Goal: Task Accomplishment & Management: Complete application form

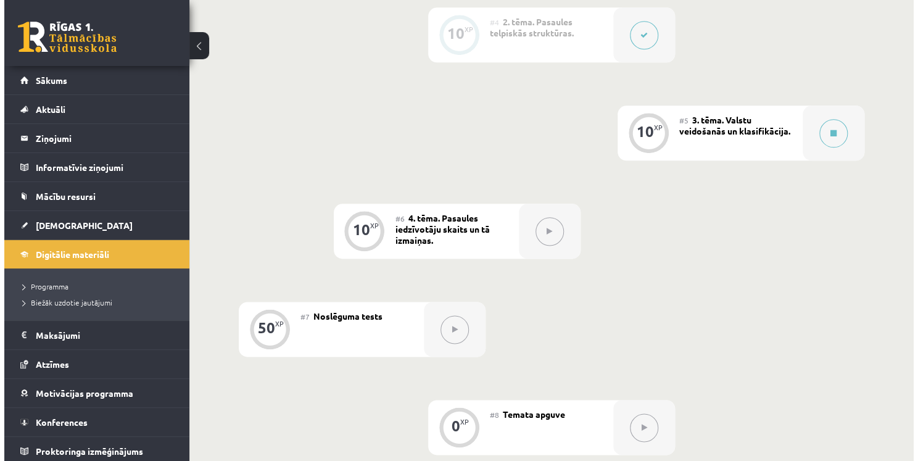
scroll to position [617, 0]
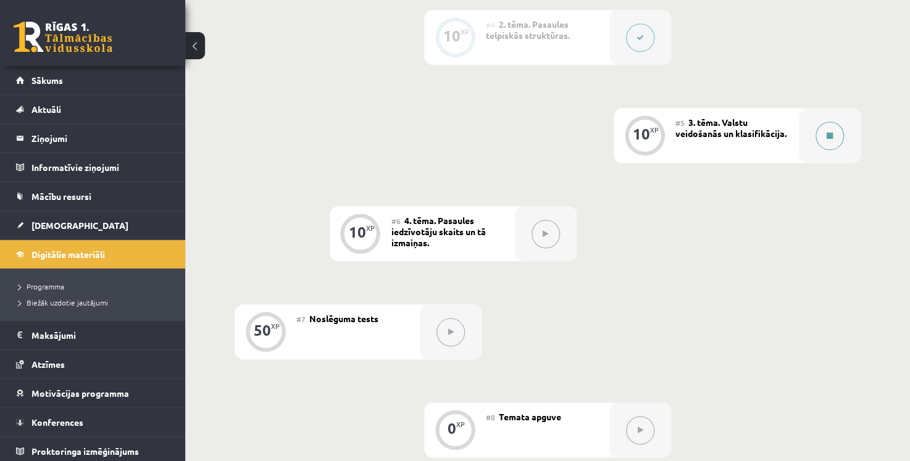
click at [829, 142] on button at bounding box center [829, 136] width 28 height 28
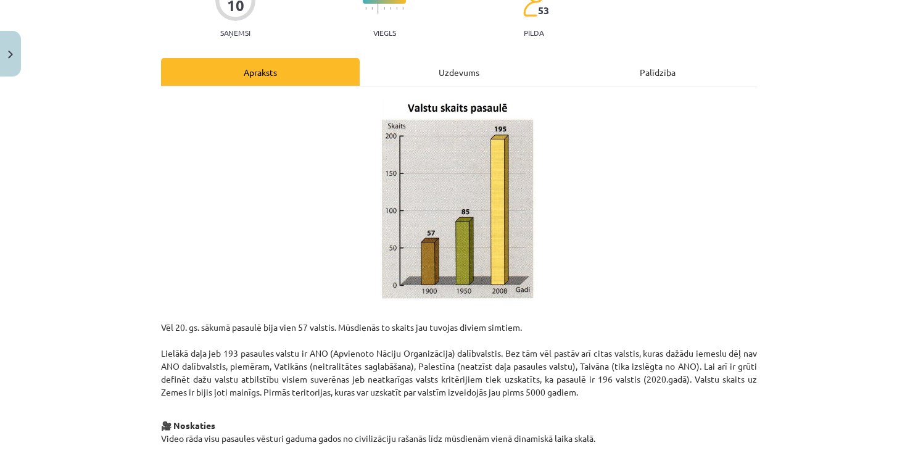
scroll to position [0, 0]
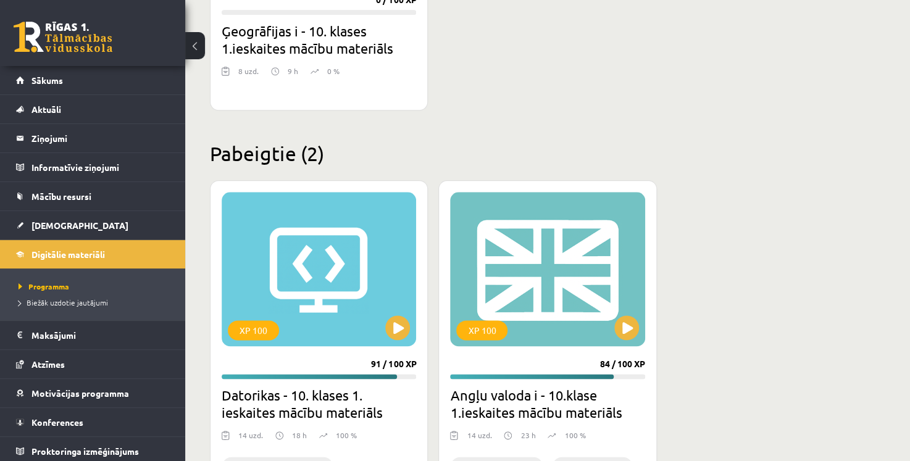
scroll to position [370, 0]
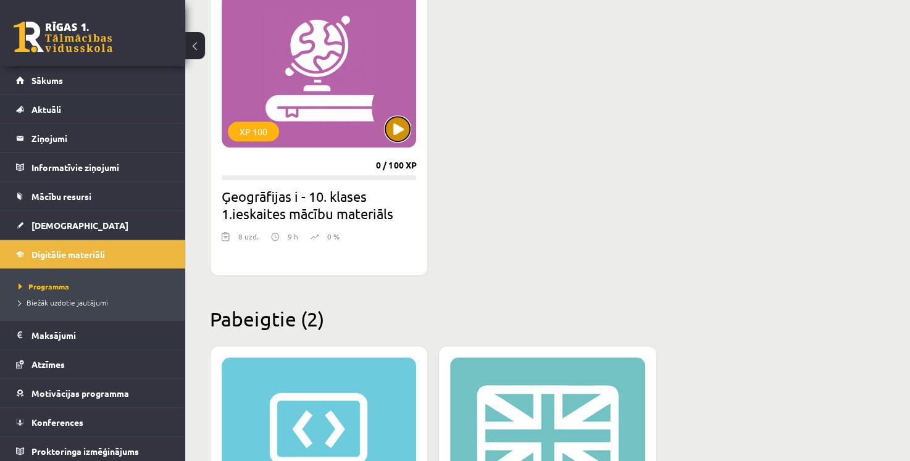
click at [400, 130] on button at bounding box center [397, 129] width 25 height 25
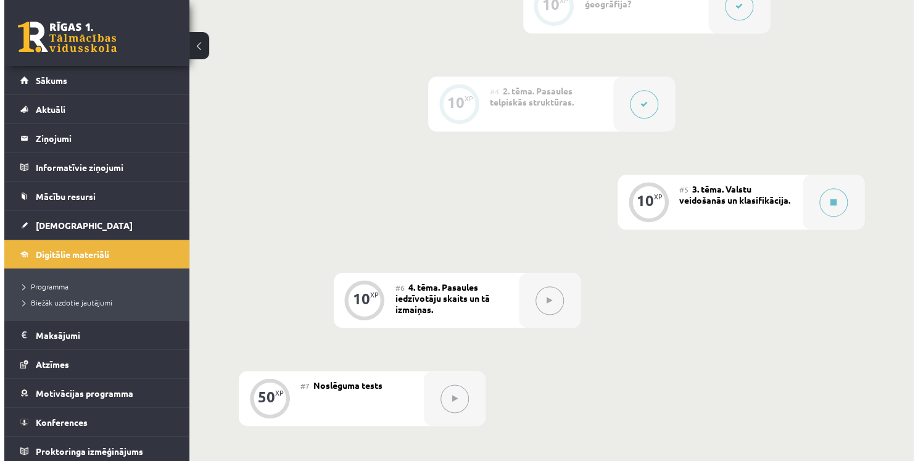
scroll to position [556, 0]
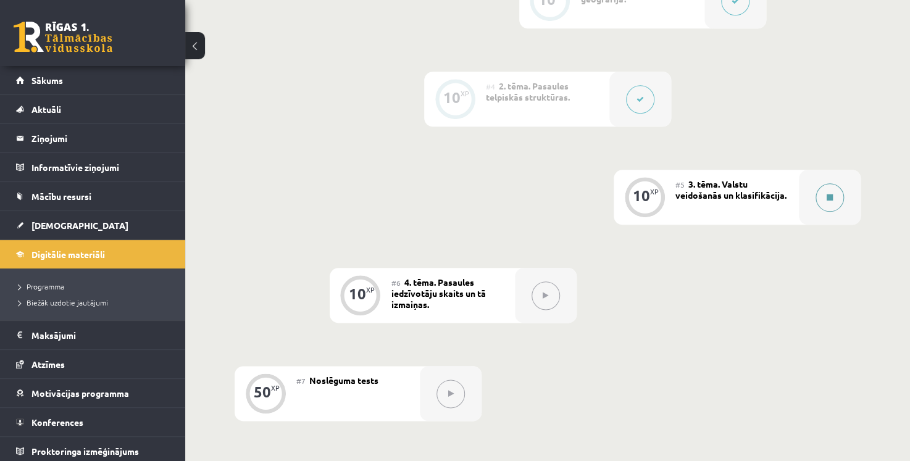
click at [853, 215] on div at bounding box center [830, 197] width 62 height 55
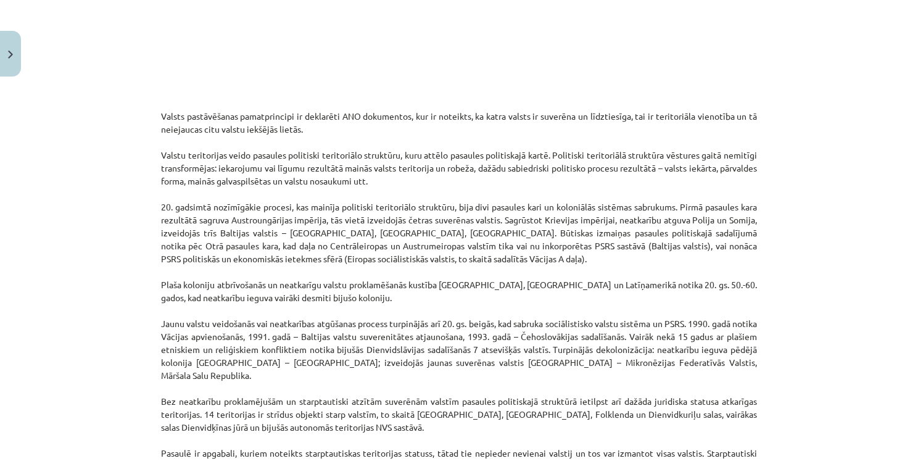
scroll to position [741, 0]
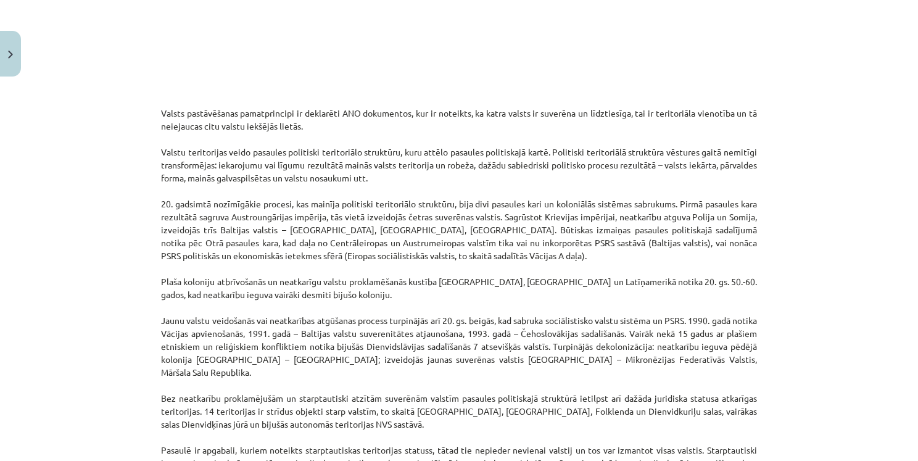
click at [731, 218] on p "Valsts pastāvēšanas pamatprincipi ir deklarēti ANO dokumentos, kur ir noteikts,…" at bounding box center [459, 347] width 596 height 506
copy p "Somija"
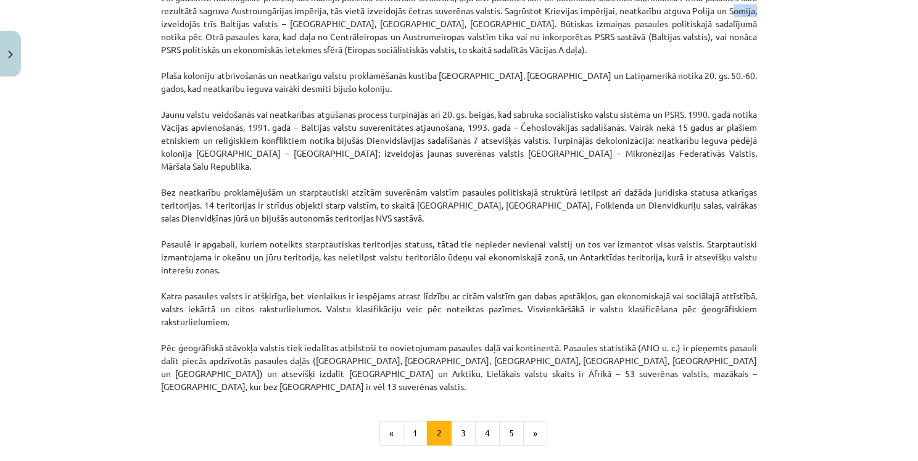
scroll to position [926, 0]
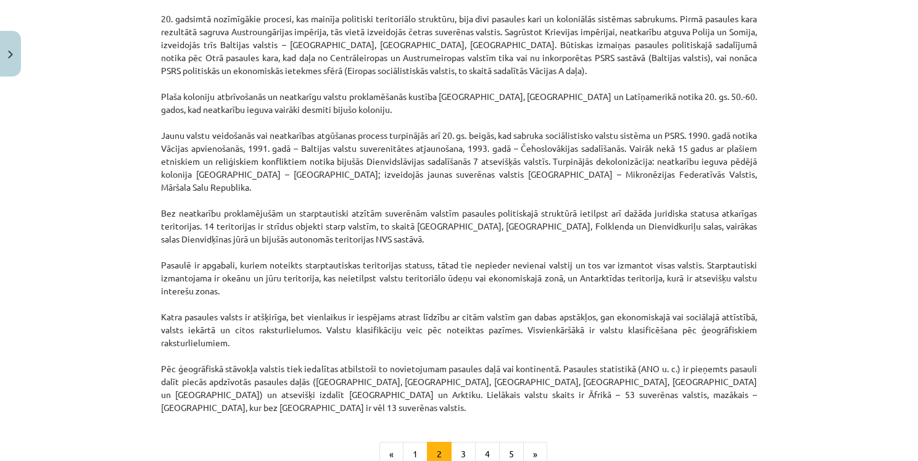
click at [772, 186] on div "Mācību tēma: Ģeogrāfijas i - 10. klases 1.ieskaites mācību materiāls #5 3. tēma…" at bounding box center [459, 230] width 918 height 461
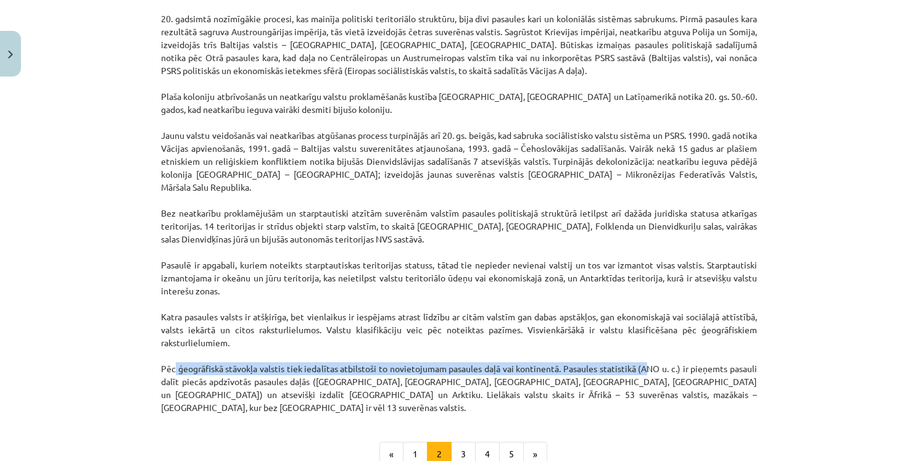
drag, startPoint x: 167, startPoint y: 355, endPoint x: 637, endPoint y: 356, distance: 469.7
click at [637, 356] on p "Valsts pastāvēšanas pamatprincipi ir deklarēti ANO dokumentos, kur ir noteikts,…" at bounding box center [459, 162] width 596 height 506
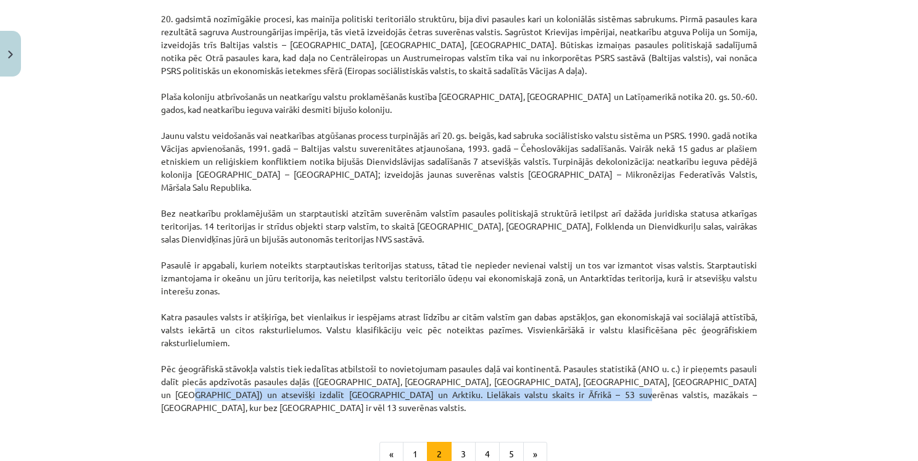
drag, startPoint x: 693, startPoint y: 368, endPoint x: 488, endPoint y: 385, distance: 205.6
click at [488, 385] on p "Valsts pastāvēšanas pamatprincipi ir deklarēti ANO dokumentos, kur ir noteikts,…" at bounding box center [459, 162] width 596 height 506
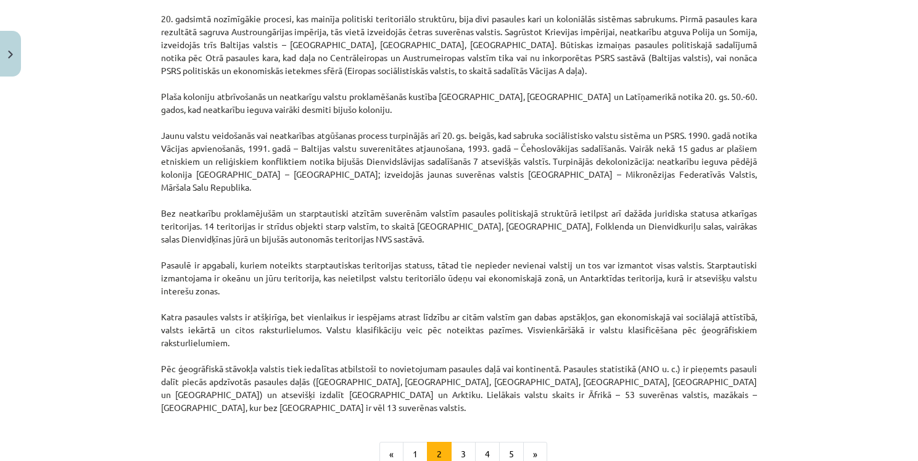
click at [600, 442] on ul "« 1 2 3 4 5 »" at bounding box center [459, 454] width 596 height 25
click at [464, 442] on button "3" at bounding box center [463, 454] width 25 height 25
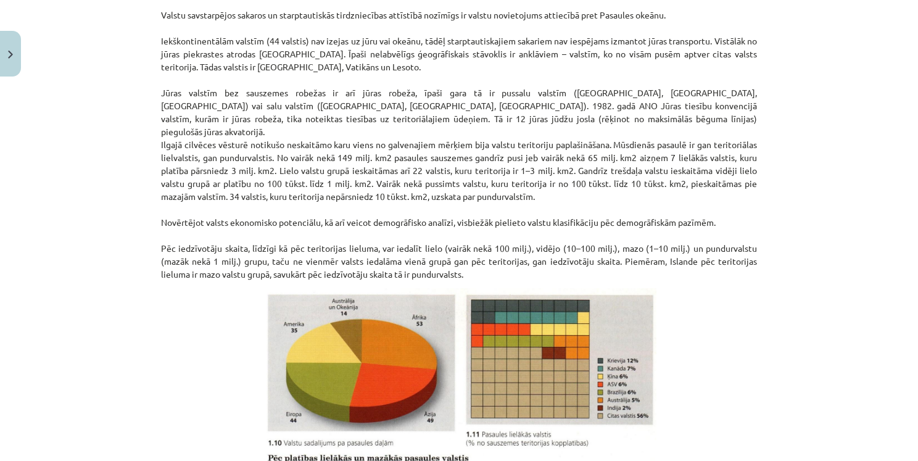
scroll to position [201, 0]
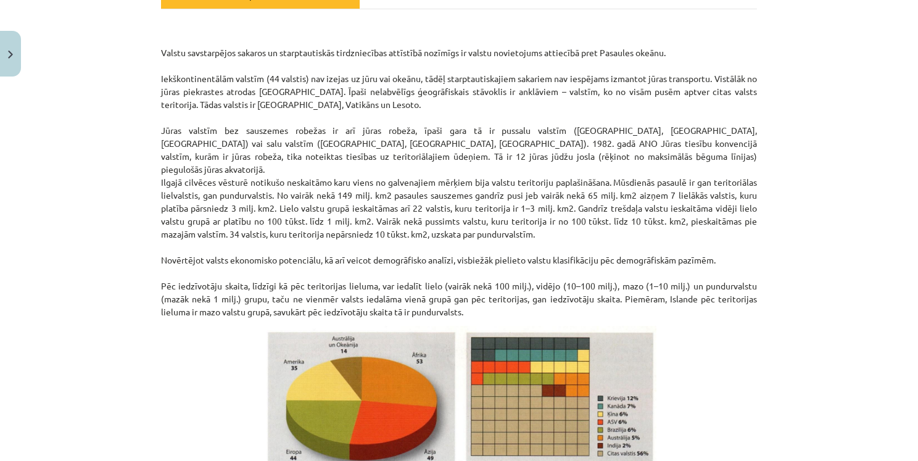
drag, startPoint x: 146, startPoint y: 122, endPoint x: 709, endPoint y: 222, distance: 572.3
click at [709, 222] on div "Mācību tēma: Ģeogrāfijas i - 10. klases 1.ieskaites mācību materiāls #5 3. tēma…" at bounding box center [459, 230] width 918 height 461
copy p "Jūras valstīm bez sauszemes robežas ir arī jūras robeža, īpaši gara tā ir pussa…"
click at [818, 172] on div "Mācību tēma: Ģeogrāfijas i - 10. klases 1.ieskaites mācību materiāls #5 3. tēma…" at bounding box center [459, 230] width 918 height 461
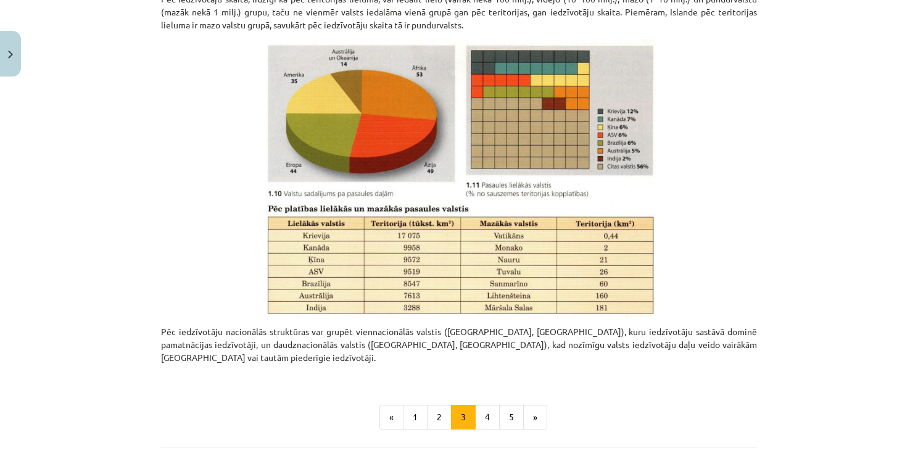
scroll to position [509, 0]
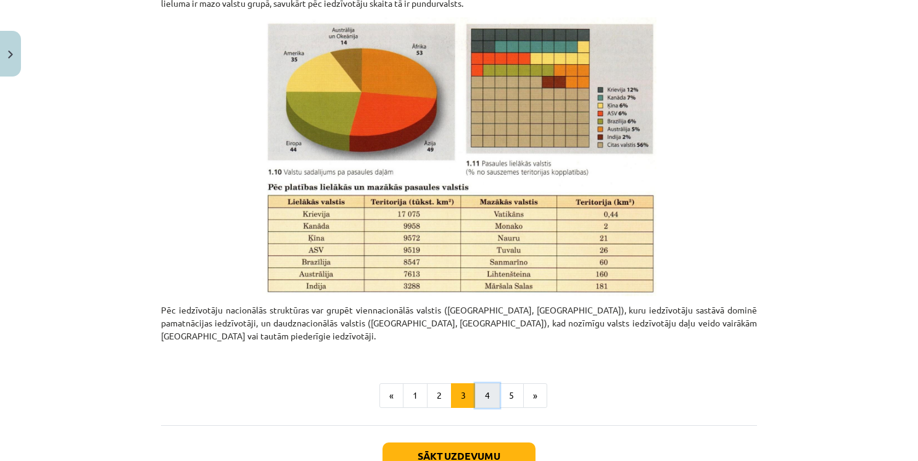
click at [481, 383] on button "4" at bounding box center [487, 395] width 25 height 25
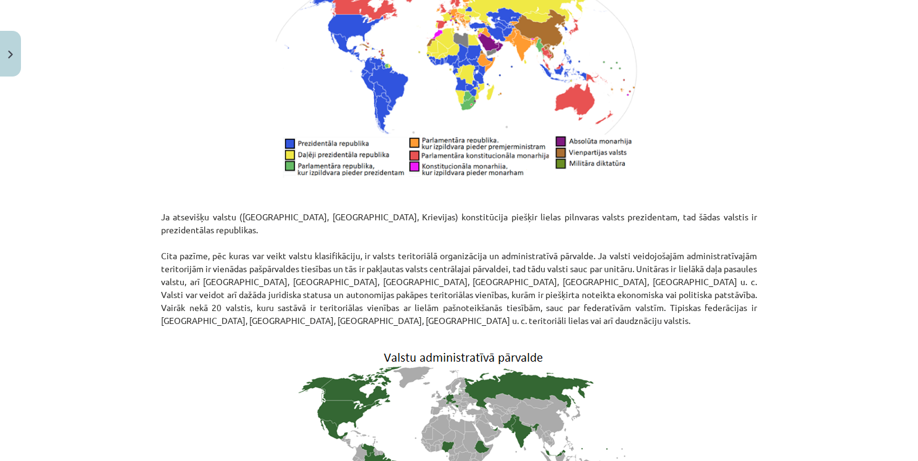
scroll to position [961, 0]
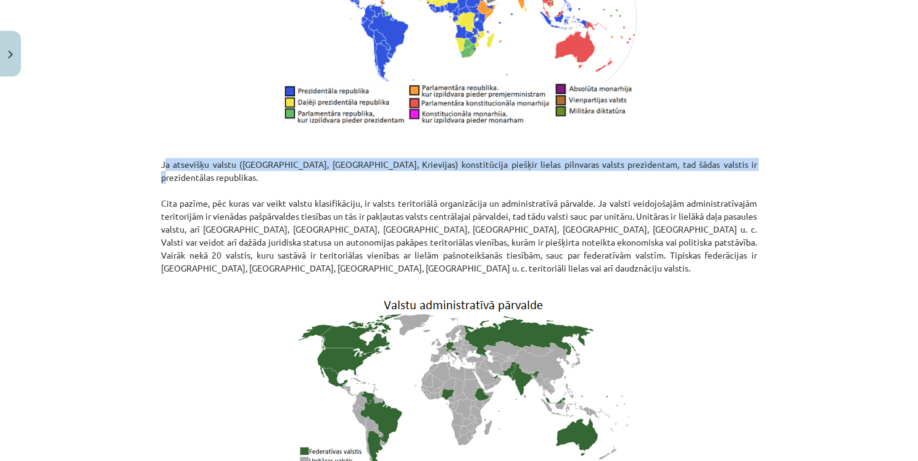
drag, startPoint x: 160, startPoint y: 153, endPoint x: 709, endPoint y: 151, distance: 549.3
click at [709, 158] on p "Ja atsevišķu valstu (ASV, Francijas, Krievijas) konstitūcija piešķir lielas pil…" at bounding box center [459, 223] width 596 height 130
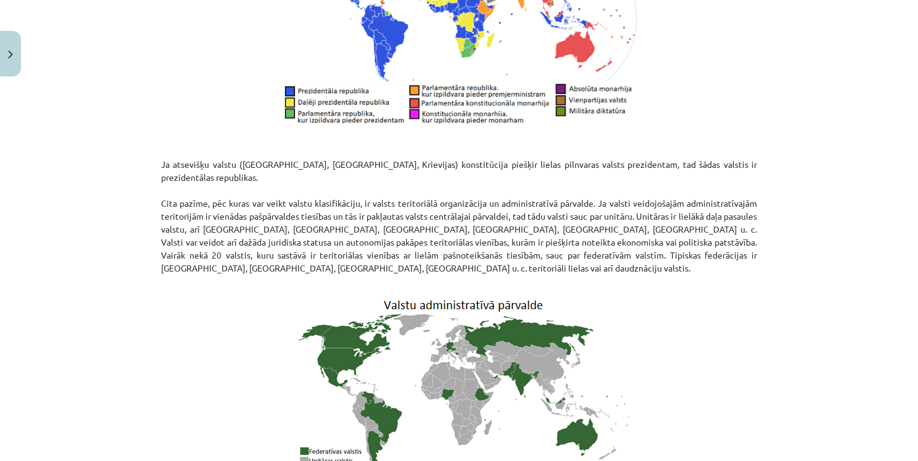
click at [716, 138] on p at bounding box center [459, 144] width 596 height 13
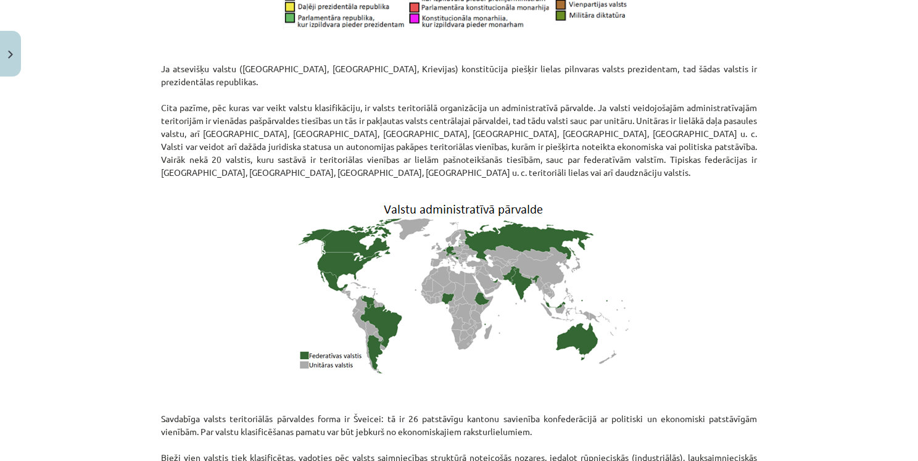
scroll to position [1023, 0]
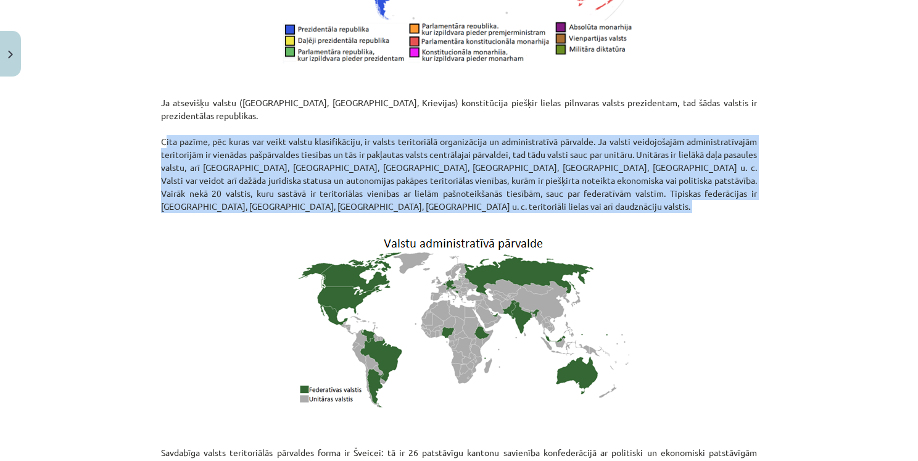
drag, startPoint x: 134, startPoint y: 114, endPoint x: 485, endPoint y: 191, distance: 359.6
click at [488, 193] on div "Mācību tēma: Ģeogrāfijas i - 10. klases 1.ieskaites mācību materiāls #5 3. tēma…" at bounding box center [459, 230] width 918 height 461
copy p "Cita pazīme, pēc kuras var veikt valstu klasifikāciju, ir valsts teritoriālā or…"
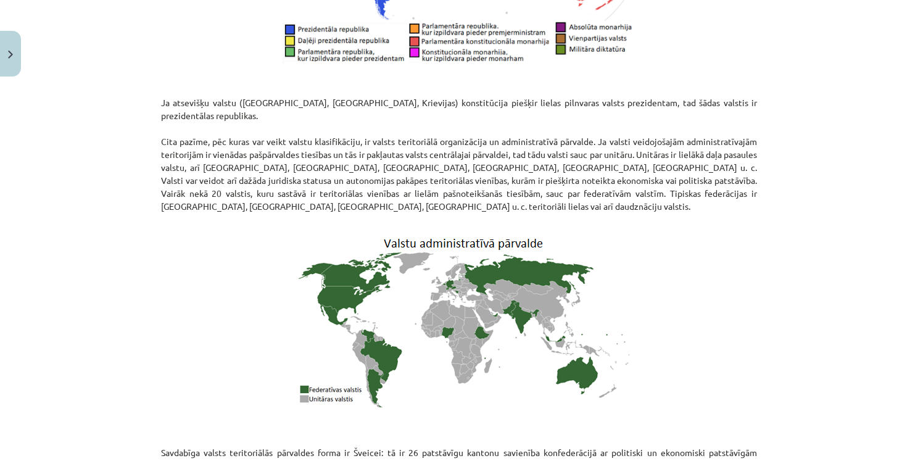
click at [765, 256] on div "Mācību tēma: Ģeogrāfijas i - 10. klases 1.ieskaites mācību materiāls #5 3. tēma…" at bounding box center [459, 230] width 918 height 461
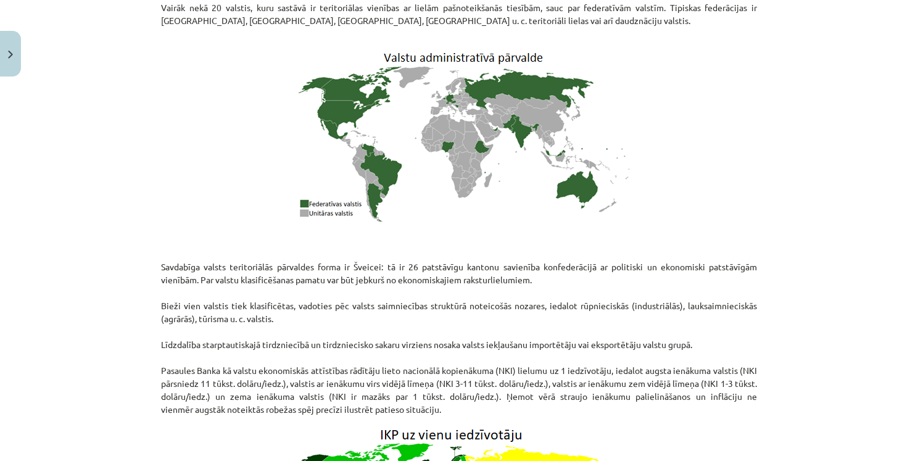
scroll to position [1270, 0]
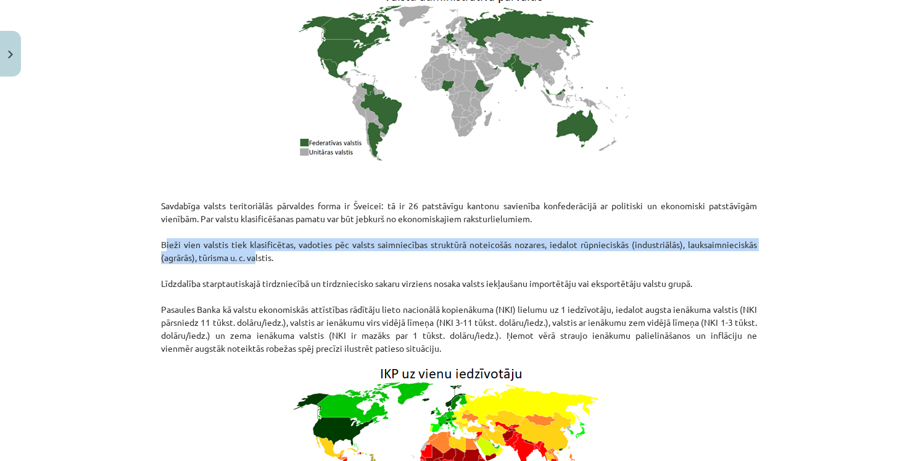
drag, startPoint x: 154, startPoint y: 217, endPoint x: 251, endPoint y: 233, distance: 97.7
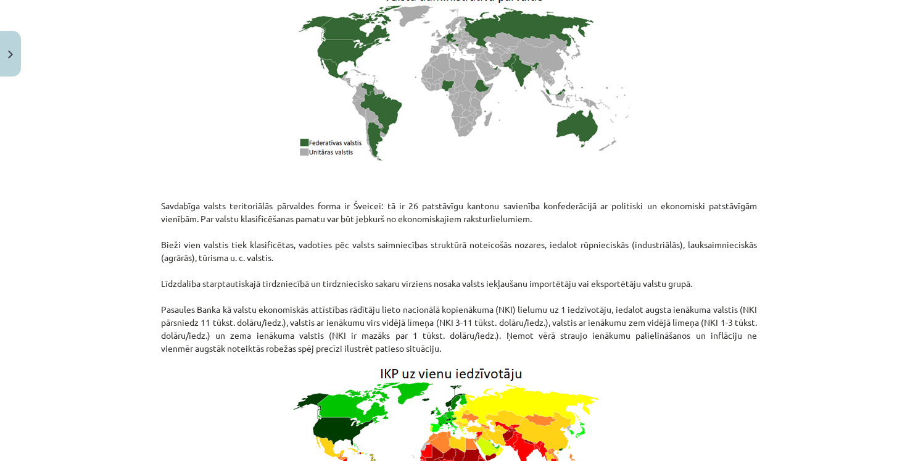
click at [331, 241] on p "Savdabīga valsts teritoriālās pārvaldes forma ir Šveicei: tā ir 26 patstāvīgu k…" at bounding box center [459, 263] width 596 height 181
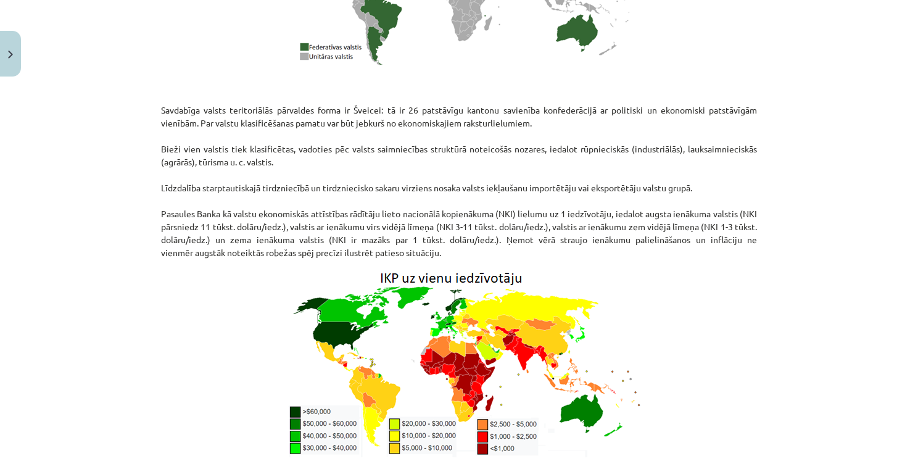
scroll to position [1393, 0]
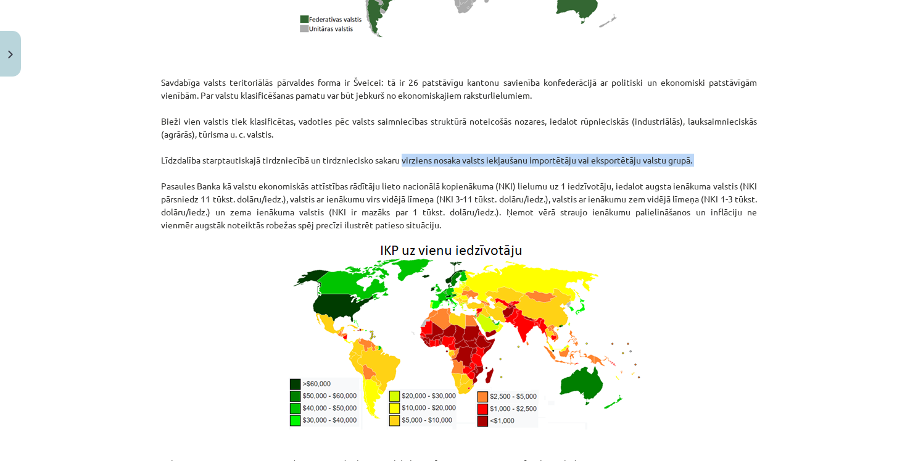
drag, startPoint x: 396, startPoint y: 133, endPoint x: 678, endPoint y: 148, distance: 281.8
click at [686, 148] on p "Savdabīga valsts teritoriālās pārvaldes forma ir Šveicei: tā ir 26 patstāvīgu k…" at bounding box center [459, 140] width 596 height 181
click at [652, 146] on p "Savdabīga valsts teritoriālās pārvaldes forma ir Šveicei: tā ir 26 patstāvīgu k…" at bounding box center [459, 140] width 596 height 181
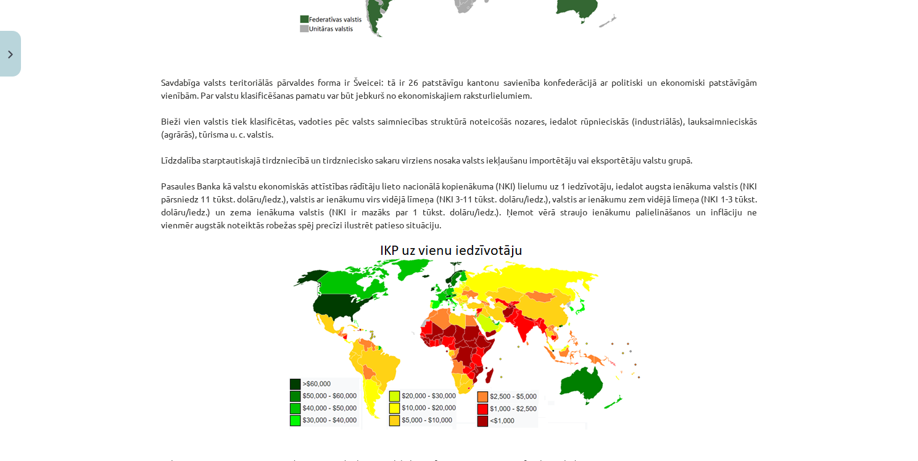
click at [752, 120] on p "Savdabīga valsts teritoriālās pārvaldes forma ir Šveicei: tā ir 26 patstāvīgu k…" at bounding box center [459, 140] width 596 height 181
click at [210, 130] on p "Savdabīga valsts teritoriālās pārvaldes forma ir Šveicei: tā ir 26 patstāvīgu k…" at bounding box center [459, 140] width 596 height 181
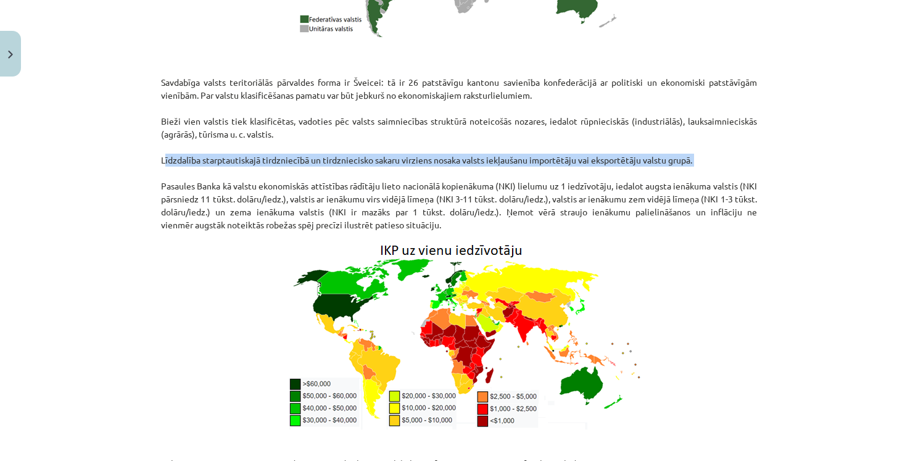
click at [210, 130] on p "Savdabīga valsts teritoriālās pārvaldes forma ir Šveicei: tā ir 26 patstāvīgu k…" at bounding box center [459, 140] width 596 height 181
copy p "Līdzdalība starptautiskajā tirdzniecībā un tirdzniecisko sakaru virziens nosaka…"
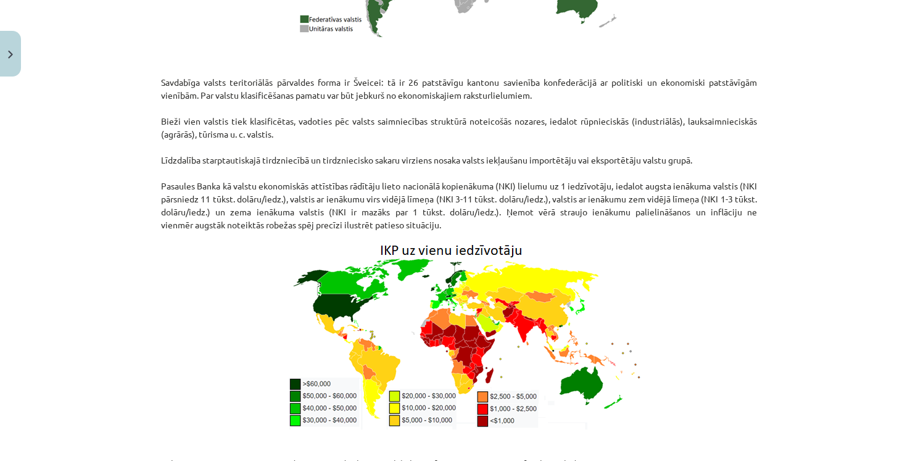
click at [862, 165] on div "Mācību tēma: Ģeogrāfijas i - 10. klases 1.ieskaites mācību materiāls #5 3. tēma…" at bounding box center [459, 230] width 918 height 461
click at [444, 177] on p "Savdabīga valsts teritoriālās pārvaldes forma ir Šveicei: tā ir 26 patstāvīgu k…" at bounding box center [459, 140] width 596 height 181
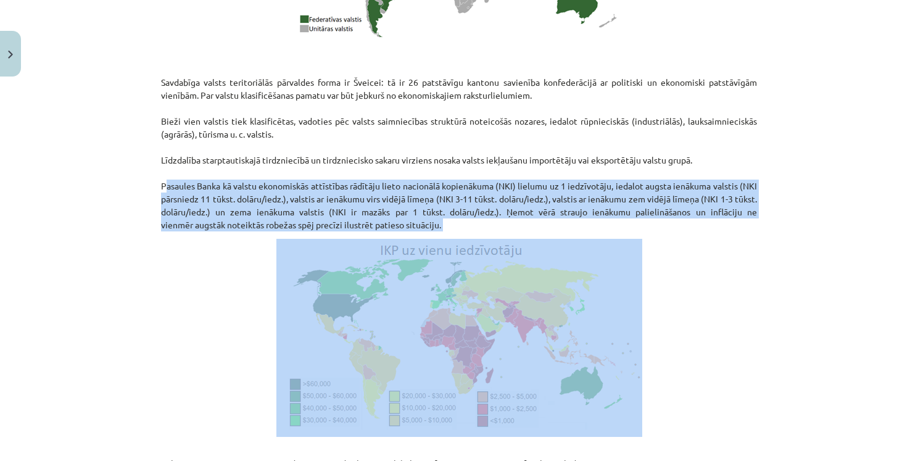
click at [444, 177] on p "Savdabīga valsts teritoriālās pārvaldes forma ir Šveicei: tā ir 26 patstāvīgu k…" at bounding box center [459, 140] width 596 height 181
copy div "Pasaules Banka kā valstu ekonomiskās attīstības rādītāju lieto nacionālā kopien…"
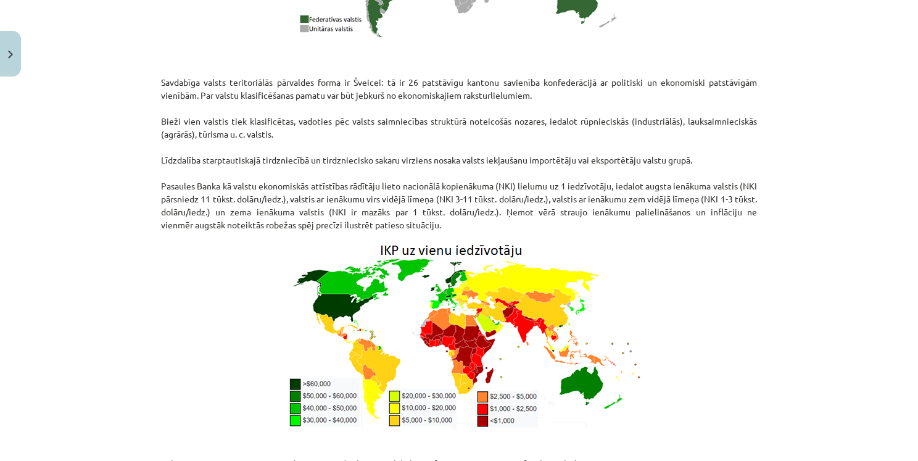
click at [731, 239] on p at bounding box center [459, 338] width 596 height 198
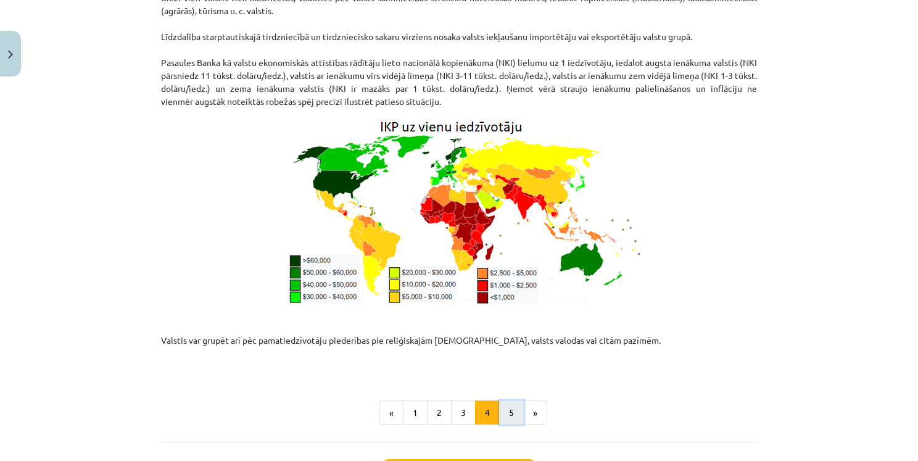
click at [503, 401] on button "5" at bounding box center [511, 413] width 25 height 25
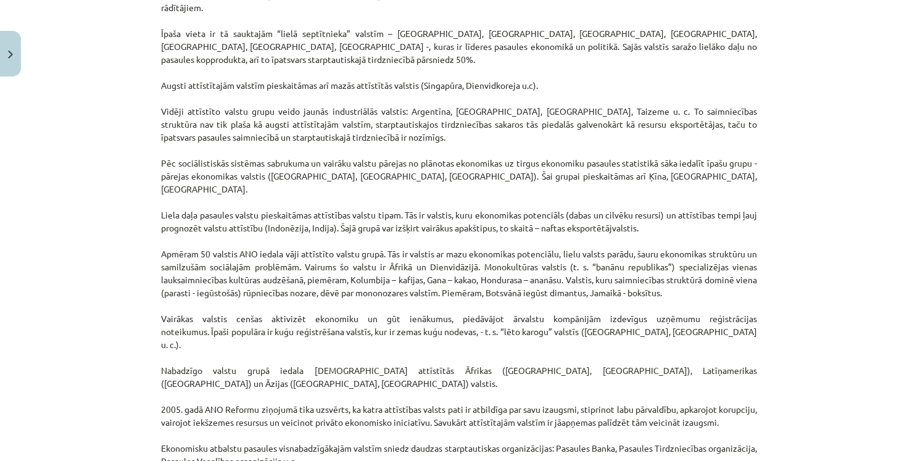
scroll to position [220, 0]
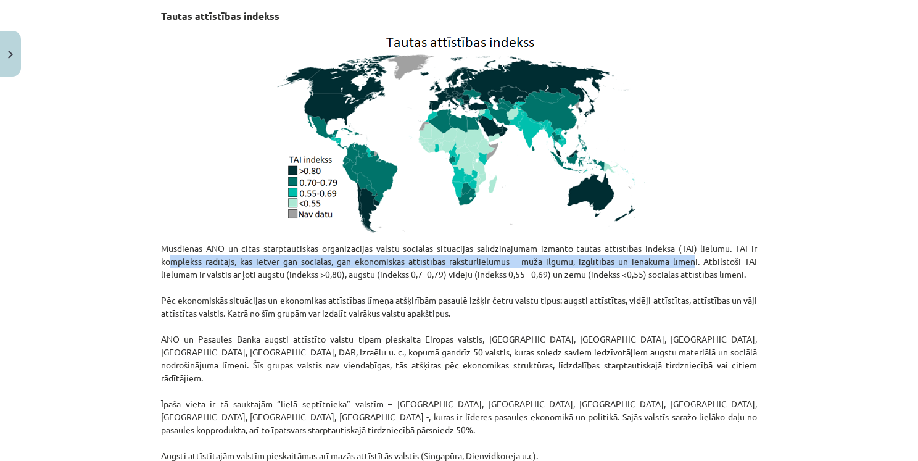
drag, startPoint x: 166, startPoint y: 264, endPoint x: 691, endPoint y: 266, distance: 524.6
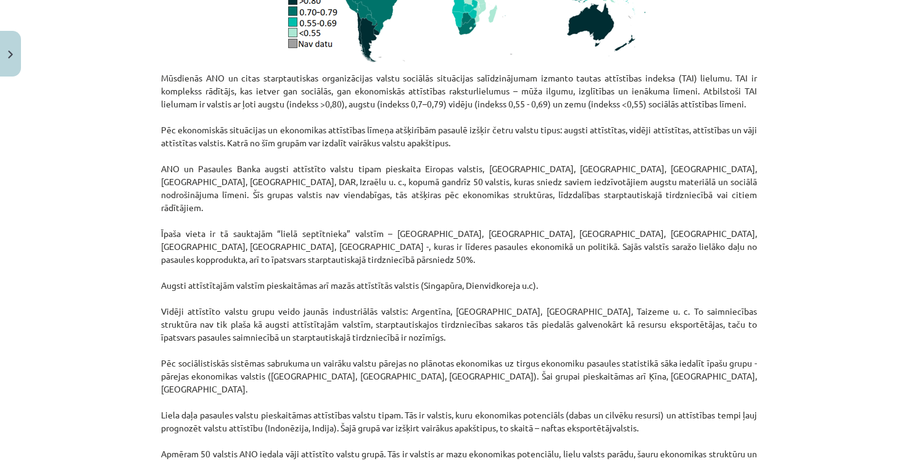
scroll to position [406, 0]
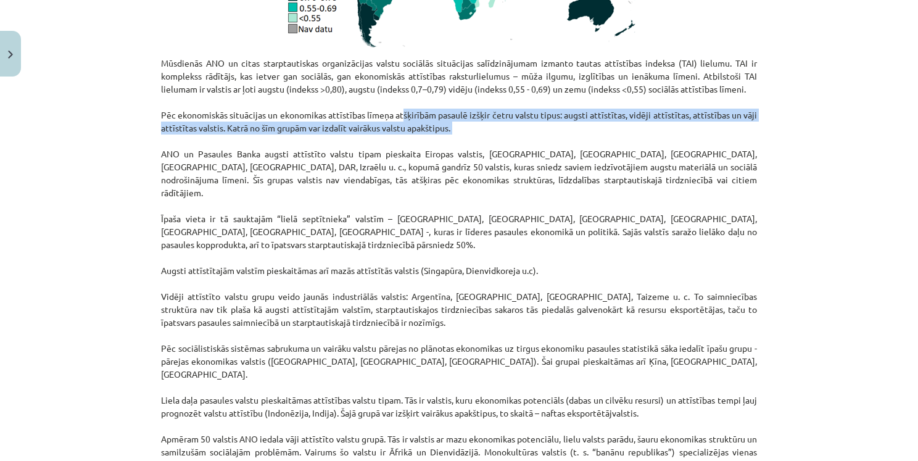
drag, startPoint x: 394, startPoint y: 115, endPoint x: 471, endPoint y: 144, distance: 82.1
click at [471, 144] on p "Mūsdienās ANO un citas starptautiskas organizācijas valstu sociālās situācijas …" at bounding box center [459, 381] width 596 height 648
click at [489, 128] on p "Mūsdienās ANO un citas starptautiskas organizācijas valstu sociālās situācijas …" at bounding box center [459, 381] width 596 height 648
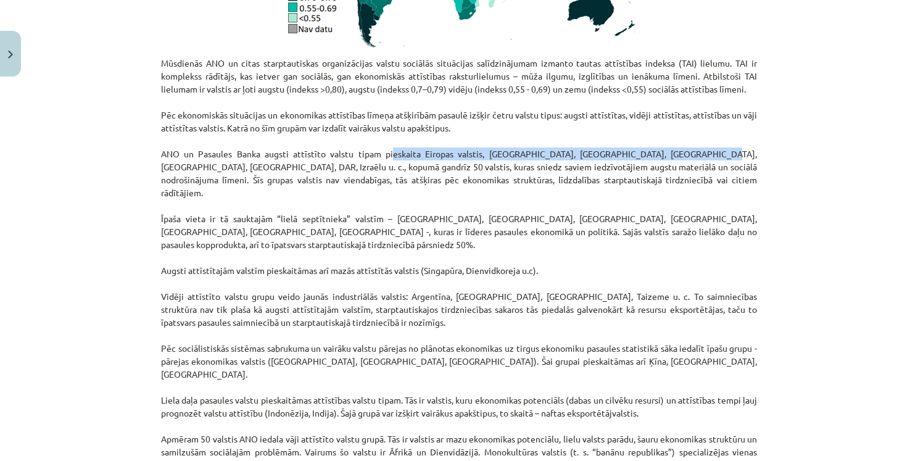
drag, startPoint x: 370, startPoint y: 151, endPoint x: 671, endPoint y: 151, distance: 300.6
click at [671, 151] on p "Mūsdienās ANO un citas starptautiskas organizācijas valstu sociālās situācijas …" at bounding box center [459, 381] width 596 height 648
click at [472, 152] on p "Mūsdienās ANO un citas starptautiskas organizācijas valstu sociālās situācijas …" at bounding box center [459, 381] width 596 height 648
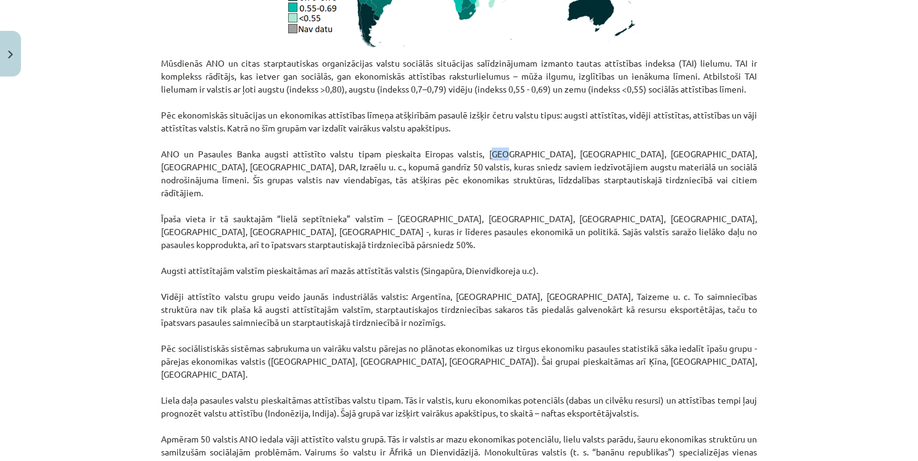
click at [472, 152] on p "Mūsdienās ANO un citas starptautiskas organizācijas valstu sociālās situācijas …" at bounding box center [459, 381] width 596 height 648
drag, startPoint x: 596, startPoint y: 152, endPoint x: 661, endPoint y: 157, distance: 65.6
click at [662, 157] on p "Mūsdienās ANO un citas starptautiskas organizācijas valstu sociālās situācijas …" at bounding box center [459, 381] width 596 height 648
click at [657, 152] on p "Mūsdienās ANO un citas starptautiskas organizācijas valstu sociālās situācijas …" at bounding box center [459, 381] width 596 height 648
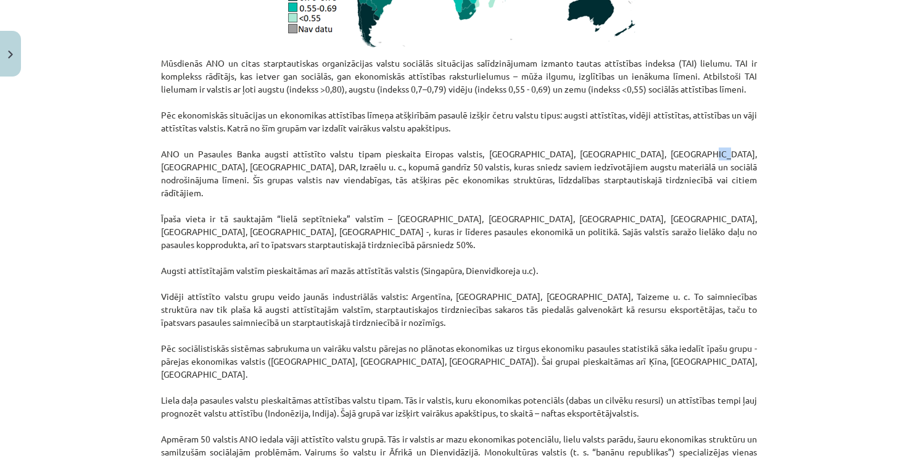
click at [656, 152] on p "Mūsdienās ANO un citas starptautiskas organizācijas valstu sociālās situācijas …" at bounding box center [459, 381] width 596 height 648
drag, startPoint x: 860, startPoint y: 159, endPoint x: 841, endPoint y: 146, distance: 22.6
click at [857, 157] on div "Mācību tēma: Ģeogrāfijas i - 10. klases 1.ieskaites mācību materiāls #5 3. tēma…" at bounding box center [459, 230] width 918 height 461
drag, startPoint x: 432, startPoint y: 154, endPoint x: 517, endPoint y: 154, distance: 85.2
click at [517, 154] on p "Mūsdienās ANO un citas starptautiskas organizācijas valstu sociālās situācijas …" at bounding box center [459, 381] width 596 height 648
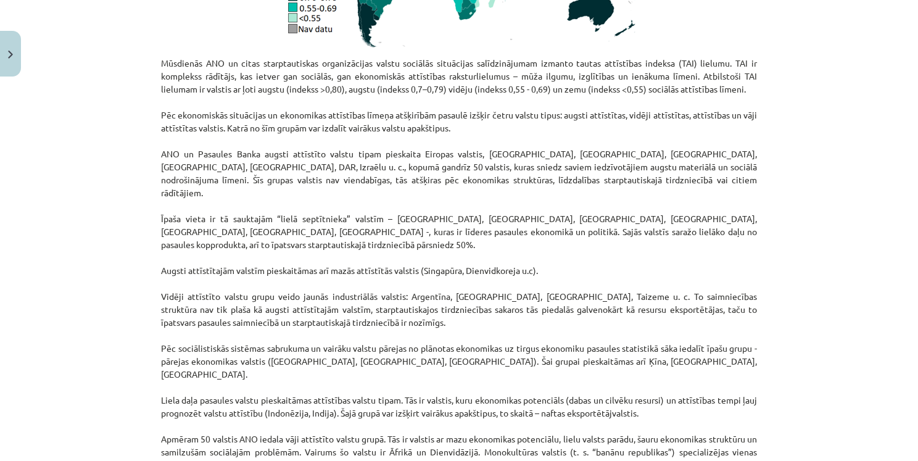
drag, startPoint x: 522, startPoint y: 179, endPoint x: 520, endPoint y: 172, distance: 6.9
click at [521, 178] on p "Mūsdienās ANO un citas starptautiskas organizācijas valstu sociālās situācijas …" at bounding box center [459, 381] width 596 height 648
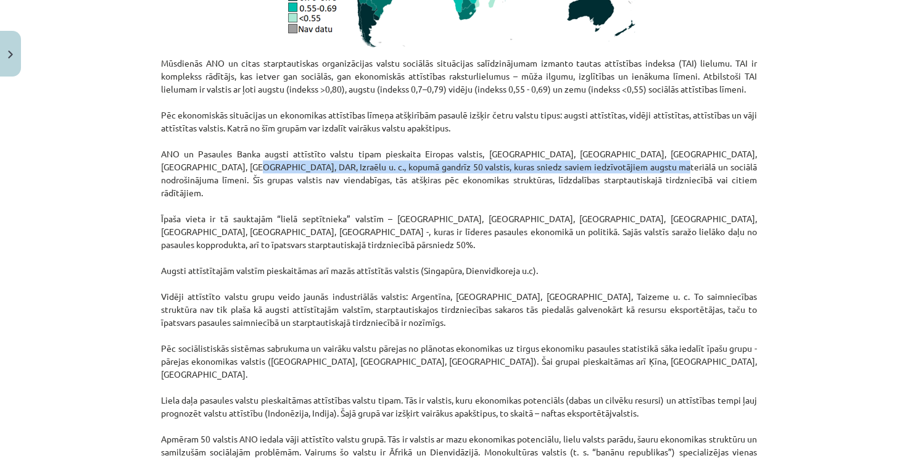
drag, startPoint x: 180, startPoint y: 169, endPoint x: 585, endPoint y: 171, distance: 404.3
click at [585, 171] on p "Mūsdienās ANO un citas starptautiskas organizācijas valstu sociālās situācijas …" at bounding box center [459, 381] width 596 height 648
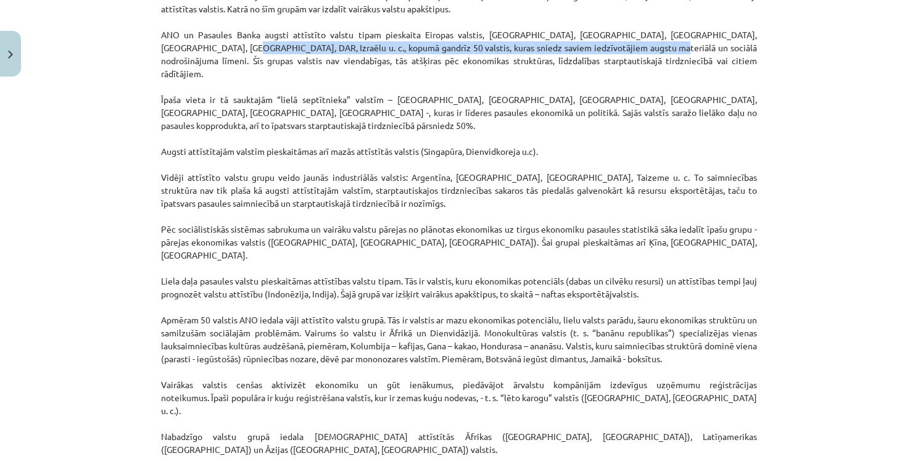
scroll to position [529, 0]
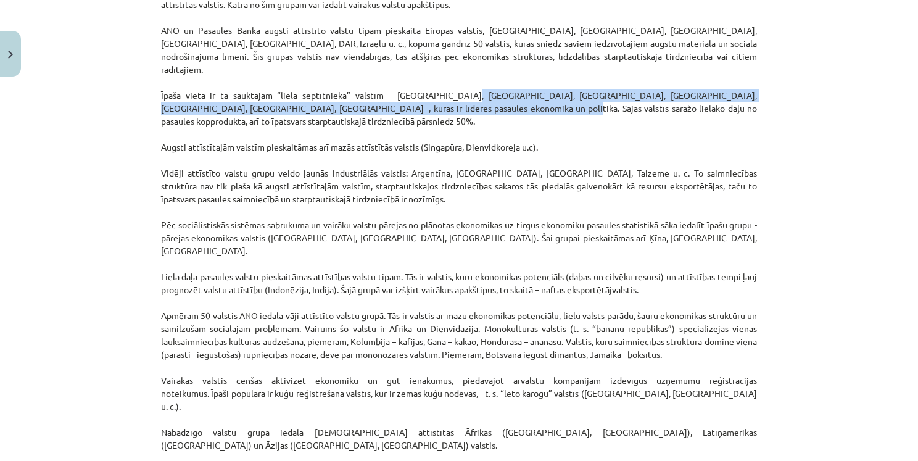
drag, startPoint x: 487, startPoint y: 86, endPoint x: 422, endPoint y: 99, distance: 66.1
click at [422, 99] on p "Mūsdienās ANO un citas starptautiskas organizācijas valstu sociālās situācijas …" at bounding box center [459, 257] width 596 height 648
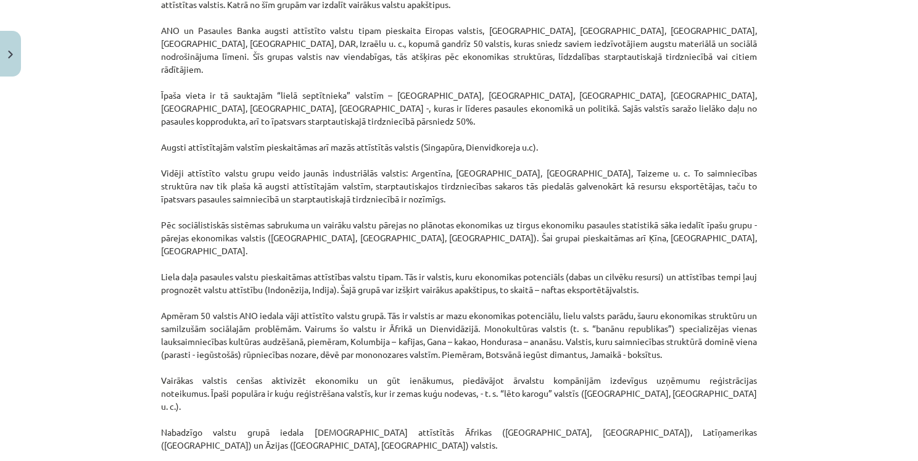
click at [436, 102] on p "Mūsdienās ANO un citas starptautiskas organizācijas valstu sociālās situācijas …" at bounding box center [459, 257] width 596 height 648
click at [165, 199] on p "Mūsdienās ANO un citas starptautiskas organizācijas valstu sociālās situācijas …" at bounding box center [459, 257] width 596 height 648
click at [167, 199] on p "Mūsdienās ANO un citas starptautiskas organizācijas valstu sociālās situācijas …" at bounding box center [459, 257] width 596 height 648
click at [185, 203] on p "Mūsdienās ANO un citas starptautiskas organizācijas valstu sociālās situācijas …" at bounding box center [459, 257] width 596 height 648
click at [184, 195] on p "Mūsdienās ANO un citas starptautiskas organizācijas valstu sociālās situācijas …" at bounding box center [459, 257] width 596 height 648
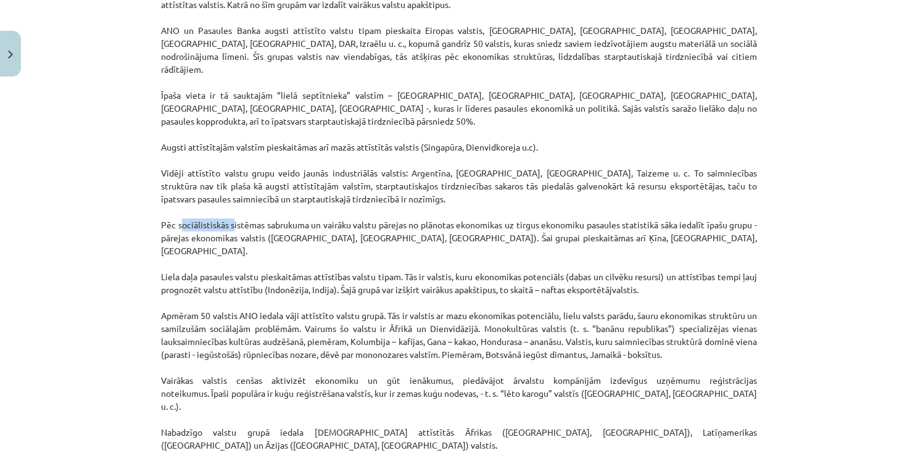
click at [184, 195] on p "Mūsdienās ANO un citas starptautiskas organizācijas valstu sociālās situācijas …" at bounding box center [459, 257] width 596 height 648
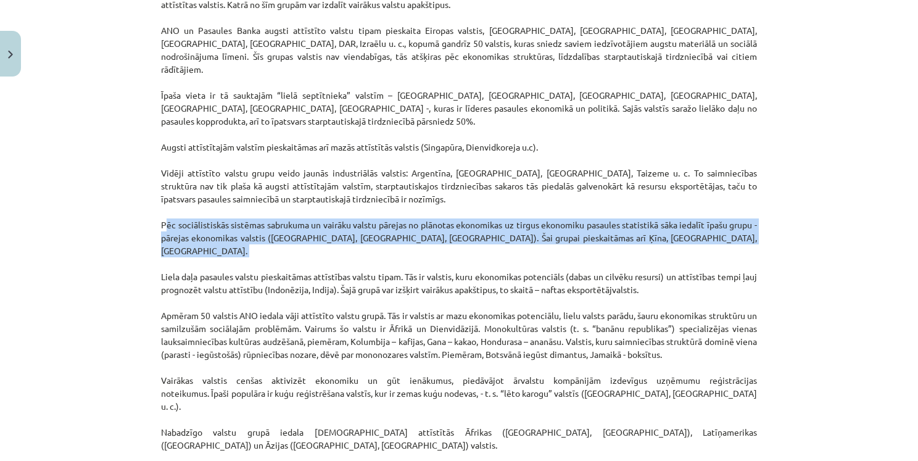
click at [184, 194] on p "Mūsdienās ANO un citas starptautiskas organizācijas valstu sociālās situācijas …" at bounding box center [459, 257] width 596 height 648
copy p "Pēc sociālistiskās sistēmas sabrukuma un vairāku valstu pārejas no plānotas eko…"
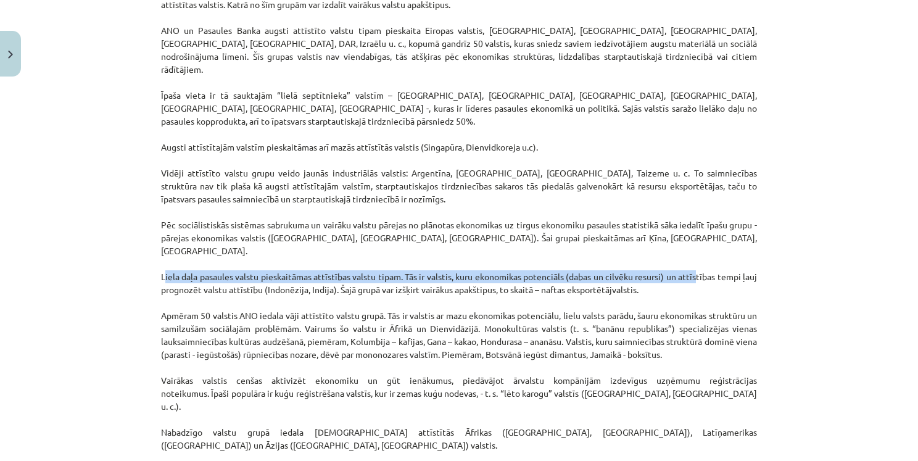
drag, startPoint x: 140, startPoint y: 236, endPoint x: 691, endPoint y: 239, distance: 550.6
click at [691, 239] on div "Mācību tēma: Ģeogrāfijas i - 10. klases 1.ieskaites mācību materiāls #5 3. tēma…" at bounding box center [459, 230] width 918 height 461
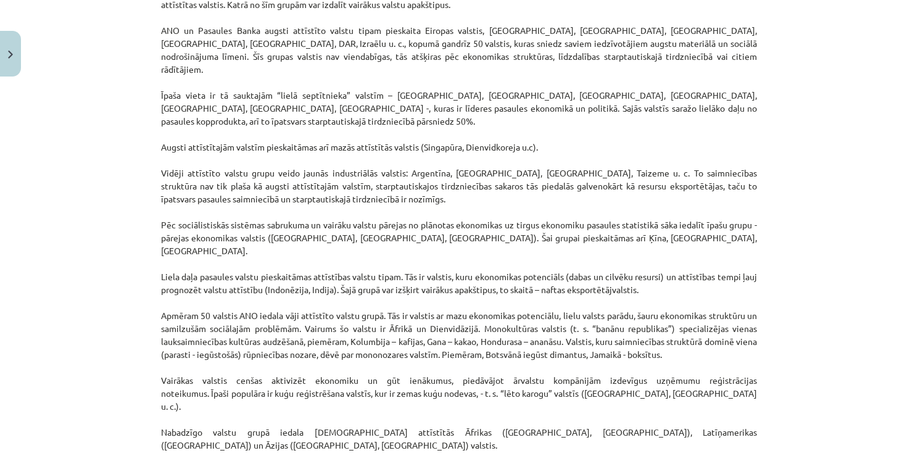
drag, startPoint x: 191, startPoint y: 259, endPoint x: 207, endPoint y: 258, distance: 16.1
click at [191, 259] on p "Mūsdienās ANO un citas starptautiskas organizācijas valstu sociālās situācijas …" at bounding box center [459, 257] width 596 height 648
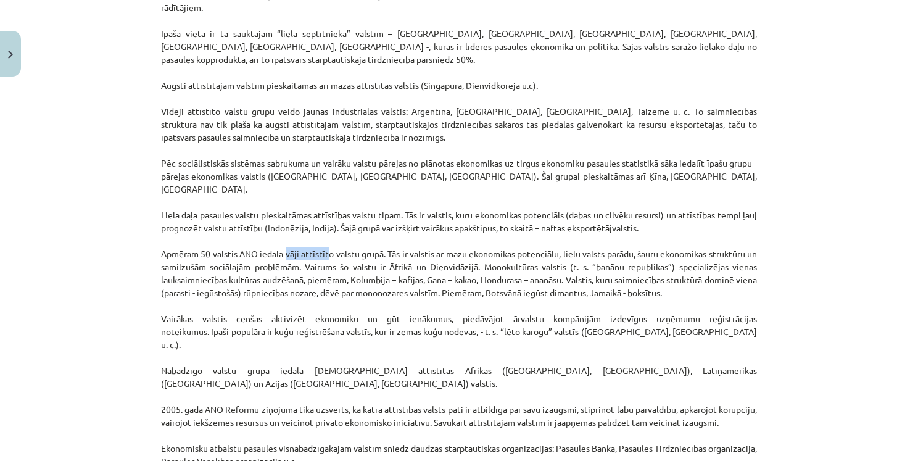
drag, startPoint x: 280, startPoint y: 213, endPoint x: 323, endPoint y: 214, distance: 43.2
click at [323, 214] on p "Mūsdienās ANO un citas starptautiskas organizācijas valstu sociālās situācijas …" at bounding box center [459, 196] width 596 height 648
click at [320, 231] on p "Mūsdienās ANO un citas starptautiskas organizācijas valstu sociālās situācijas …" at bounding box center [459, 196] width 596 height 648
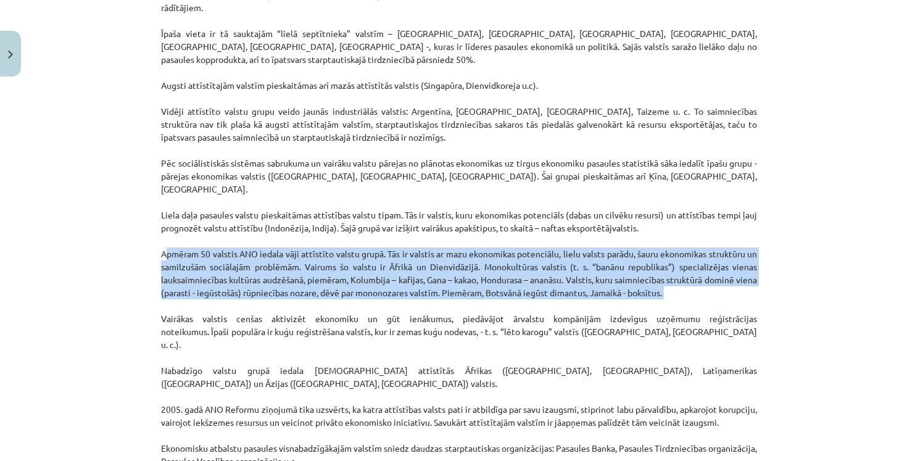
click at [320, 231] on p "Mūsdienās ANO un citas starptautiskas organizācijas valstu sociālās situācijas …" at bounding box center [459, 196] width 596 height 648
copy p "Apmēram 50 valstis ANO iedala vāji attīstīto valstu grupā. Tās ir valstis ar ma…"
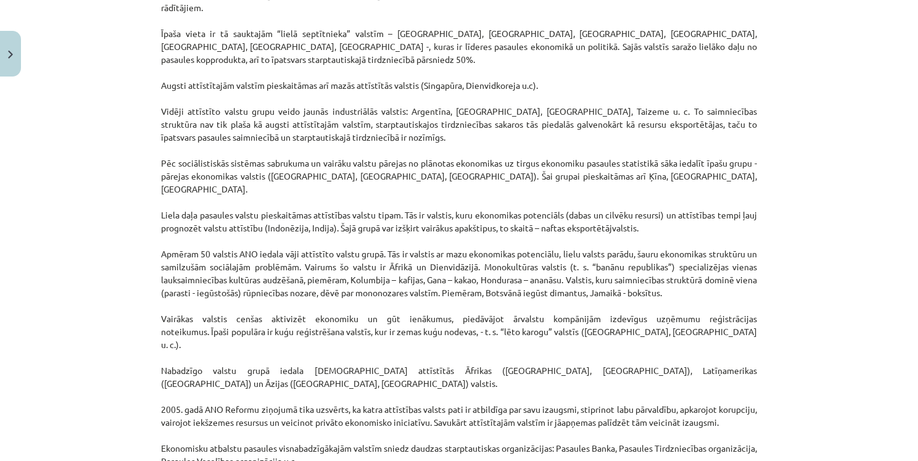
click at [828, 279] on div "Mācību tēma: Ģeogrāfijas i - 10. klases 1.ieskaites mācību materiāls #5 3. tēma…" at bounding box center [459, 230] width 918 height 461
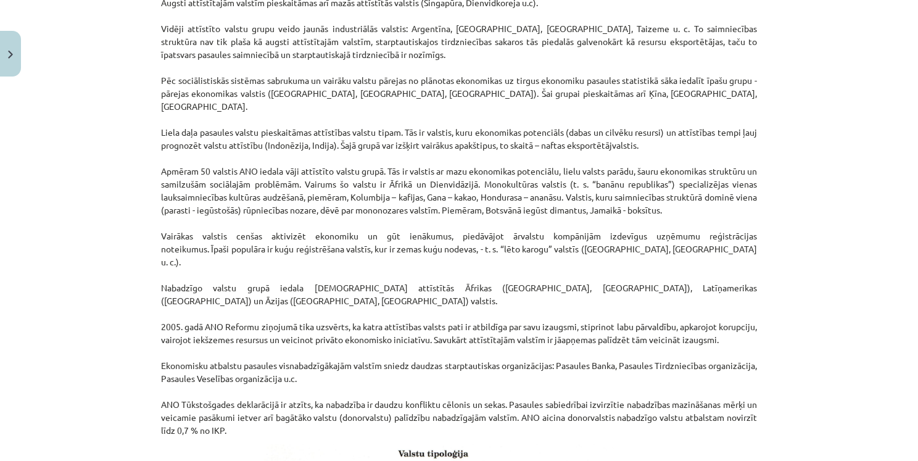
scroll to position [652, 0]
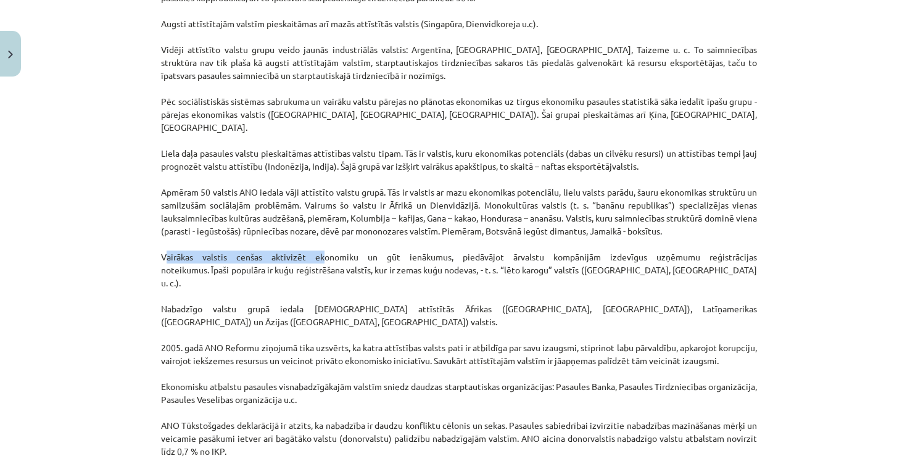
drag, startPoint x: 146, startPoint y: 221, endPoint x: 314, endPoint y: 220, distance: 167.9
click at [314, 220] on div "Mācību tēma: Ģeogrāfijas i - 10. klases 1.ieskaites mācību materiāls #5 3. tēma…" at bounding box center [459, 230] width 918 height 461
click at [344, 204] on p "Mūsdienās ANO un citas starptautiskas organizācijas valstu sociālās situācijas …" at bounding box center [459, 134] width 596 height 648
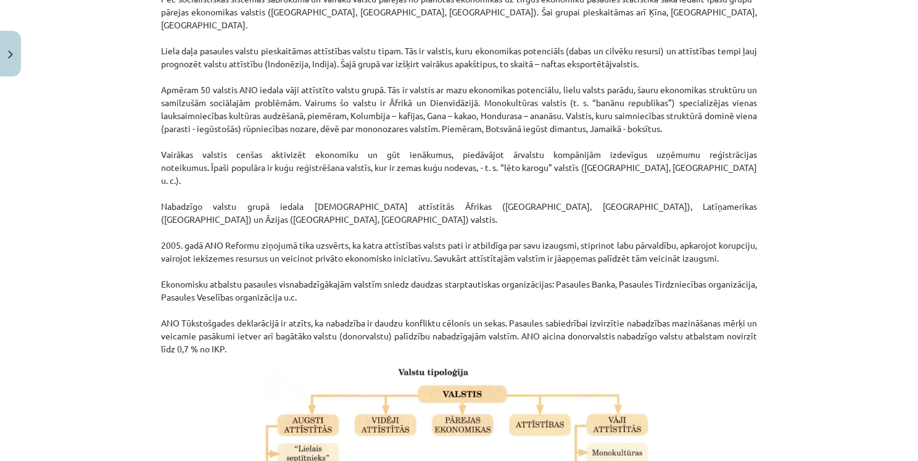
scroll to position [776, 0]
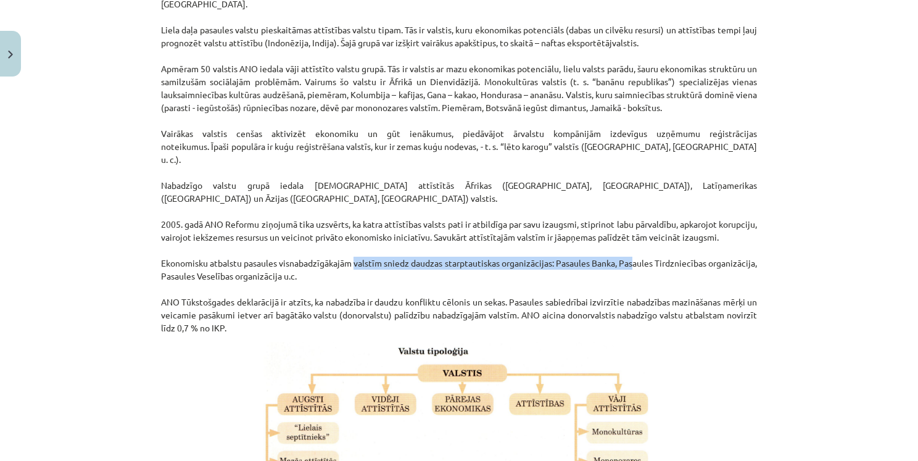
drag, startPoint x: 364, startPoint y: 212, endPoint x: 670, endPoint y: 213, distance: 306.8
click at [670, 213] on p "Mūsdienās ANO un citas starptautiskas organizācijas valstu sociālās situācijas …" at bounding box center [459, 10] width 596 height 648
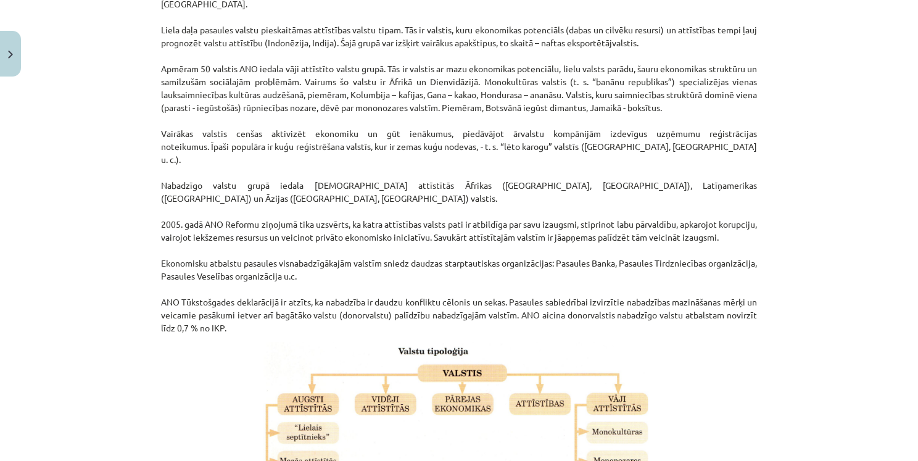
click at [657, 226] on p "Mūsdienās ANO un citas starptautiskas organizācijas valstu sociālās situācijas …" at bounding box center [459, 10] width 596 height 648
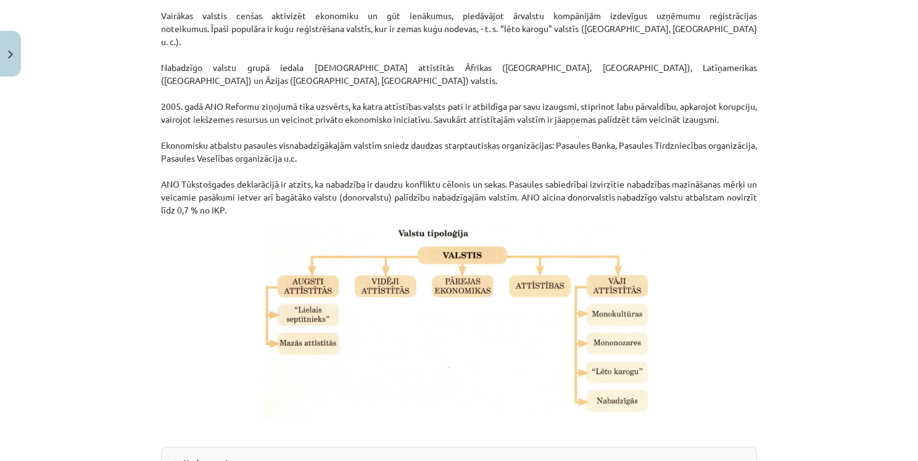
scroll to position [899, 0]
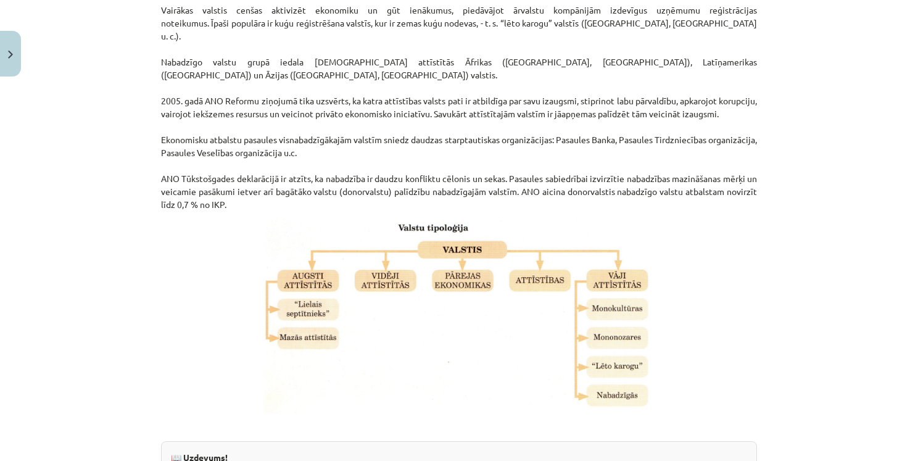
copy p "nabadzība"
drag, startPoint x: 141, startPoint y: 123, endPoint x: 518, endPoint y: 148, distance: 378.5
click at [518, 148] on div "Mācību tēma: Ģeogrāfijas i - 10. klases 1.ieskaites mācību materiāls #5 3. tēma…" at bounding box center [459, 230] width 918 height 461
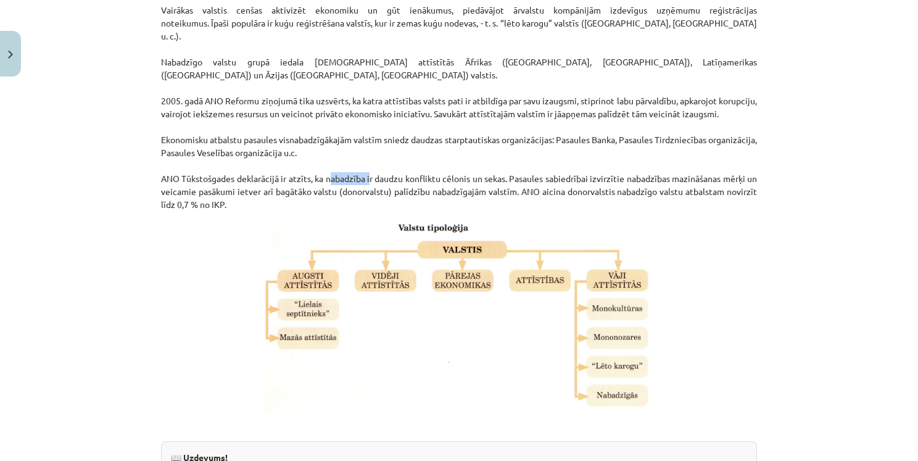
copy p "ANO Tūkstošgades deklarācijā ir atzīts, ka nabadzība ir daudzu konfliktu cēloni…"
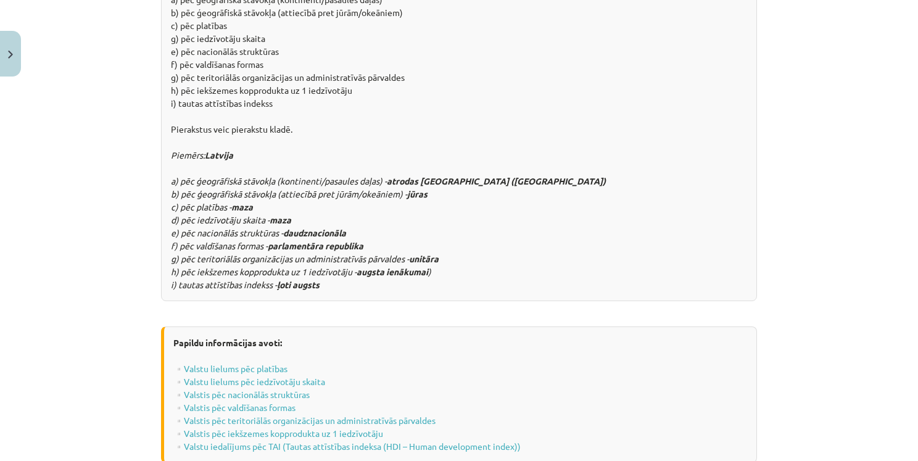
scroll to position [1393, 0]
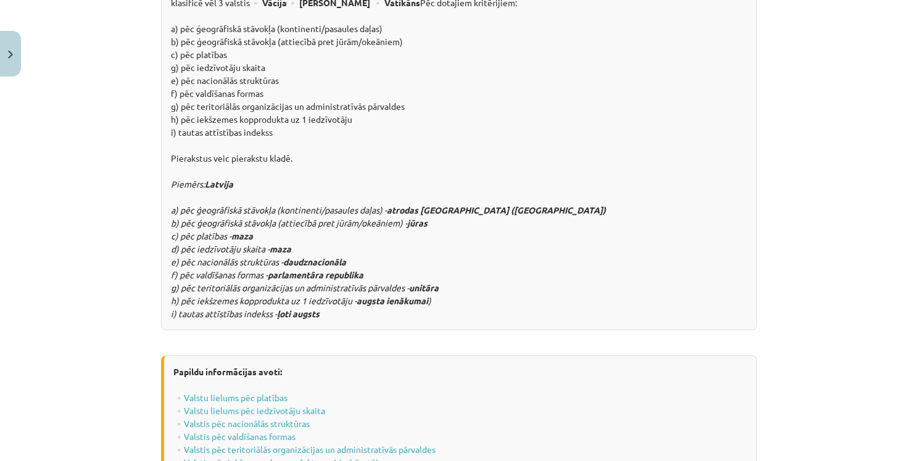
drag, startPoint x: 168, startPoint y: 130, endPoint x: 530, endPoint y: 262, distance: 385.6
click at [530, 262] on div "📖 Uzdevums! Apskati piemēru par Latviju un izmantojot papildu informācijas avot…" at bounding box center [459, 139] width 596 height 383
copy div "Piemērs: Latvija a) pēc ģeogrāfiskā stāvokļa (kontinenti/pasaules daļas) - atro…"
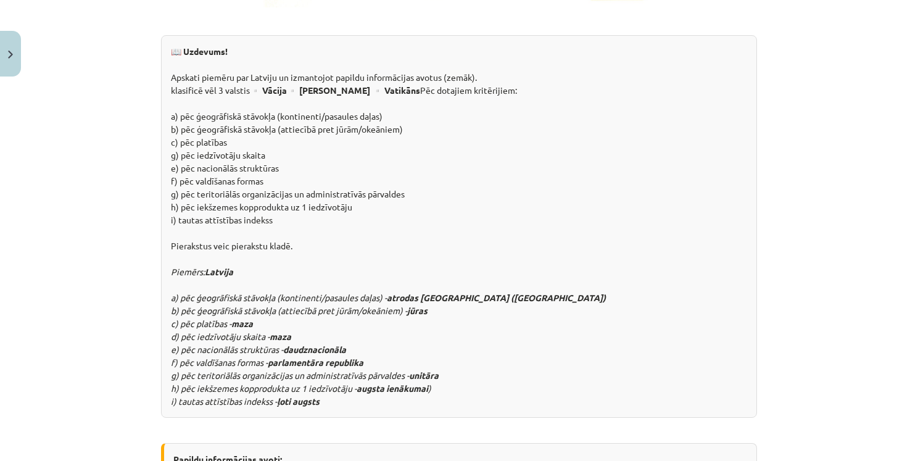
scroll to position [1208, 0]
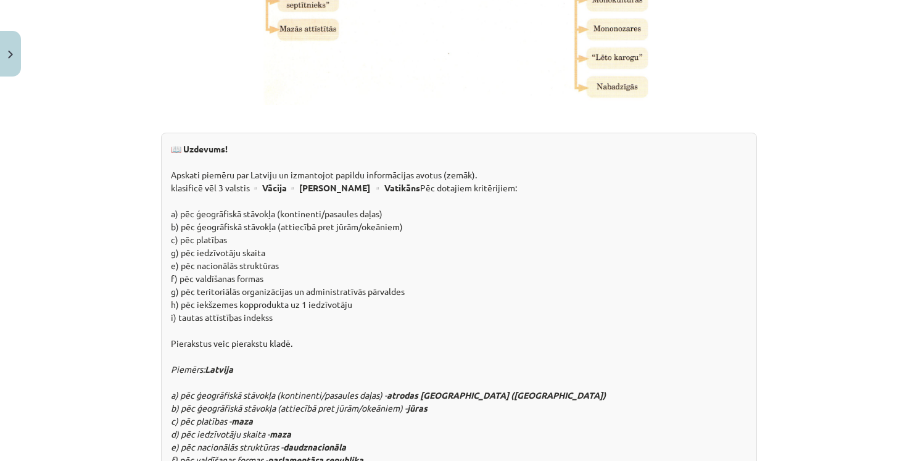
click at [451, 181] on div "📖 Uzdevums! Apskati piemēru par Latviju un izmantojot papildu informācijas avot…" at bounding box center [459, 324] width 596 height 383
drag, startPoint x: 170, startPoint y: 120, endPoint x: 459, endPoint y: 127, distance: 289.0
click at [459, 133] on div "📖 Uzdevums! Apskati piemēru par Latviju un izmantojot papildu informācijas avot…" at bounding box center [459, 324] width 596 height 383
drag, startPoint x: 552, startPoint y: 137, endPoint x: 537, endPoint y: 141, distance: 15.3
click at [544, 139] on div "📖 Uzdevums! Apskati piemēru par Latviju un izmantojot papildu informācijas avot…" at bounding box center [459, 324] width 596 height 383
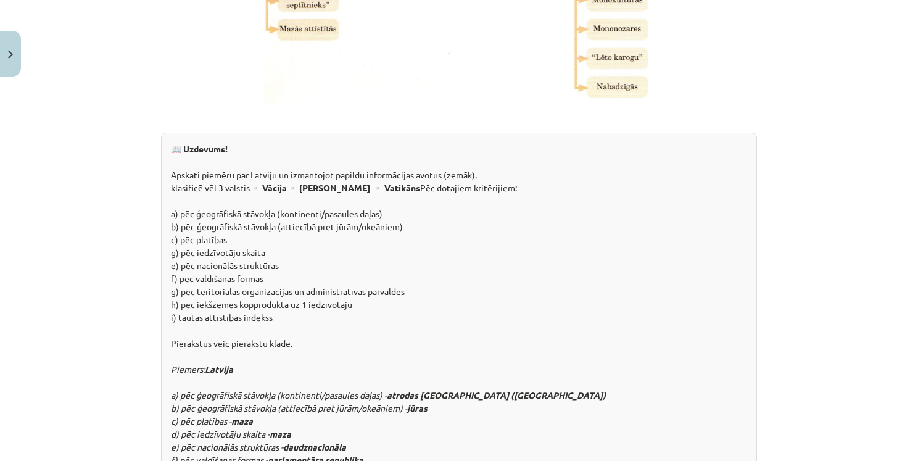
drag, startPoint x: 164, startPoint y: 120, endPoint x: 469, endPoint y: 120, distance: 305.5
click at [475, 133] on div "📖 Uzdevums! Apskati piemēru par Latviju un izmantojot papildu informācijas avot…" at bounding box center [459, 324] width 596 height 383
click at [414, 143] on div "📖 Uzdevums! Apskati piemēru par Latviju un izmantojot papildu informācijas avot…" at bounding box center [459, 324] width 596 height 383
drag, startPoint x: 439, startPoint y: 121, endPoint x: 209, endPoint y: 114, distance: 230.3
click at [209, 133] on div "📖 Uzdevums! Apskati piemēru par Latviju un izmantojot papildu informācijas avot…" at bounding box center [459, 324] width 596 height 383
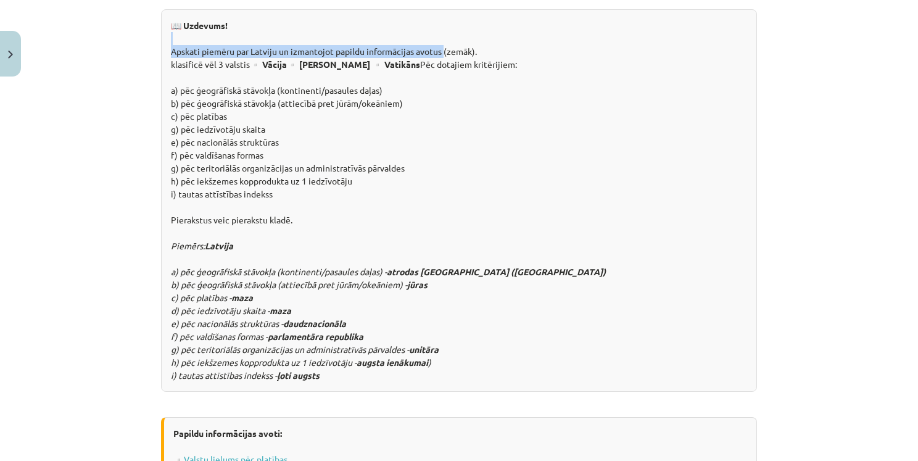
scroll to position [1597, 0]
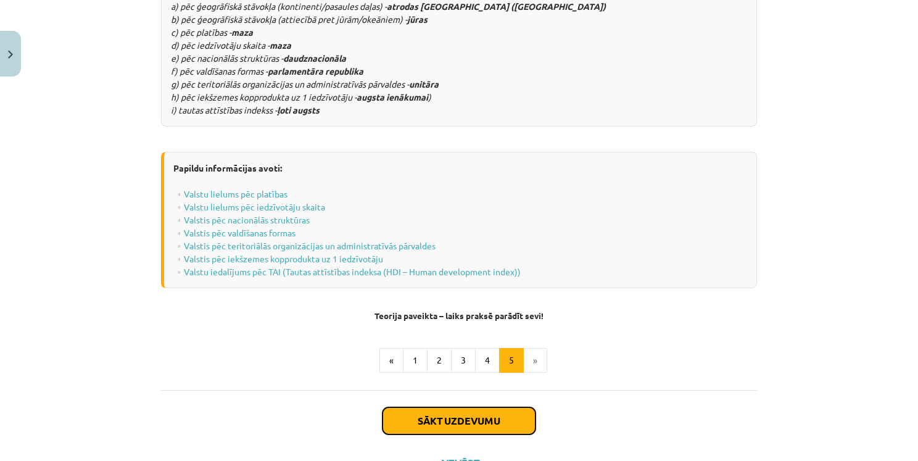
click at [493, 407] on button "Sākt uzdevumu" at bounding box center [459, 420] width 153 height 27
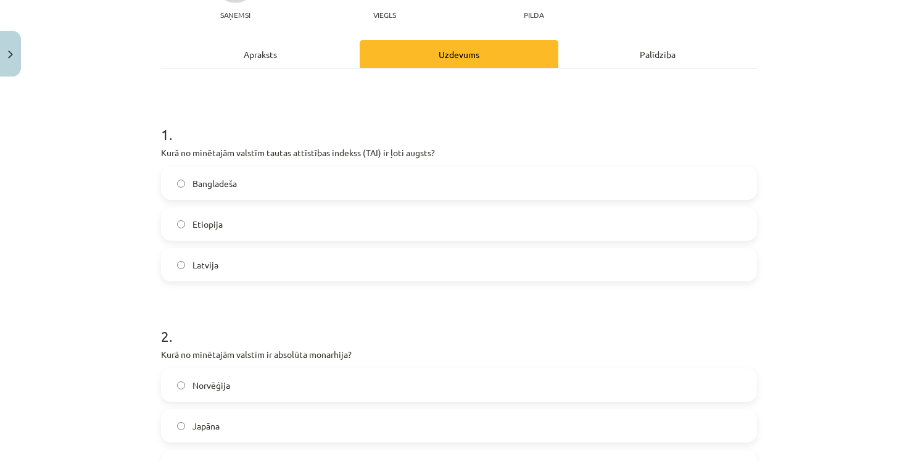
scroll to position [0, 0]
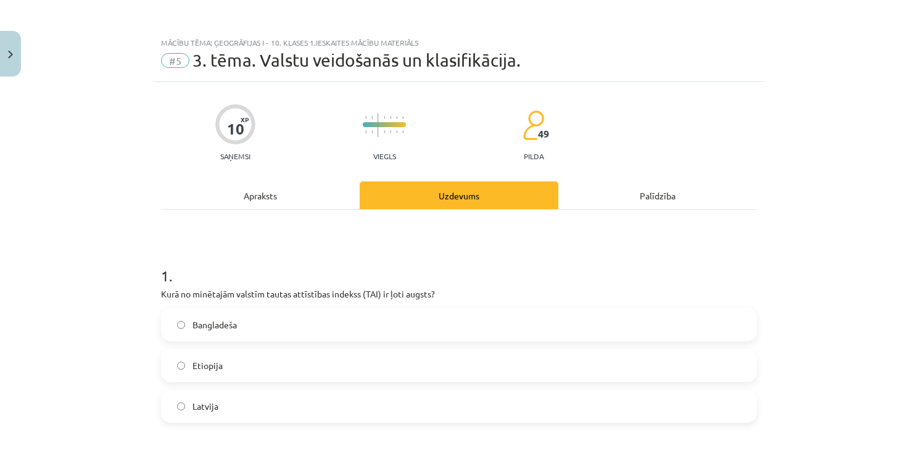
click at [270, 198] on div "Apraksts" at bounding box center [260, 195] width 199 height 28
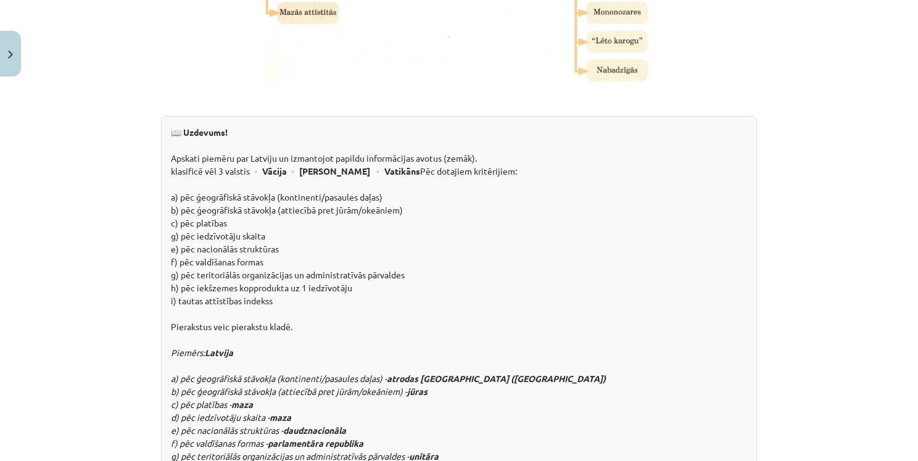
scroll to position [1204, 0]
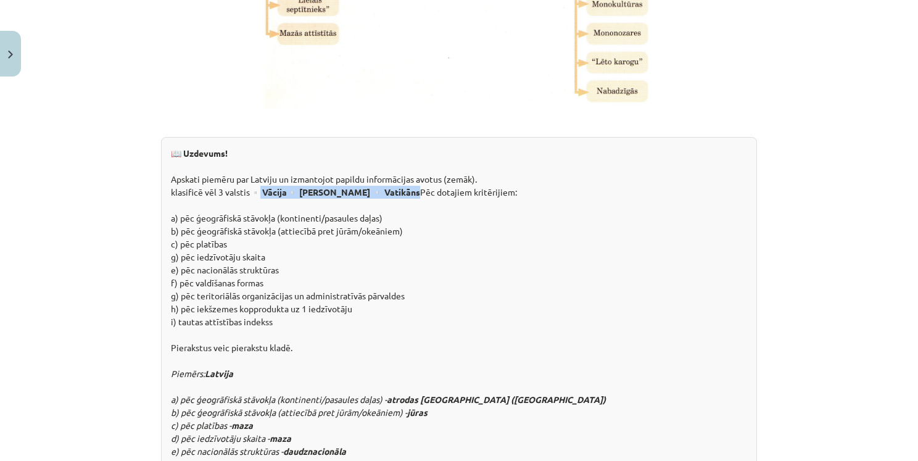
drag, startPoint x: 251, startPoint y: 141, endPoint x: 387, endPoint y: 142, distance: 135.8
click at [387, 142] on div "📖 Uzdevums! Apskati piemēru par Latviju un izmantojot papildu informācijas avot…" at bounding box center [459, 328] width 596 height 383
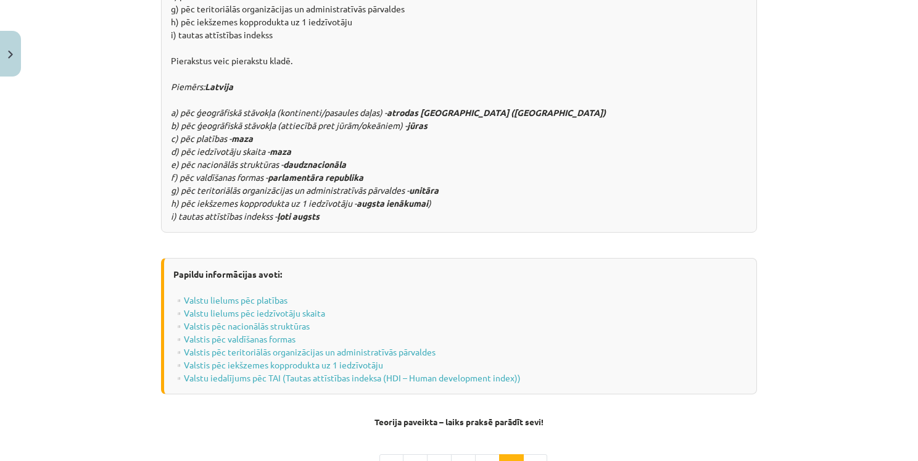
scroll to position [1512, 0]
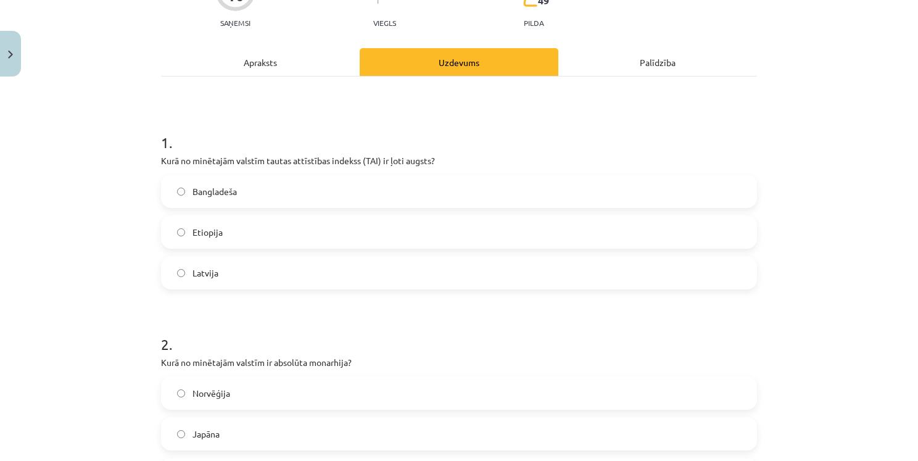
scroll to position [31, 0]
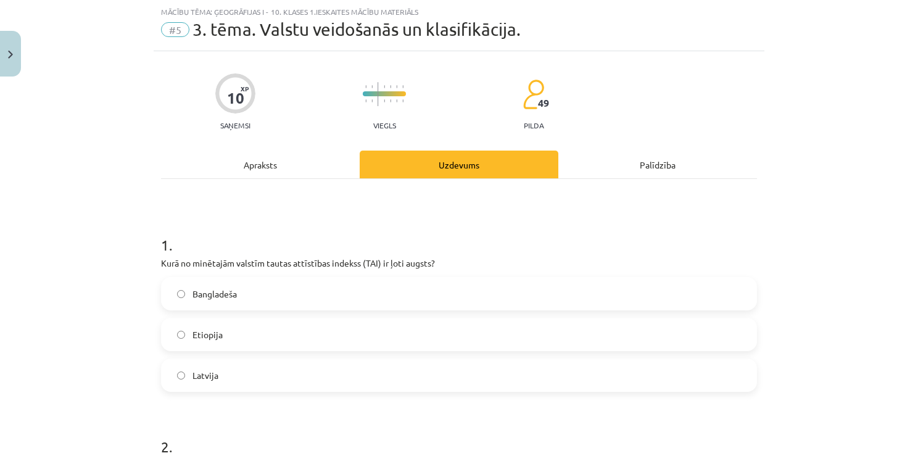
click at [214, 380] on label "Latvija" at bounding box center [459, 375] width 594 height 31
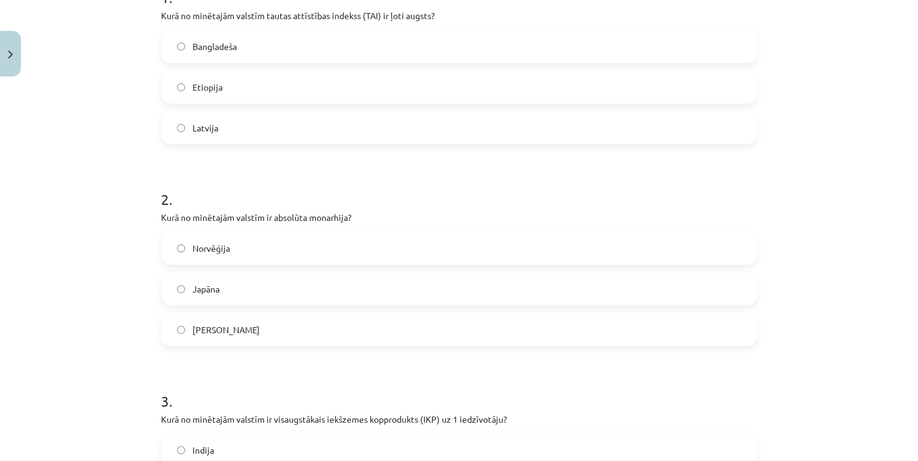
scroll to position [278, 0]
click at [256, 338] on label "Saūda Arābija" at bounding box center [459, 330] width 594 height 31
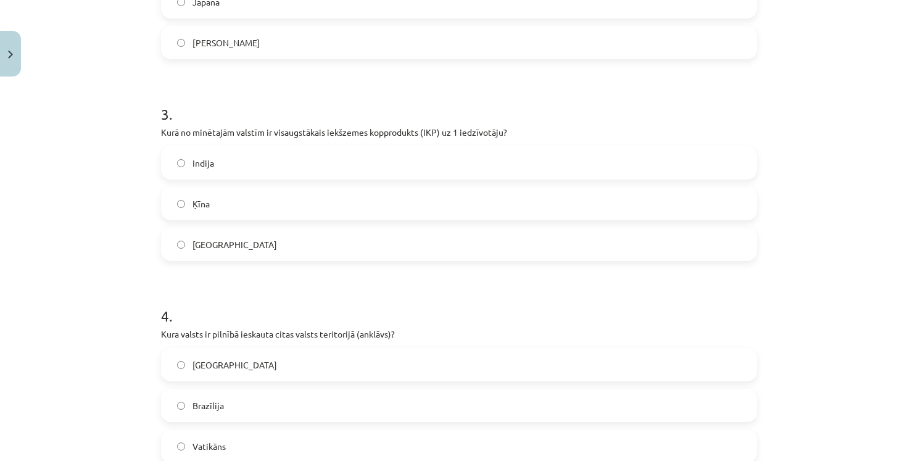
scroll to position [586, 0]
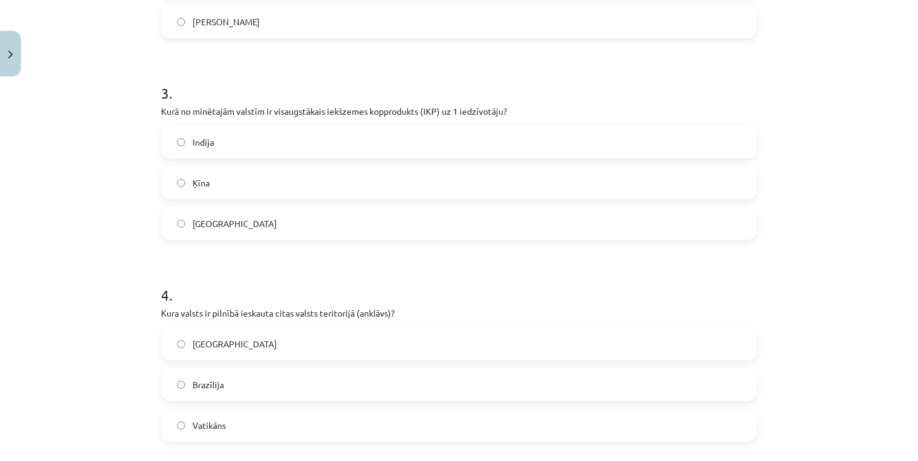
click at [293, 102] on div "3 . Kurā no minētajām valstīm ir visaugstākais iekšzemes kopprodukts (IKP) uz 1…" at bounding box center [459, 151] width 596 height 177
click at [296, 111] on p "Kurā no minētajām valstīm ir visaugstākais iekšzemes kopprodukts (IKP) uz 1 ied…" at bounding box center [459, 111] width 596 height 13
click at [298, 111] on p "Kurā no minētajām valstīm ir visaugstākais iekšzemes kopprodukts (IKP) uz 1 ied…" at bounding box center [459, 111] width 596 height 13
click at [298, 110] on p "Kurā no minētajām valstīm ir visaugstākais iekšzemes kopprodukts (IKP) uz 1 ied…" at bounding box center [459, 111] width 596 height 13
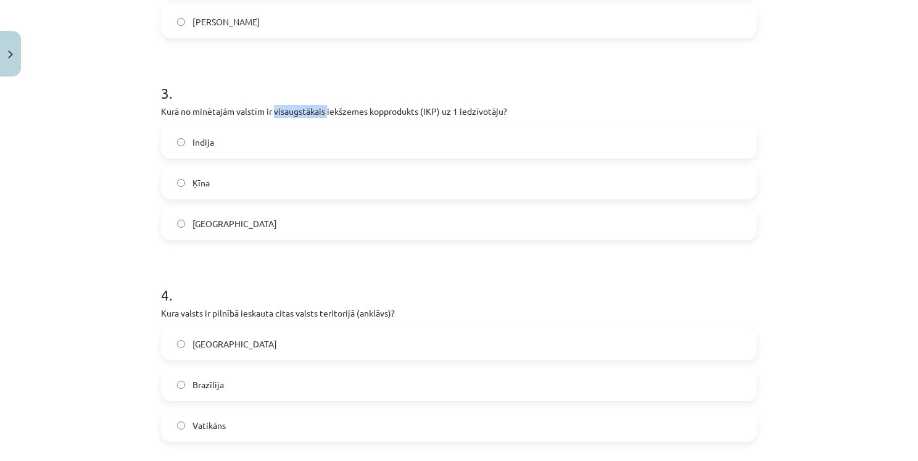
click at [298, 110] on p "Kurā no minētajām valstīm ir visaugstākais iekšzemes kopprodukts (IKP) uz 1 ied…" at bounding box center [459, 111] width 596 height 13
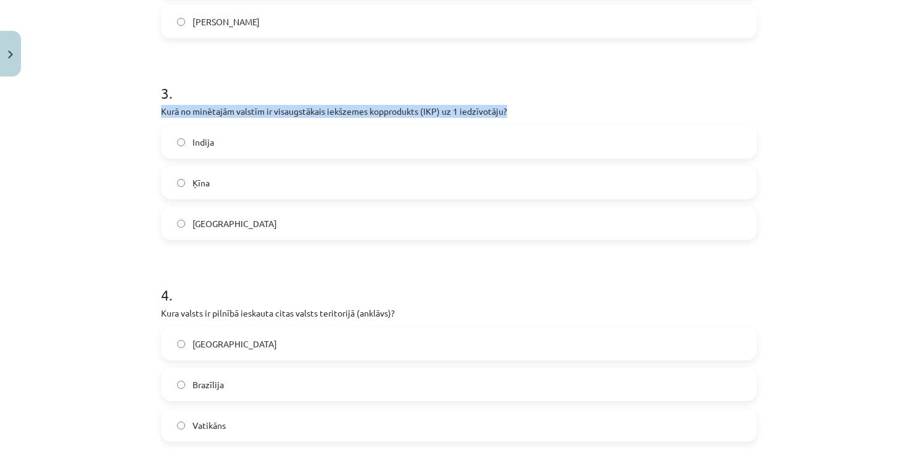
click at [298, 110] on p "Kurā no minētajām valstīm ir visaugstākais iekšzemes kopprodukts (IKP) uz 1 ied…" at bounding box center [459, 111] width 596 height 13
click at [299, 110] on p "Kurā no minētajām valstīm ir visaugstākais iekšzemes kopprodukts (IKP) uz 1 ied…" at bounding box center [459, 111] width 596 height 13
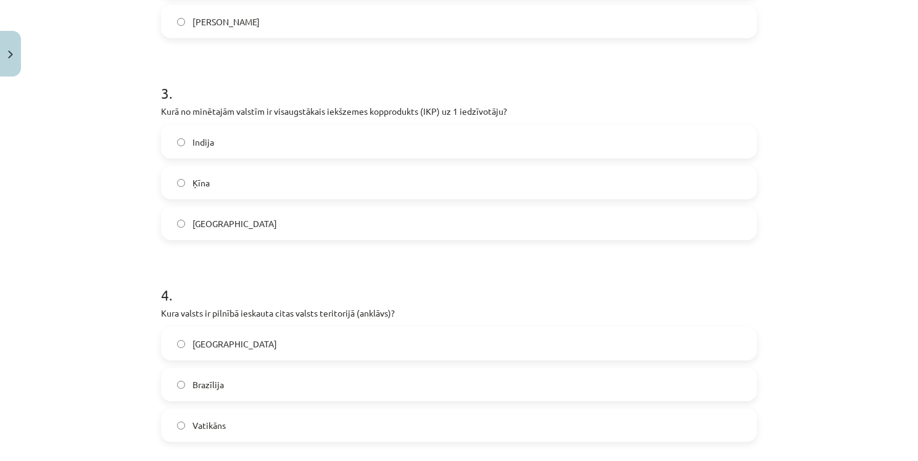
click at [239, 270] on h1 "4 ." at bounding box center [459, 284] width 596 height 38
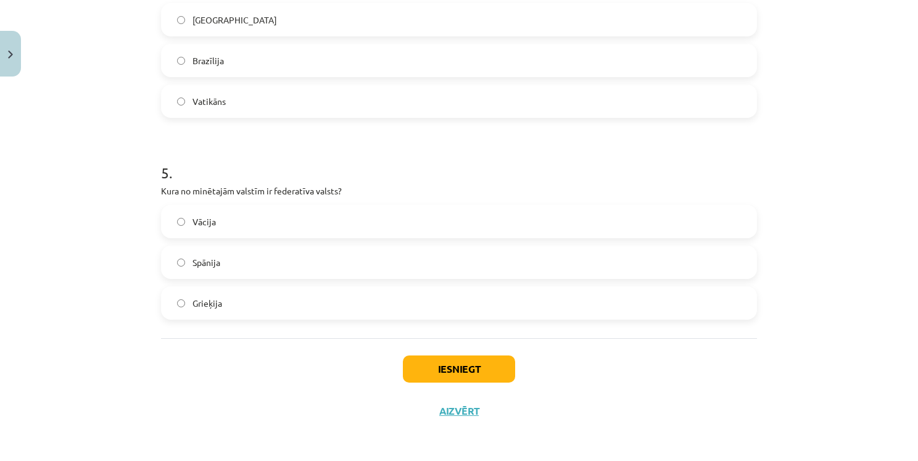
scroll to position [912, 0]
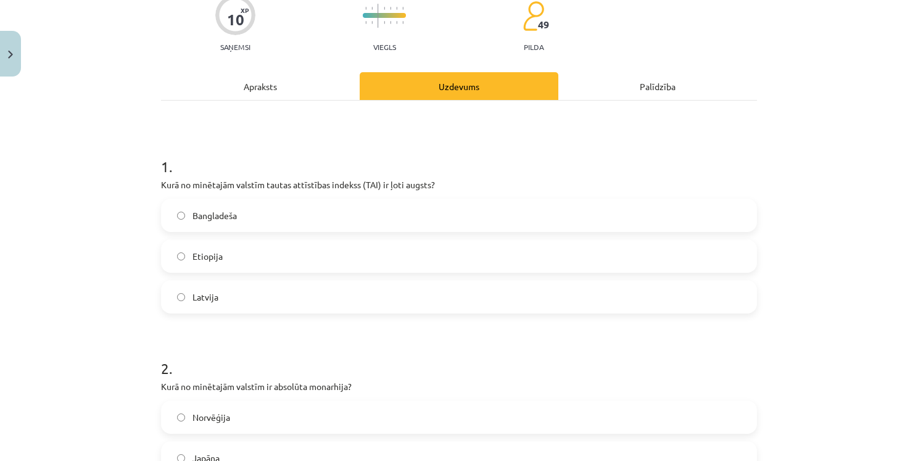
click at [296, 78] on div "Apraksts" at bounding box center [260, 86] width 199 height 28
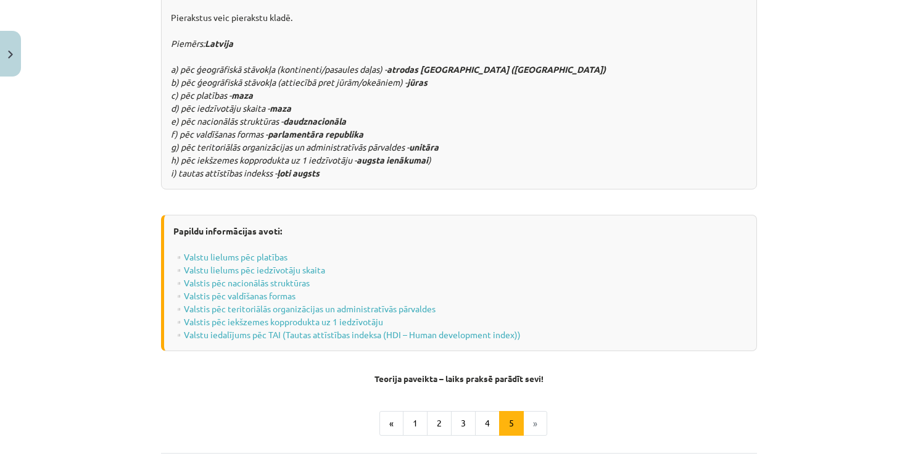
scroll to position [1597, 0]
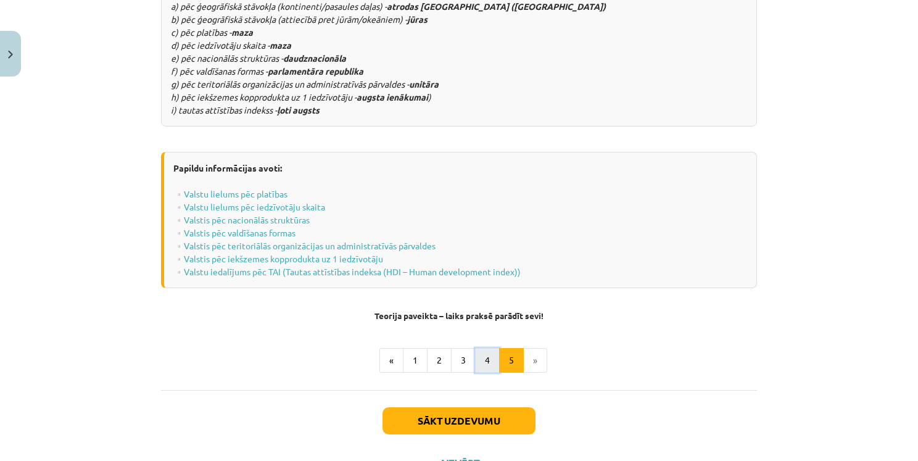
click at [475, 348] on button "4" at bounding box center [487, 360] width 25 height 25
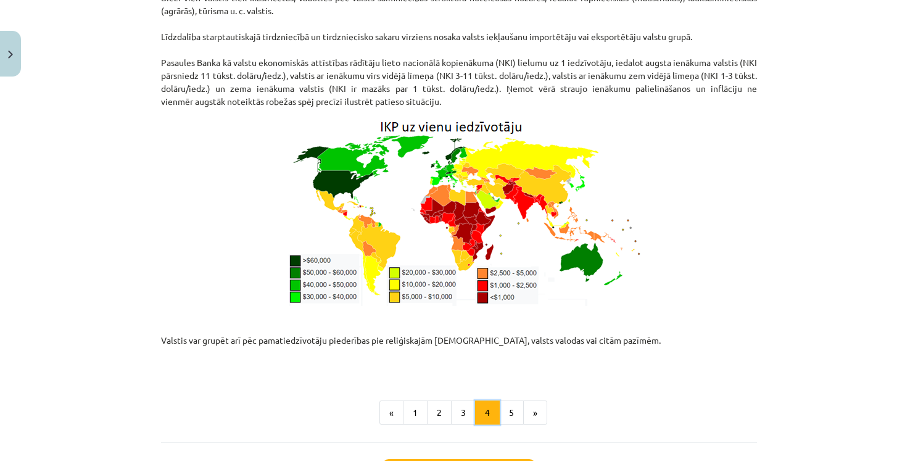
scroll to position [1578, 0]
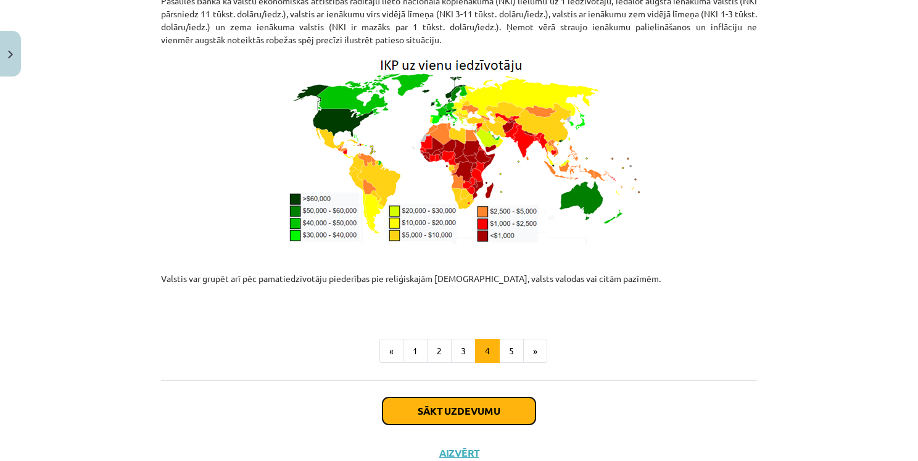
click at [485, 397] on button "Sākt uzdevumu" at bounding box center [459, 410] width 153 height 27
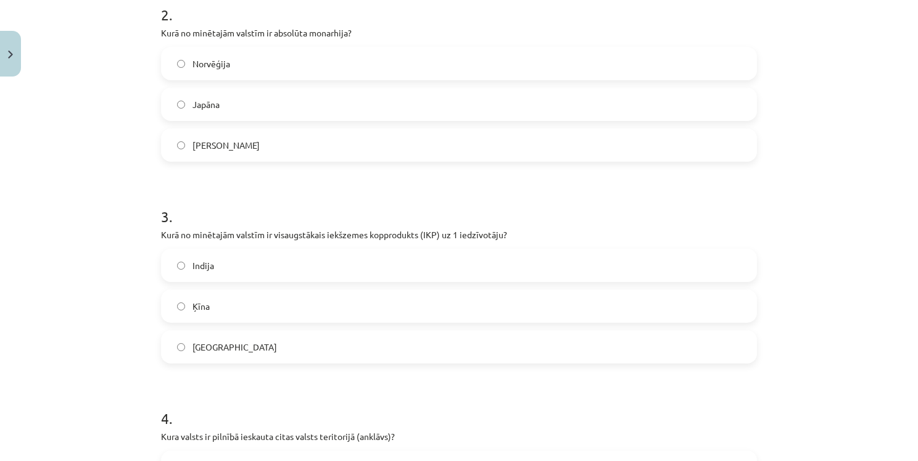
scroll to position [525, 0]
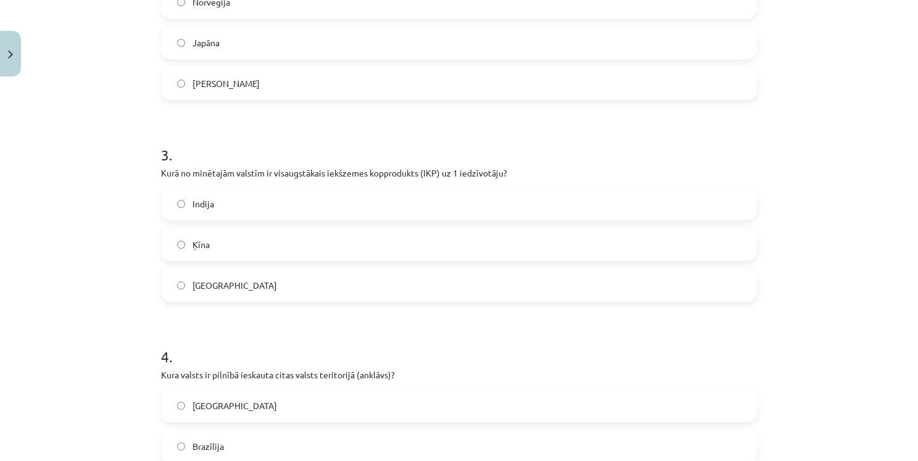
click at [212, 289] on label "ASV" at bounding box center [459, 285] width 594 height 31
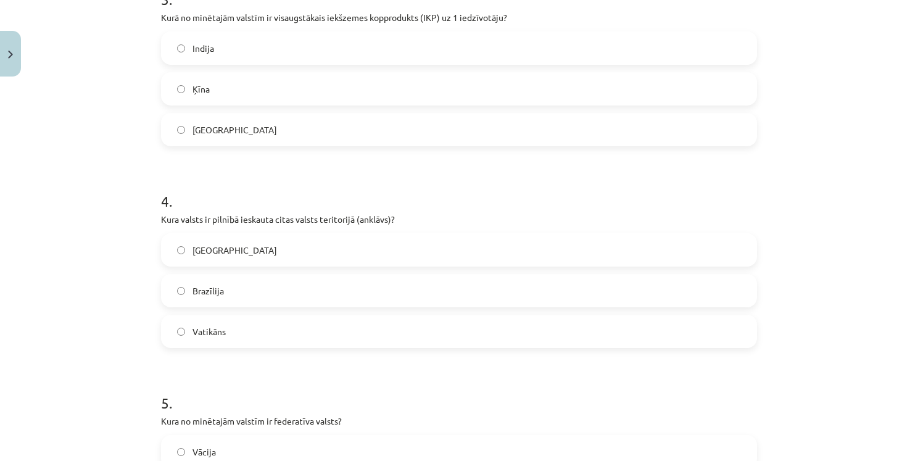
scroll to position [710, 0]
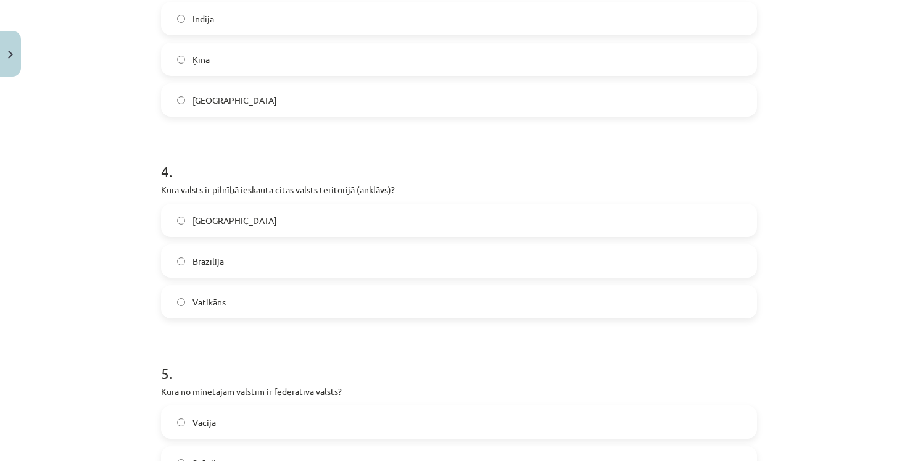
click at [234, 302] on label "Vatikāns" at bounding box center [459, 301] width 594 height 31
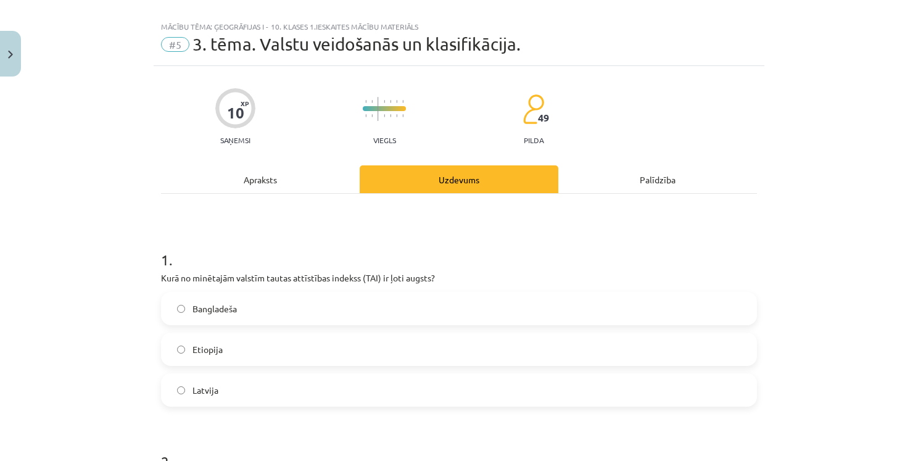
scroll to position [0, 0]
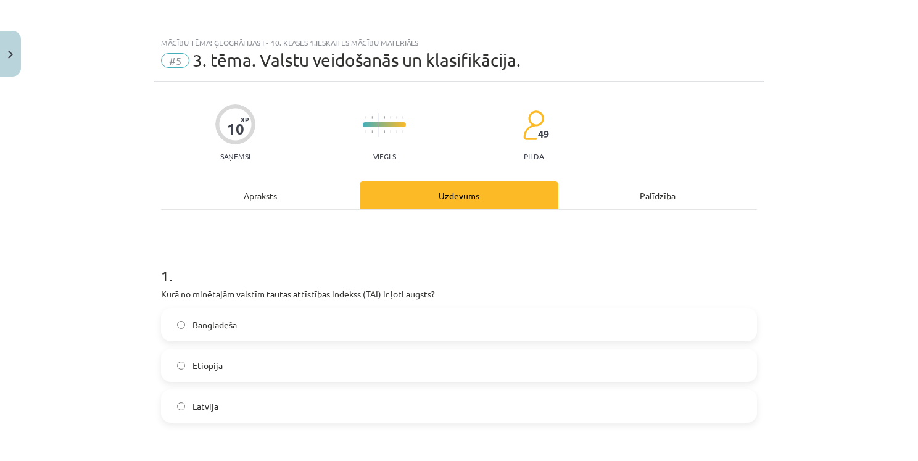
click at [268, 190] on div "Apraksts" at bounding box center [260, 195] width 199 height 28
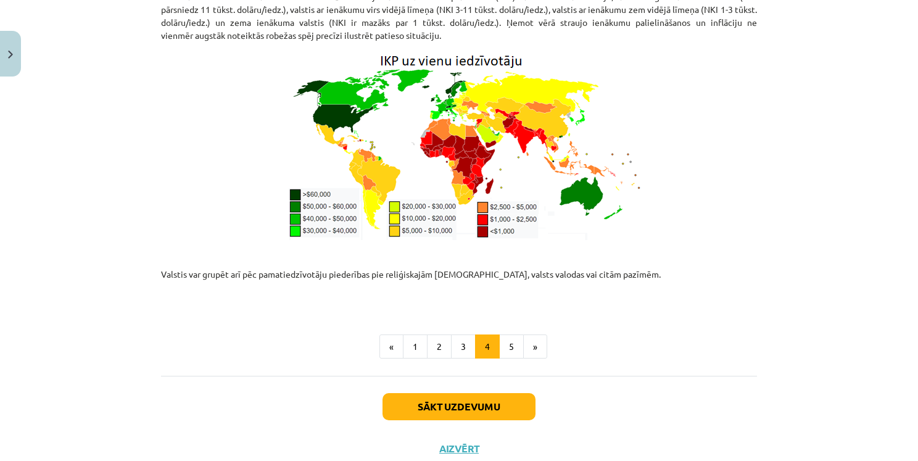
scroll to position [1595, 0]
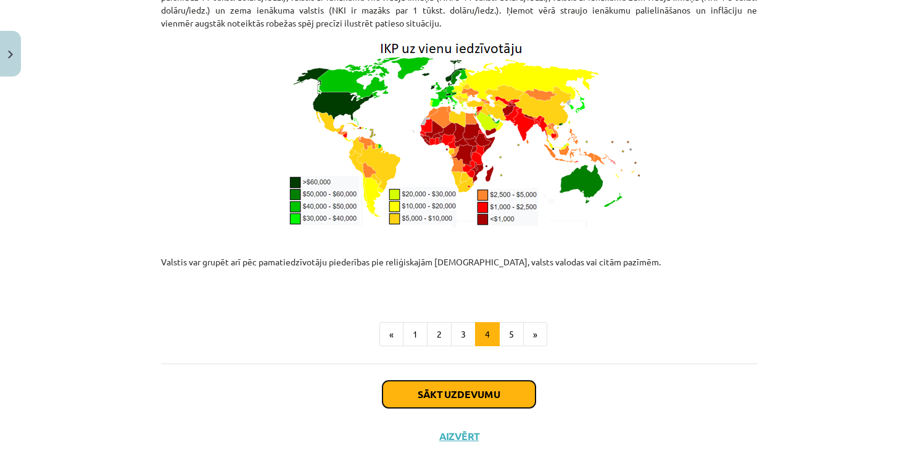
click at [500, 381] on button "Sākt uzdevumu" at bounding box center [459, 394] width 153 height 27
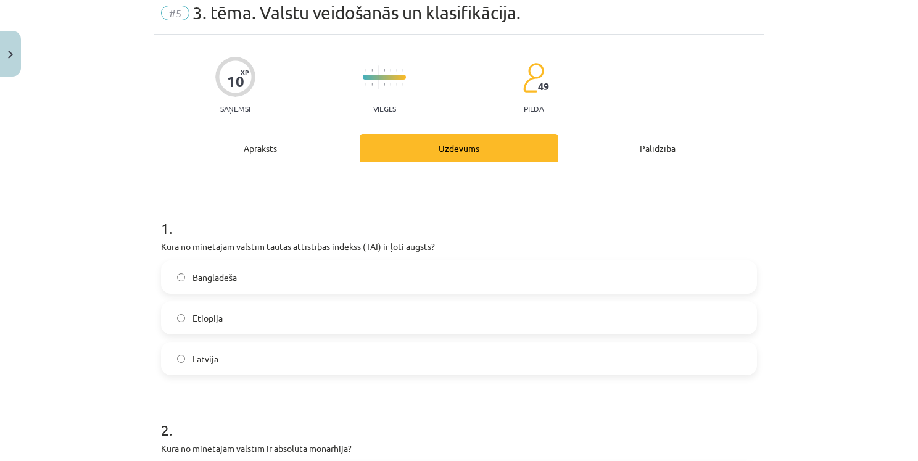
scroll to position [0, 0]
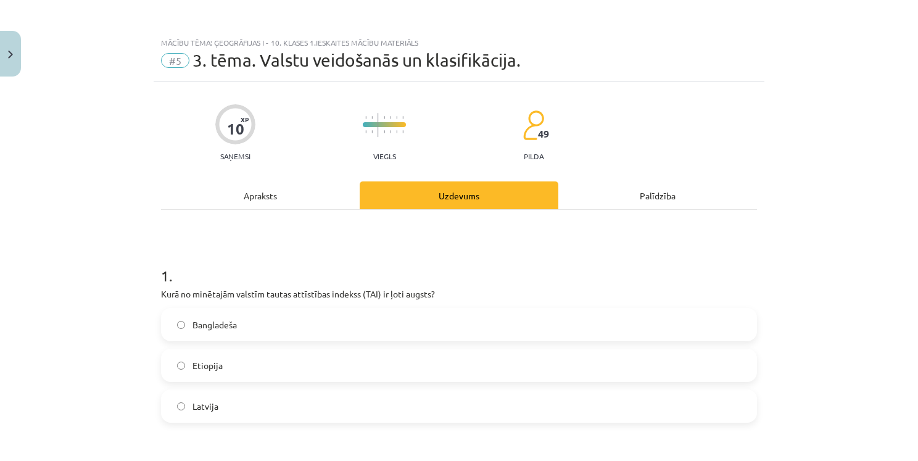
click at [271, 199] on div "Apraksts" at bounding box center [260, 195] width 199 height 28
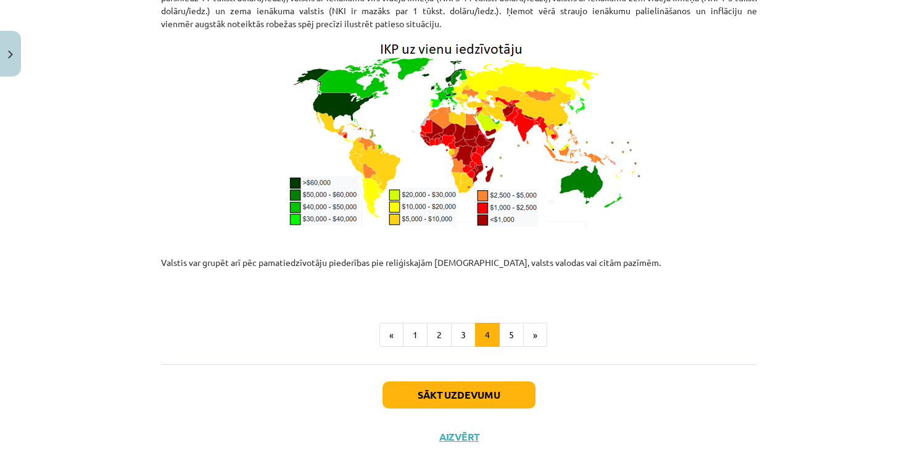
scroll to position [1595, 0]
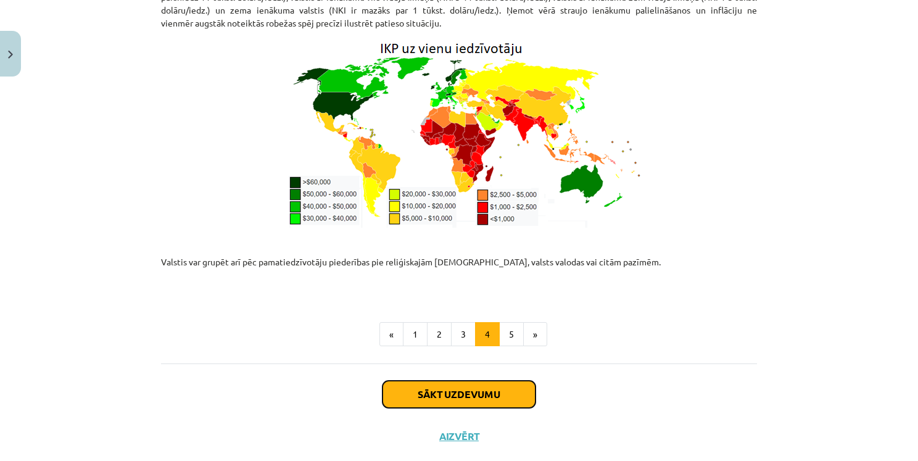
click at [480, 381] on button "Sākt uzdevumu" at bounding box center [459, 394] width 153 height 27
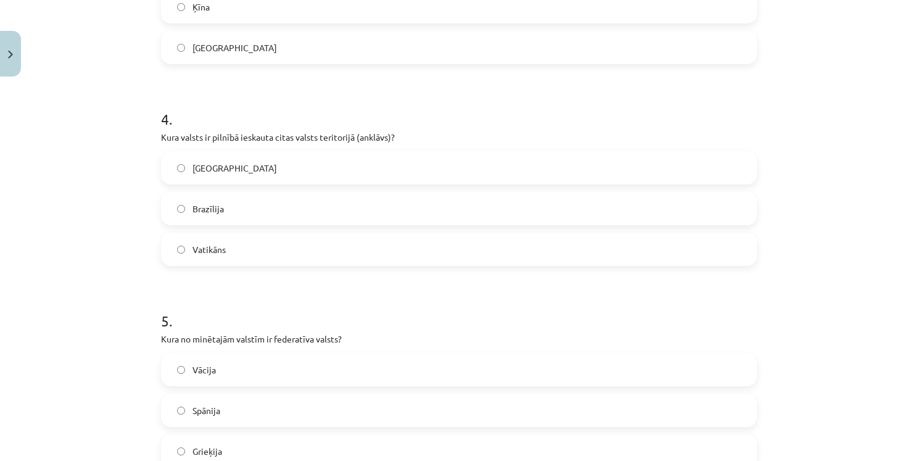
scroll to position [912, 0]
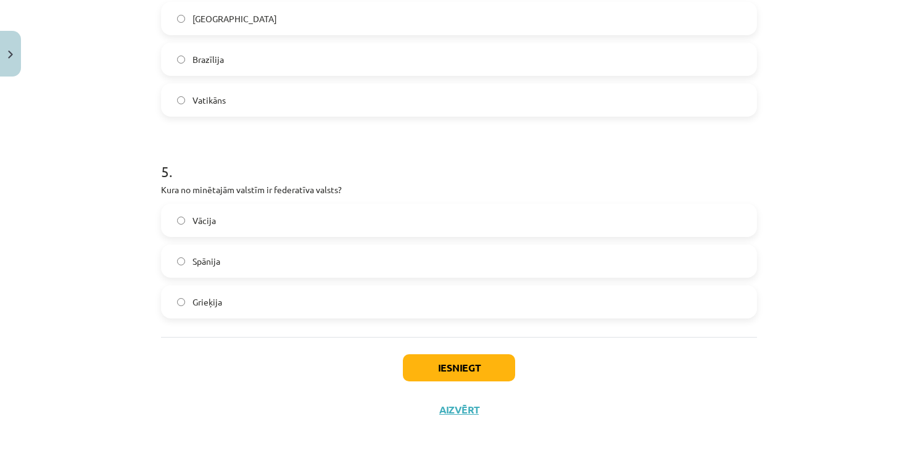
click at [202, 307] on label "Grieķija" at bounding box center [459, 301] width 594 height 31
click at [217, 255] on label "Spānija" at bounding box center [459, 261] width 594 height 31
click at [207, 222] on span "Vācija" at bounding box center [204, 220] width 23 height 13
click at [243, 212] on label "Vācija" at bounding box center [459, 220] width 594 height 31
click at [467, 369] on button "Iesniegt" at bounding box center [459, 367] width 112 height 27
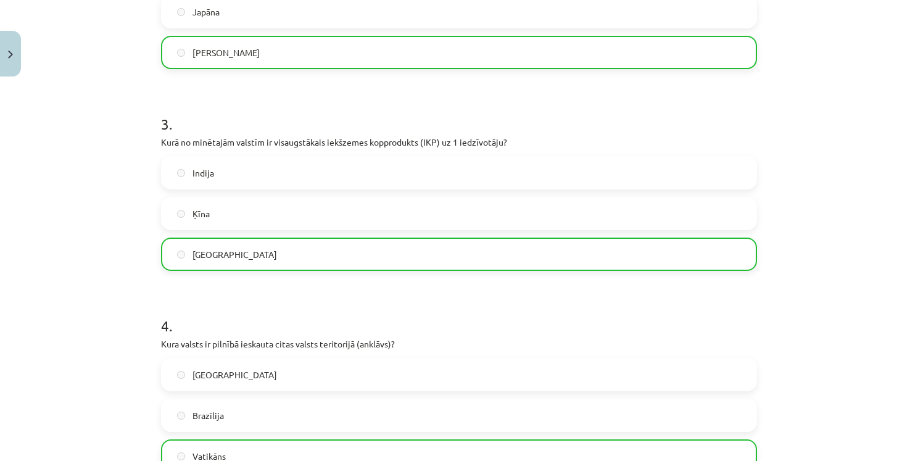
scroll to position [926, 0]
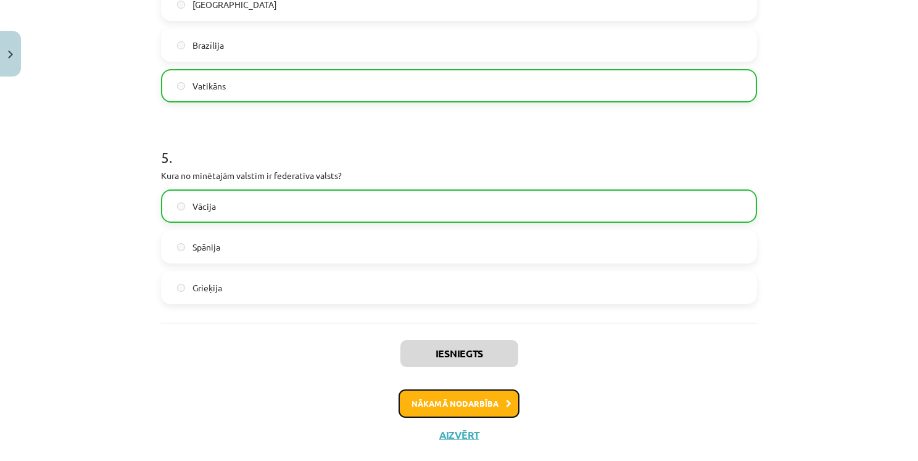
click at [462, 413] on button "Nākamā nodarbība" at bounding box center [459, 403] width 121 height 28
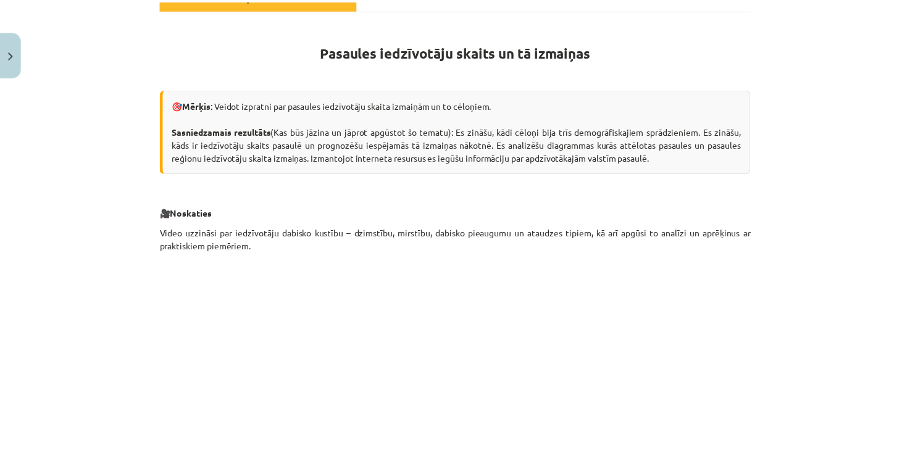
scroll to position [185, 0]
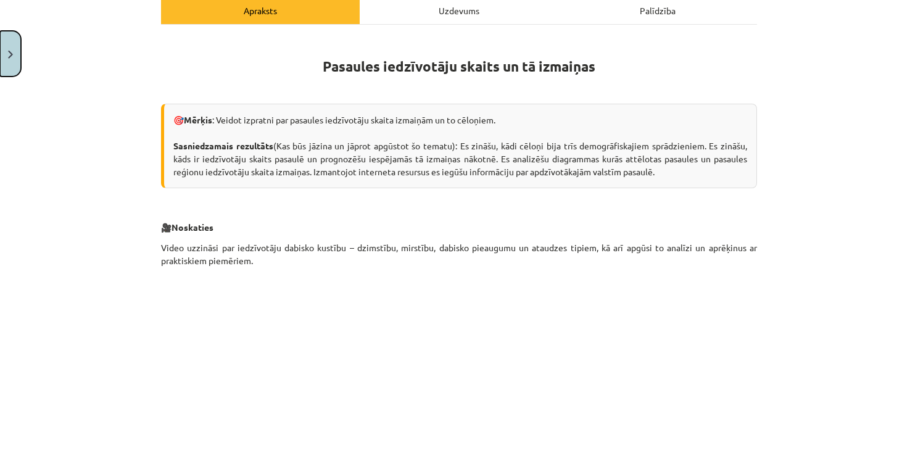
click at [3, 63] on button "Close" at bounding box center [10, 54] width 21 height 46
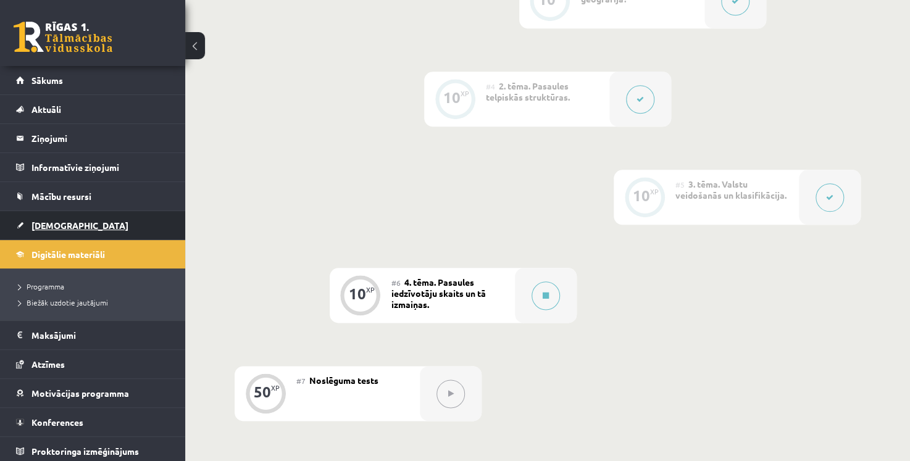
click at [73, 223] on link "[DEMOGRAPHIC_DATA]" at bounding box center [93, 225] width 154 height 28
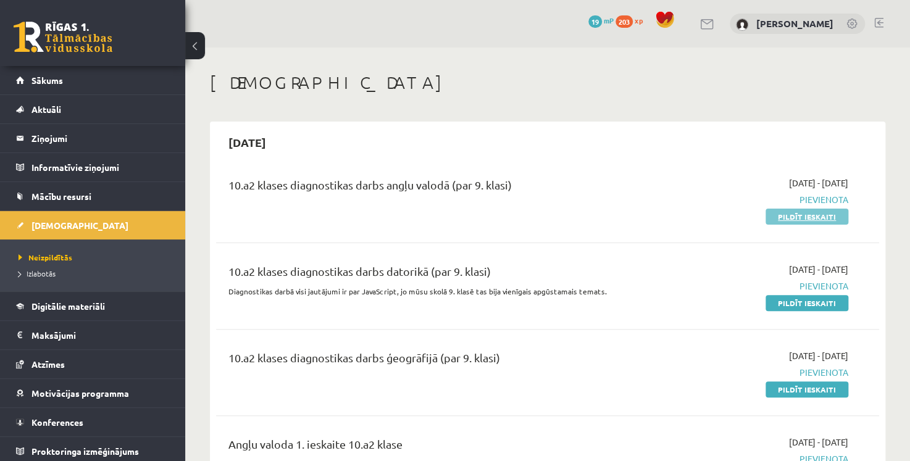
click at [797, 217] on link "Pildīt ieskaiti" at bounding box center [806, 217] width 83 height 16
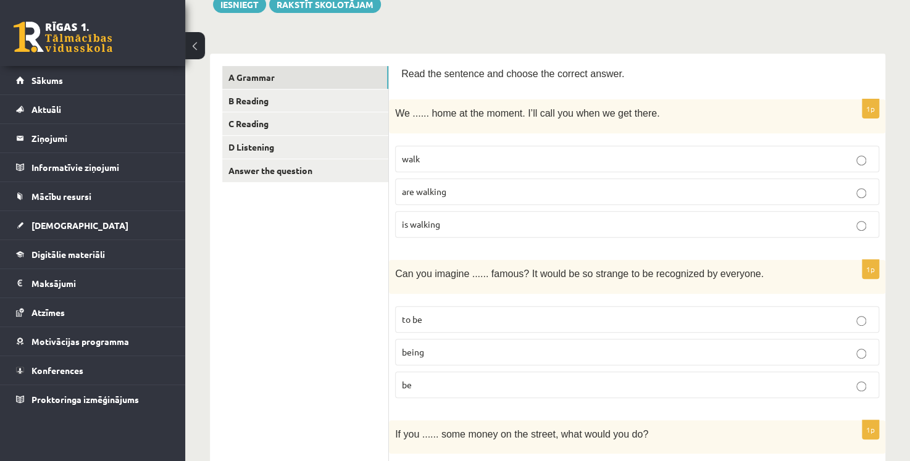
scroll to position [185, 0]
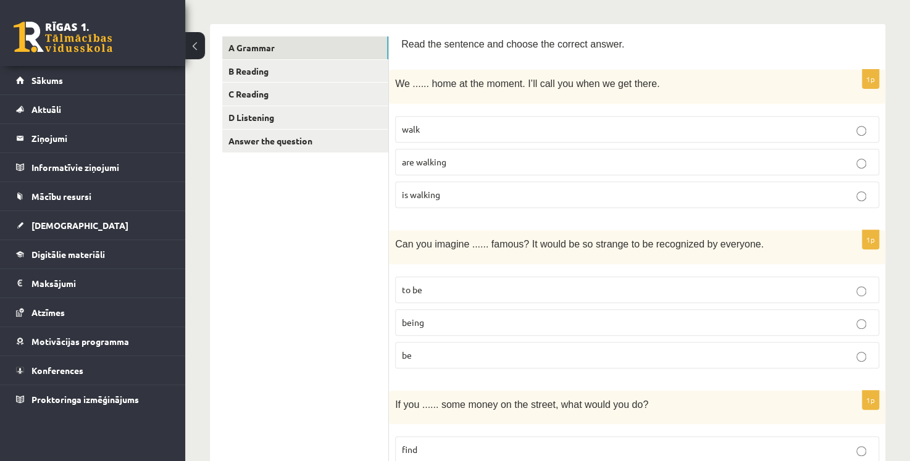
click at [498, 164] on p "are walking" at bounding box center [637, 162] width 470 height 13
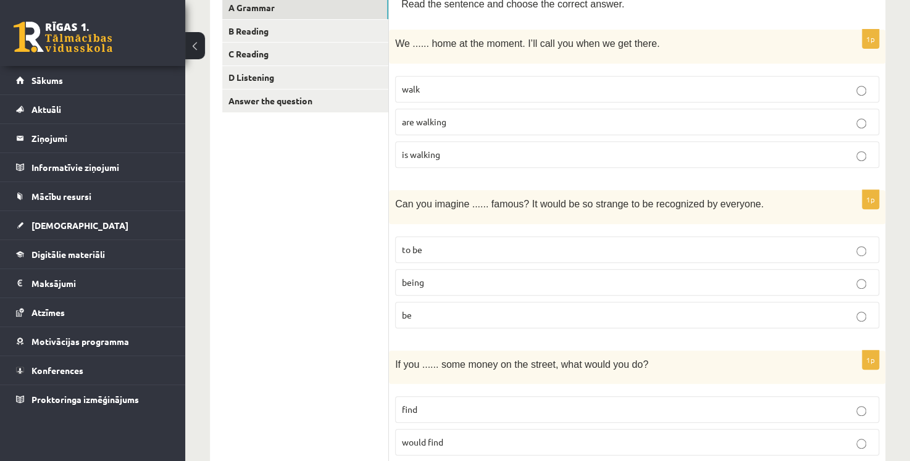
scroll to position [247, 0]
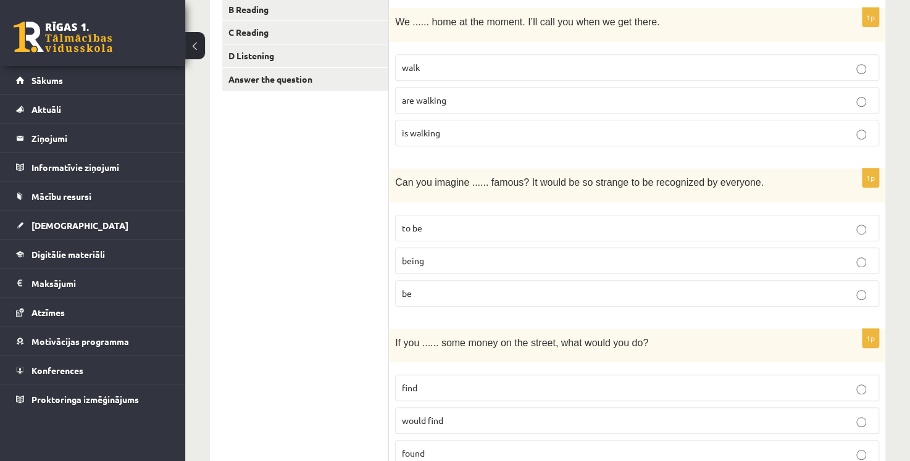
click at [431, 264] on p "being" at bounding box center [637, 260] width 470 height 13
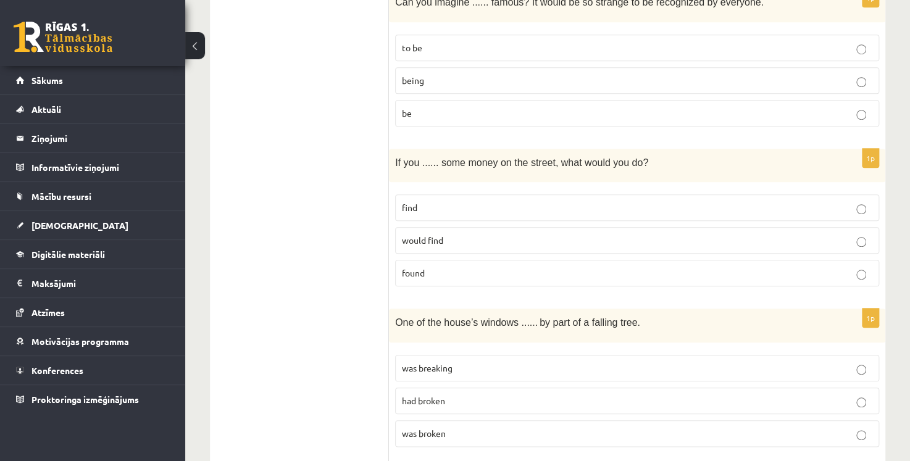
scroll to position [494, 0]
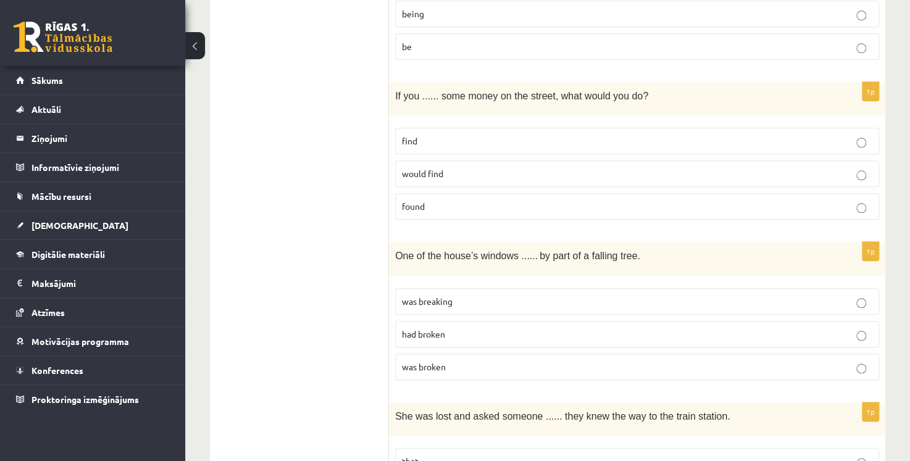
click at [446, 201] on p "found" at bounding box center [637, 206] width 470 height 13
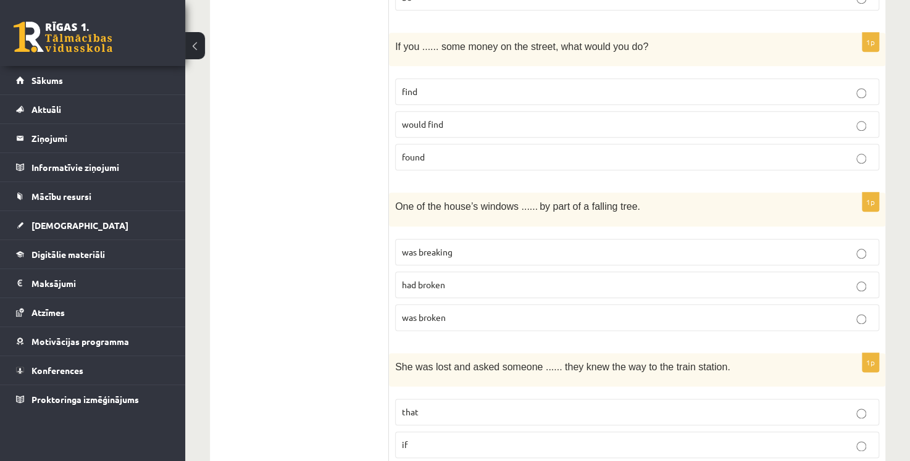
scroll to position [617, 0]
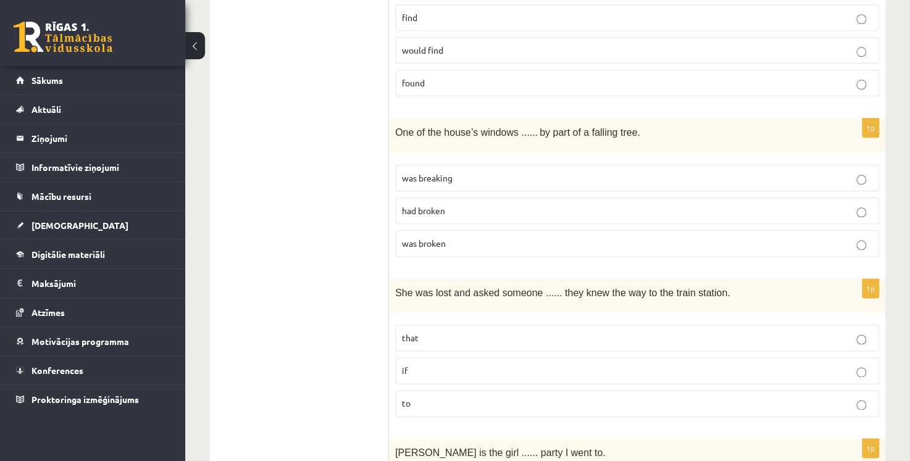
click at [453, 207] on p "had broken" at bounding box center [637, 210] width 470 height 13
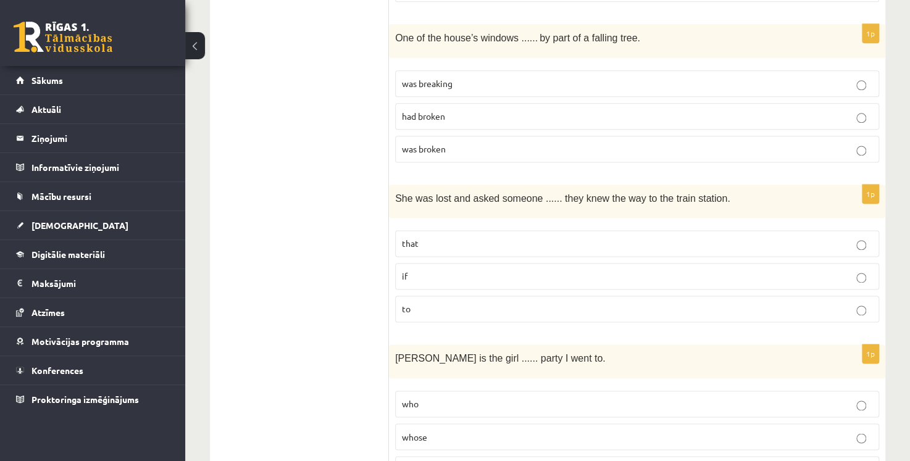
scroll to position [741, 0]
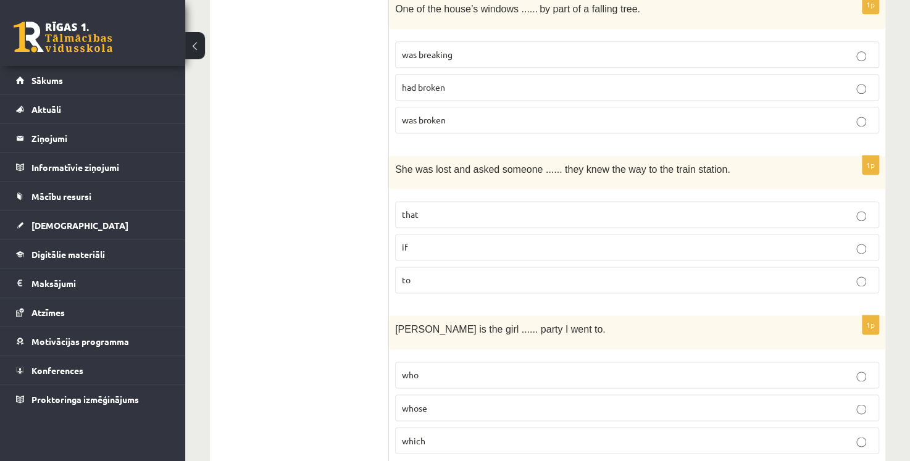
click at [461, 246] on p "if" at bounding box center [637, 247] width 470 height 13
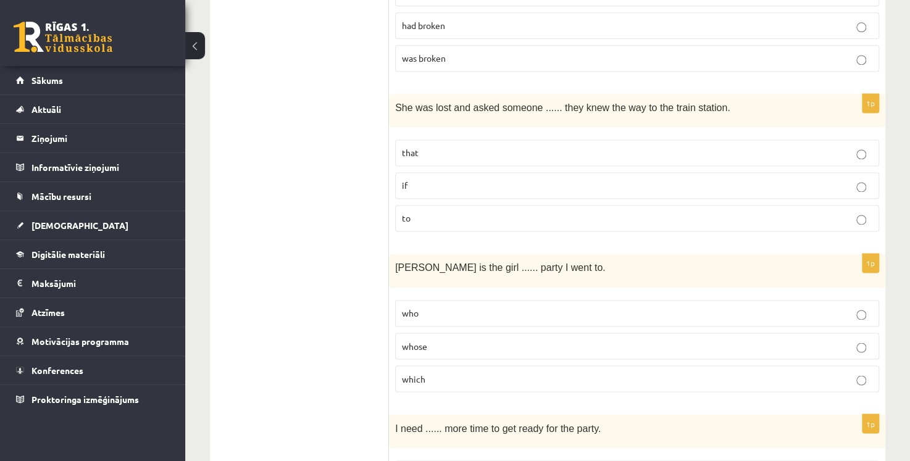
scroll to position [864, 0]
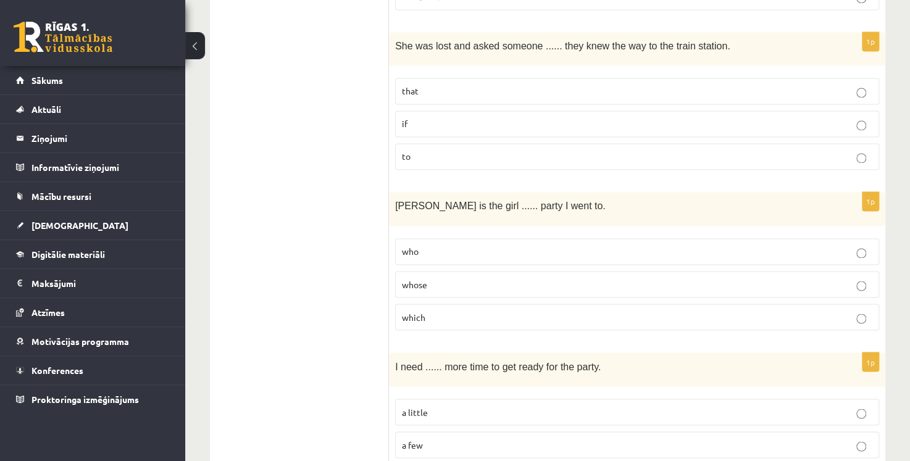
click at [465, 278] on p "whose" at bounding box center [637, 284] width 470 height 13
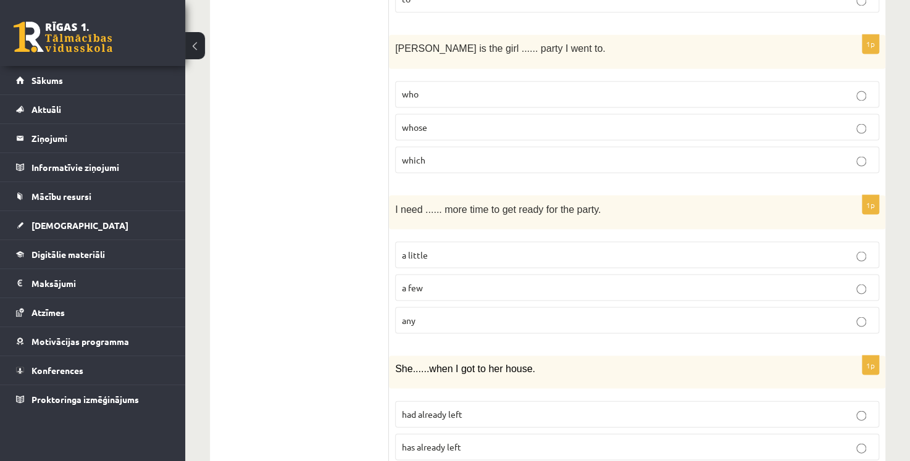
scroll to position [1049, 0]
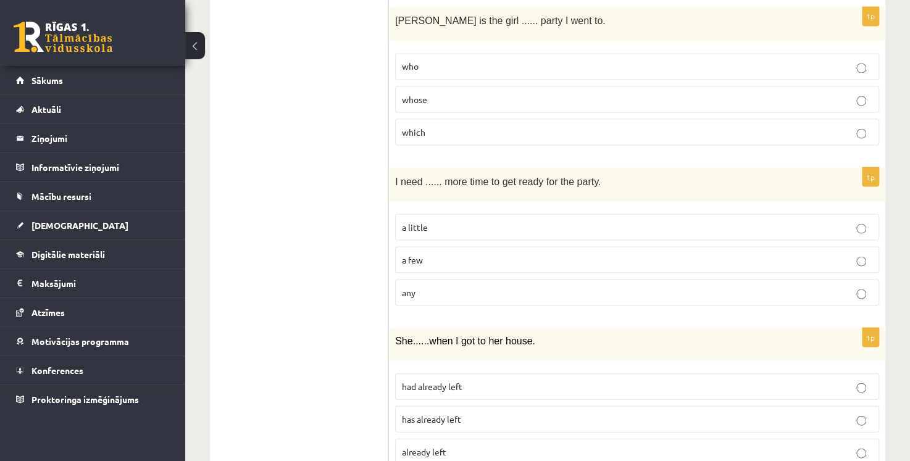
click at [445, 225] on p "a little" at bounding box center [637, 226] width 470 height 13
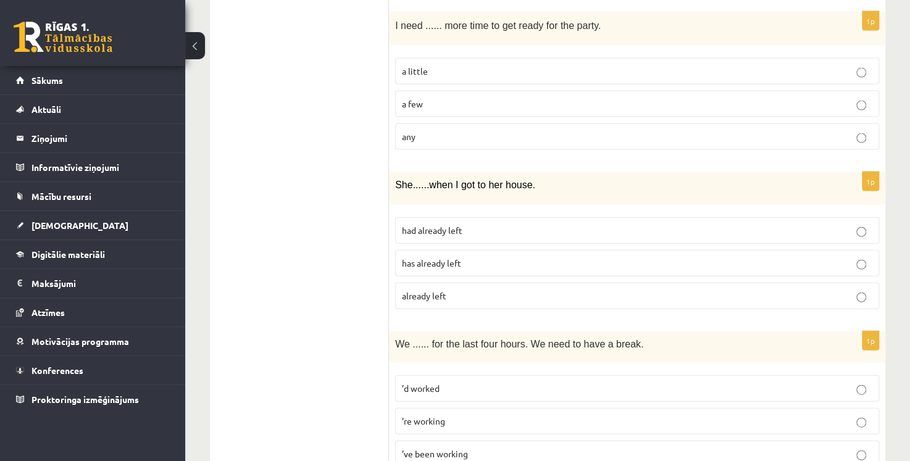
scroll to position [1234, 0]
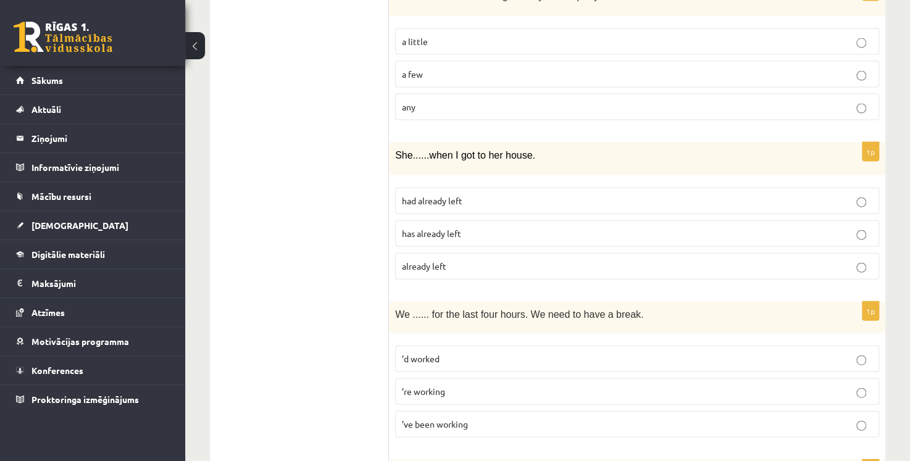
click at [443, 199] on span "had already left" at bounding box center [432, 200] width 60 height 11
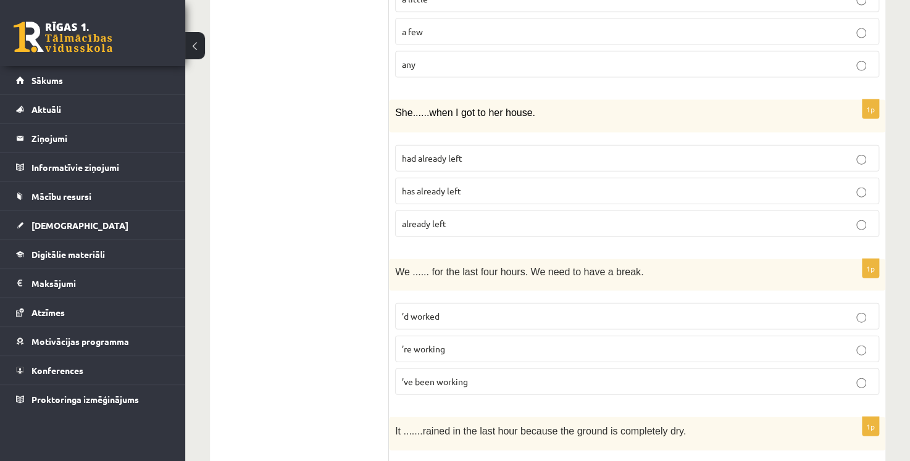
scroll to position [1358, 0]
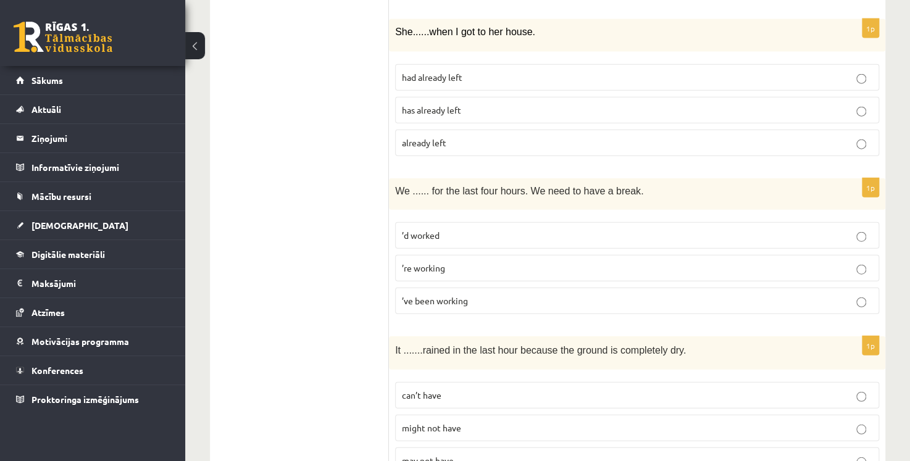
click at [475, 295] on p "’ve been working" at bounding box center [637, 300] width 470 height 13
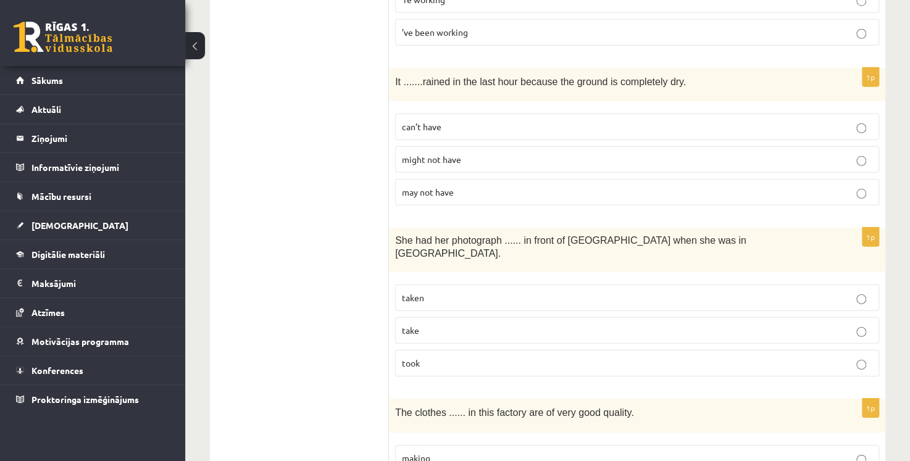
scroll to position [1605, 0]
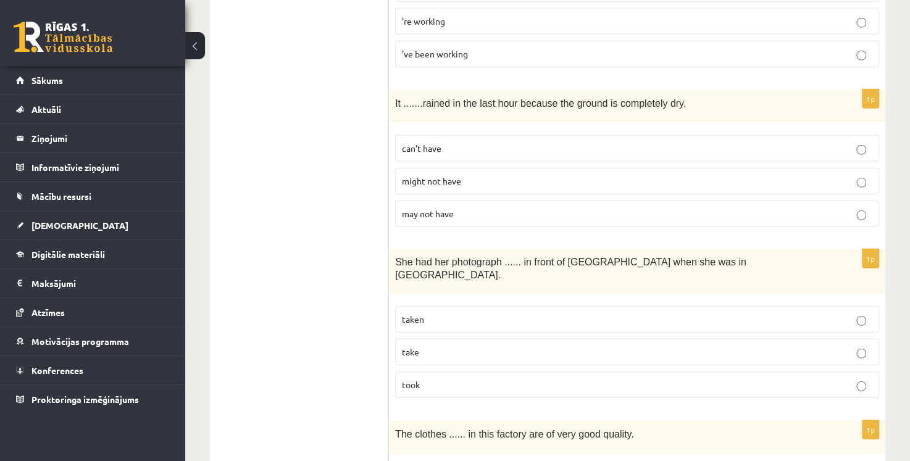
click at [464, 175] on p "might not have" at bounding box center [637, 181] width 470 height 13
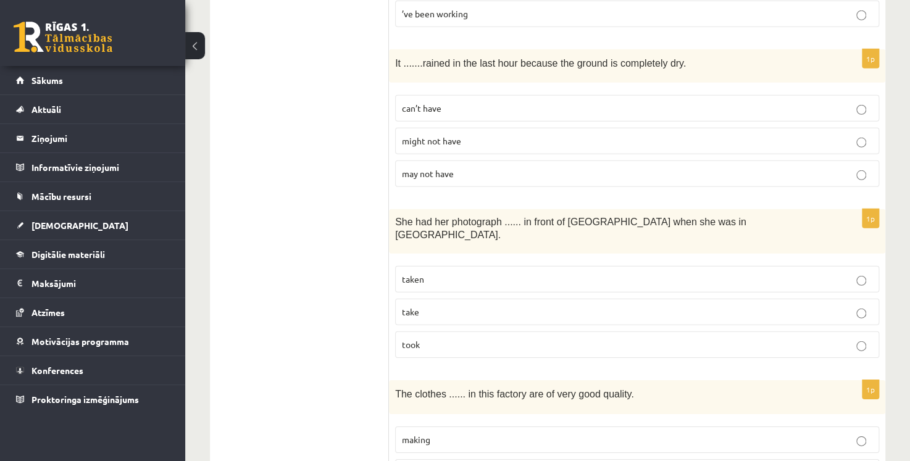
scroll to position [1667, 0]
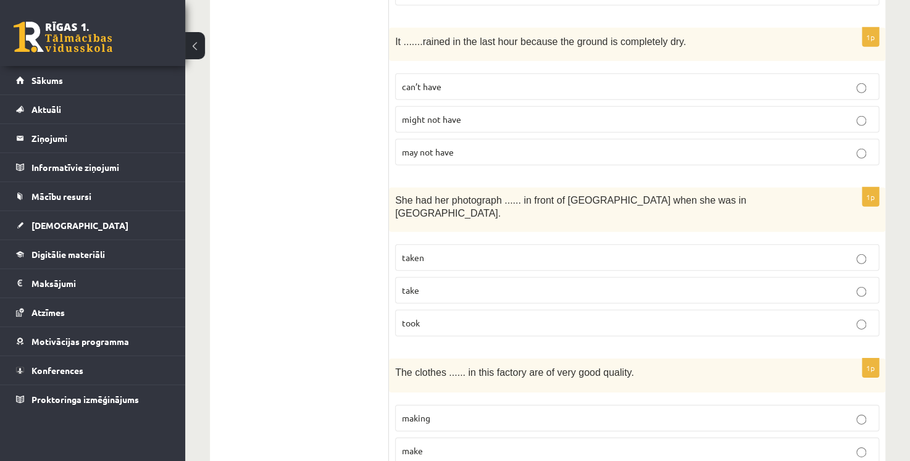
click at [497, 83] on p "can’t have" at bounding box center [637, 86] width 470 height 13
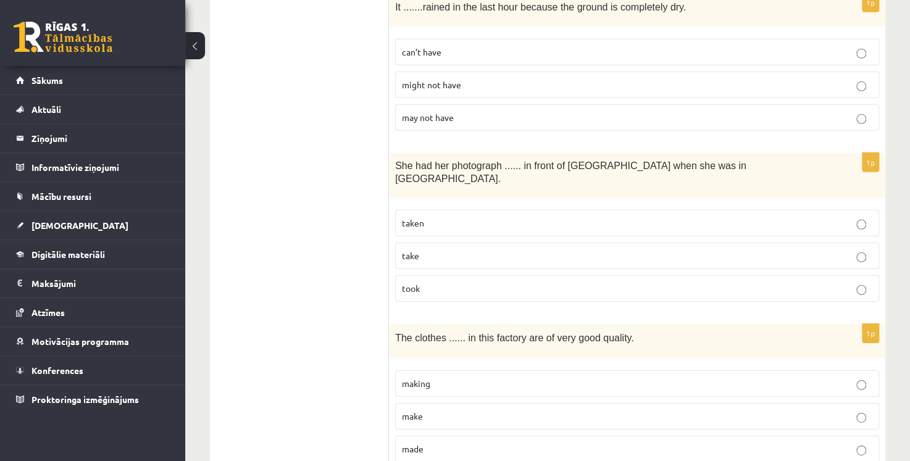
scroll to position [1728, 0]
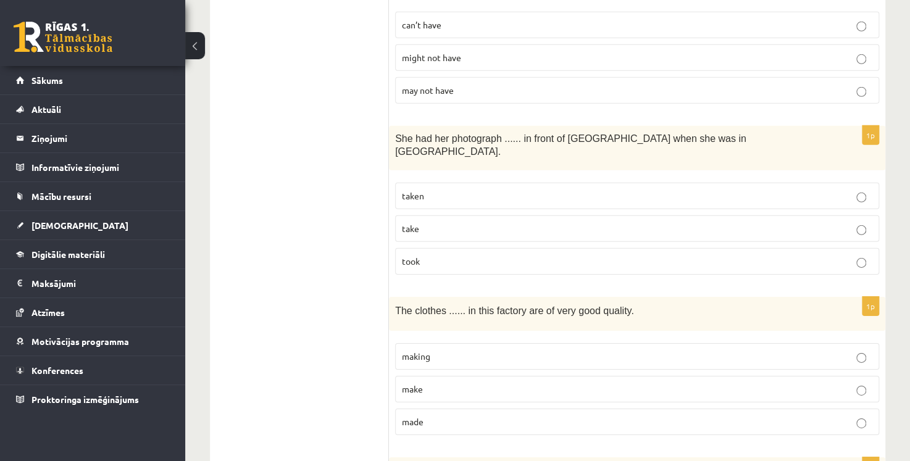
click at [424, 189] on p "taken" at bounding box center [637, 195] width 470 height 13
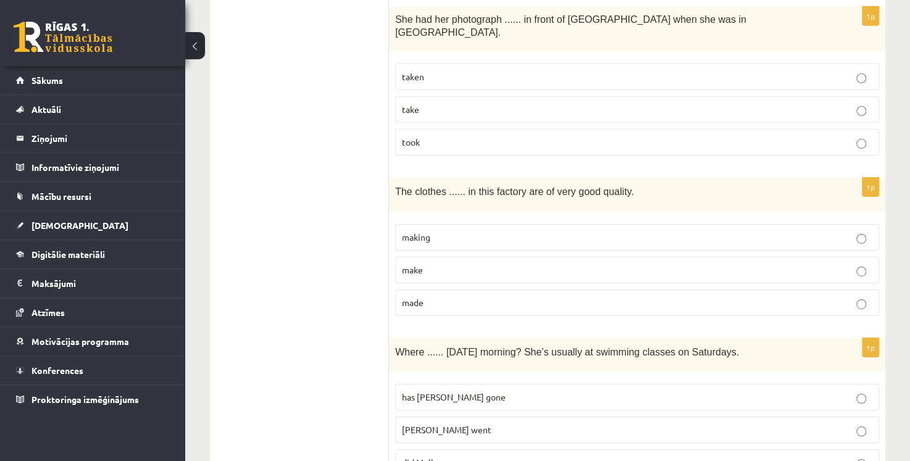
scroll to position [1852, 0]
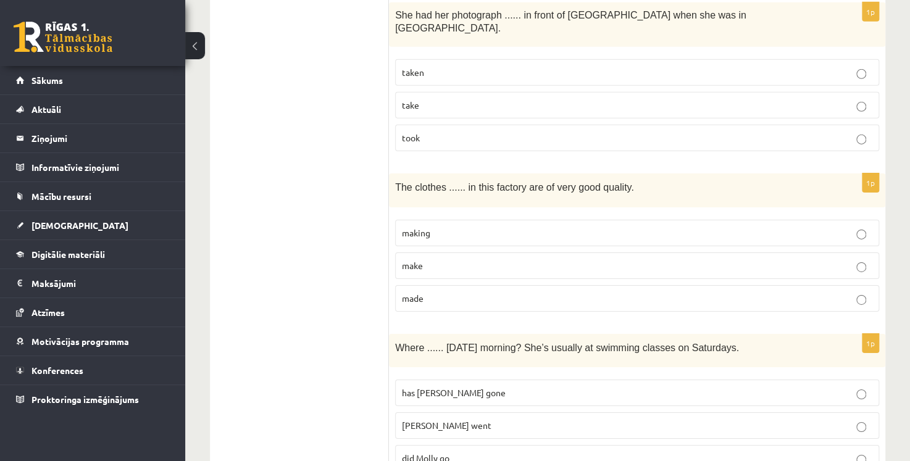
click at [444, 292] on p "made" at bounding box center [637, 298] width 470 height 13
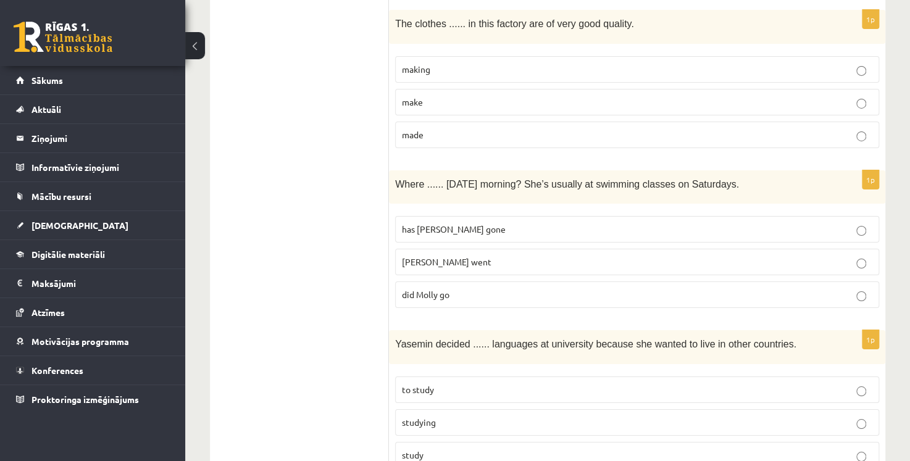
scroll to position [2037, 0]
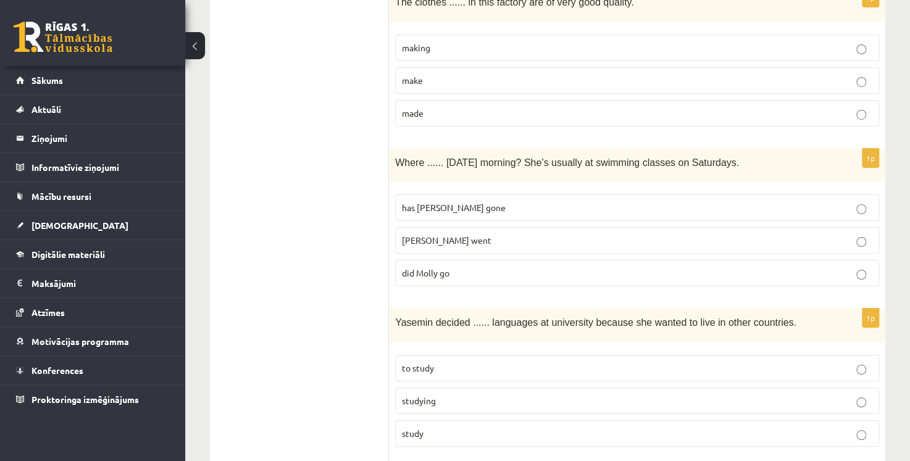
click at [468, 267] on p "did Molly go" at bounding box center [637, 273] width 470 height 13
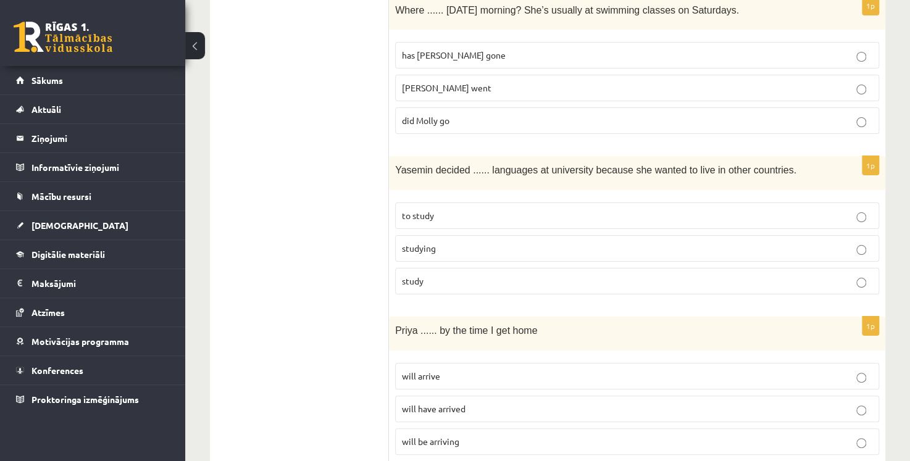
scroll to position [2160, 0]
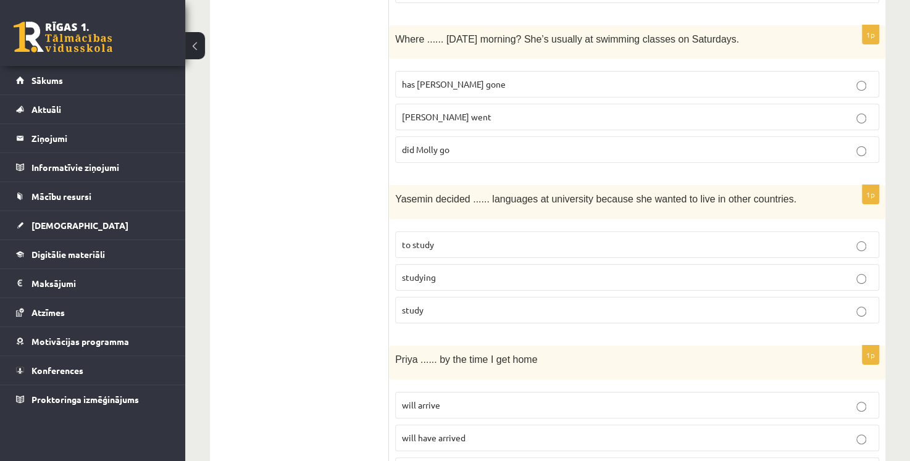
click at [476, 78] on p "has Molly gone" at bounding box center [637, 84] width 470 height 13
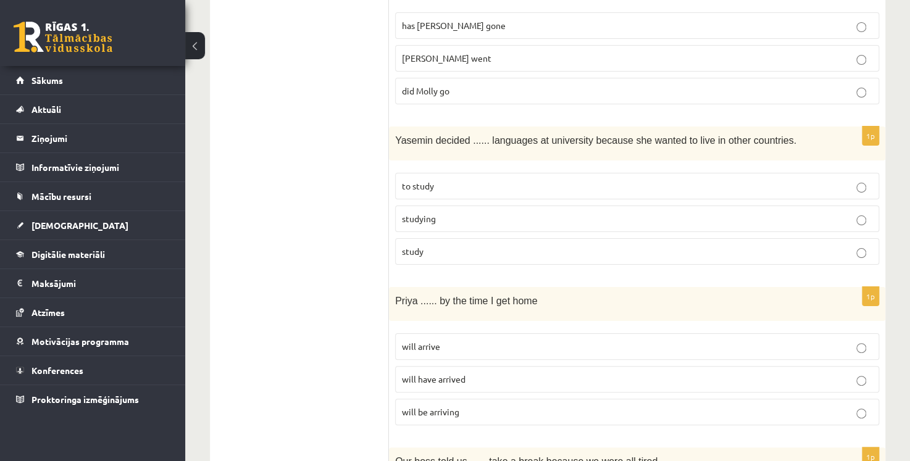
scroll to position [2222, 0]
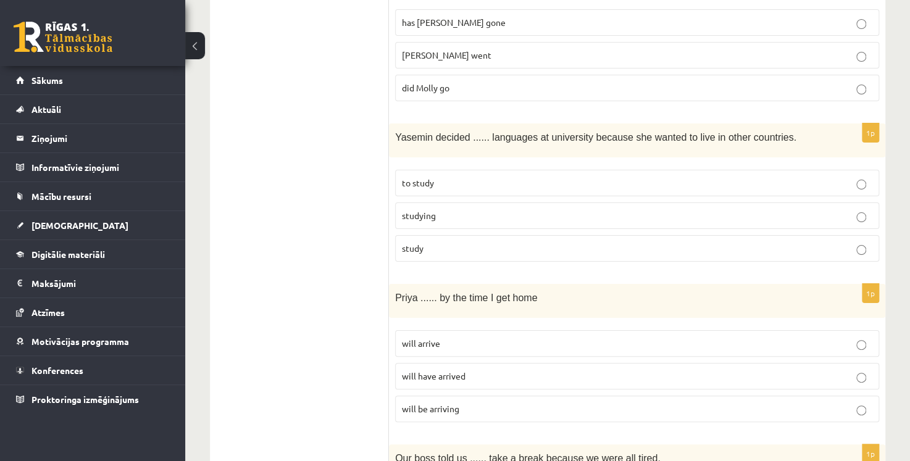
click at [451, 177] on p "to study" at bounding box center [637, 183] width 470 height 13
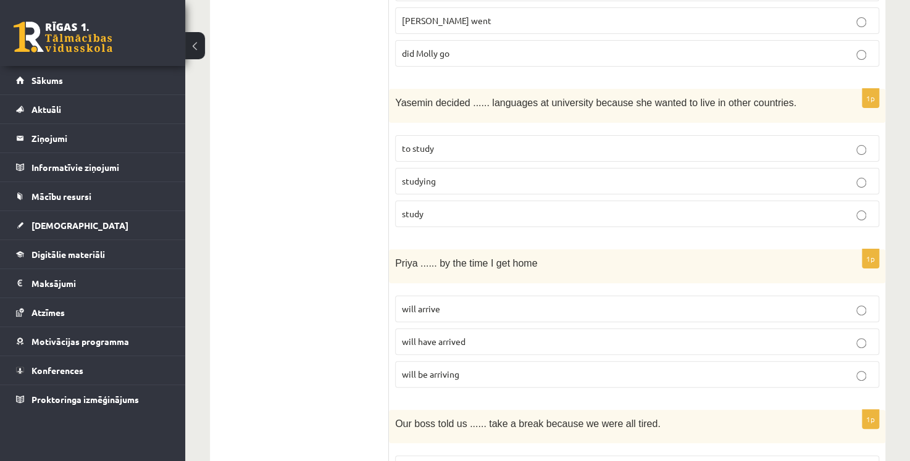
scroll to position [2345, 0]
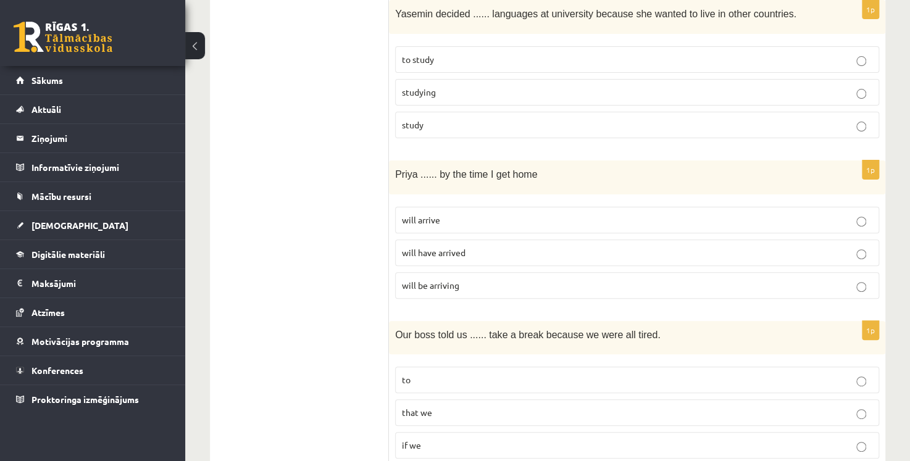
click at [457, 214] on p "will arrive" at bounding box center [637, 220] width 470 height 13
click at [473, 246] on p "will have arrived" at bounding box center [637, 252] width 470 height 13
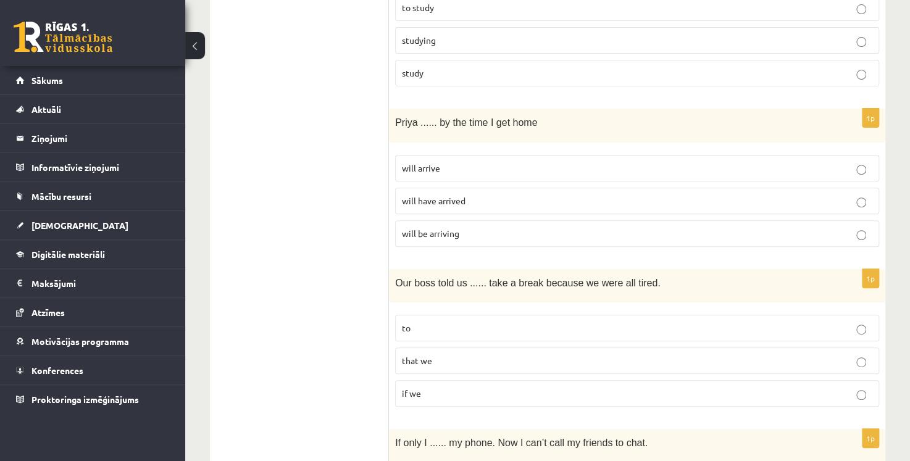
scroll to position [2469, 0]
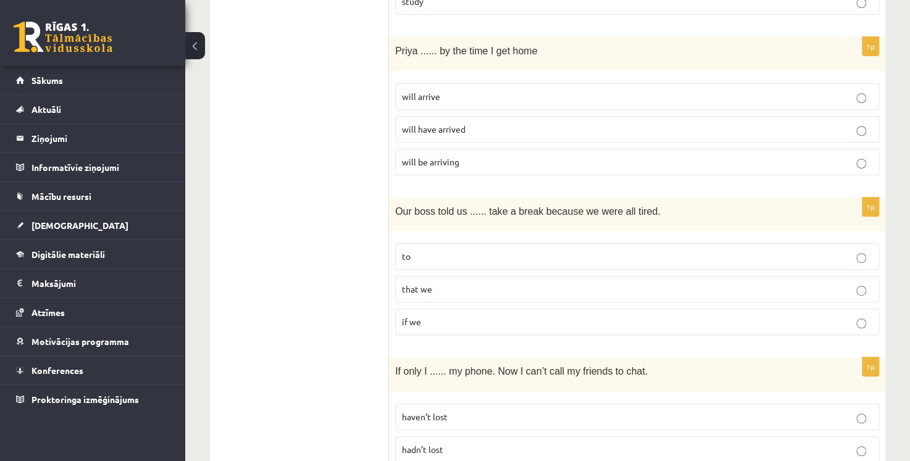
click at [473, 250] on p "to" at bounding box center [637, 256] width 470 height 13
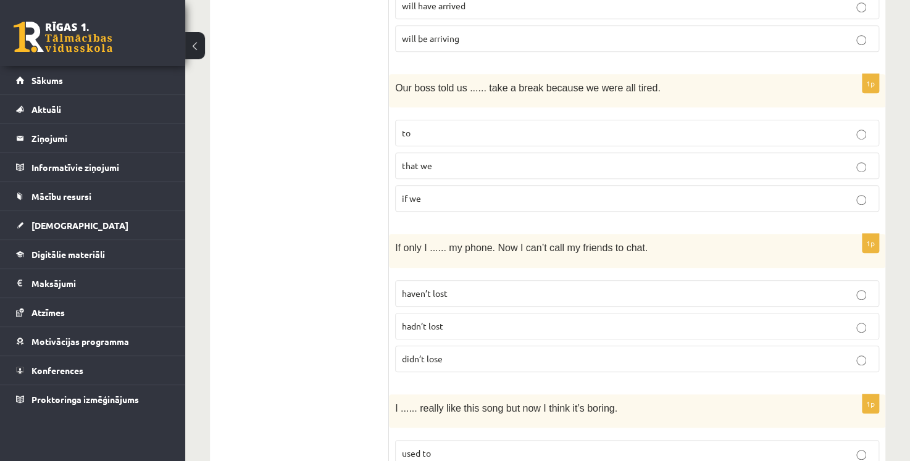
scroll to position [2654, 0]
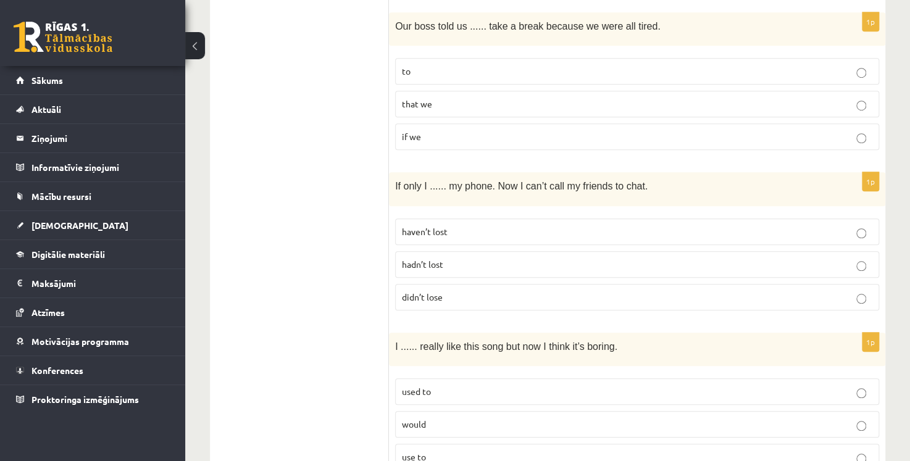
click at [457, 258] on p "hadn’t lost" at bounding box center [637, 264] width 470 height 13
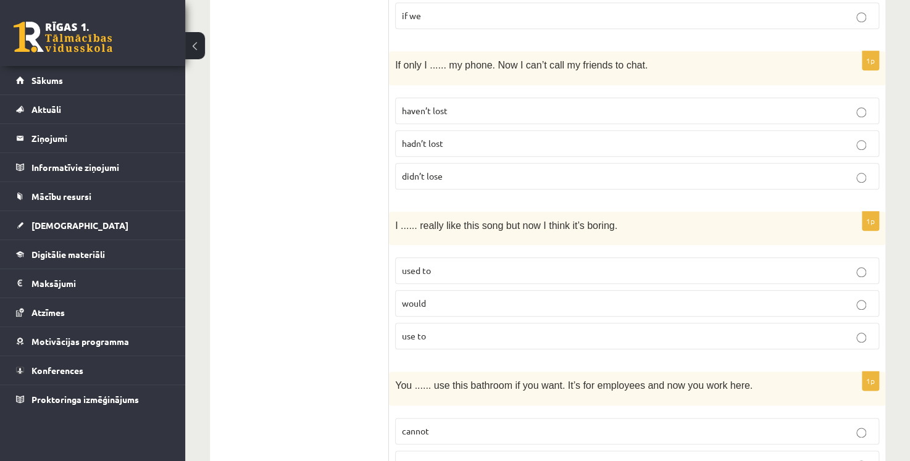
scroll to position [2716, 0]
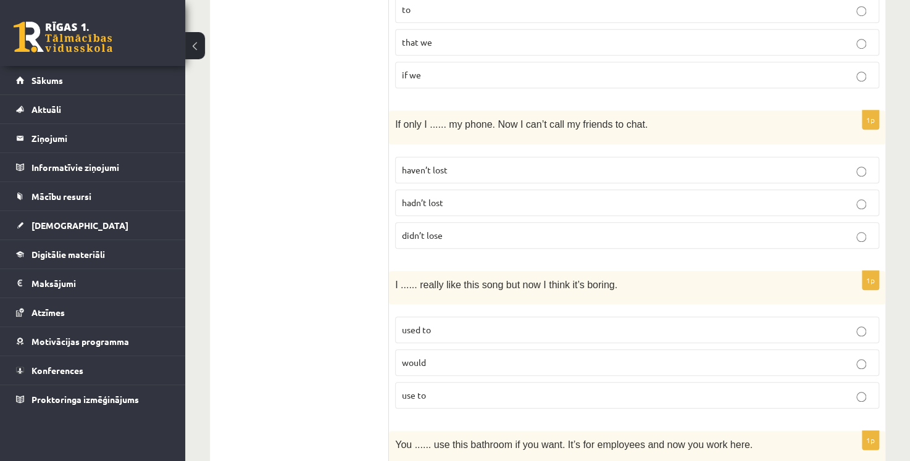
click at [439, 157] on label "haven’t lost" at bounding box center [637, 170] width 484 height 27
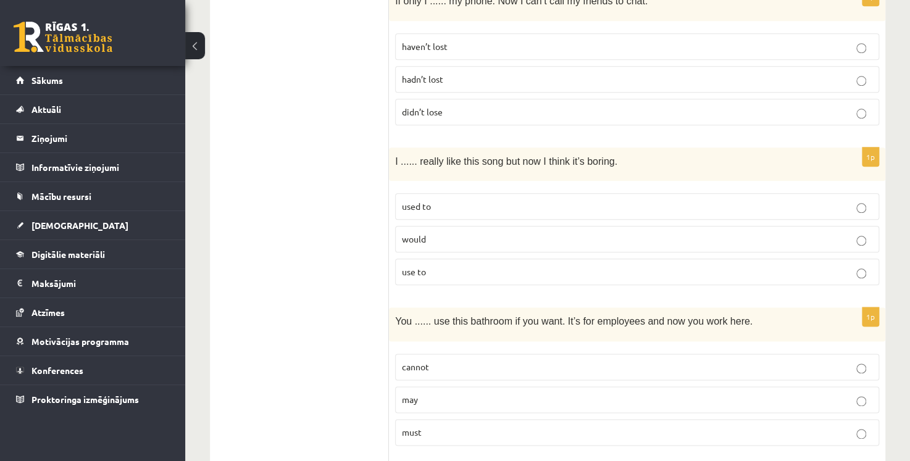
click at [446, 200] on p "used to" at bounding box center [637, 206] width 470 height 13
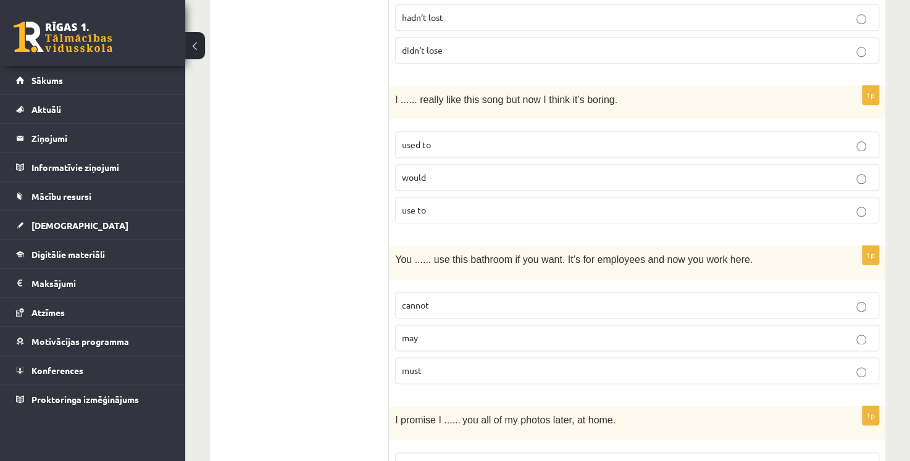
scroll to position [2963, 0]
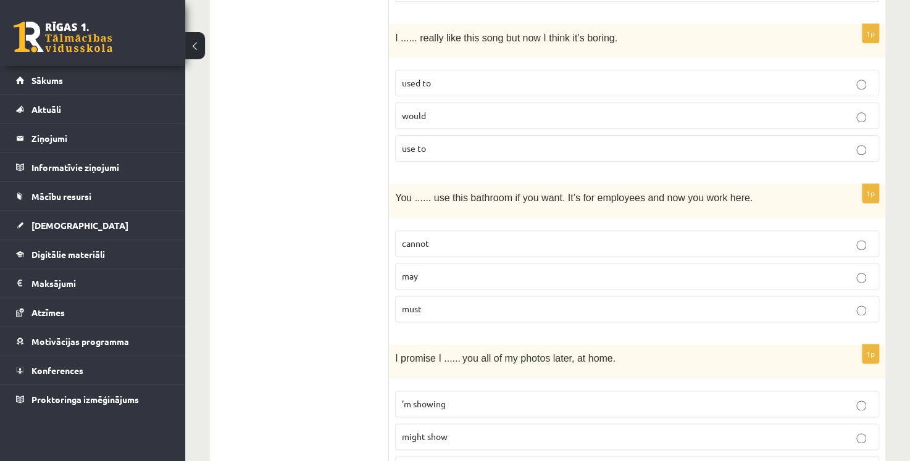
click at [445, 270] on p "may" at bounding box center [637, 276] width 470 height 13
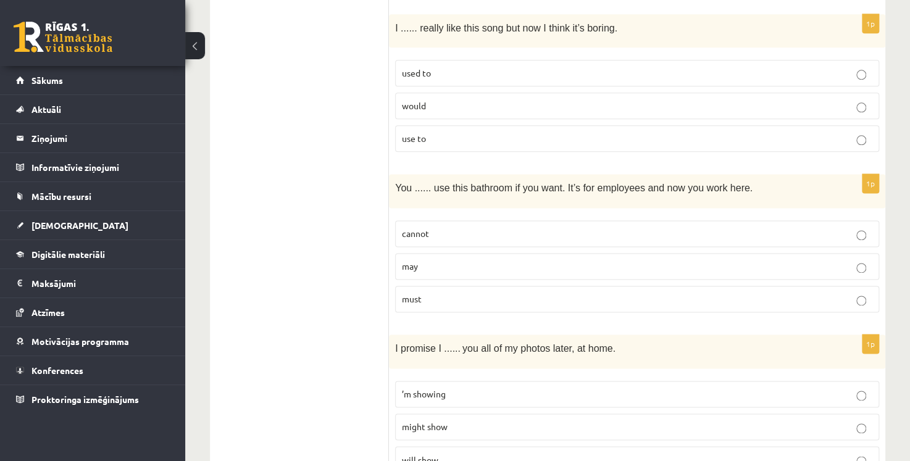
scroll to position [3001, 0]
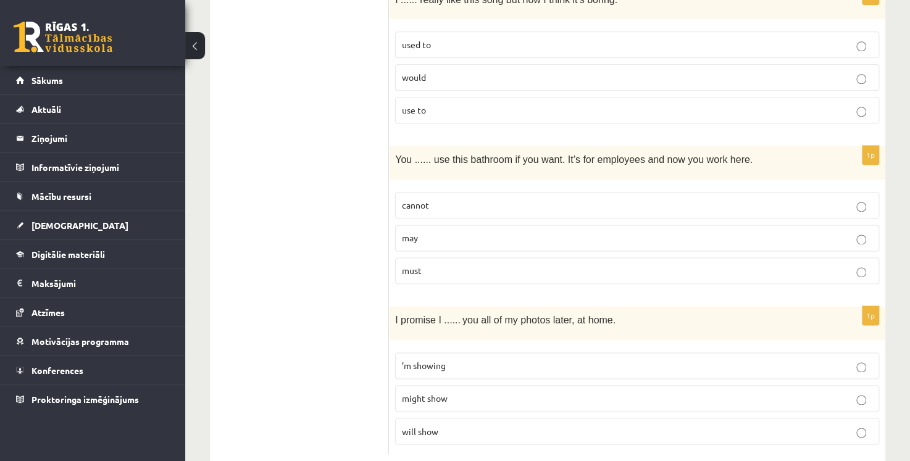
click at [451, 425] on p "will show" at bounding box center [637, 431] width 470 height 13
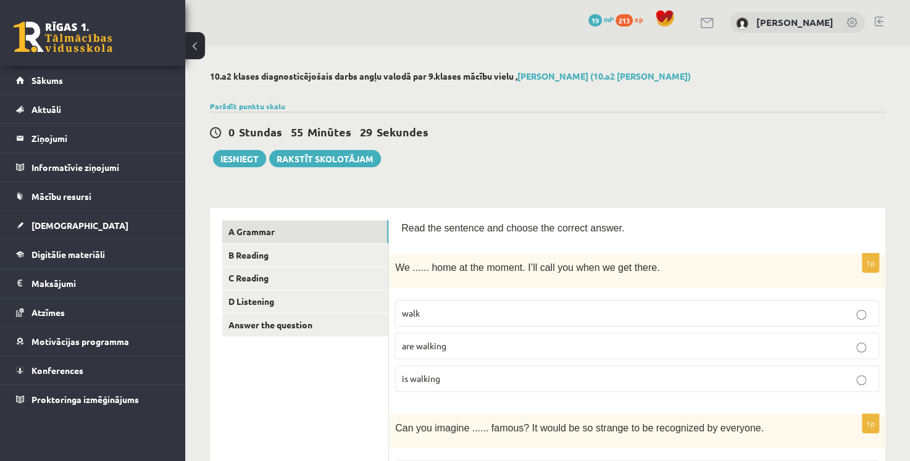
scroll to position [0, 0]
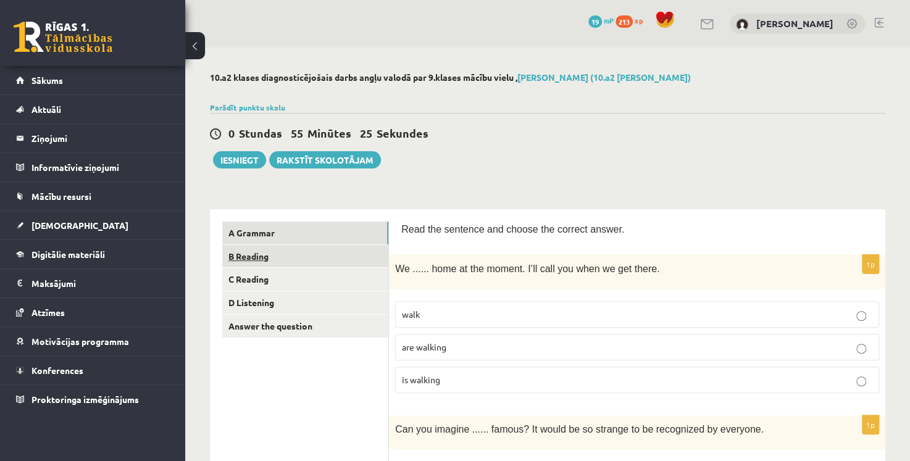
click at [335, 260] on link "B Reading" at bounding box center [305, 256] width 166 height 23
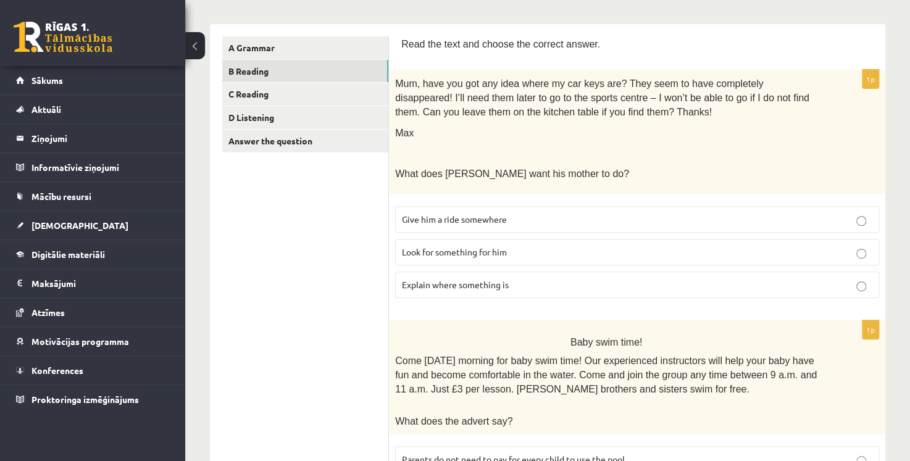
scroll to position [123, 0]
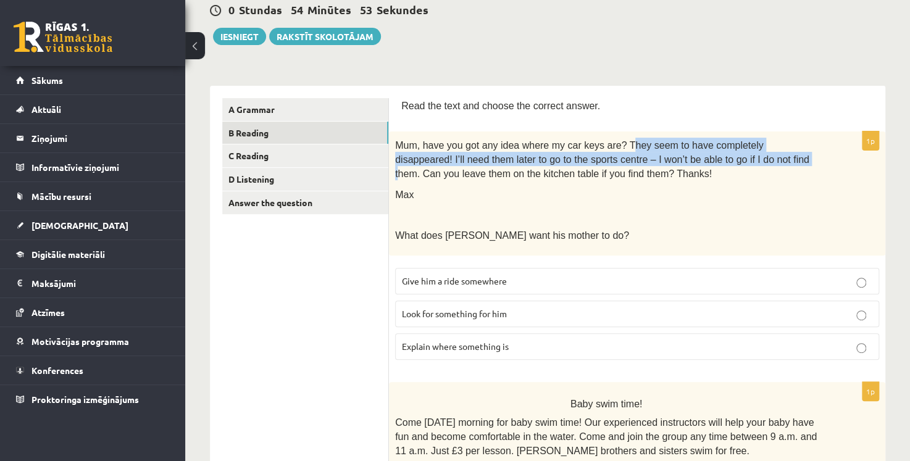
drag, startPoint x: 610, startPoint y: 146, endPoint x: 718, endPoint y: 153, distance: 108.2
click at [718, 153] on span "Mum, have you got any idea where my car keys are? They seem to have completely …" at bounding box center [602, 159] width 414 height 38
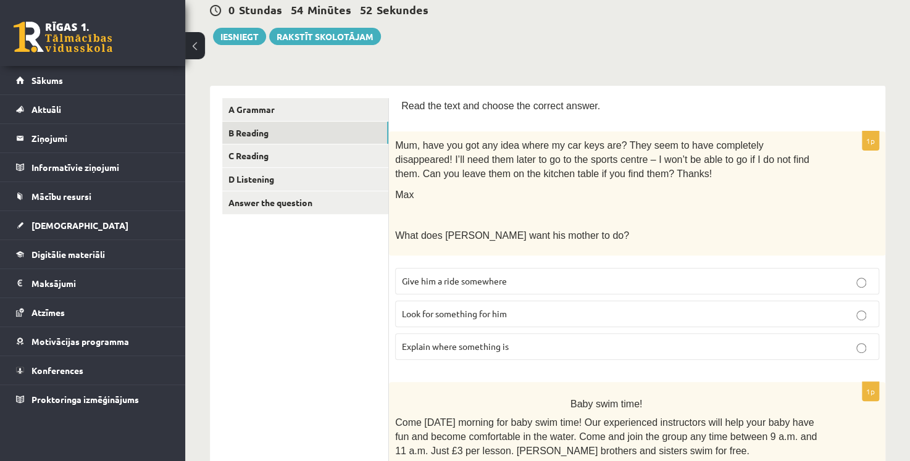
click at [684, 184] on div "Mum, have you got any idea where my car keys are? They seem to have completely …" at bounding box center [637, 193] width 496 height 124
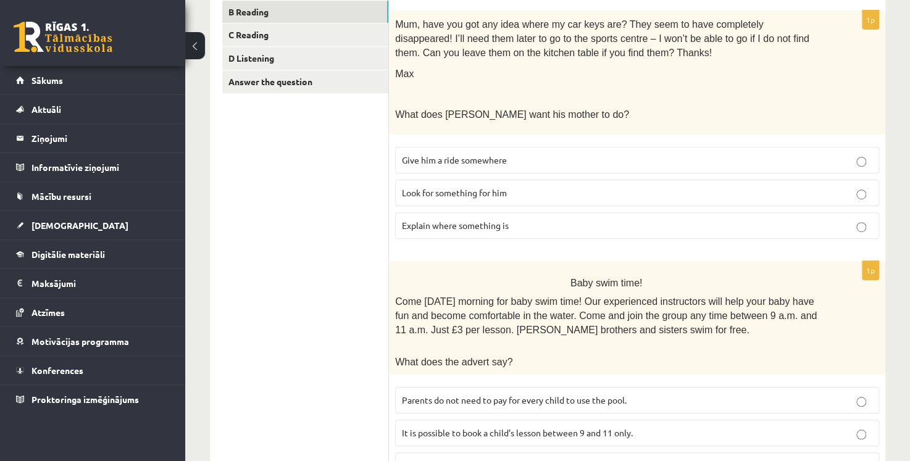
scroll to position [247, 0]
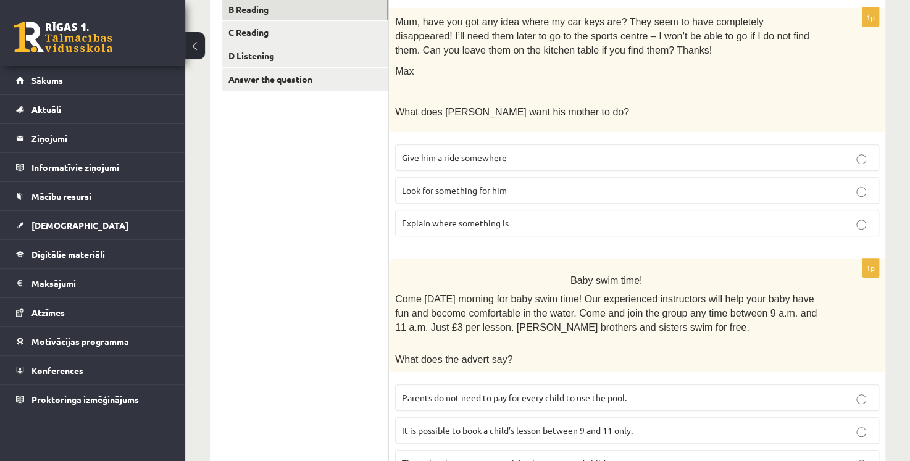
click at [517, 188] on p "Look for something for him" at bounding box center [637, 190] width 470 height 13
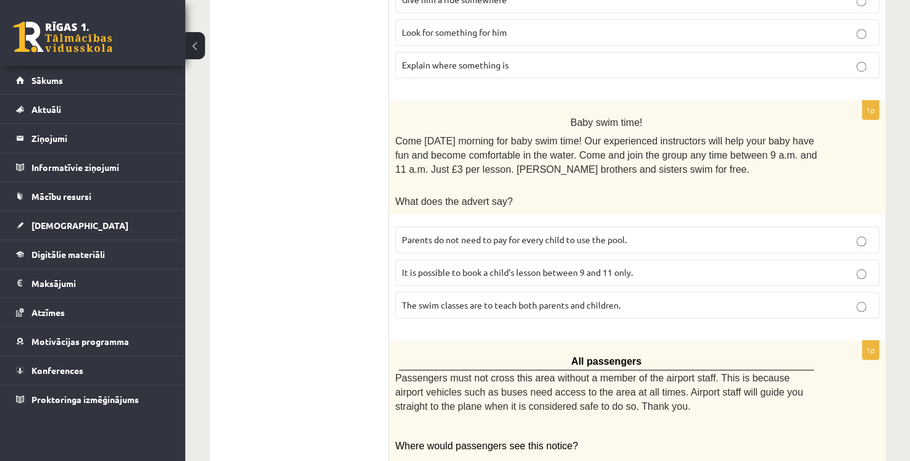
scroll to position [432, 0]
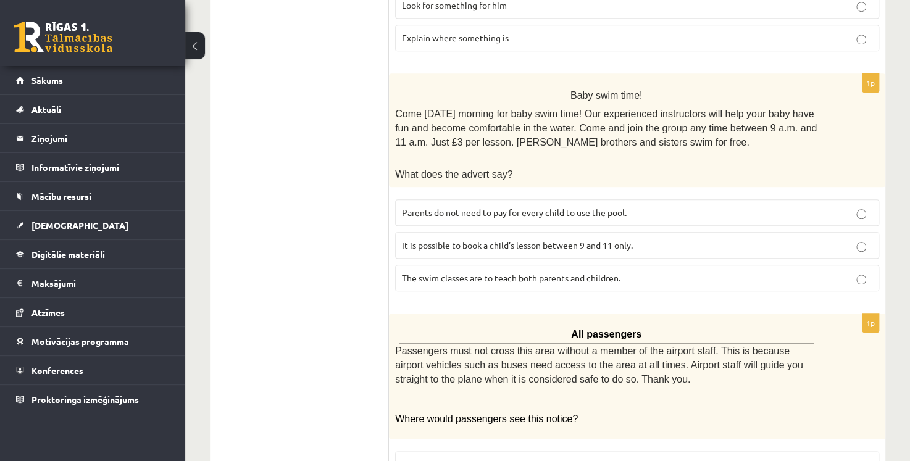
click at [613, 248] on label "It is possible to book a child’s lesson between 9 and 11 only." at bounding box center [637, 245] width 484 height 27
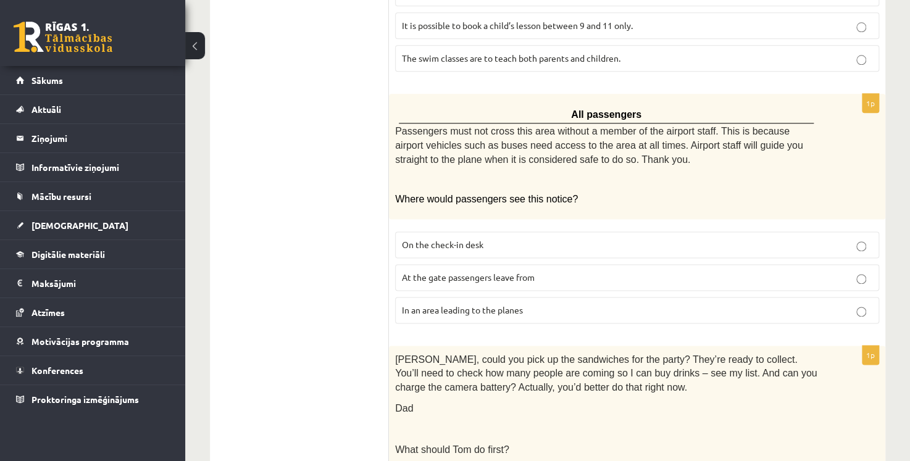
scroll to position [679, 0]
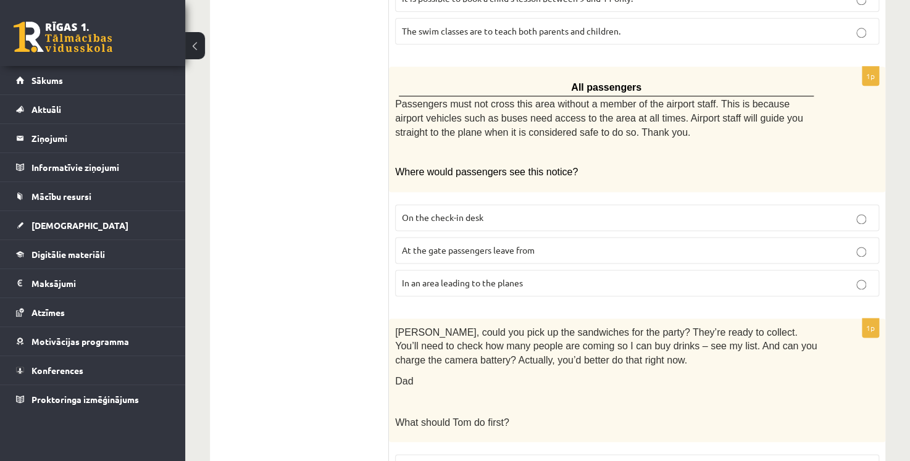
click at [525, 278] on p "In an area leading to the planes" at bounding box center [637, 283] width 470 height 13
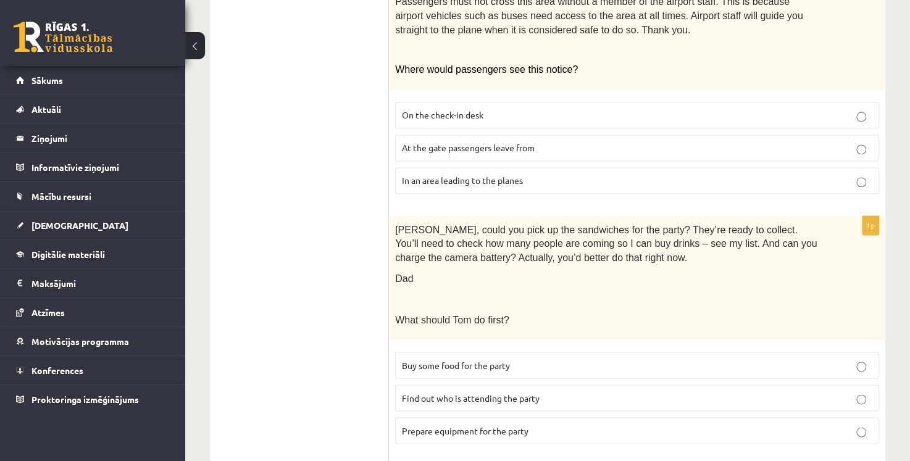
scroll to position [802, 0]
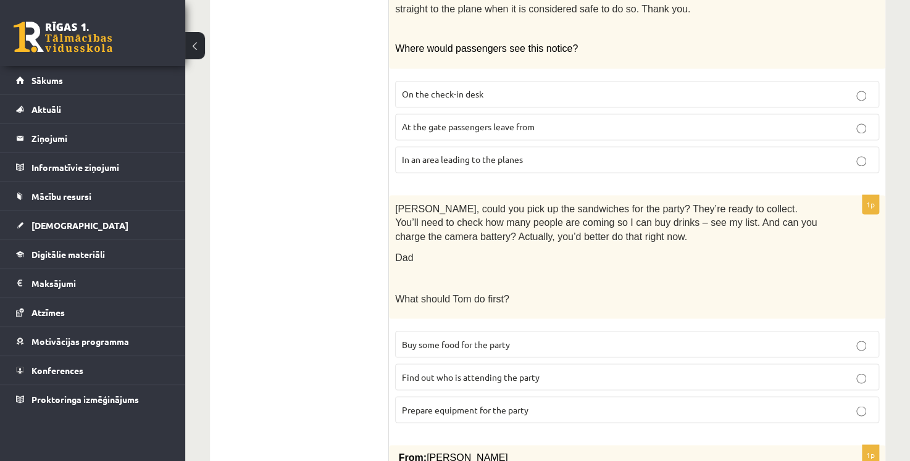
click at [520, 339] on p "Buy some food for the party" at bounding box center [637, 344] width 470 height 13
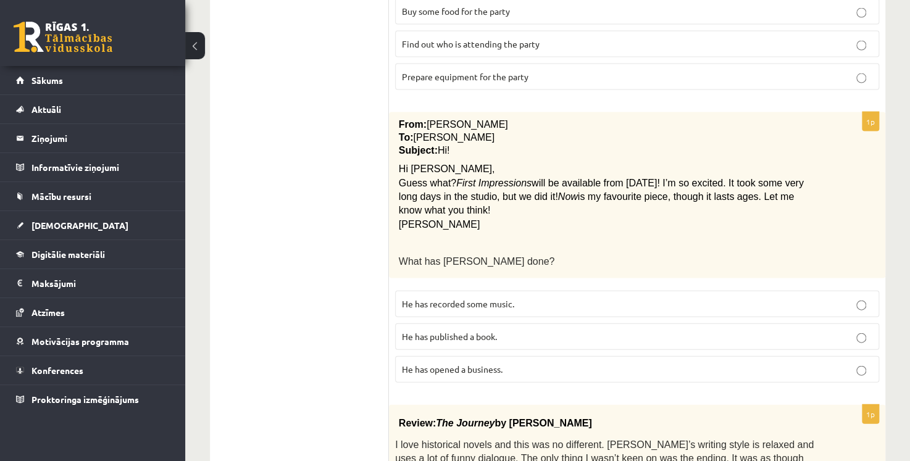
scroll to position [1173, 0]
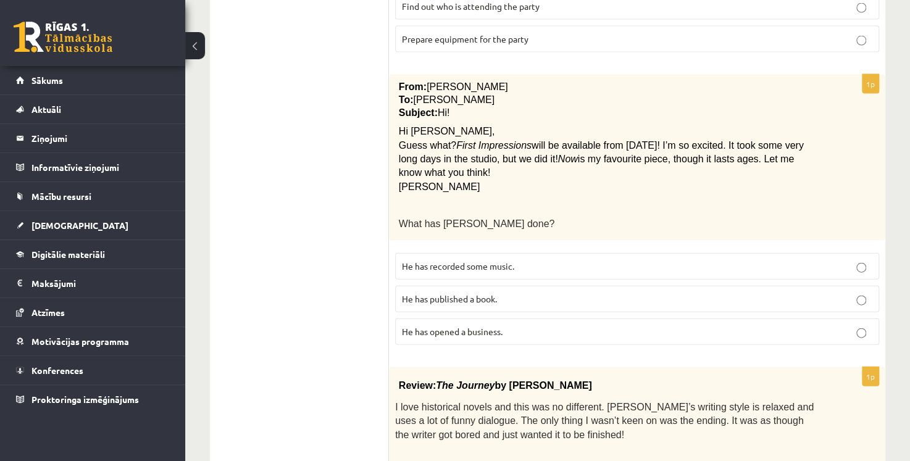
click at [525, 260] on p "He has recorded some music." at bounding box center [637, 266] width 470 height 13
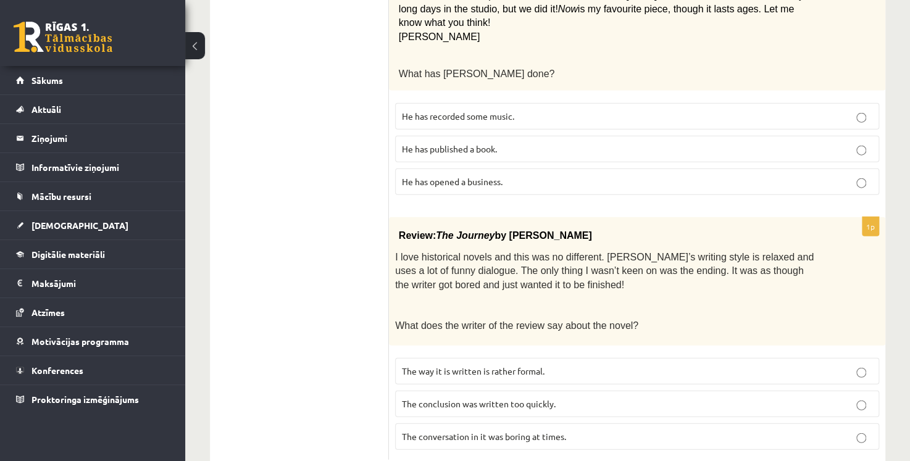
scroll to position [1346, 0]
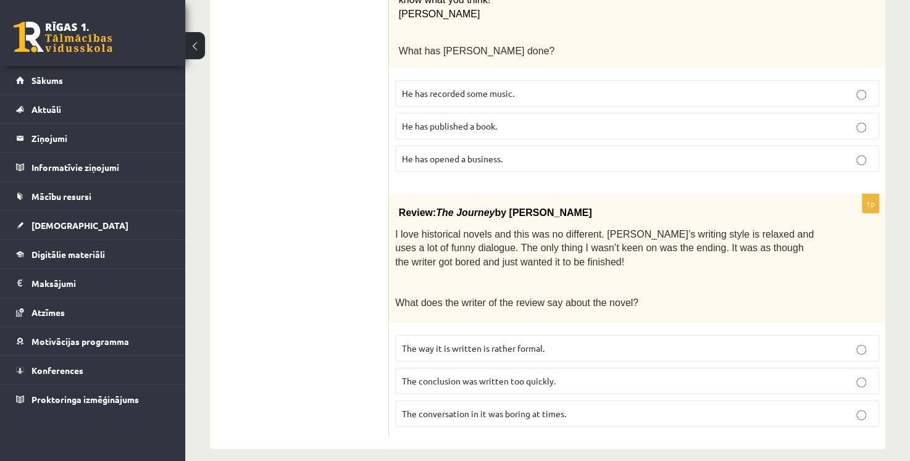
click at [562, 375] on p "The conclusion was written too quickly." at bounding box center [637, 381] width 470 height 13
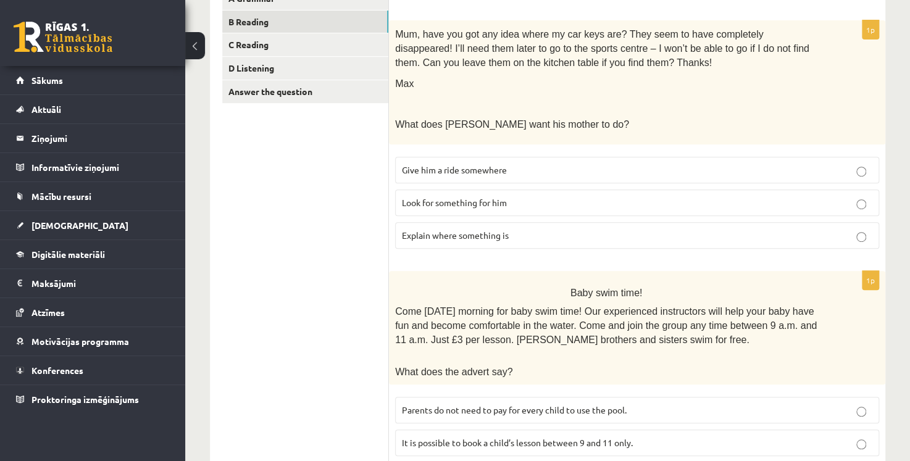
scroll to position [0, 0]
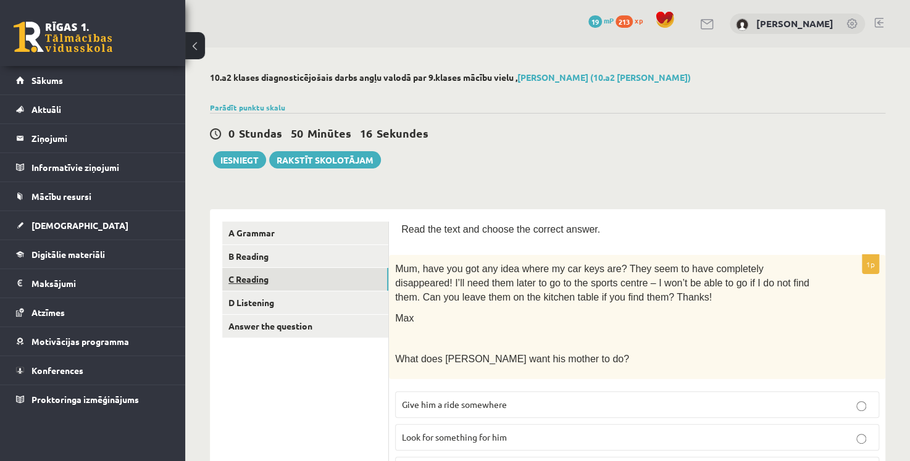
click at [316, 285] on link "C Reading" at bounding box center [305, 279] width 166 height 23
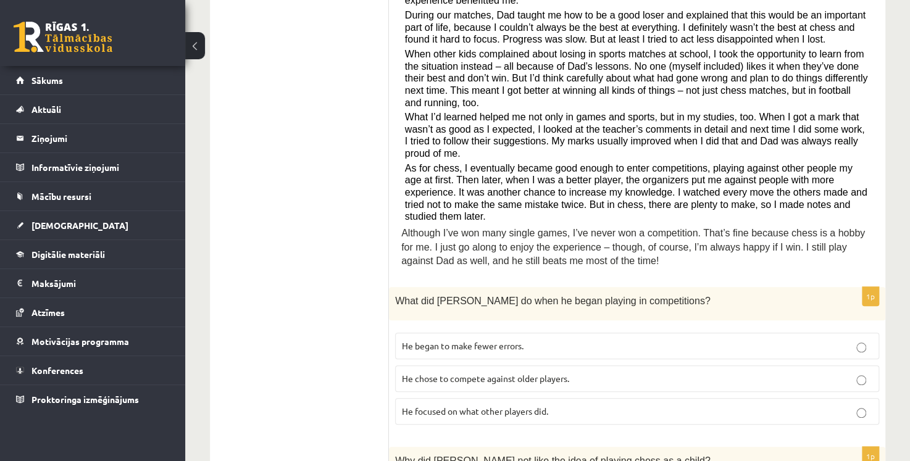
scroll to position [370, 0]
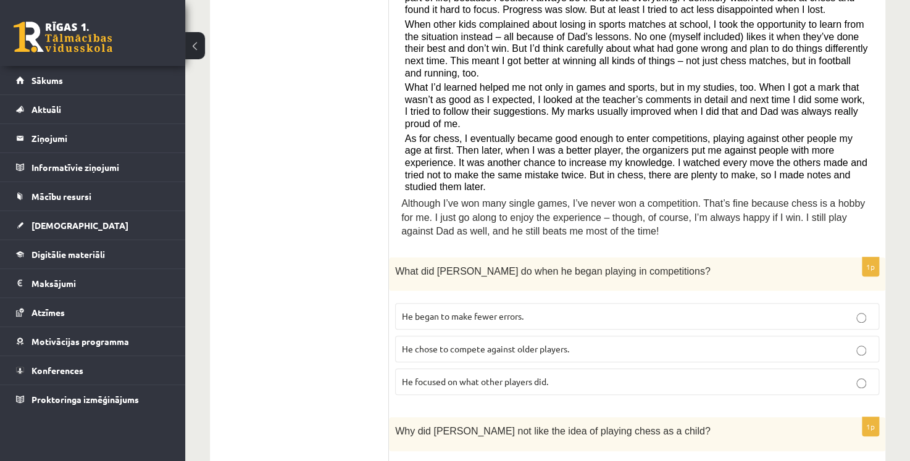
click at [580, 375] on p "He focused on what other players did." at bounding box center [637, 381] width 470 height 13
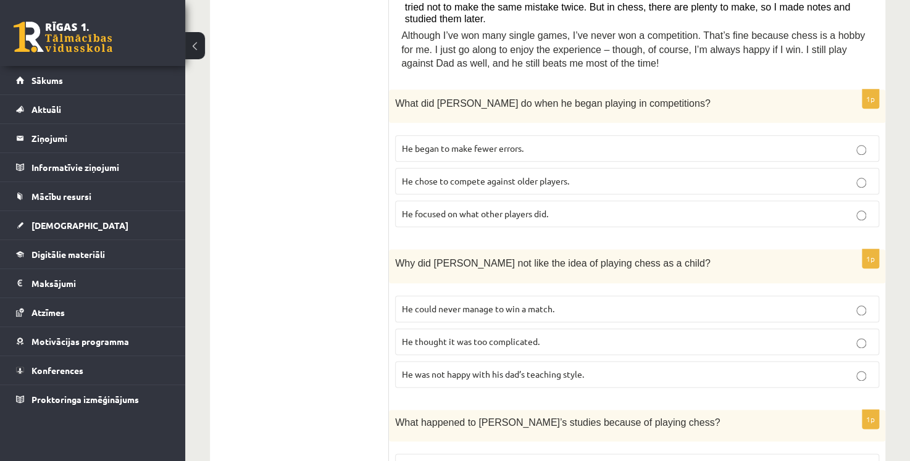
scroll to position [556, 0]
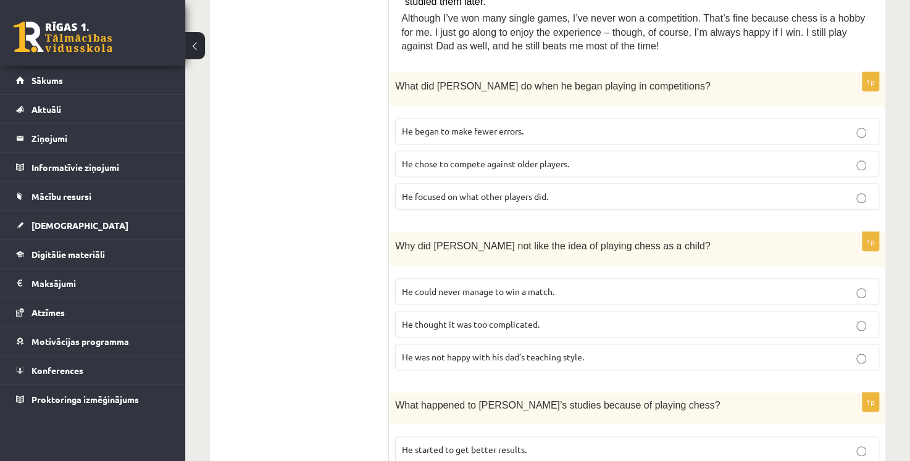
click at [460, 285] on p "He could never manage to win a match." at bounding box center [637, 291] width 470 height 13
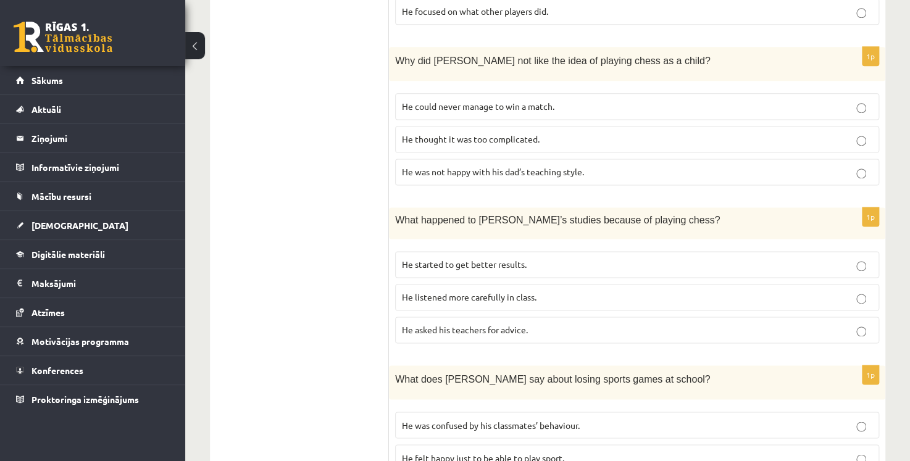
click at [495, 259] on span "He started to get better results." at bounding box center [464, 264] width 125 height 11
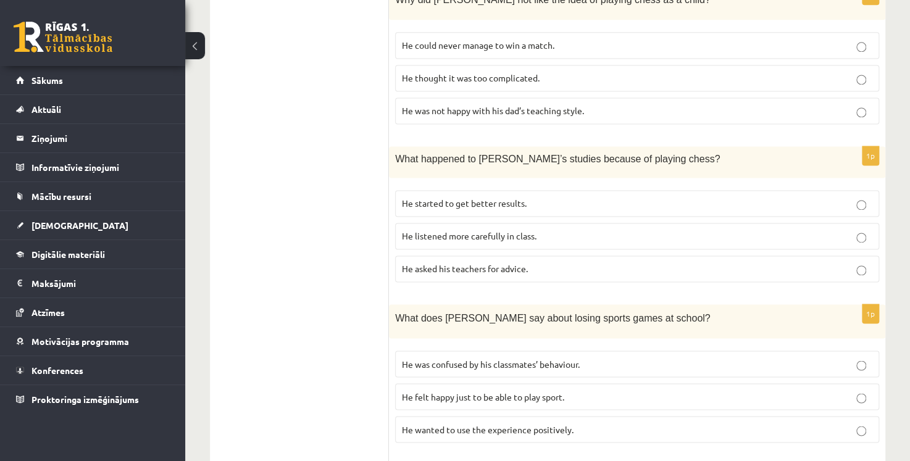
scroll to position [802, 0]
click at [605, 422] on p "He wanted to use the experience positively." at bounding box center [637, 428] width 470 height 13
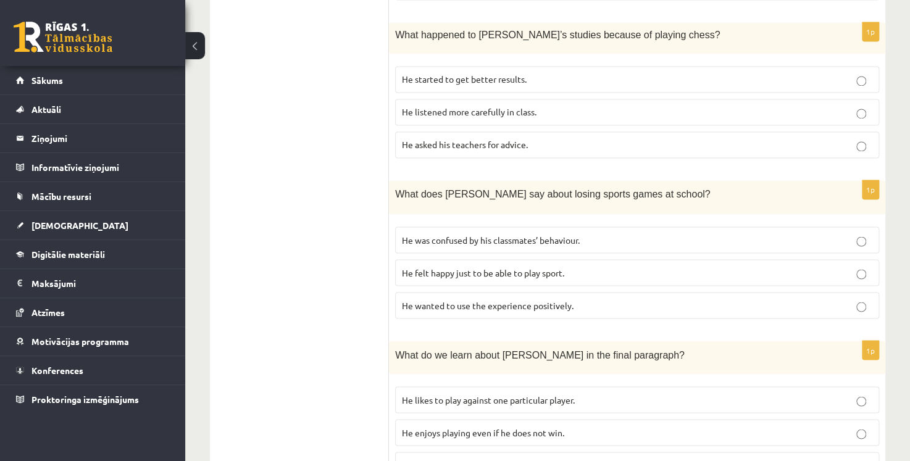
scroll to position [988, 0]
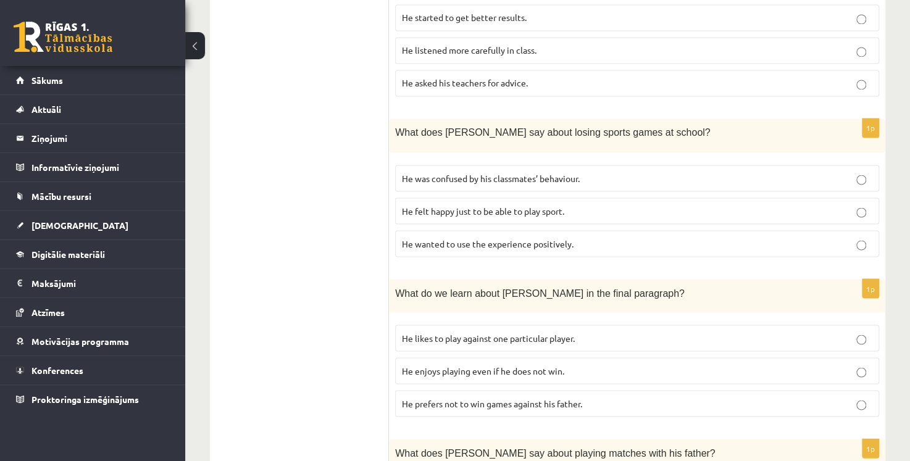
click at [582, 364] on p "He enjoys playing even if he does not win." at bounding box center [637, 370] width 470 height 13
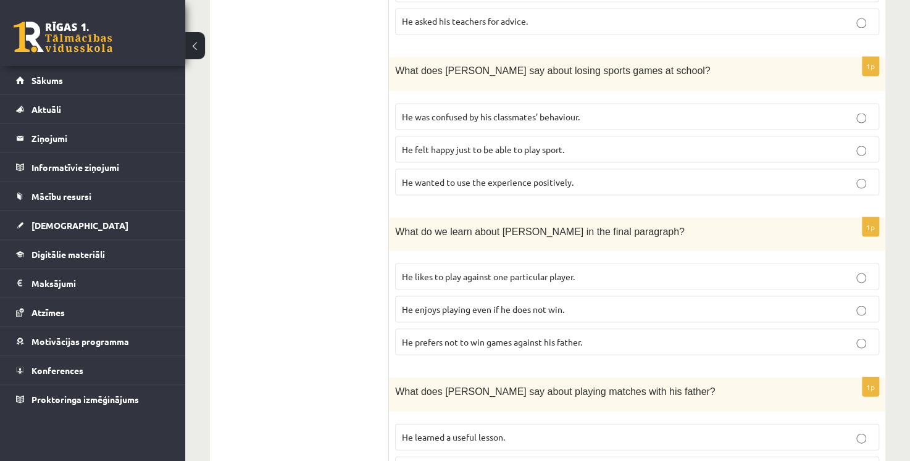
scroll to position [1107, 0]
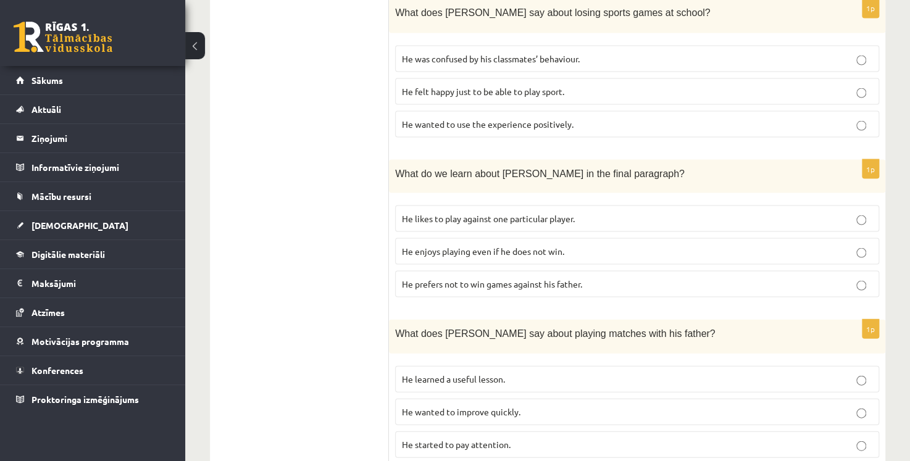
click at [525, 372] on p "He learned a useful lesson." at bounding box center [637, 378] width 470 height 13
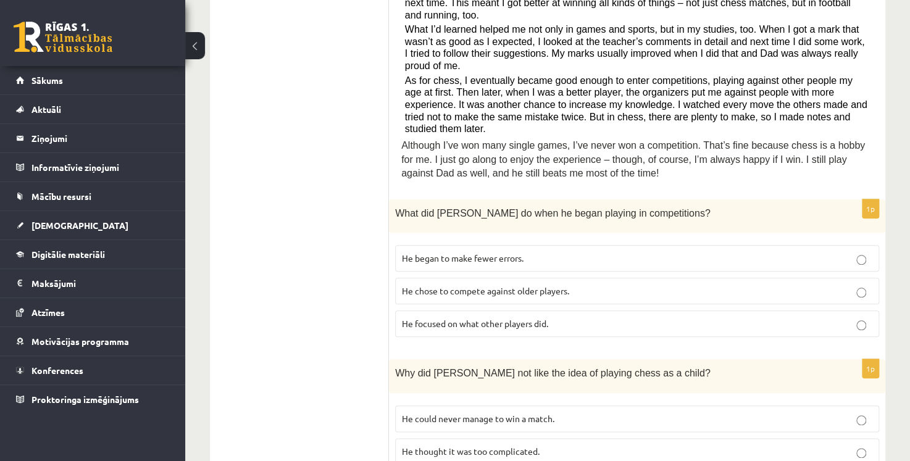
scroll to position [181, 0]
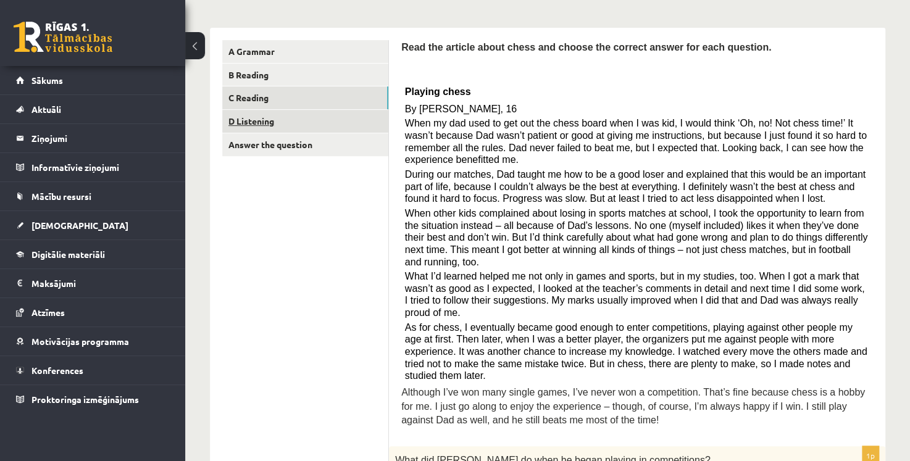
click at [347, 117] on link "D Listening" at bounding box center [305, 121] width 166 height 23
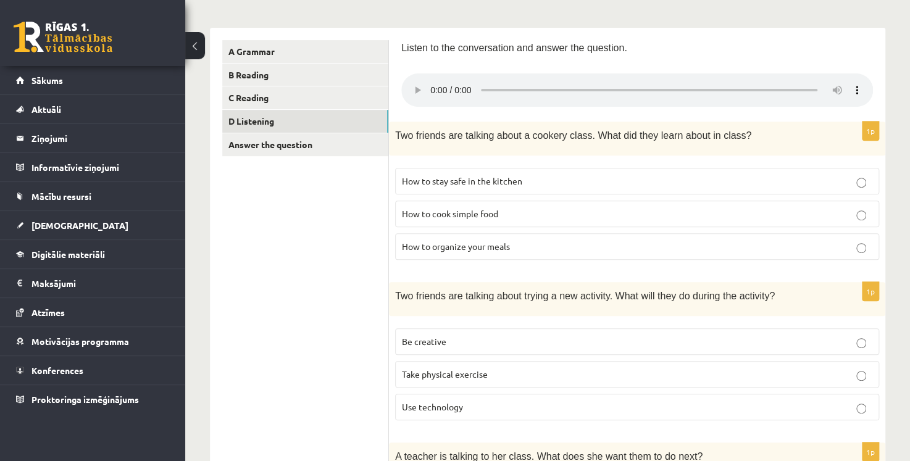
click at [437, 344] on span "Be creative" at bounding box center [424, 341] width 44 height 11
click at [564, 241] on p "How to organize your meals" at bounding box center [637, 246] width 470 height 13
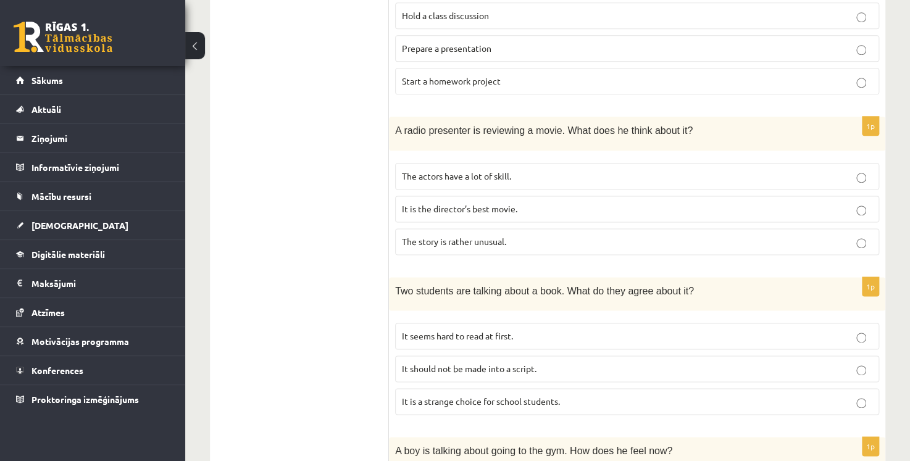
scroll to position [823, 0]
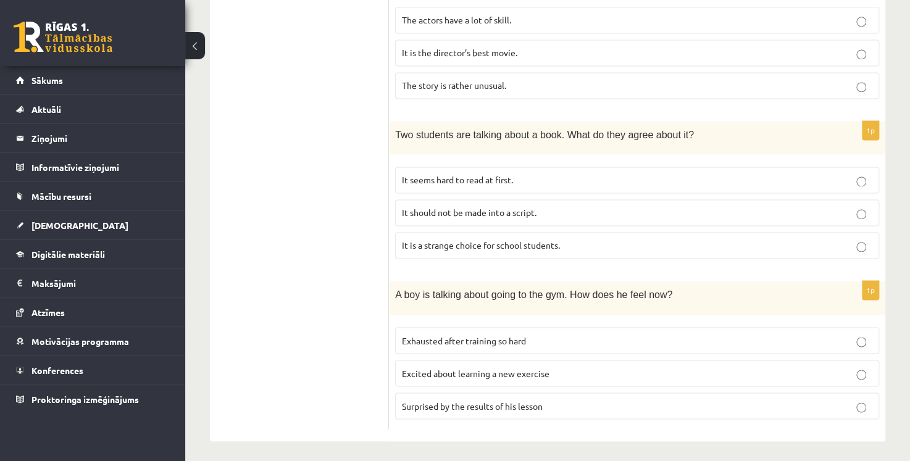
click at [582, 373] on p "Excited about learning a new exercise" at bounding box center [637, 373] width 470 height 13
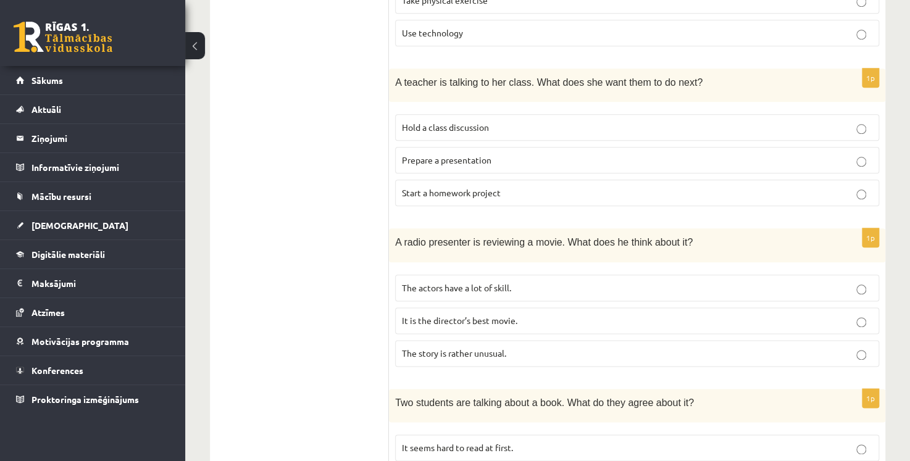
scroll to position [576, 0]
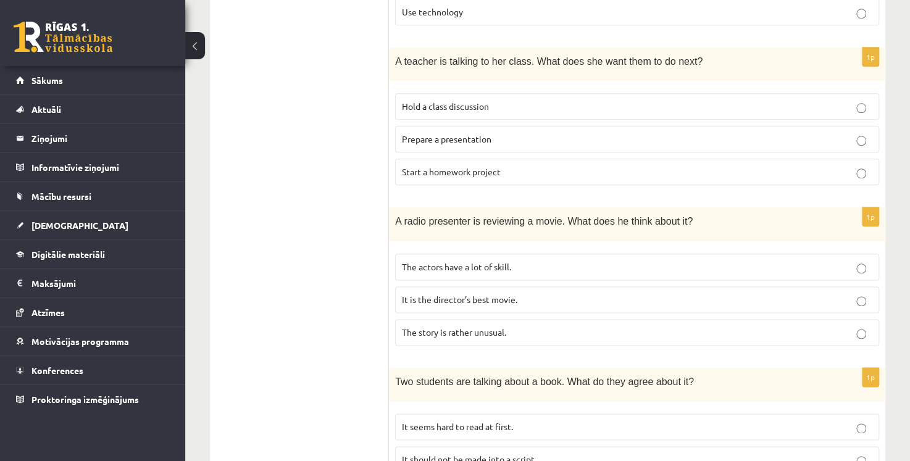
click at [548, 332] on p "The story is rather unusual." at bounding box center [637, 332] width 470 height 13
click at [535, 306] on label "It is the director’s best movie." at bounding box center [637, 299] width 484 height 27
click at [567, 337] on label "The story is rather unusual." at bounding box center [637, 332] width 484 height 27
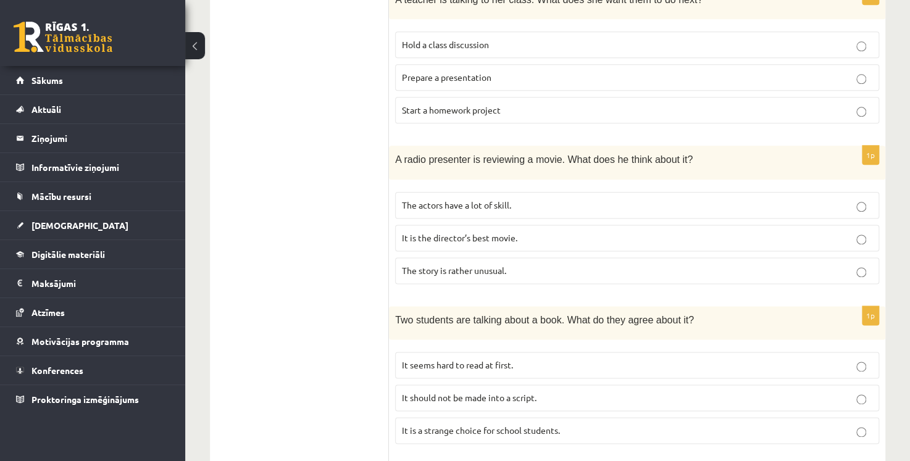
scroll to position [700, 0]
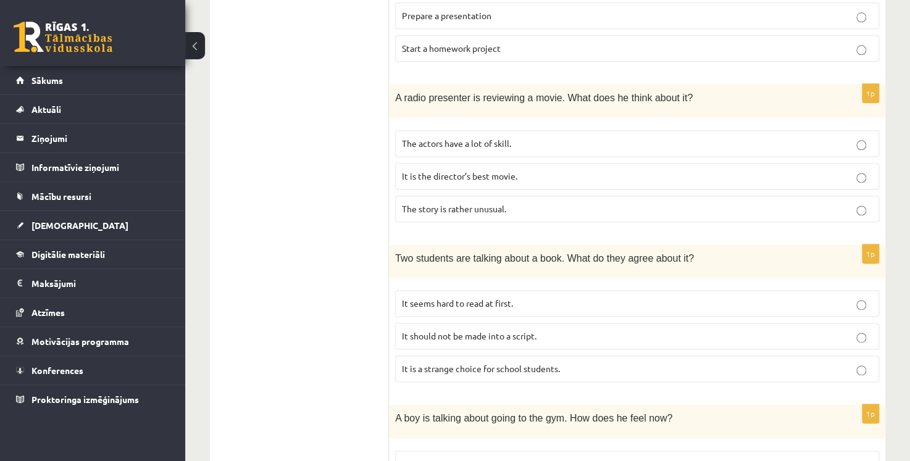
click at [521, 298] on p "It seems hard to read at first." at bounding box center [637, 303] width 470 height 13
click at [548, 365] on span "It is a strange choice for school students." at bounding box center [481, 368] width 158 height 11
click at [543, 306] on p "It seems hard to read at first." at bounding box center [637, 303] width 470 height 13
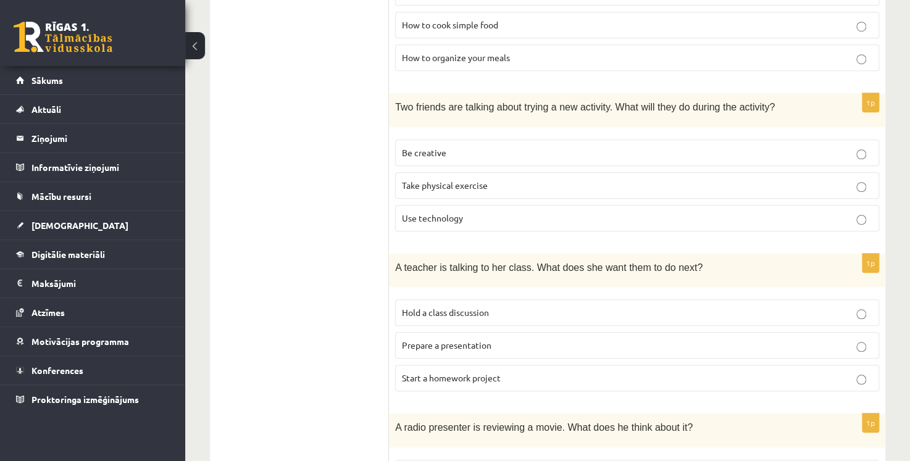
scroll to position [432, 0]
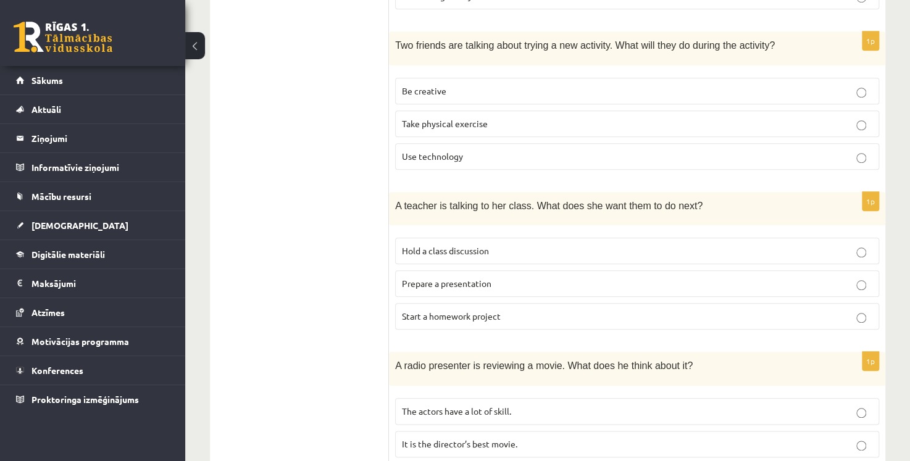
click at [435, 320] on p "Start a homework project" at bounding box center [637, 316] width 470 height 13
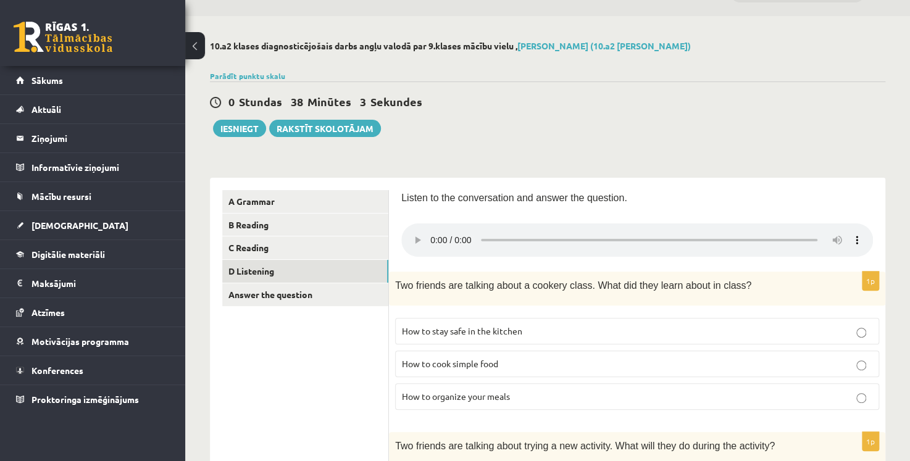
scroll to position [0, 0]
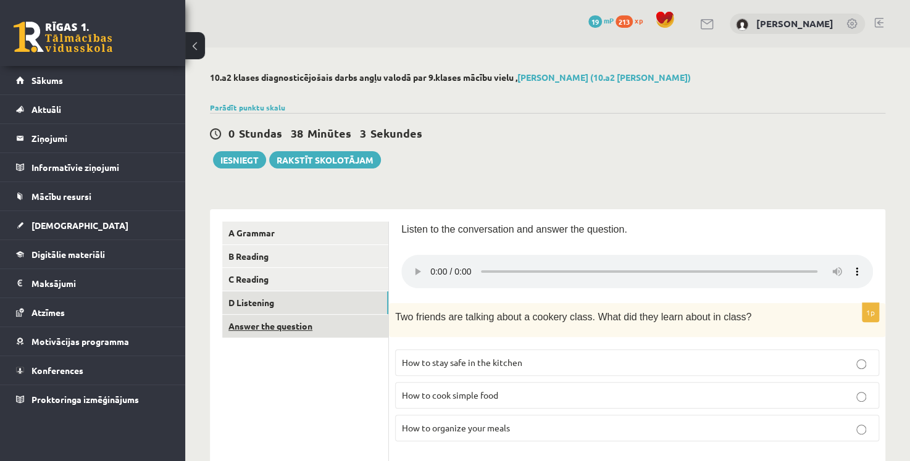
click at [314, 327] on link "Answer the question" at bounding box center [305, 326] width 166 height 23
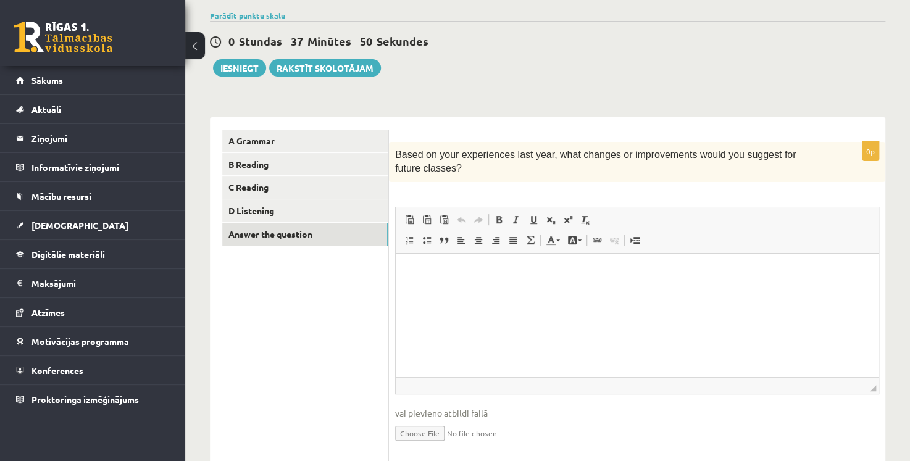
scroll to position [131, 0]
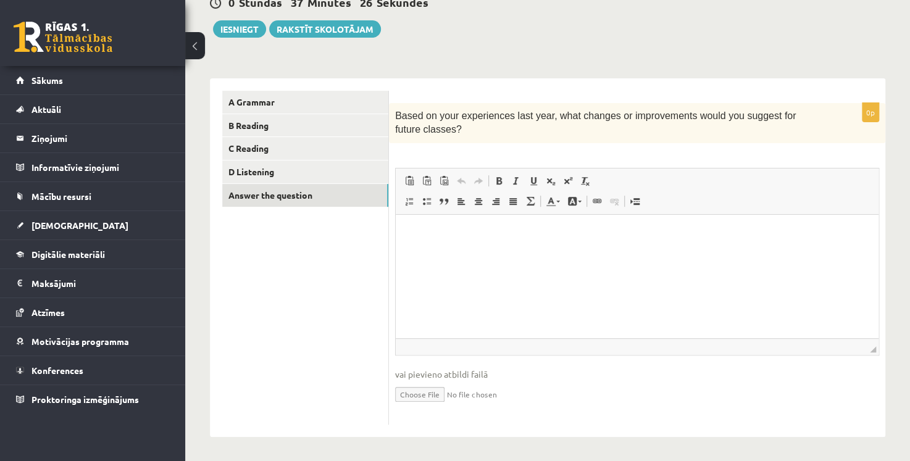
click at [464, 252] on html at bounding box center [637, 233] width 483 height 38
drag, startPoint x: 301, startPoint y: 290, endPoint x: 290, endPoint y: 280, distance: 14.4
click at [296, 285] on ul "A Grammar B Reading C Reading D Listening Answer the question" at bounding box center [305, 258] width 167 height 334
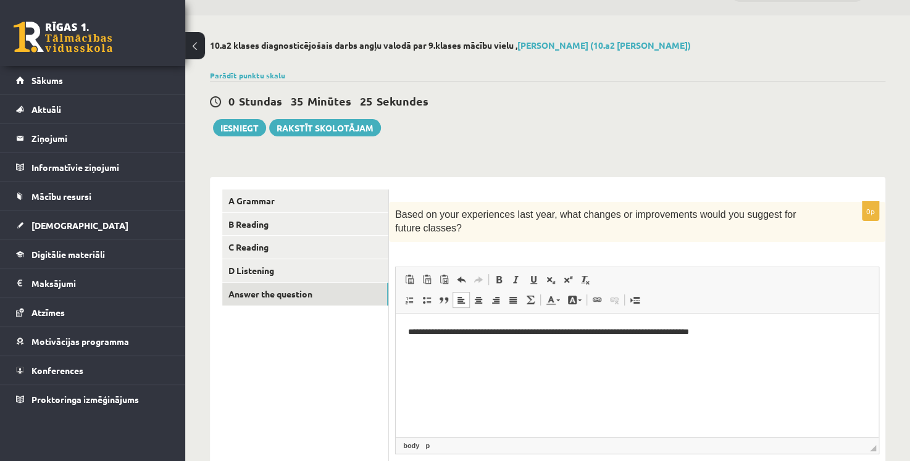
scroll to position [62, 0]
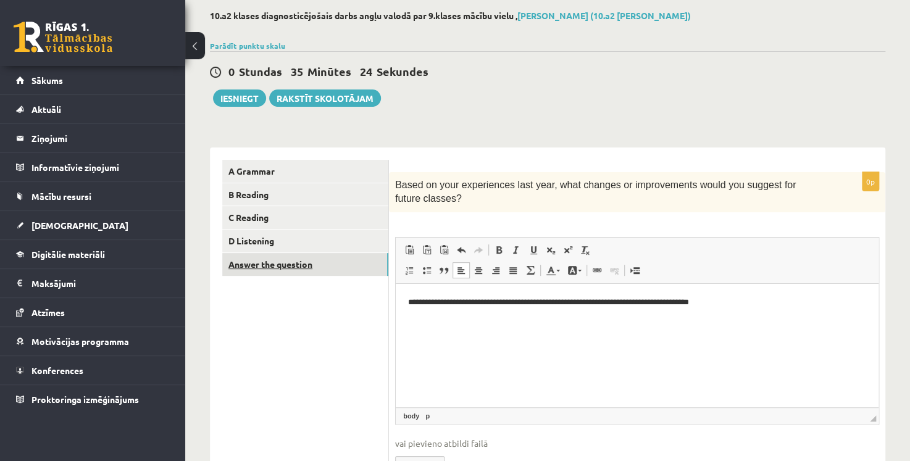
drag, startPoint x: 309, startPoint y: 293, endPoint x: 312, endPoint y: 270, distance: 23.0
click at [309, 293] on ul "A Grammar B Reading C Reading D Listening Answer the question" at bounding box center [305, 327] width 167 height 334
click at [238, 97] on button "Iesniegt" at bounding box center [239, 97] width 53 height 17
click at [294, 167] on link "A Grammar" at bounding box center [305, 171] width 166 height 23
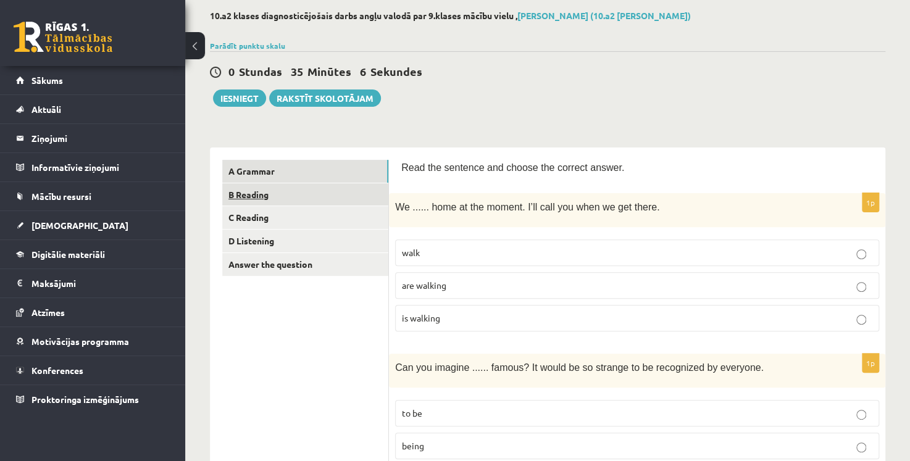
drag, startPoint x: 308, startPoint y: 264, endPoint x: 261, endPoint y: 192, distance: 85.6
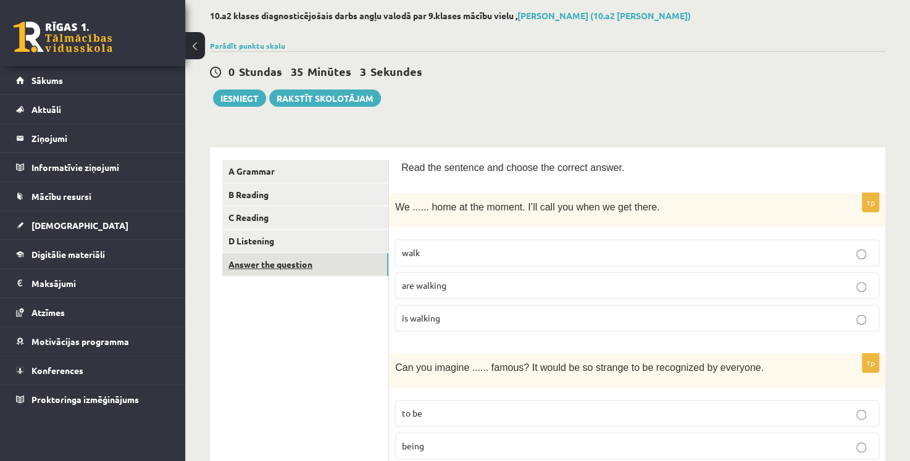
click at [337, 267] on link "Answer the question" at bounding box center [305, 264] width 166 height 23
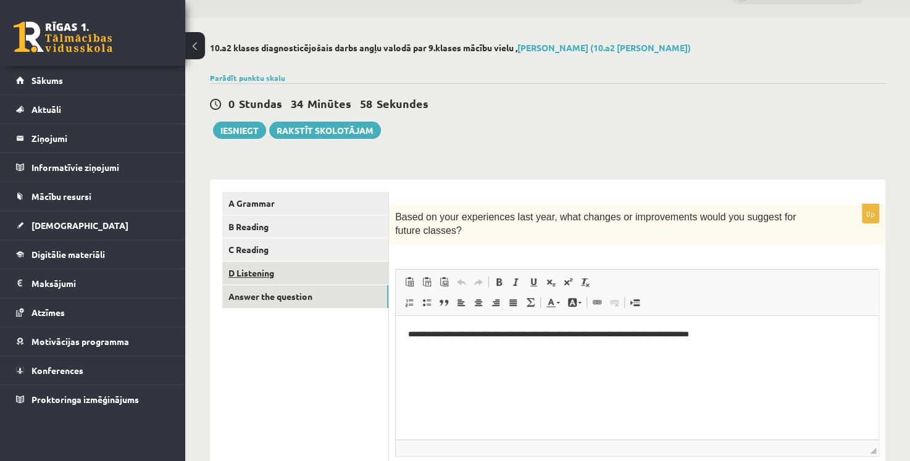
scroll to position [0, 0]
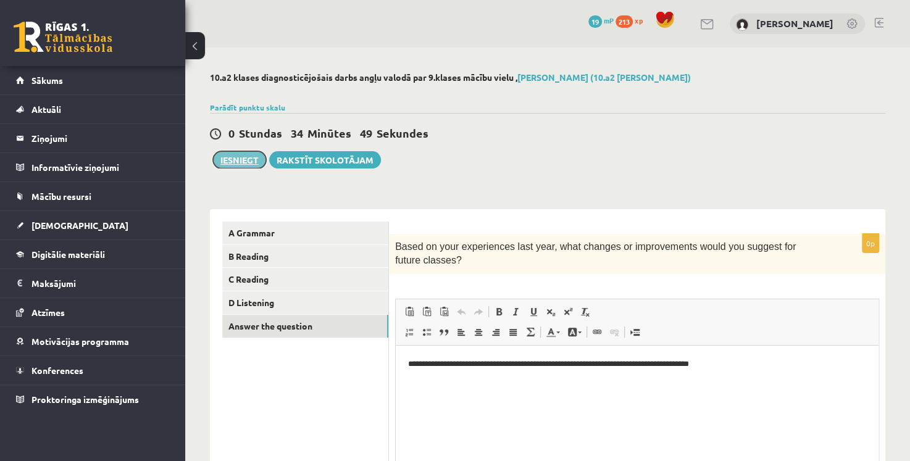
click at [234, 157] on button "Iesniegt" at bounding box center [239, 159] width 53 height 17
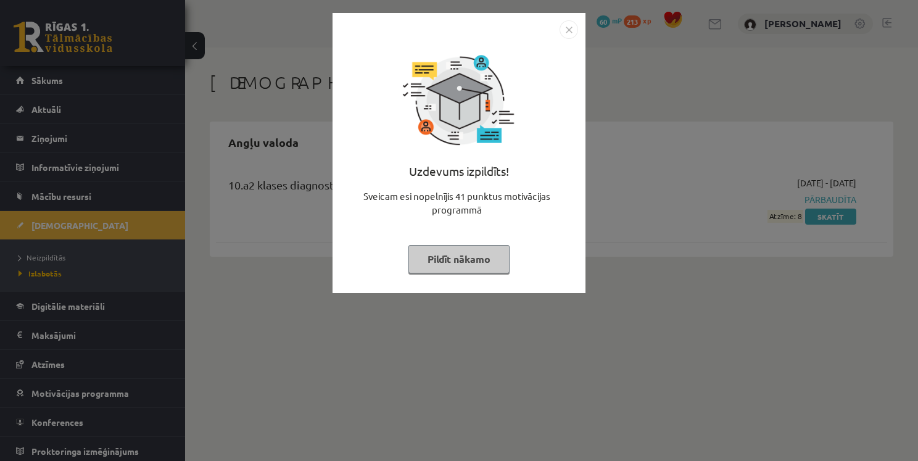
click at [569, 30] on img "Close" at bounding box center [569, 29] width 19 height 19
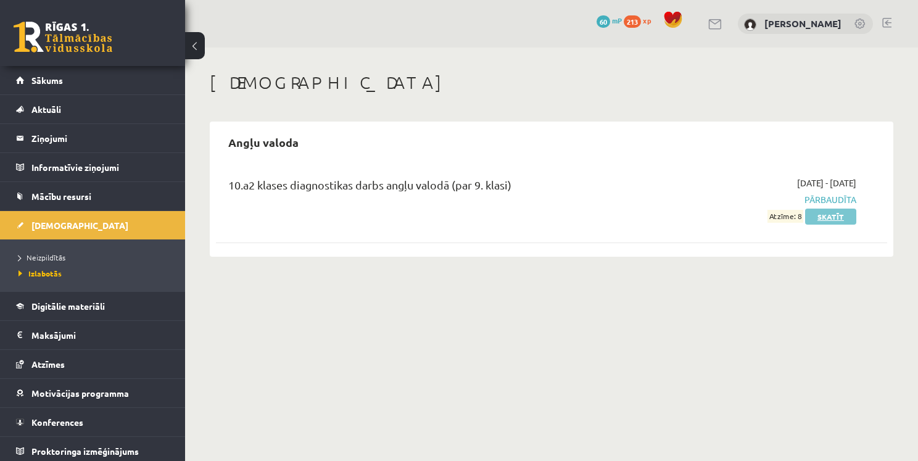
click at [830, 222] on link "Skatīt" at bounding box center [830, 217] width 51 height 16
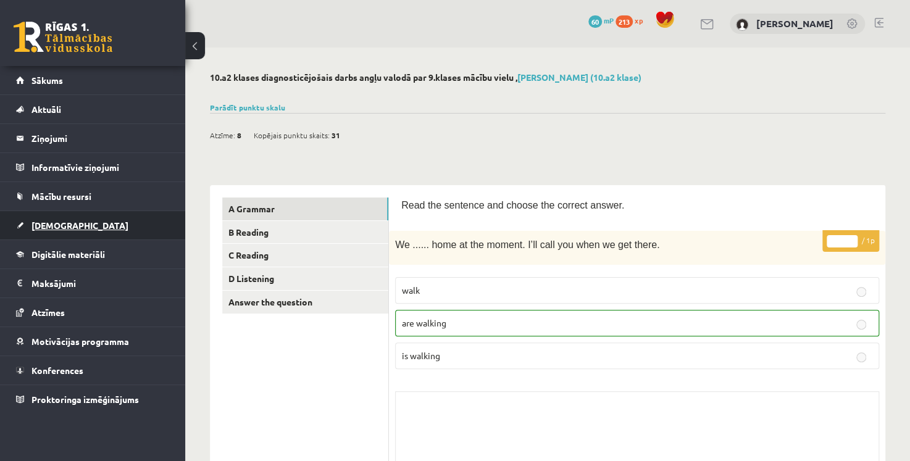
click at [64, 224] on span "[DEMOGRAPHIC_DATA]" at bounding box center [79, 225] width 97 height 11
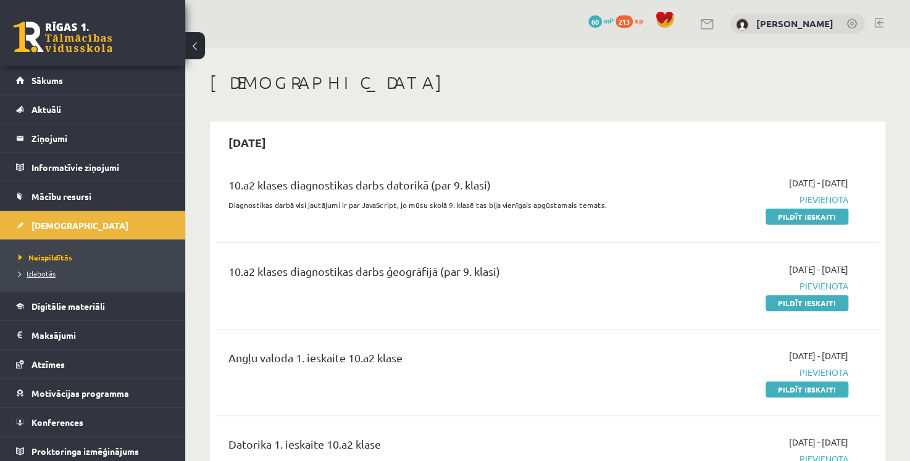
click at [41, 272] on span "Izlabotās" at bounding box center [37, 273] width 37 height 10
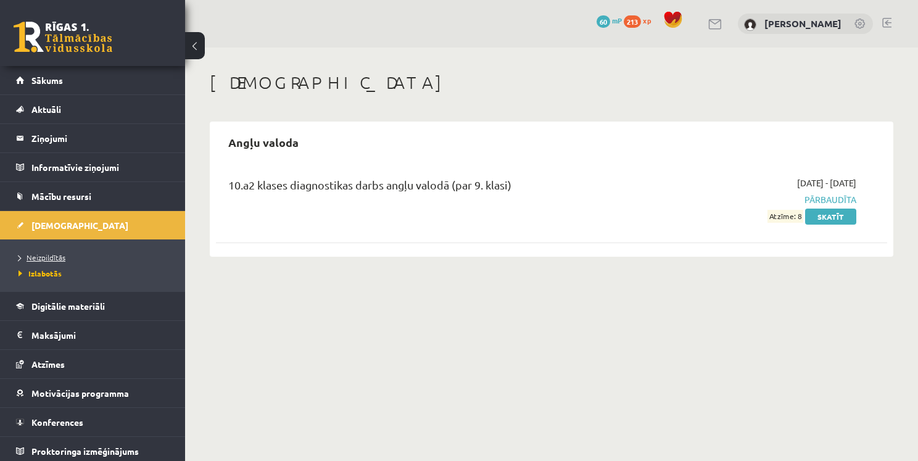
click at [45, 260] on span "Neizpildītās" at bounding box center [42, 257] width 47 height 10
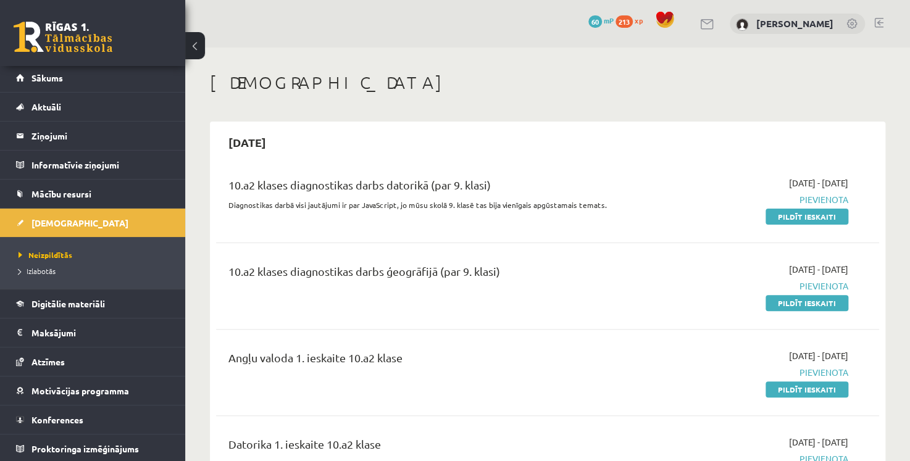
scroll to position [62, 0]
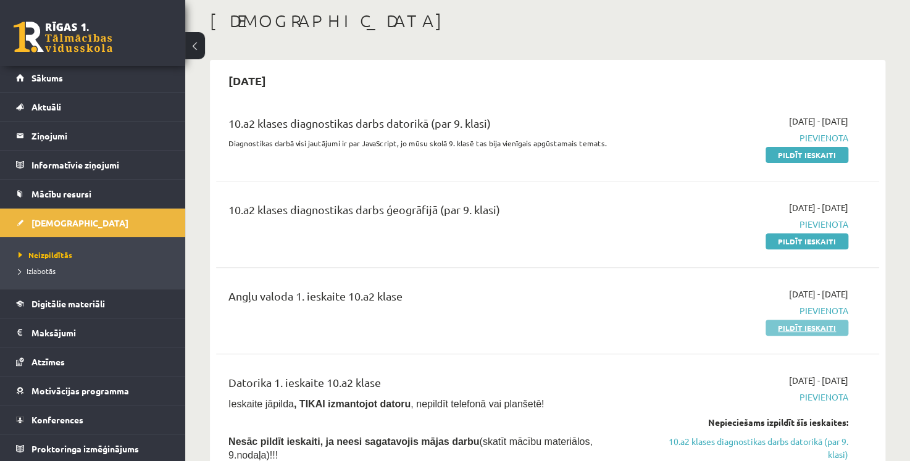
click at [809, 329] on link "Pildīt ieskaiti" at bounding box center [806, 328] width 83 height 16
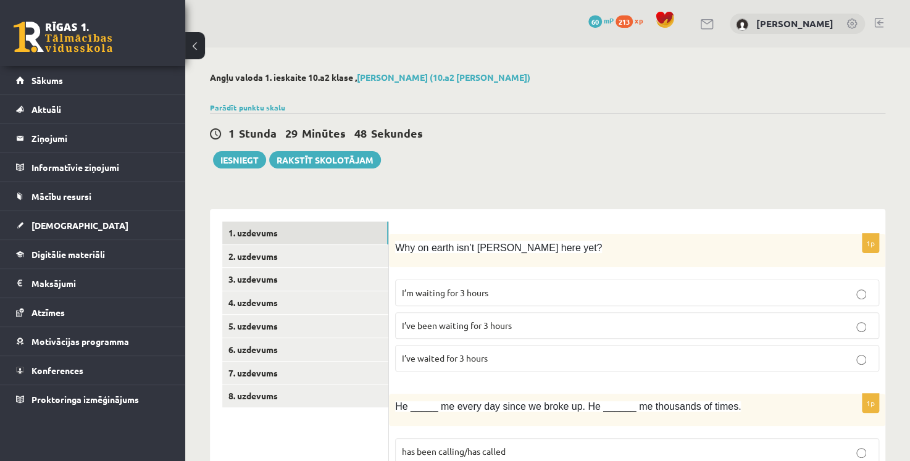
scroll to position [62, 0]
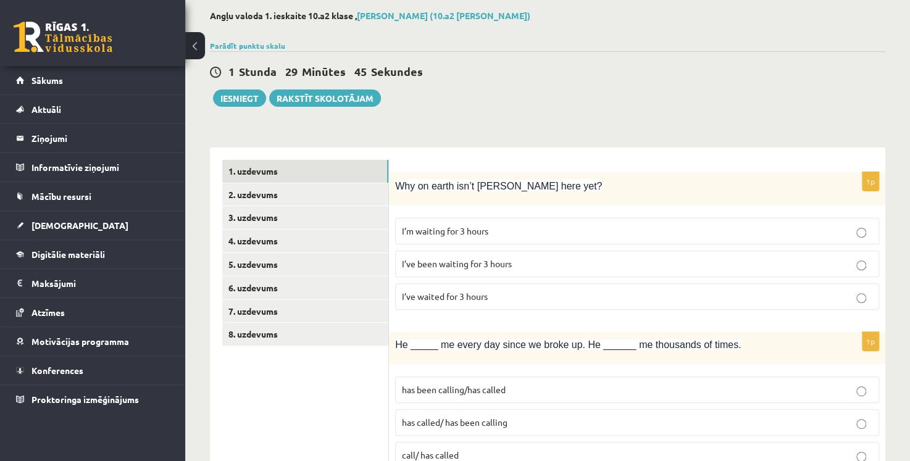
click at [409, 263] on span "I’ve been waiting for 3 hours" at bounding box center [457, 263] width 110 height 11
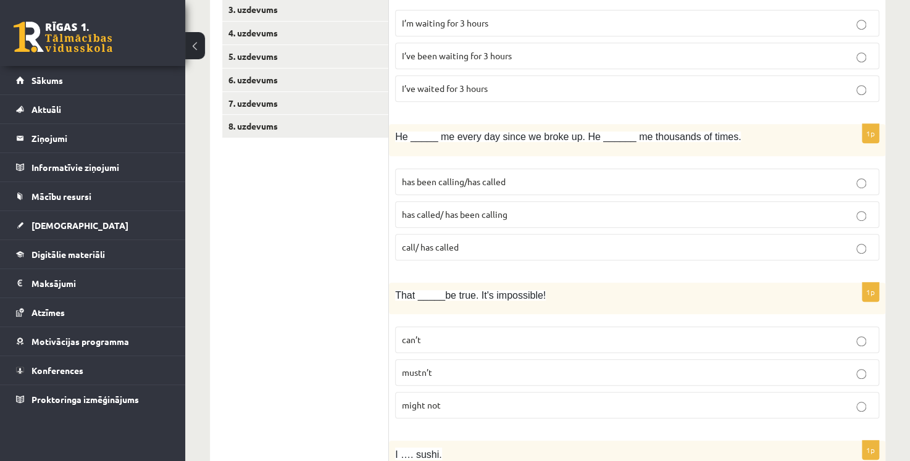
scroll to position [309, 0]
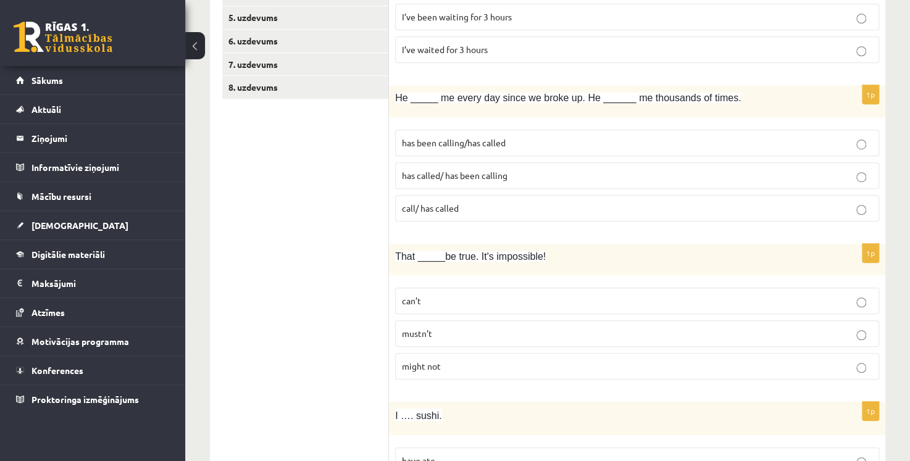
click at [452, 145] on span "has been calling/has called" at bounding box center [454, 142] width 104 height 11
click at [446, 307] on label "can’t" at bounding box center [637, 301] width 484 height 27
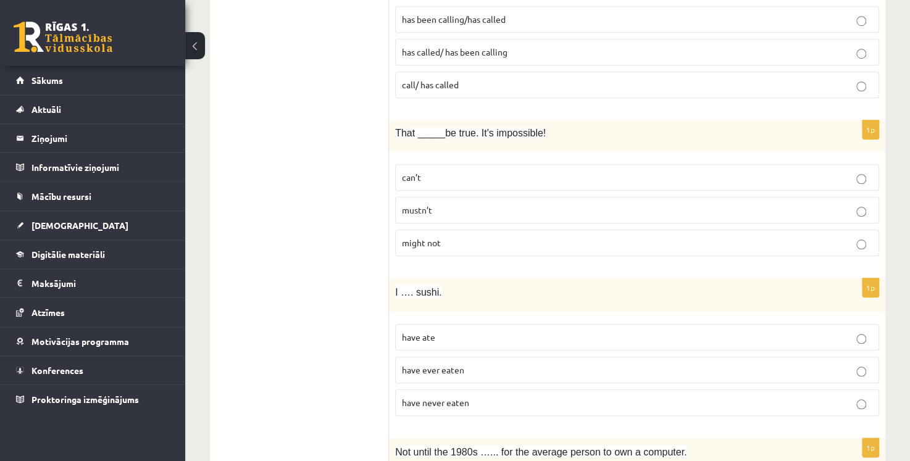
scroll to position [494, 0]
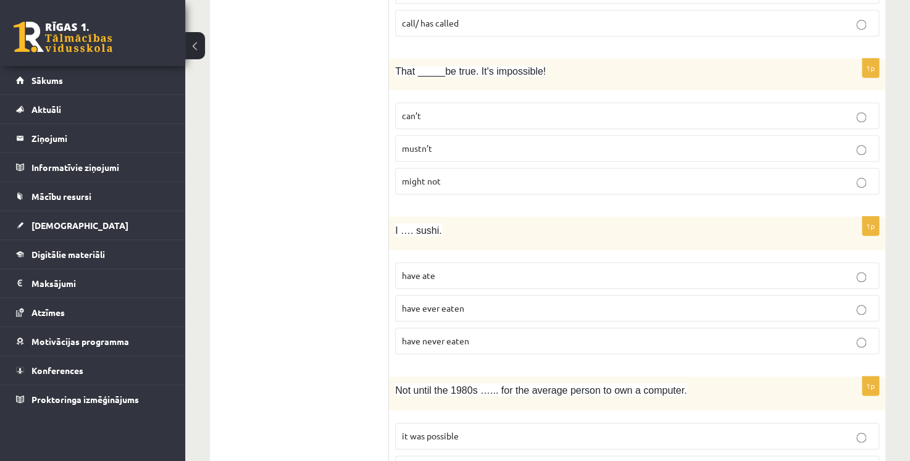
click at [494, 344] on p "have never eaten" at bounding box center [637, 341] width 470 height 13
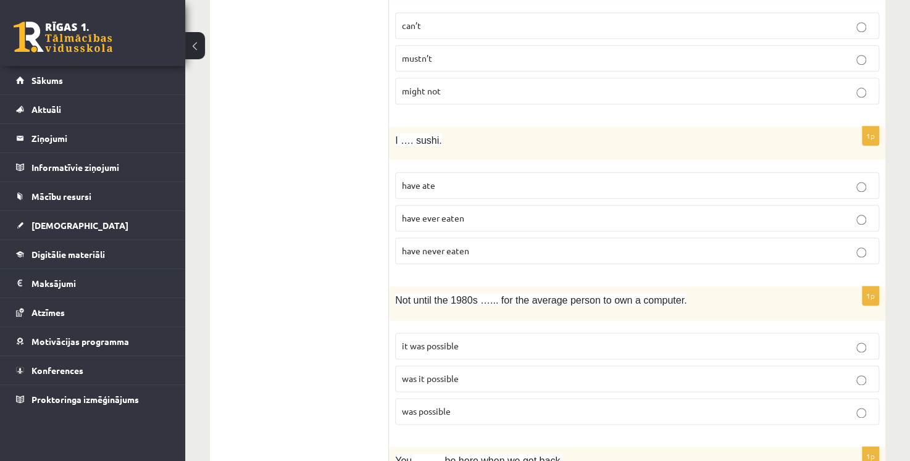
scroll to position [679, 0]
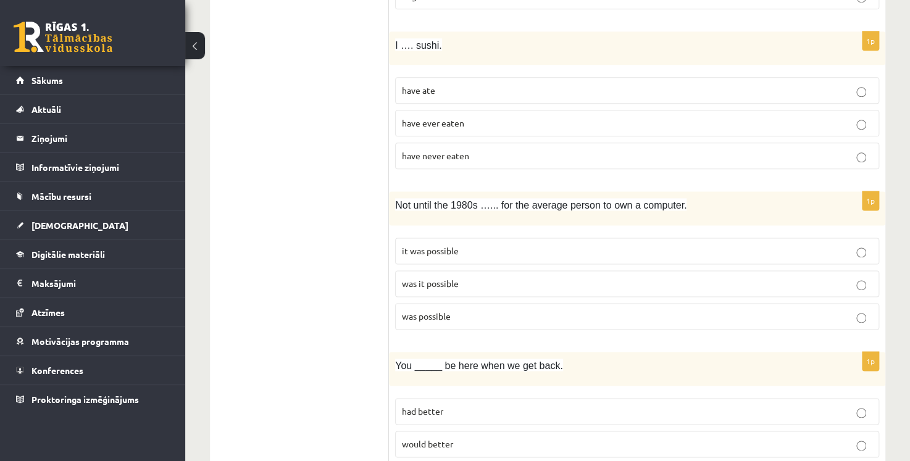
click at [473, 277] on p "was it possible" at bounding box center [637, 283] width 470 height 13
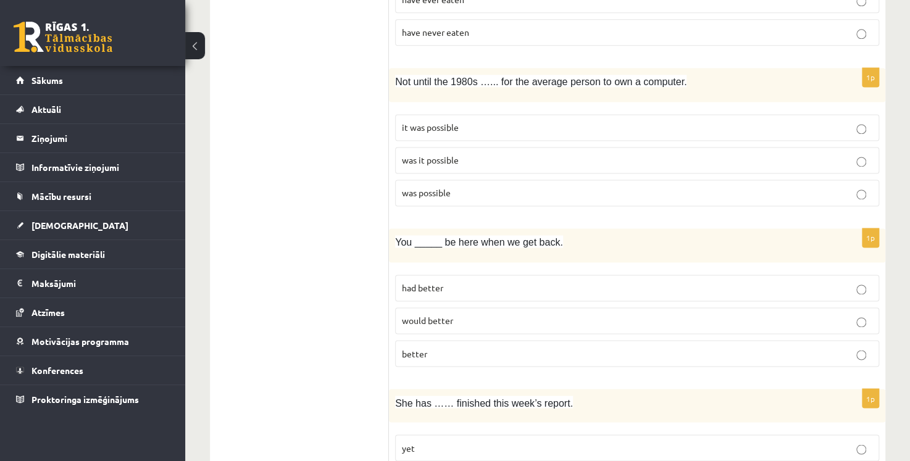
scroll to position [864, 0]
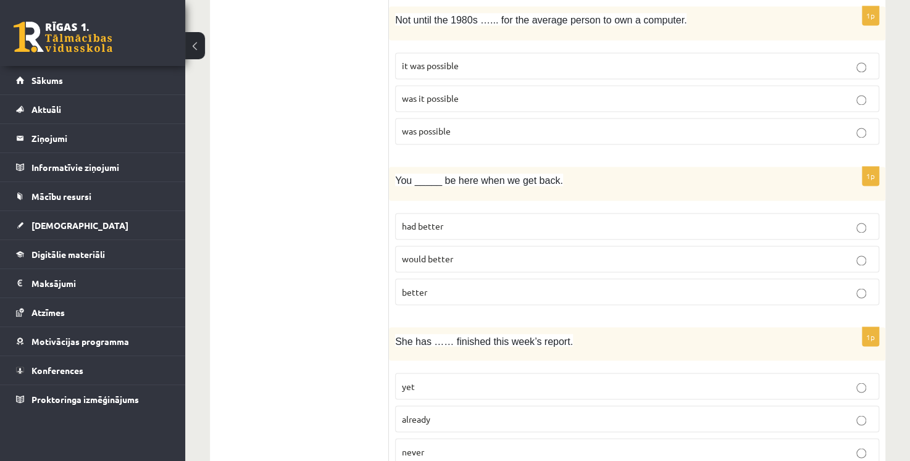
click at [435, 286] on p "better" at bounding box center [637, 291] width 470 height 13
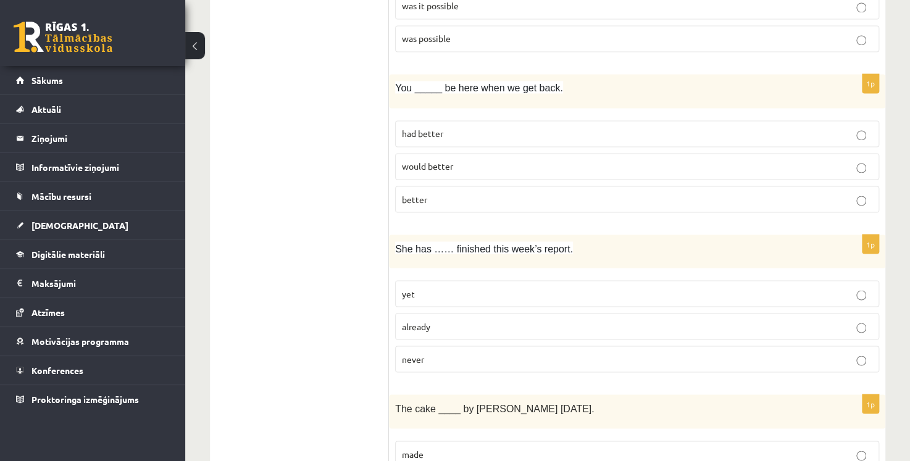
scroll to position [988, 0]
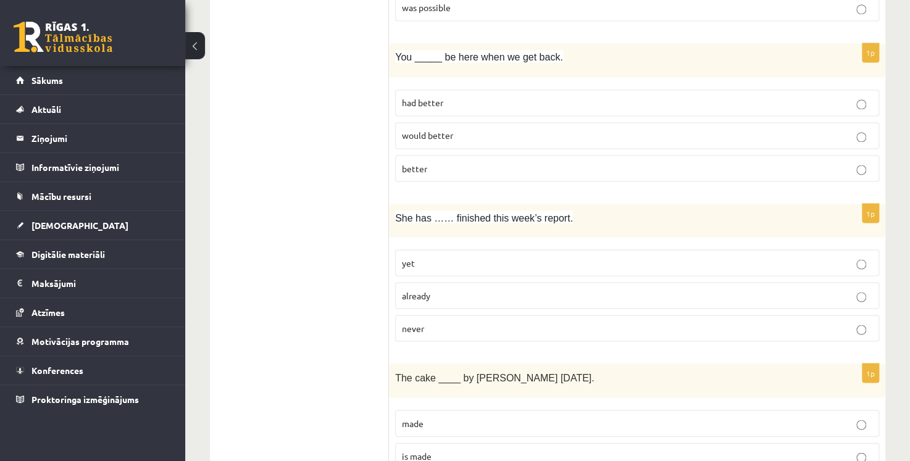
click at [435, 293] on p "already" at bounding box center [637, 295] width 470 height 13
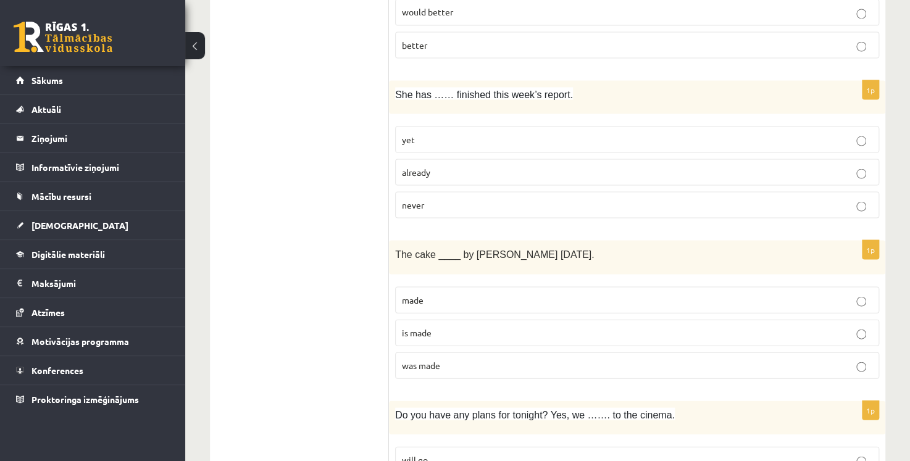
scroll to position [1173, 0]
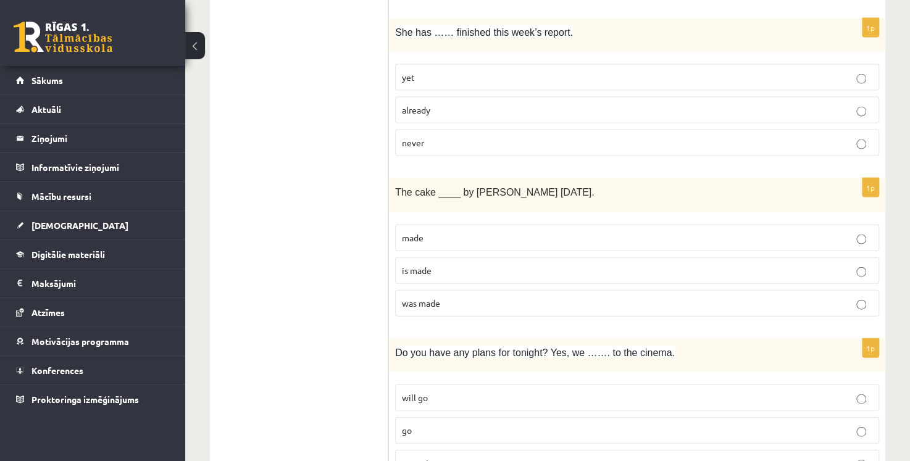
click at [454, 298] on p "was made" at bounding box center [637, 303] width 470 height 13
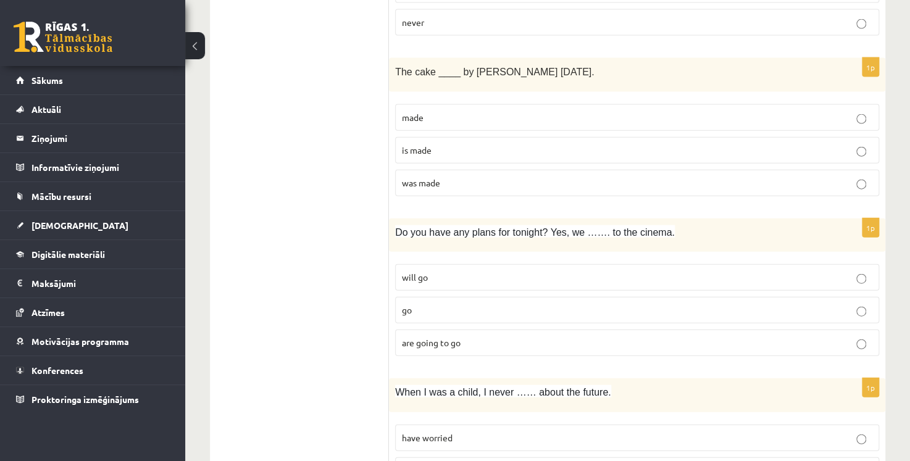
scroll to position [1296, 0]
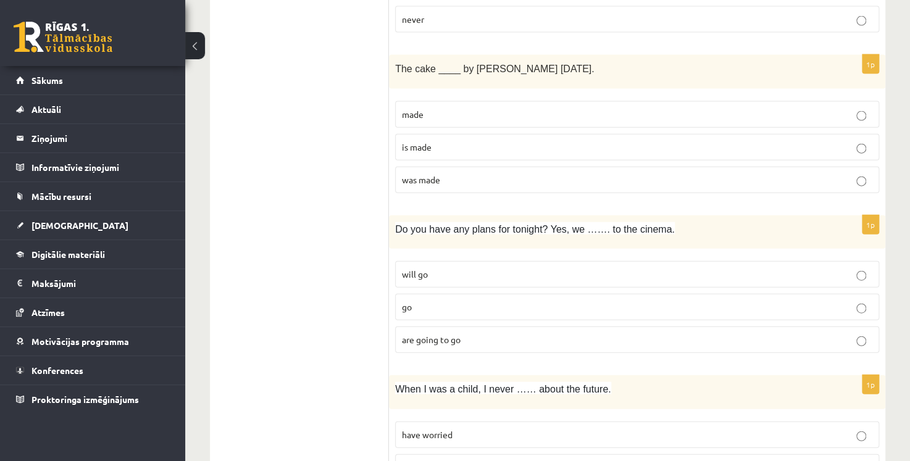
click at [436, 336] on span "are going to go" at bounding box center [431, 339] width 59 height 11
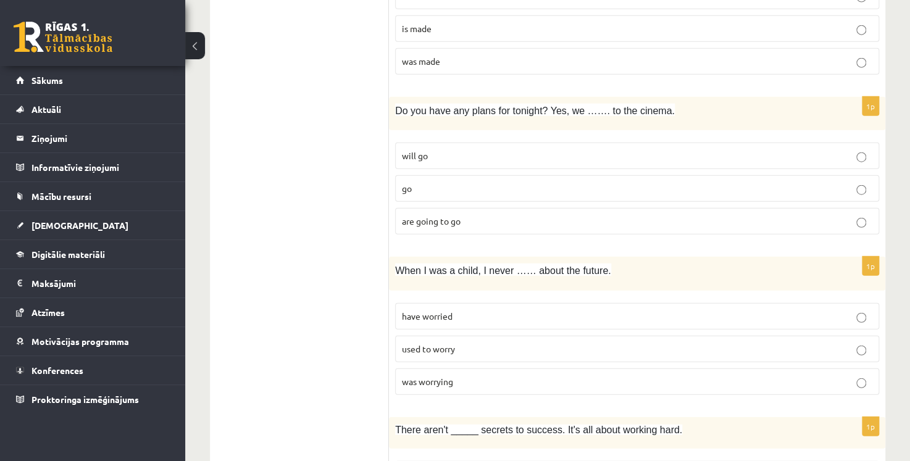
scroll to position [1420, 0]
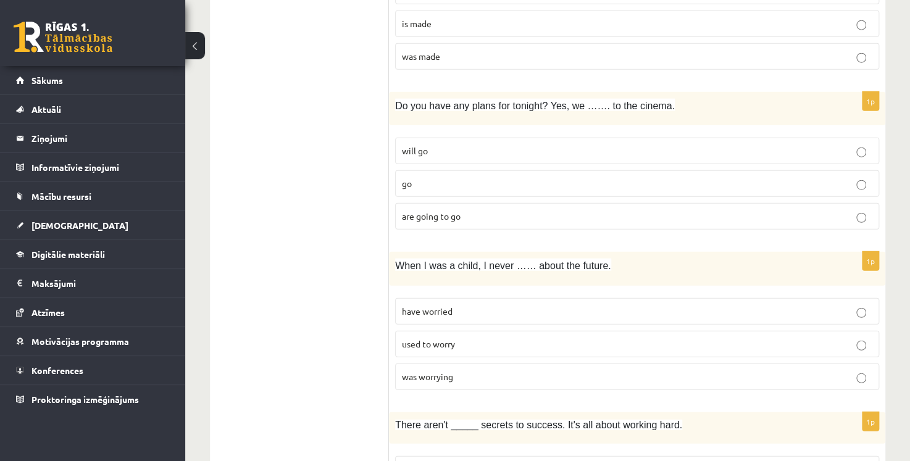
click at [462, 305] on p "have worried" at bounding box center [637, 311] width 470 height 13
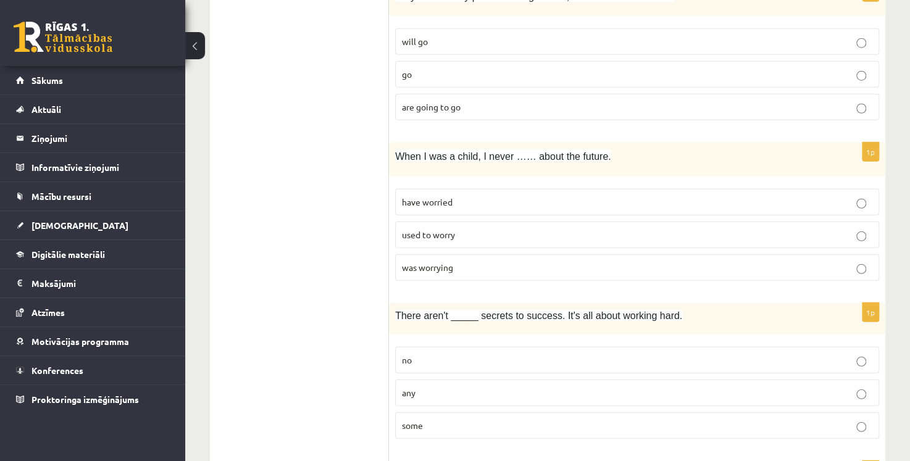
scroll to position [1543, 0]
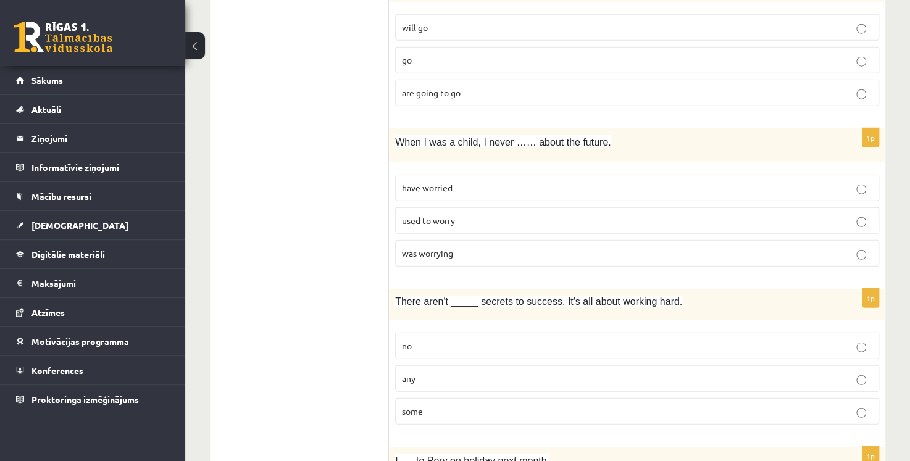
click at [430, 372] on p "any" at bounding box center [637, 378] width 470 height 13
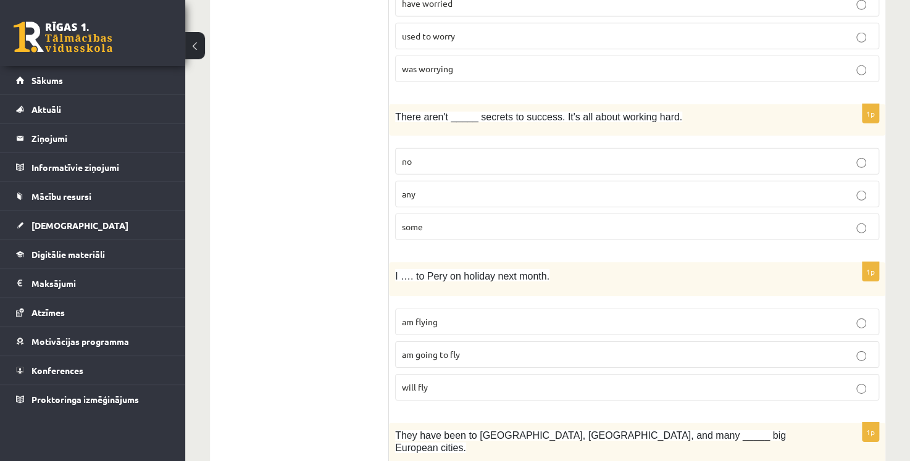
scroll to position [1728, 0]
click at [431, 348] on span "am going to fly" at bounding box center [431, 353] width 58 height 11
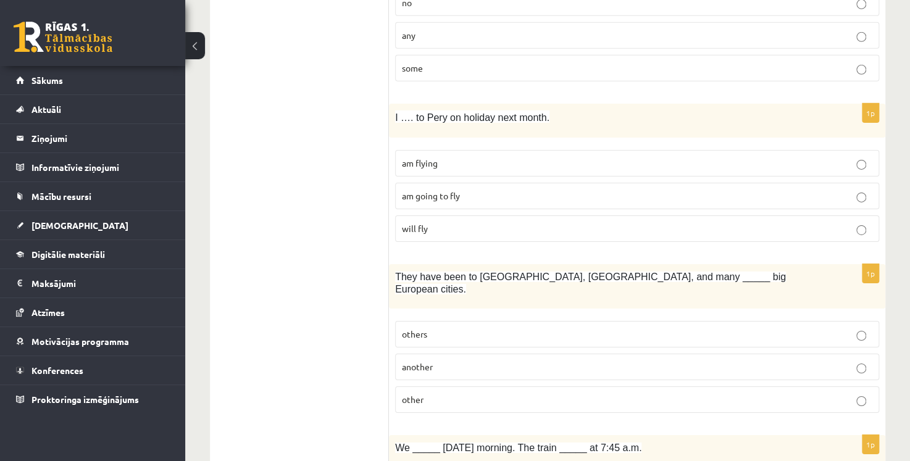
scroll to position [1913, 0]
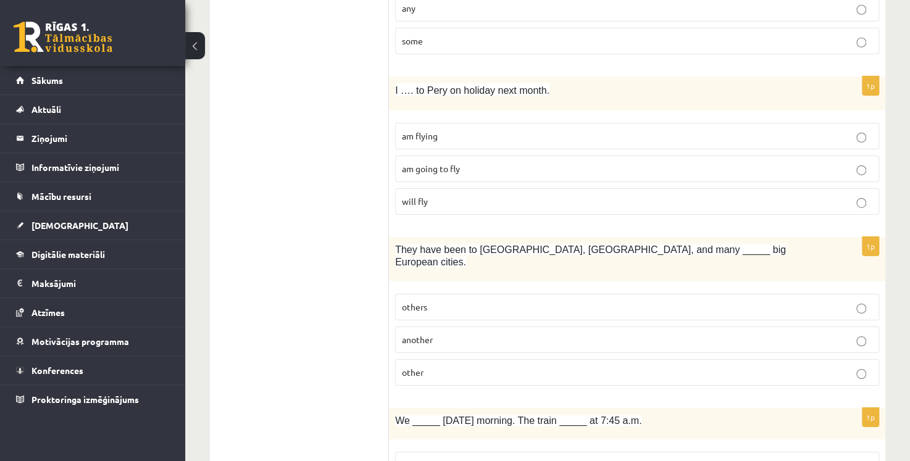
click at [481, 130] on p "am flying" at bounding box center [637, 136] width 470 height 13
click at [442, 366] on p "other" at bounding box center [637, 372] width 470 height 13
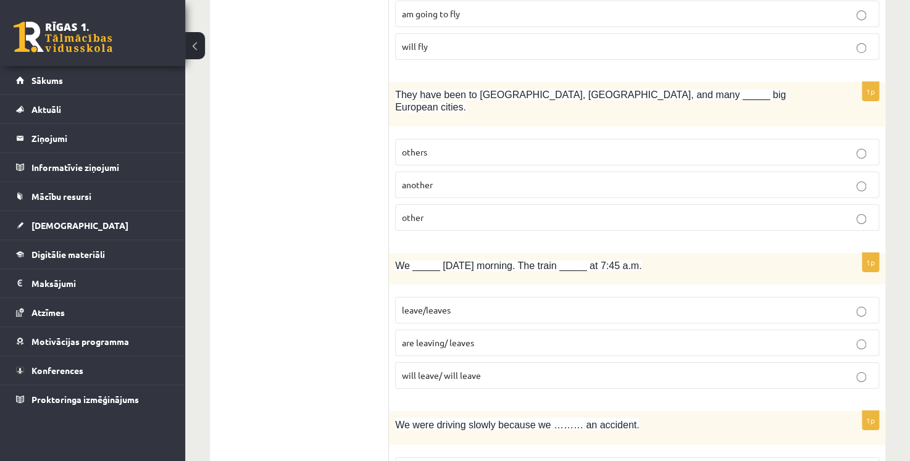
scroll to position [2099, 0]
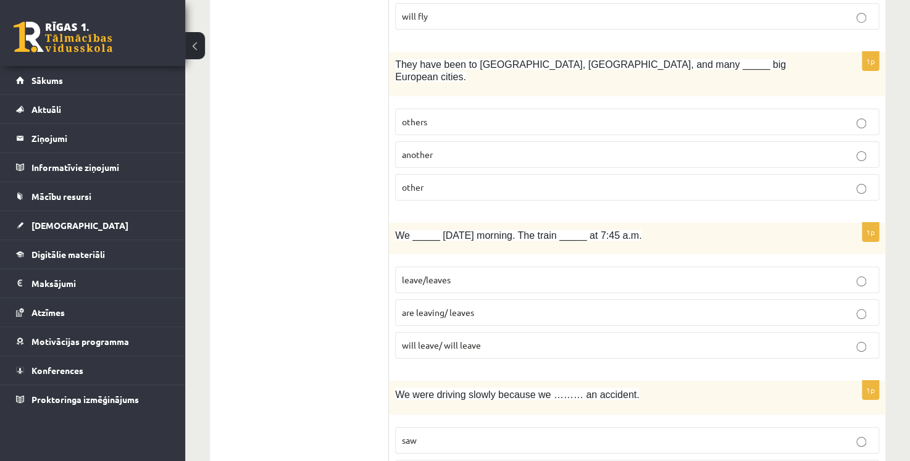
click at [489, 306] on p "are leaving/ leaves" at bounding box center [637, 312] width 470 height 13
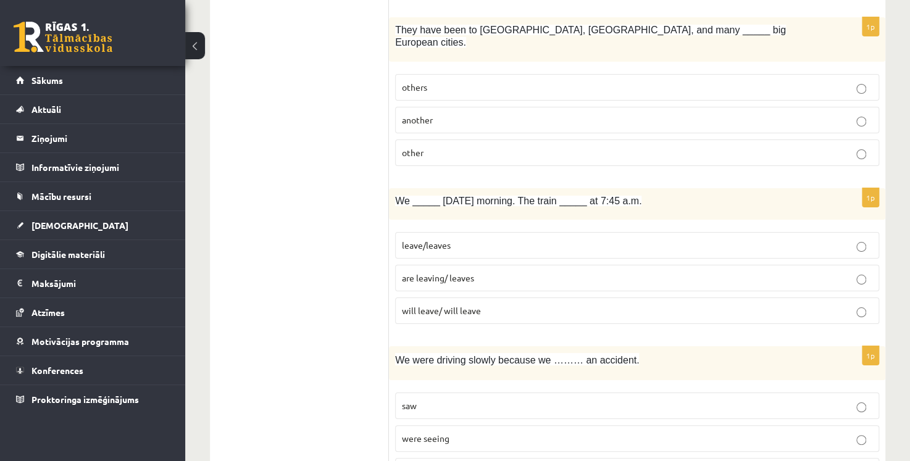
scroll to position [2160, 0]
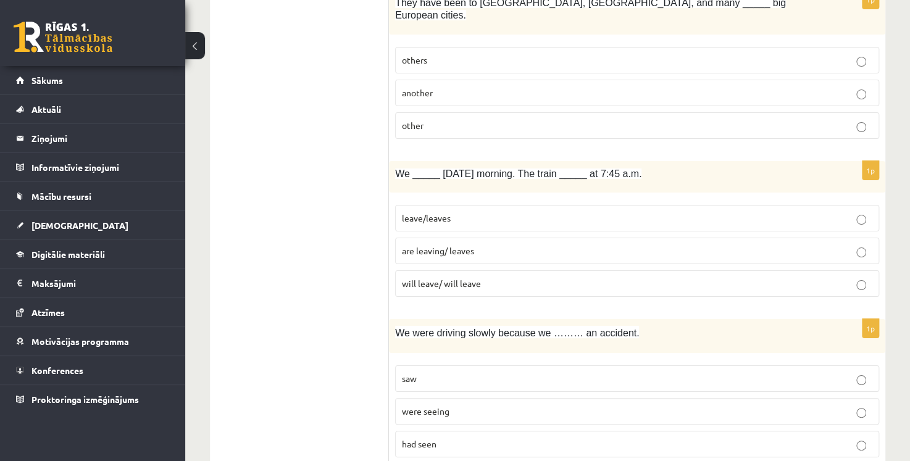
click at [431, 372] on p "saw" at bounding box center [637, 378] width 470 height 13
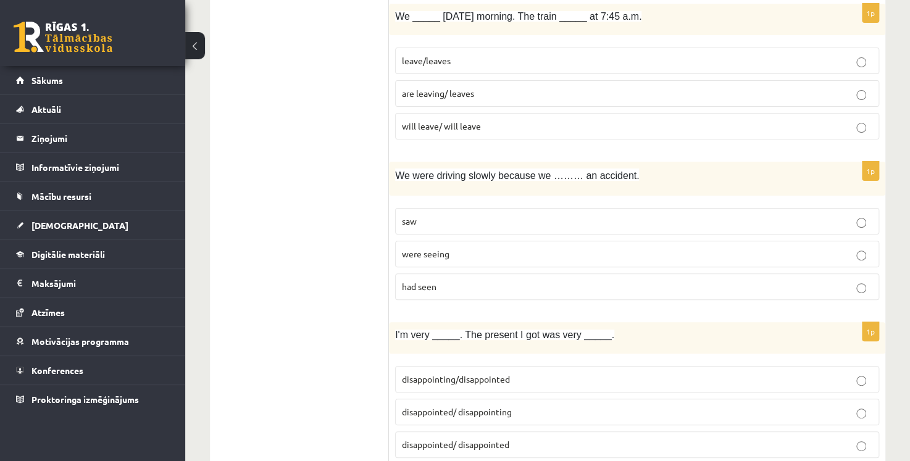
scroll to position [2345, 0]
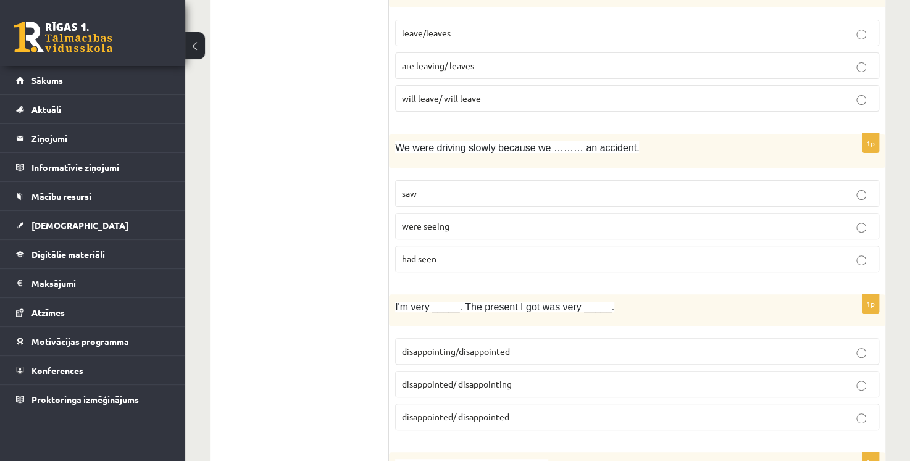
click at [522, 378] on p "disappointed/ disappointing" at bounding box center [637, 384] width 470 height 13
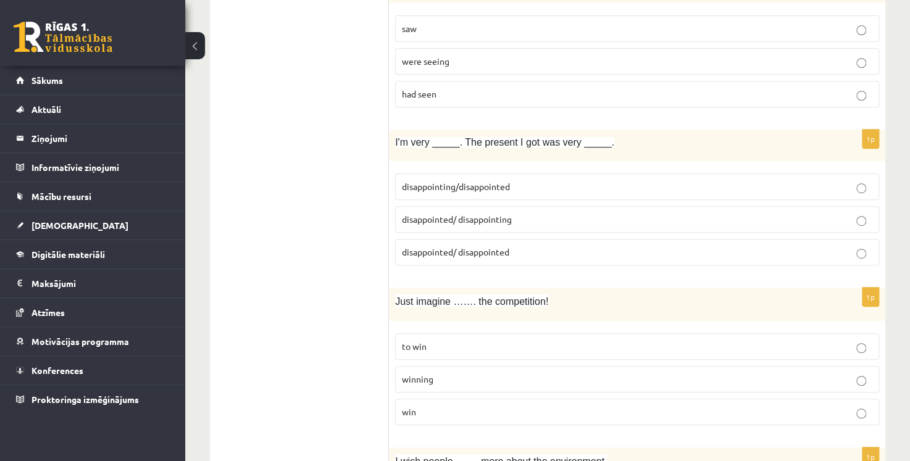
scroll to position [2531, 0]
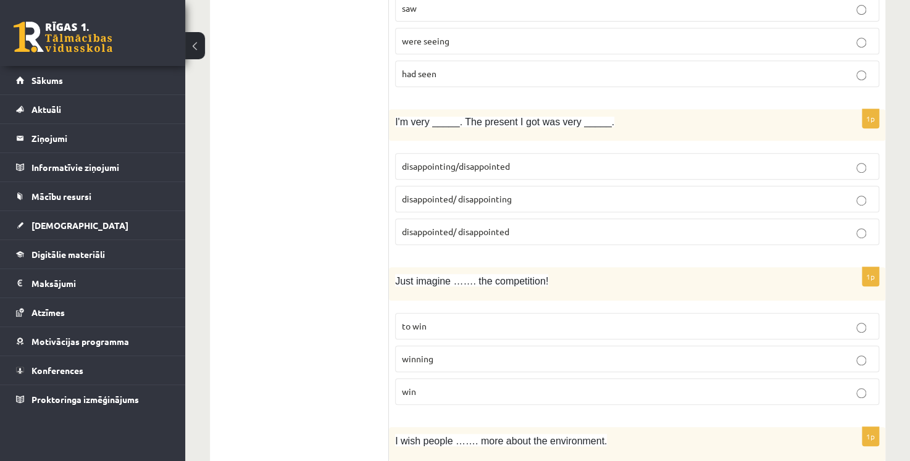
click at [457, 352] on p "winning" at bounding box center [637, 358] width 470 height 13
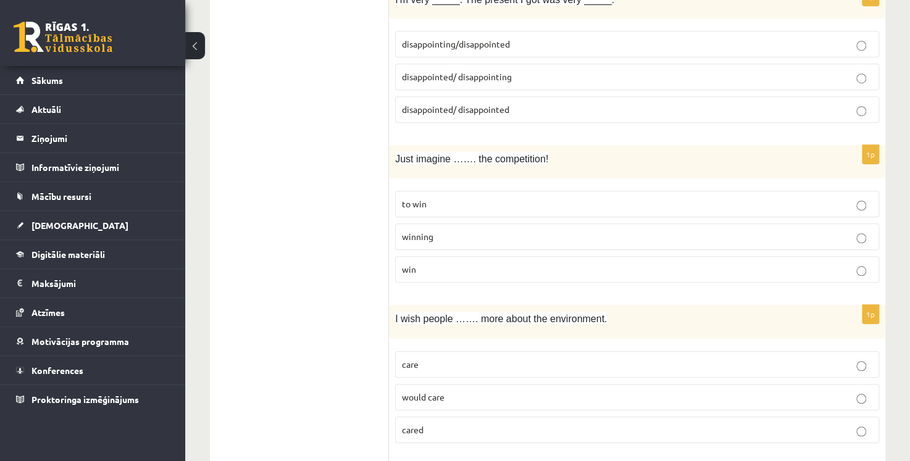
scroll to position [2654, 0]
click at [436, 422] on p "cared" at bounding box center [637, 428] width 470 height 13
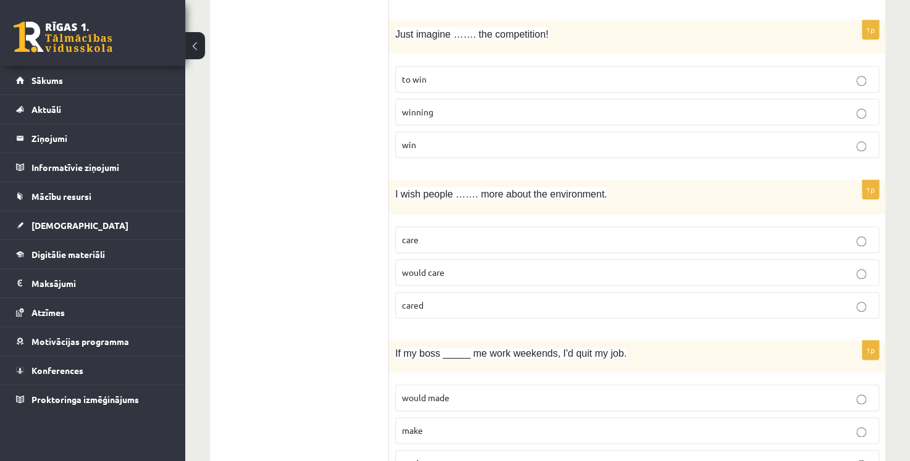
scroll to position [2901, 0]
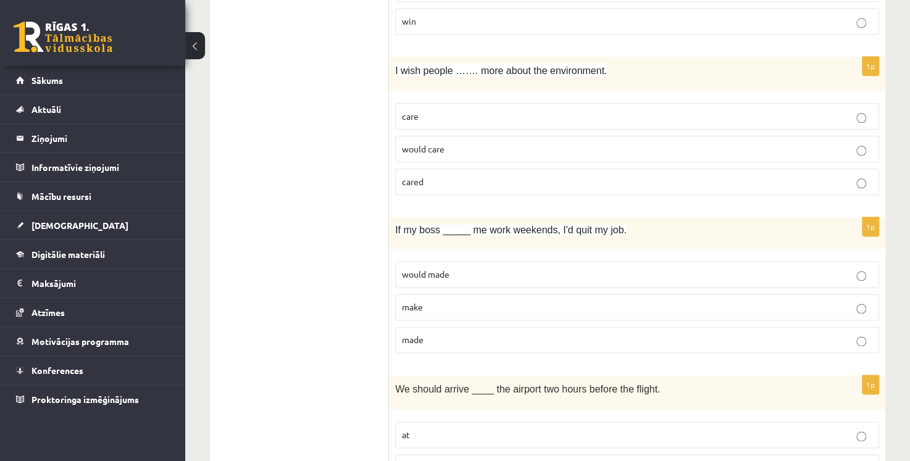
click at [471, 333] on p "made" at bounding box center [637, 339] width 470 height 13
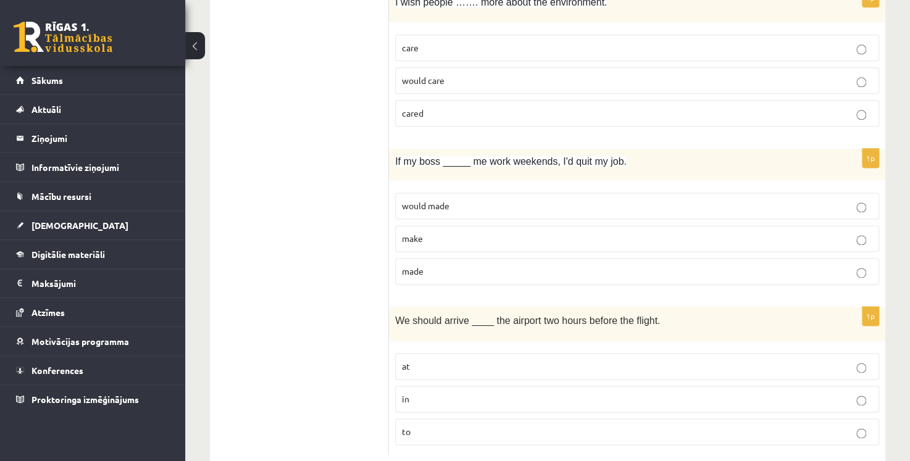
scroll to position [2971, 0]
click at [473, 359] on p "at" at bounding box center [637, 365] width 470 height 13
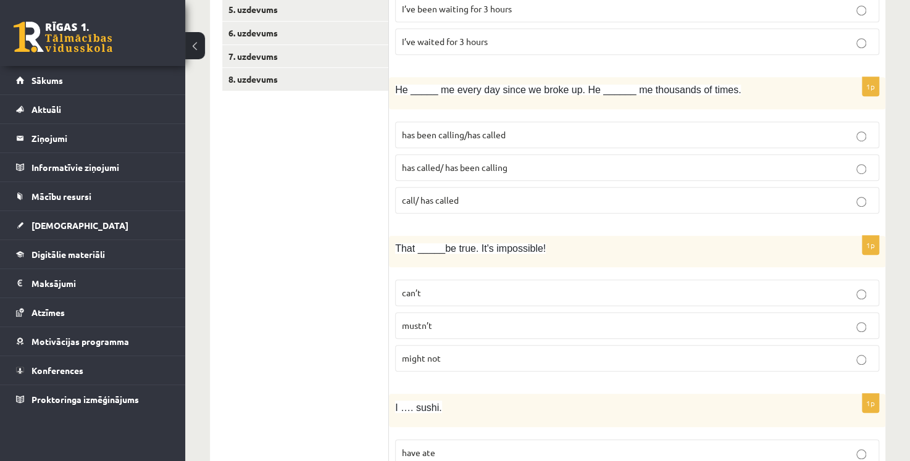
scroll to position [8, 0]
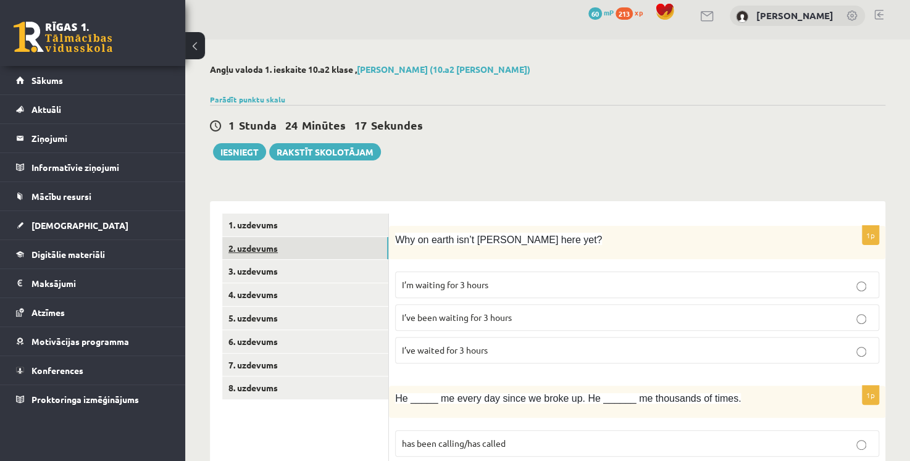
click at [296, 241] on link "2. uzdevums" at bounding box center [305, 248] width 166 height 23
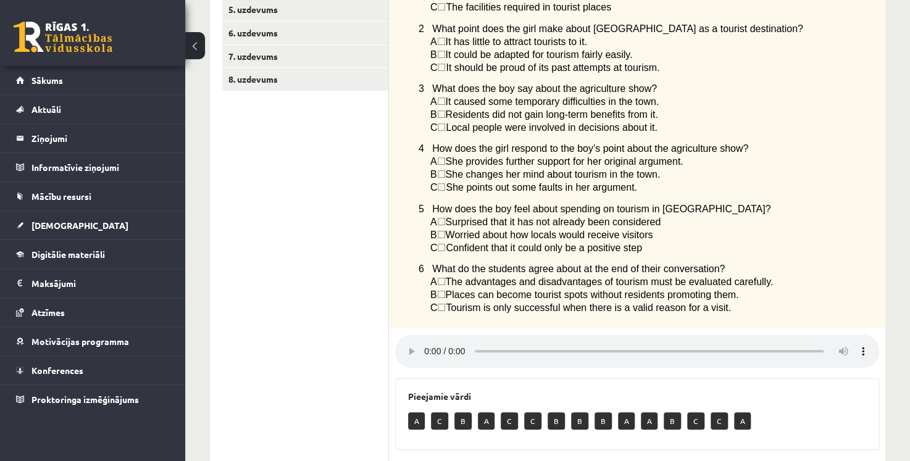
scroll to position [440, 0]
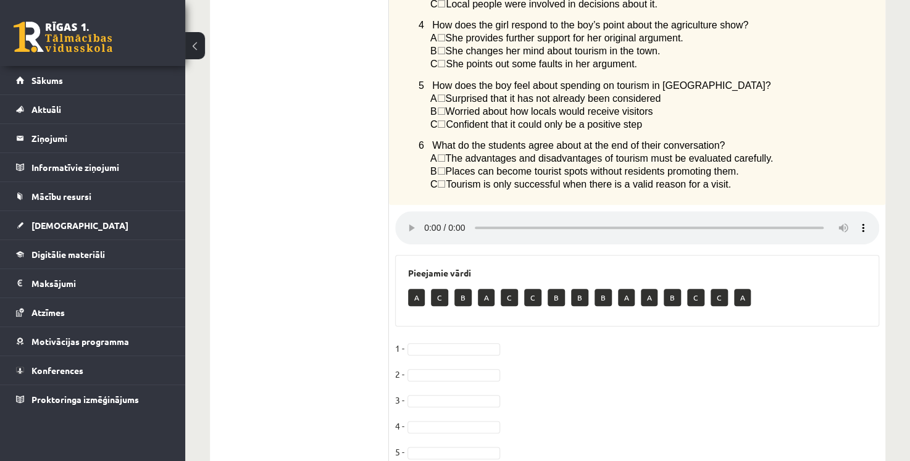
click at [443, 104] on span "☐" at bounding box center [440, 98] width 9 height 10
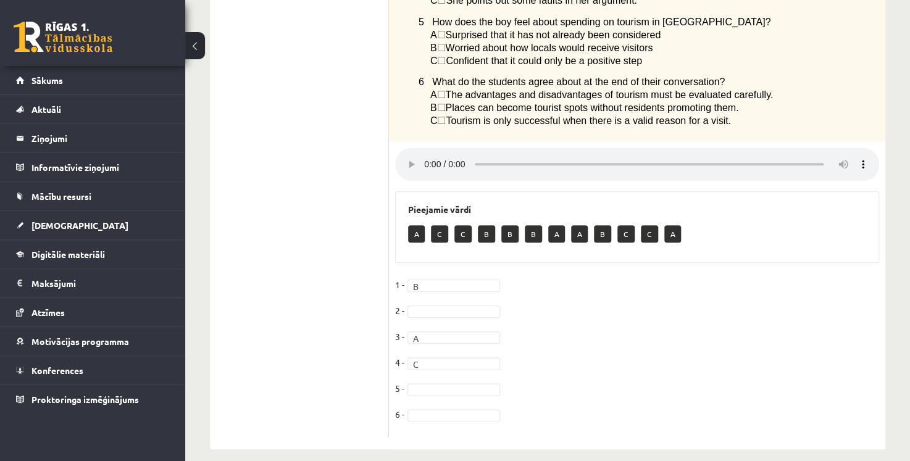
scroll to position [531, 0]
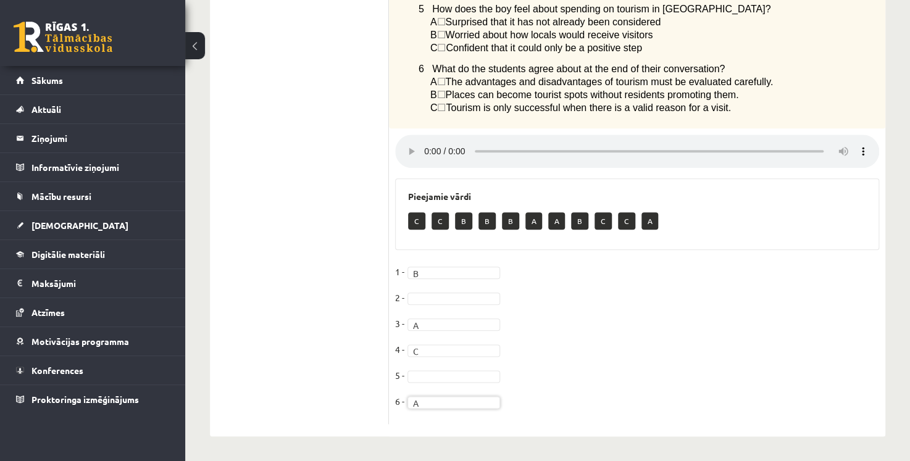
click at [443, 368] on fieldset "1 - B * 2 - 3 - A * 4 - C * 5 - 6 - A *" at bounding box center [637, 340] width 484 height 156
drag, startPoint x: 605, startPoint y: 342, endPoint x: 588, endPoint y: 341, distance: 16.7
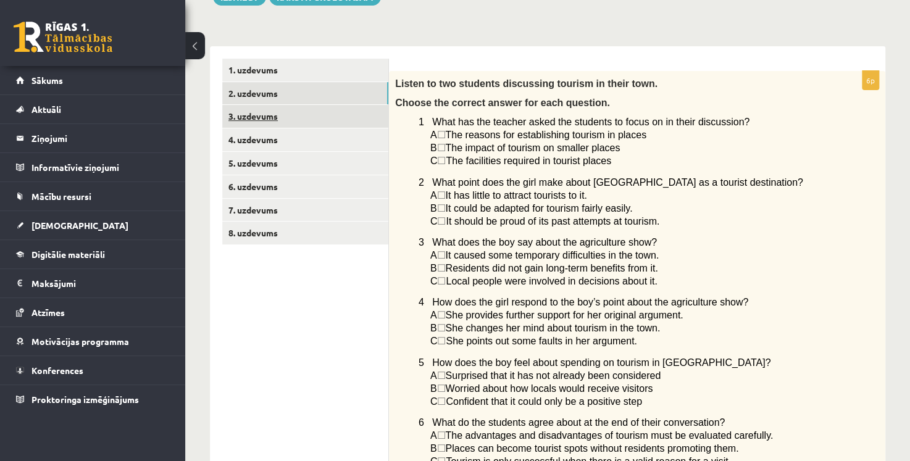
scroll to position [161, 0]
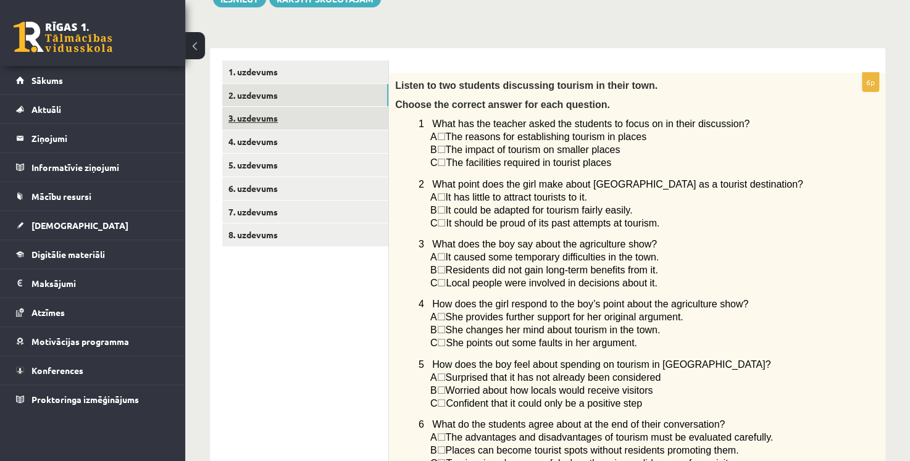
click at [273, 122] on link "3. uzdevums" at bounding box center [305, 118] width 166 height 23
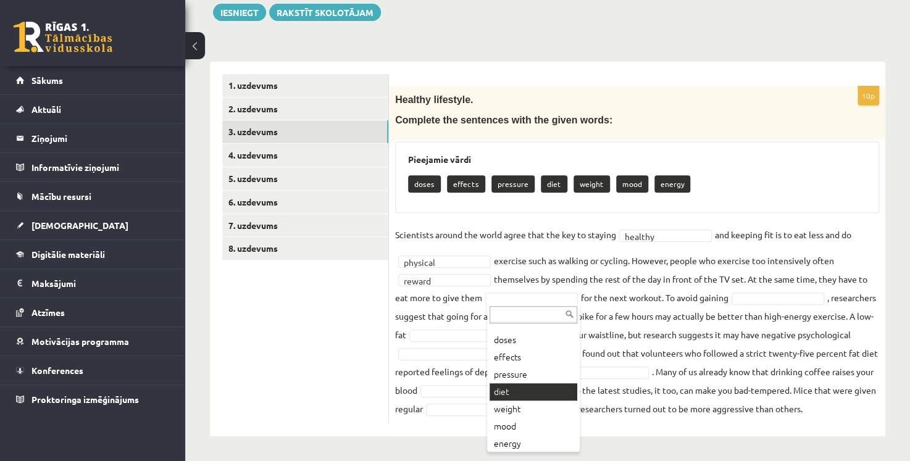
scroll to position [15, 0]
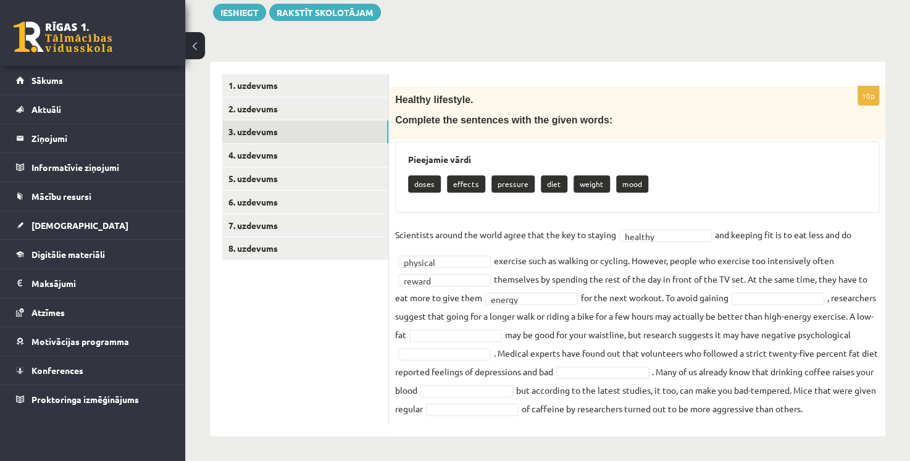
click at [764, 289] on fieldset "Scientists around the world agree that the key to staying healthy ******* and k…" at bounding box center [637, 321] width 484 height 193
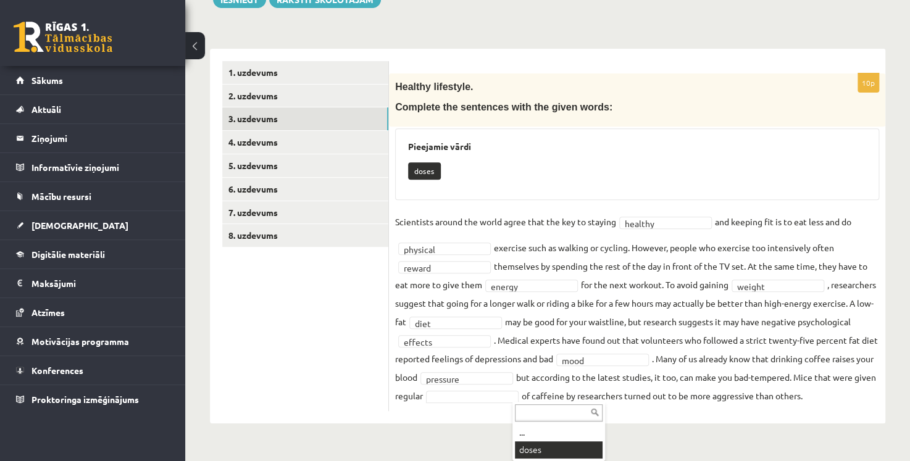
scroll to position [136, 0]
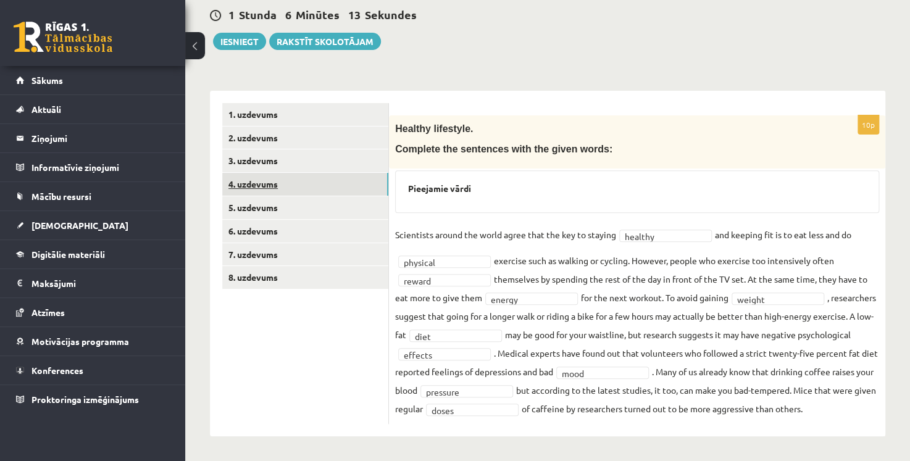
click at [333, 173] on link "4. uzdevums" at bounding box center [305, 184] width 166 height 23
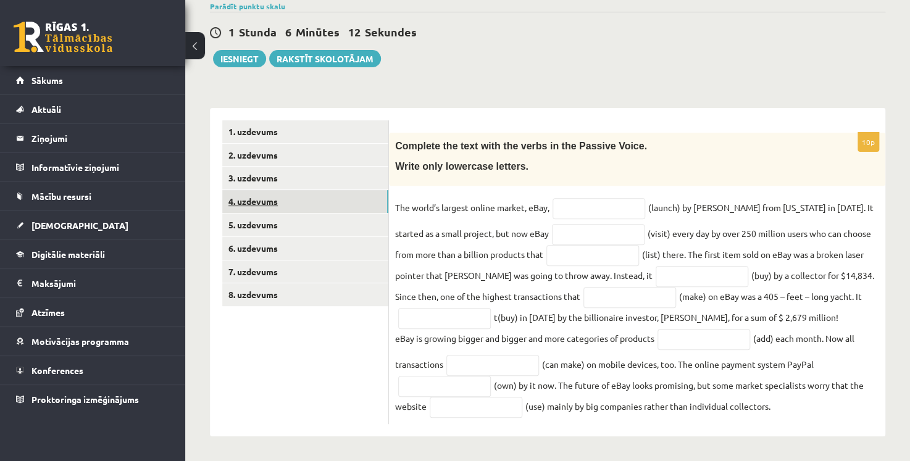
scroll to position [101, 0]
click at [631, 209] on input "text" at bounding box center [598, 208] width 93 height 21
type input "********"
click at [594, 256] on input "text" at bounding box center [592, 255] width 93 height 21
click at [689, 275] on input "text" at bounding box center [701, 276] width 93 height 21
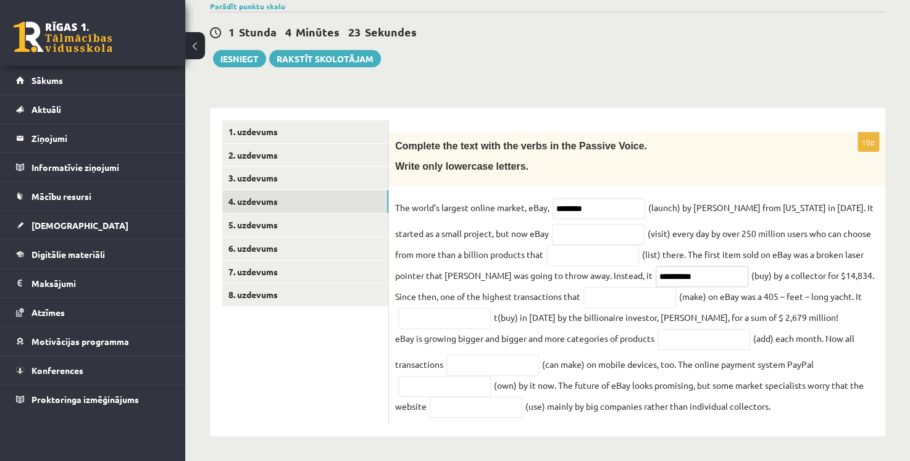
type input "**********"
click at [462, 323] on input "text" at bounding box center [444, 318] width 93 height 21
type input "**********"
click at [741, 339] on input "text" at bounding box center [703, 339] width 93 height 21
type input "*********"
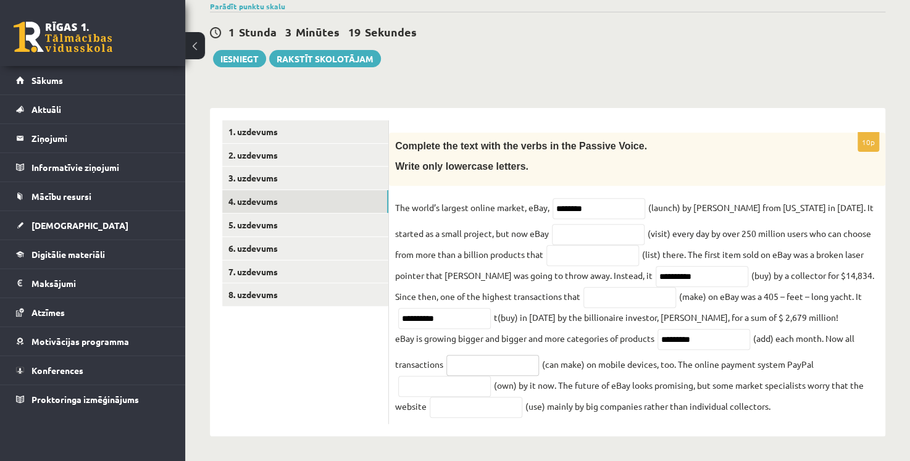
click at [517, 368] on input "text" at bounding box center [492, 365] width 93 height 21
type input "**********"
click at [461, 386] on input "text" at bounding box center [444, 386] width 93 height 21
click at [476, 409] on input "text" at bounding box center [476, 407] width 93 height 21
type input "*******"
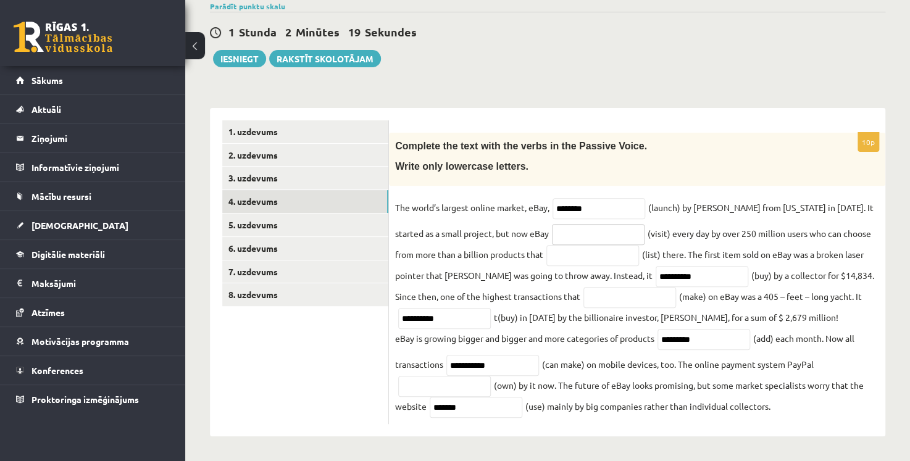
click at [637, 233] on input "text" at bounding box center [598, 234] width 93 height 21
click at [577, 254] on input "text" at bounding box center [592, 255] width 93 height 21
type input "**********"
click at [600, 299] on input "text" at bounding box center [629, 297] width 93 height 21
type input "********"
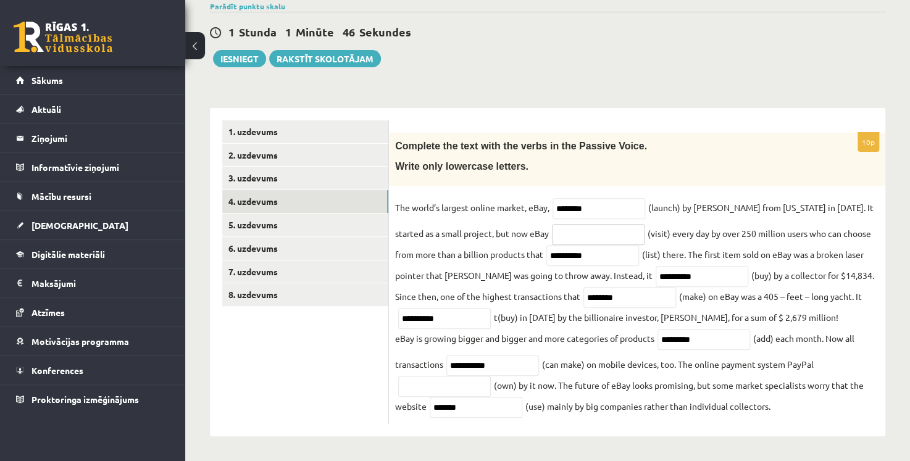
click at [615, 233] on input "text" at bounding box center [598, 234] width 93 height 21
type input "**********"
click at [464, 387] on input "text" at bounding box center [444, 386] width 93 height 21
type input "*****"
click at [334, 225] on link "5. uzdevums" at bounding box center [305, 225] width 166 height 23
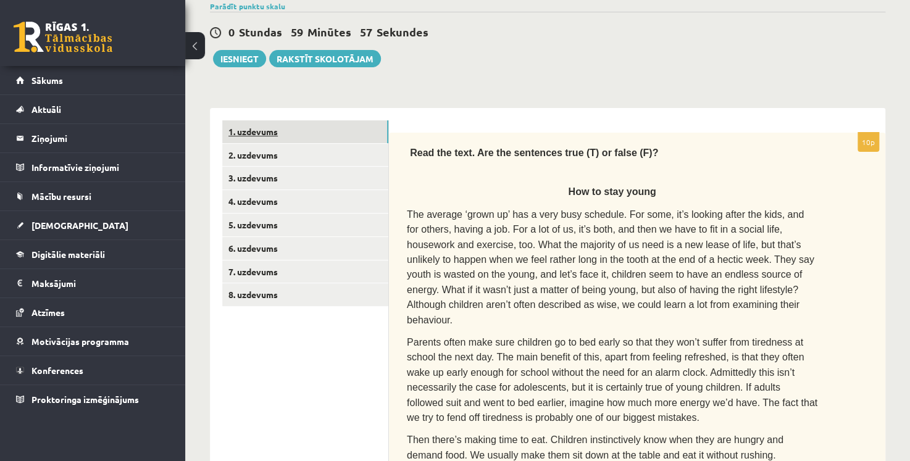
click at [306, 123] on link "1. uzdevums" at bounding box center [305, 131] width 166 height 23
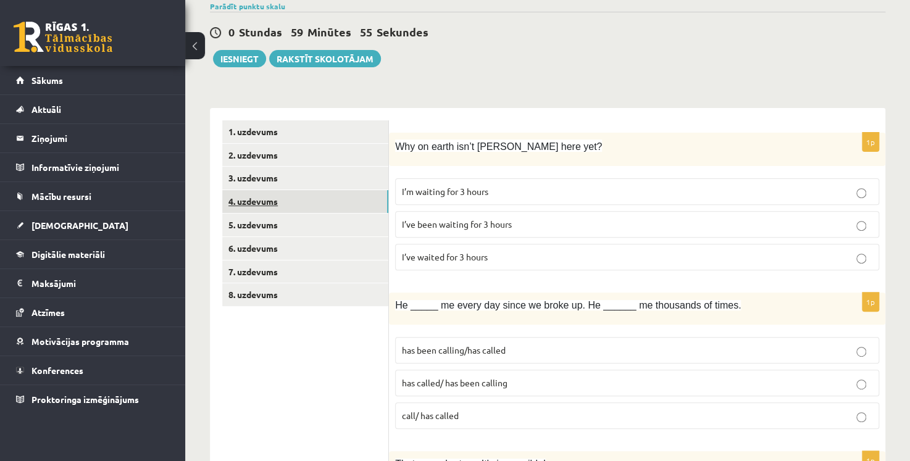
click at [288, 204] on link "4. uzdevums" at bounding box center [305, 201] width 166 height 23
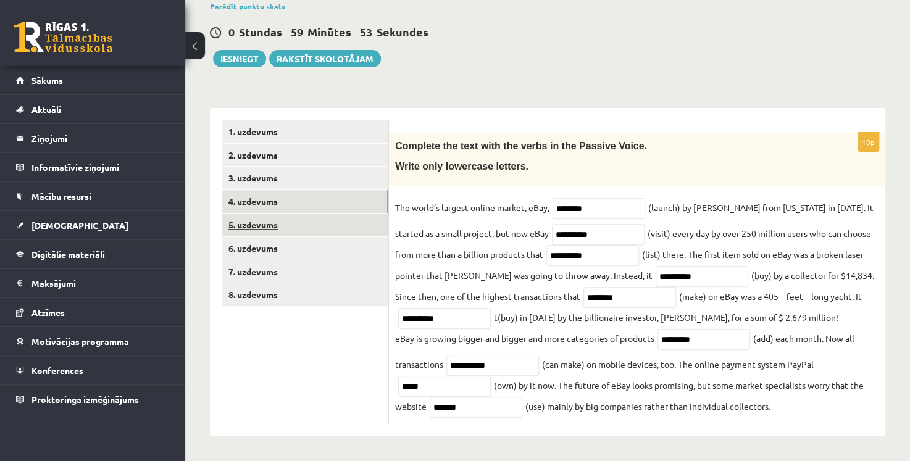
click at [323, 231] on link "5. uzdevums" at bounding box center [305, 225] width 166 height 23
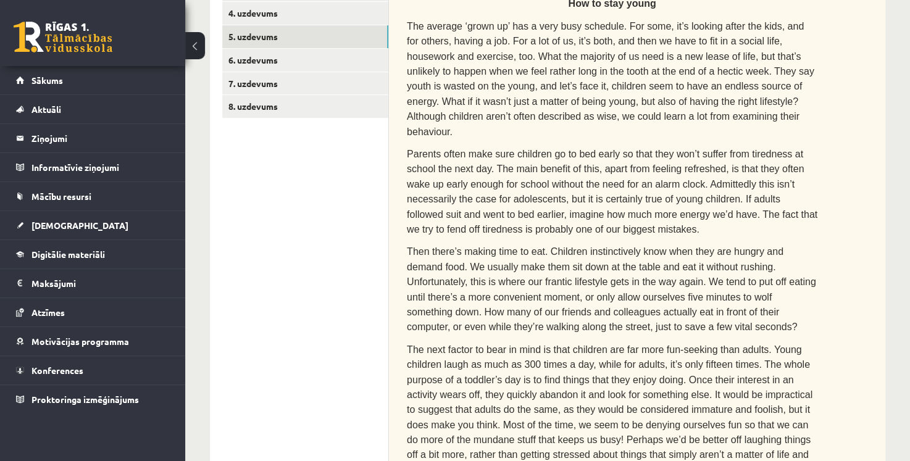
scroll to position [103, 0]
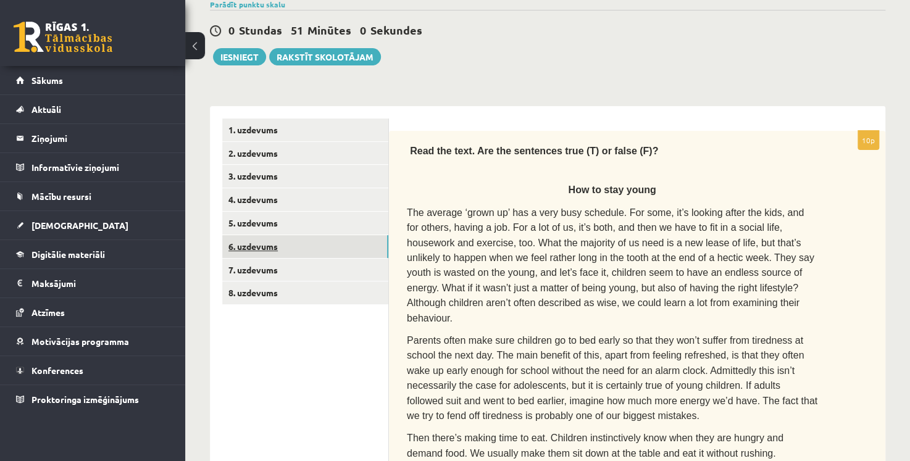
click at [327, 252] on link "6. uzdevums" at bounding box center [305, 246] width 166 height 23
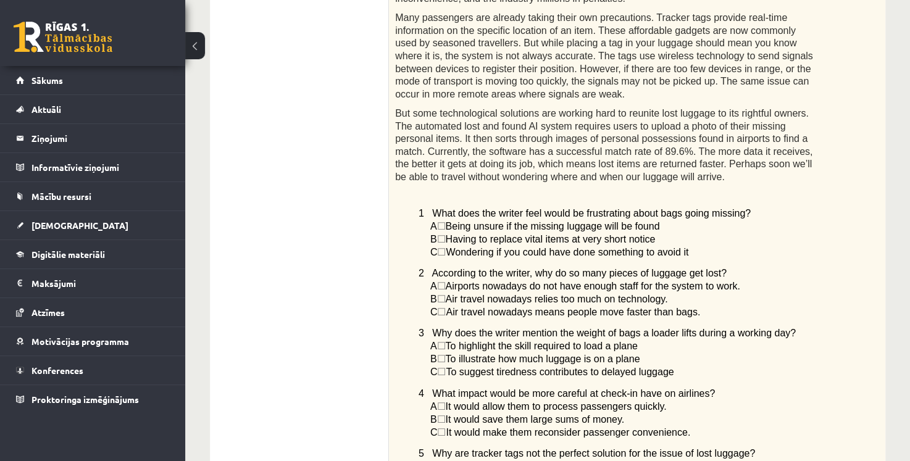
scroll to position [257, 0]
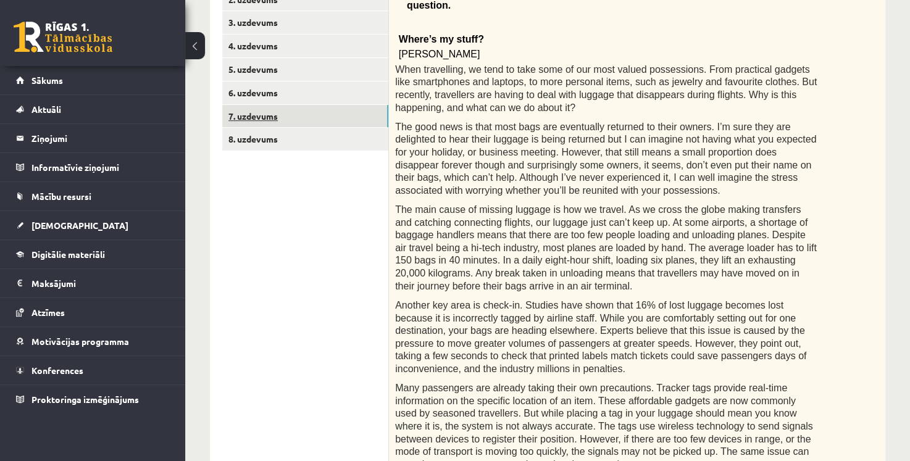
click at [332, 125] on link "7. uzdevums" at bounding box center [305, 116] width 166 height 23
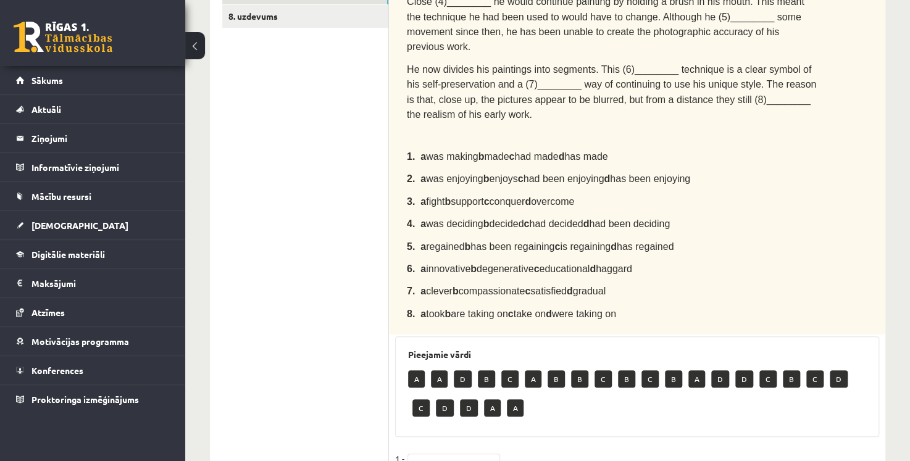
scroll to position [380, 0]
drag, startPoint x: 420, startPoint y: 364, endPoint x: 438, endPoint y: 389, distance: 31.0
click at [438, 389] on div "Pieejamie vārdi A A D B C A B B C B C B A D D C B C D C D D A A" at bounding box center [637, 386] width 484 height 101
click at [478, 393] on div "Pieejamie vārdi A A D B C A B B C B C B A D D C B C D C D D A A" at bounding box center [637, 386] width 484 height 101
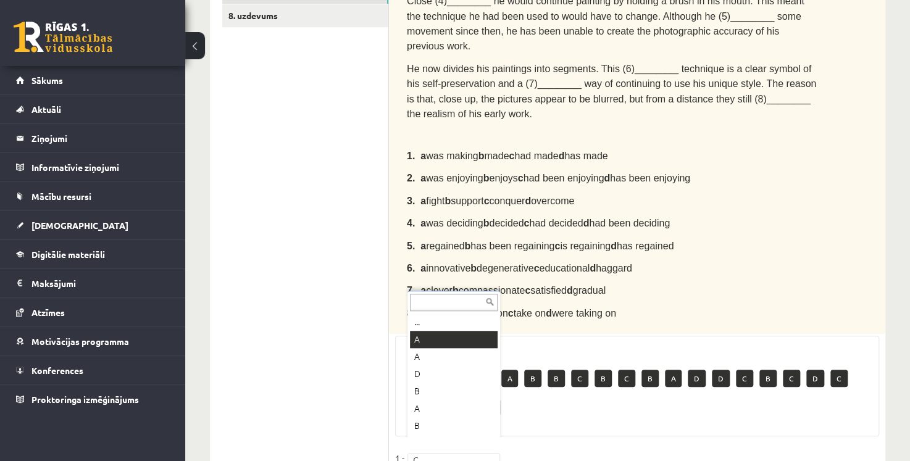
drag, startPoint x: 449, startPoint y: 336, endPoint x: 468, endPoint y: 340, distance: 20.1
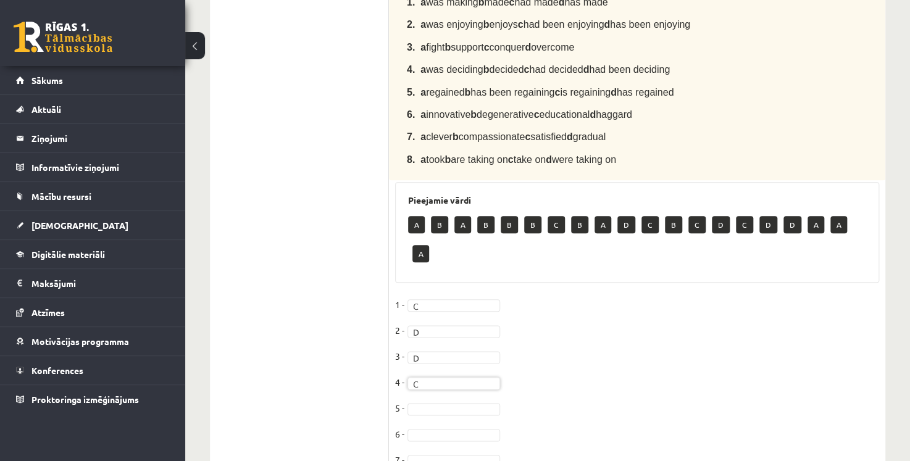
scroll to position [565, 0]
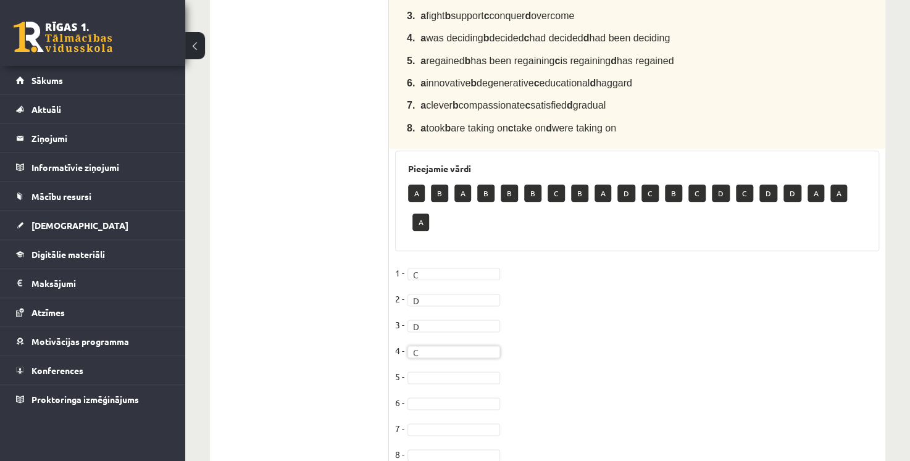
drag, startPoint x: 461, startPoint y: 335, endPoint x: 461, endPoint y: 342, distance: 7.4
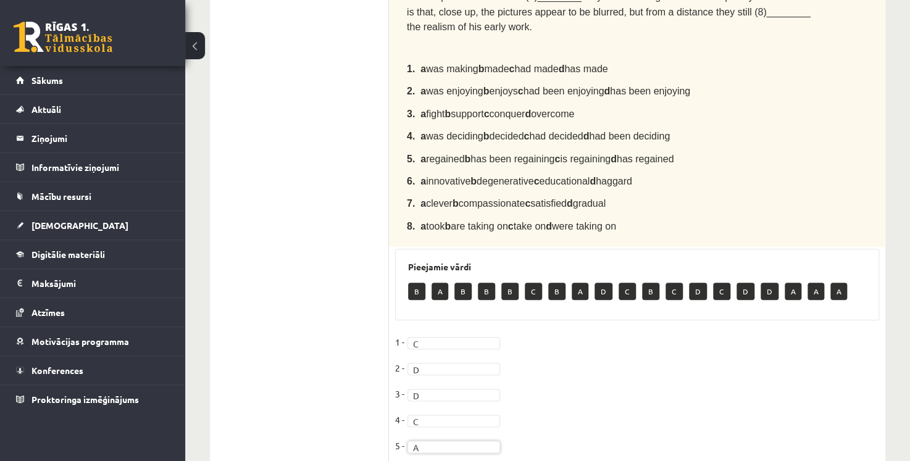
scroll to position [548, 0]
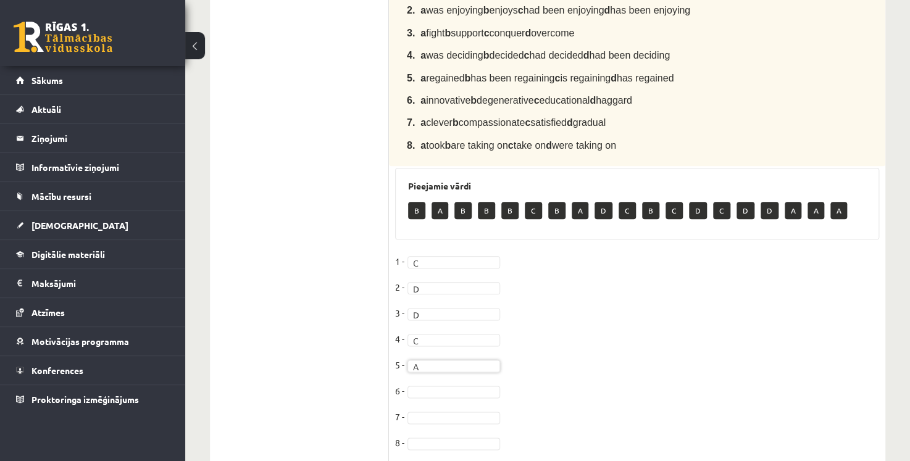
click at [446, 357] on fieldset "1 - C * 2 - D * 3 - D * 4 - C * 5 - A * 6 - 7 - 8 -" at bounding box center [637, 355] width 484 height 207
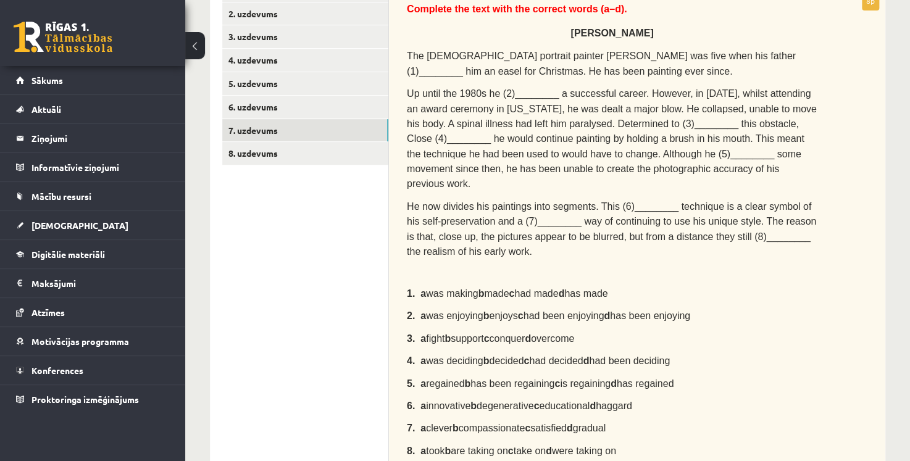
scroll to position [239, 0]
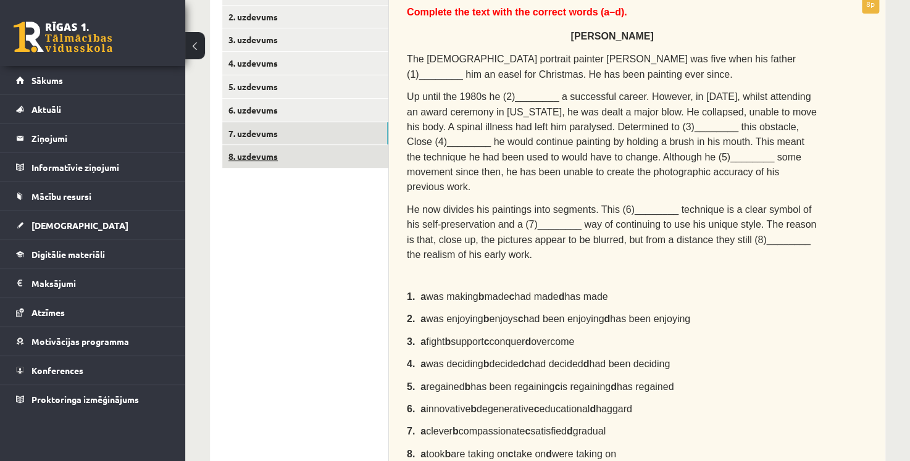
click at [334, 159] on link "8. uzdevums" at bounding box center [305, 156] width 166 height 23
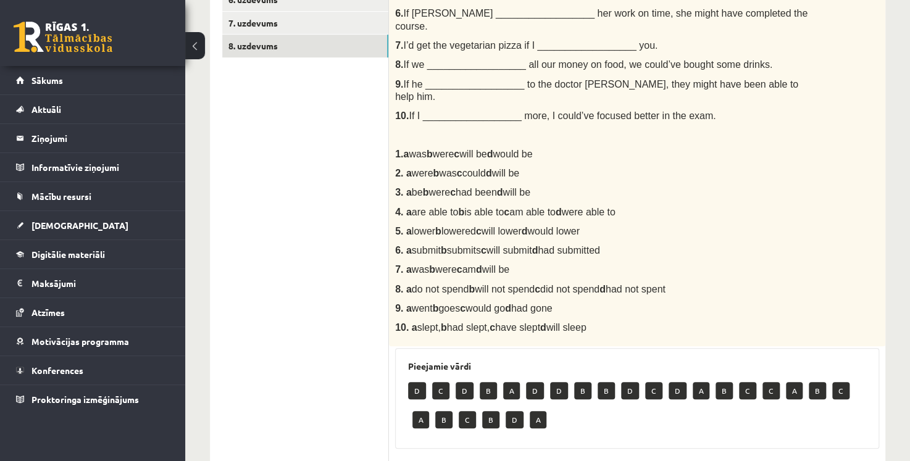
scroll to position [432, 0]
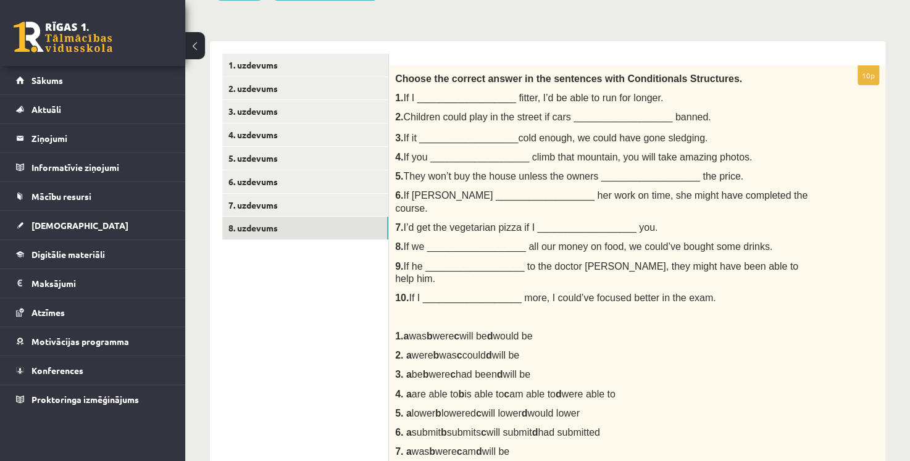
scroll to position [165, 0]
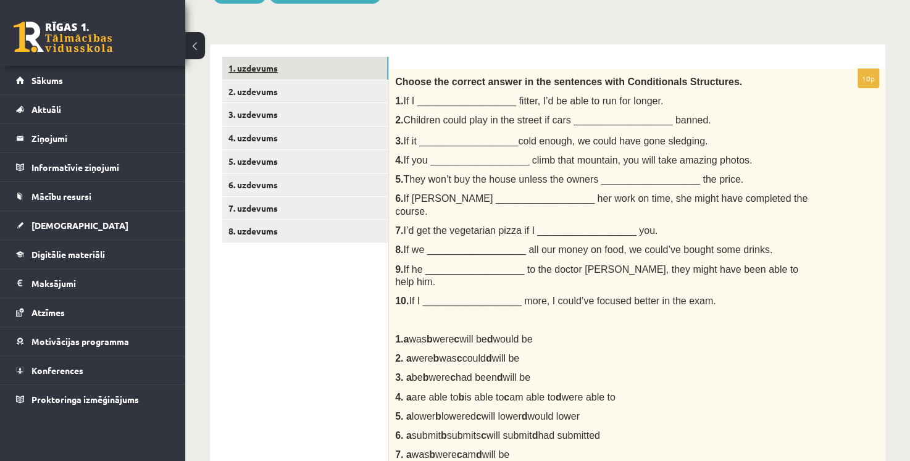
click at [356, 62] on link "1. uzdevums" at bounding box center [305, 68] width 166 height 23
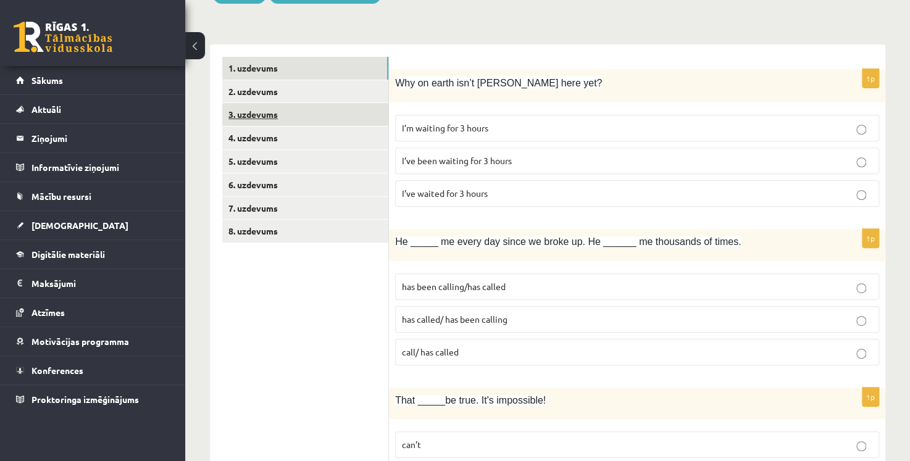
scroll to position [103, 0]
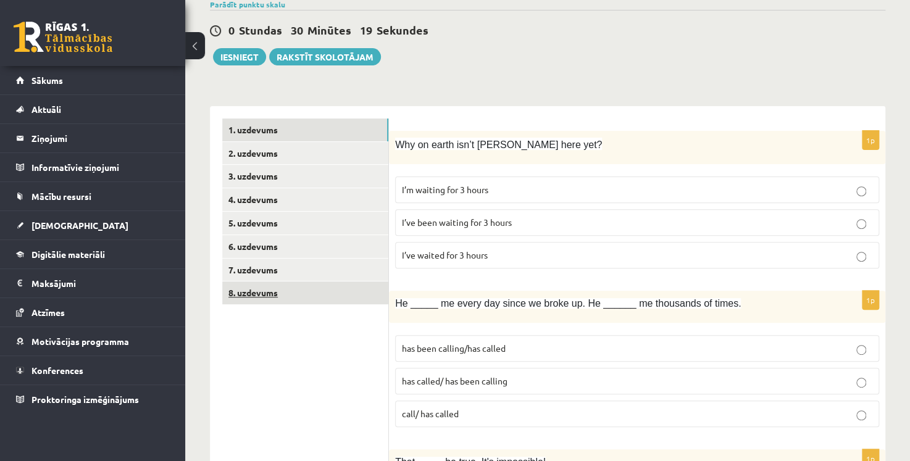
click at [328, 299] on link "8. uzdevums" at bounding box center [305, 292] width 166 height 23
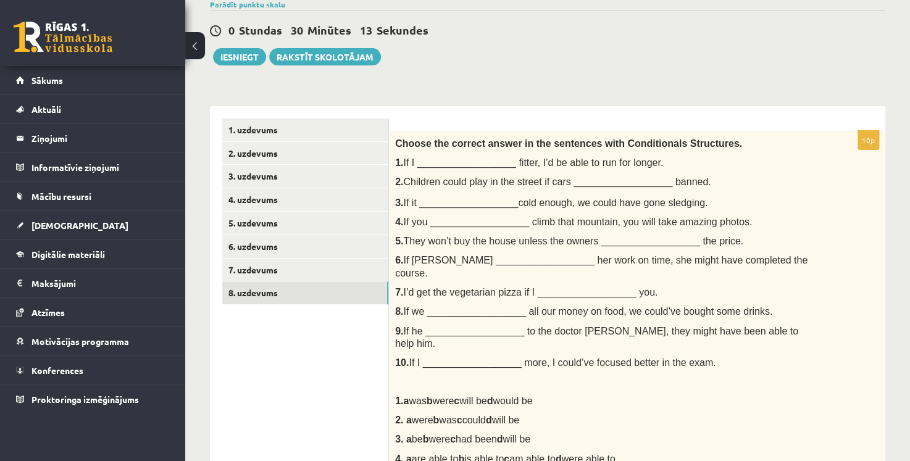
click at [242, 68] on div "Angļu valoda 1. ieskaite 10.a2 klase , Diāna Matašova (10.a2 klase) Parādīt pun…" at bounding box center [547, 462] width 725 height 1037
click at [241, 64] on button "Iesniegt" at bounding box center [239, 56] width 53 height 17
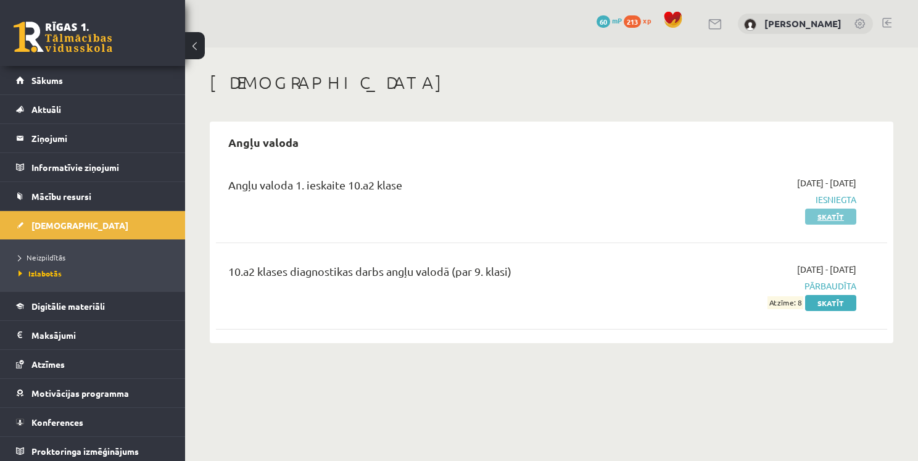
click at [838, 217] on link "Skatīt" at bounding box center [830, 217] width 51 height 16
click at [832, 215] on link "Skatīt" at bounding box center [830, 217] width 51 height 16
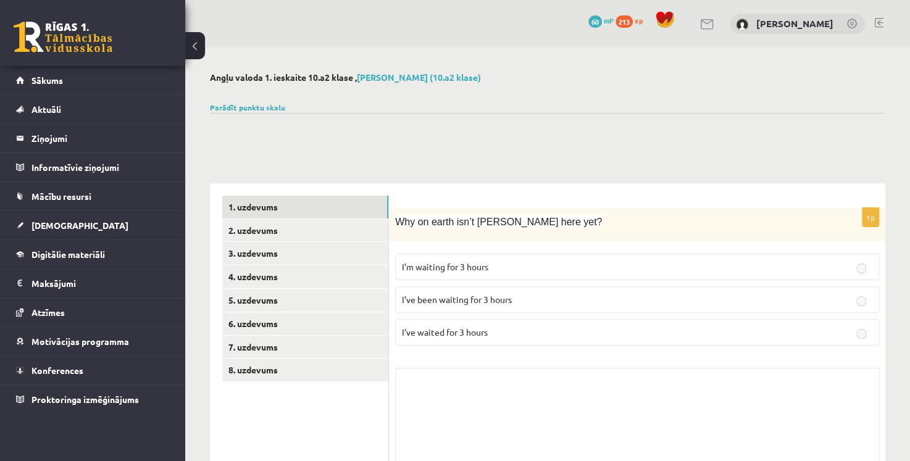
click at [486, 264] on span "I’m waiting for 3 hours" at bounding box center [445, 266] width 86 height 11
click at [638, 276] on label "I’m waiting for 3 hours" at bounding box center [637, 267] width 484 height 27
click at [342, 369] on link "8. uzdevums" at bounding box center [305, 370] width 166 height 23
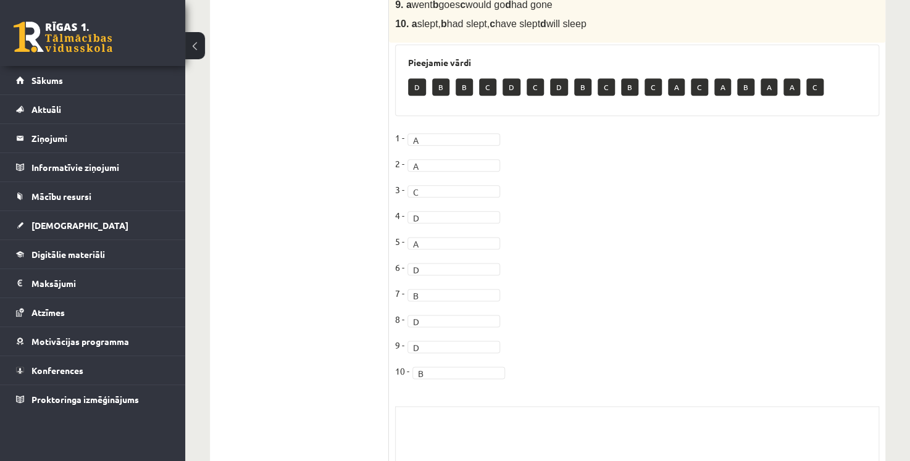
scroll to position [713, 0]
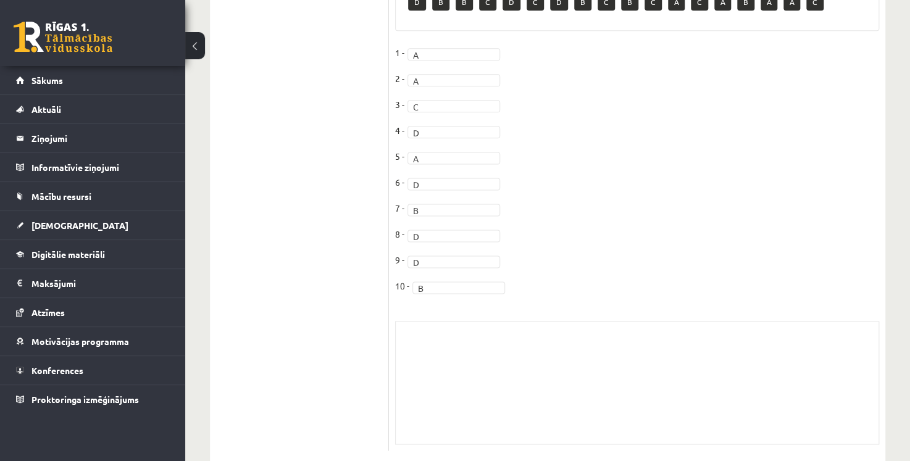
click at [527, 347] on div "Skolotāja pielikums" at bounding box center [637, 382] width 484 height 123
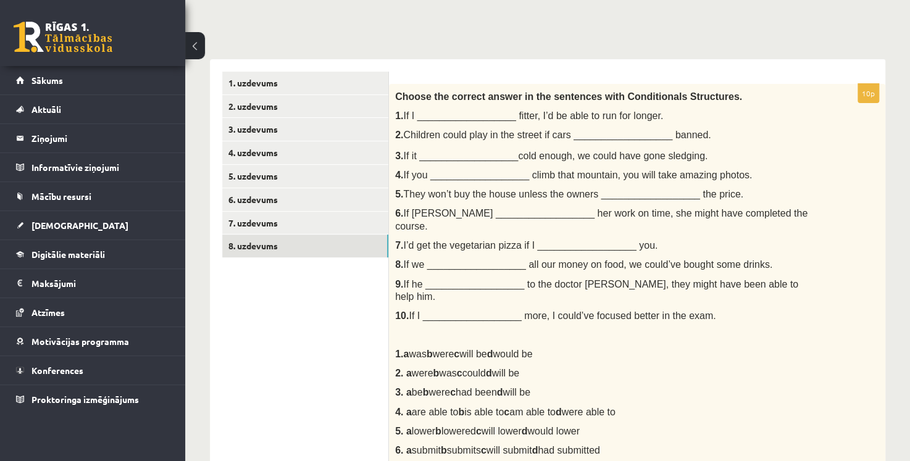
scroll to position [96, 0]
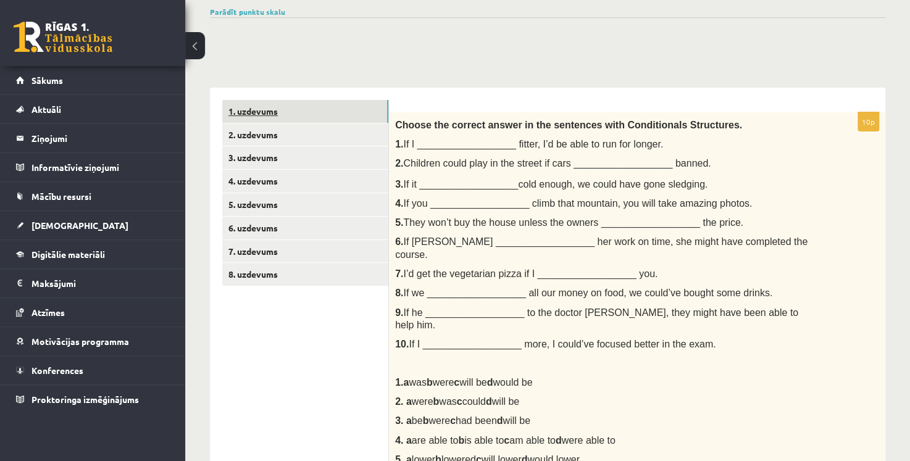
click at [323, 105] on link "1. uzdevums" at bounding box center [305, 111] width 166 height 23
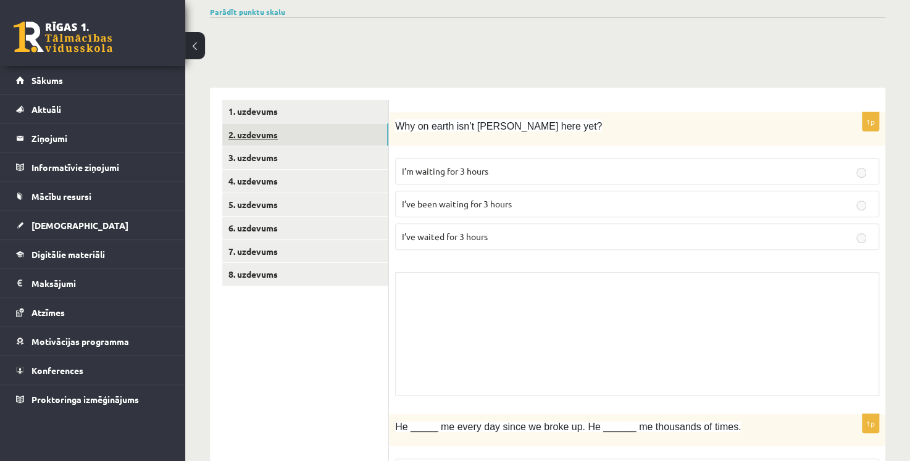
click at [331, 144] on link "2. uzdevums" at bounding box center [305, 134] width 166 height 23
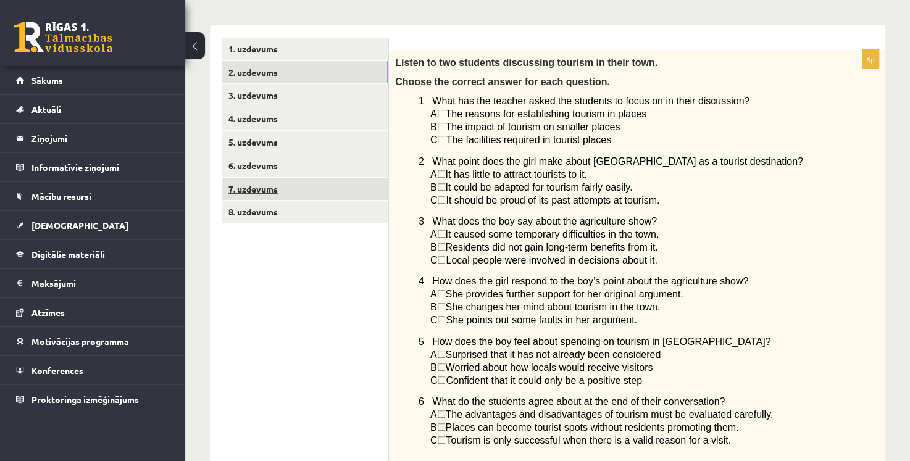
scroll to position [157, 0]
click at [309, 94] on link "3. uzdevums" at bounding box center [305, 96] width 166 height 23
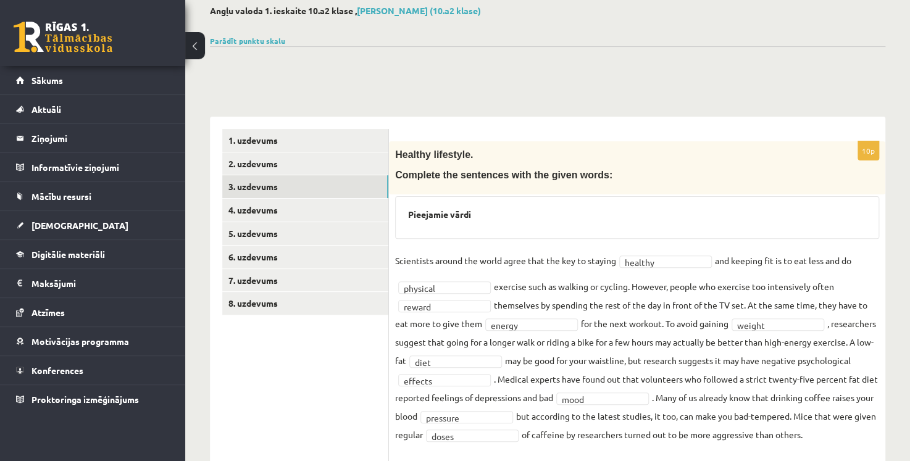
scroll to position [128, 0]
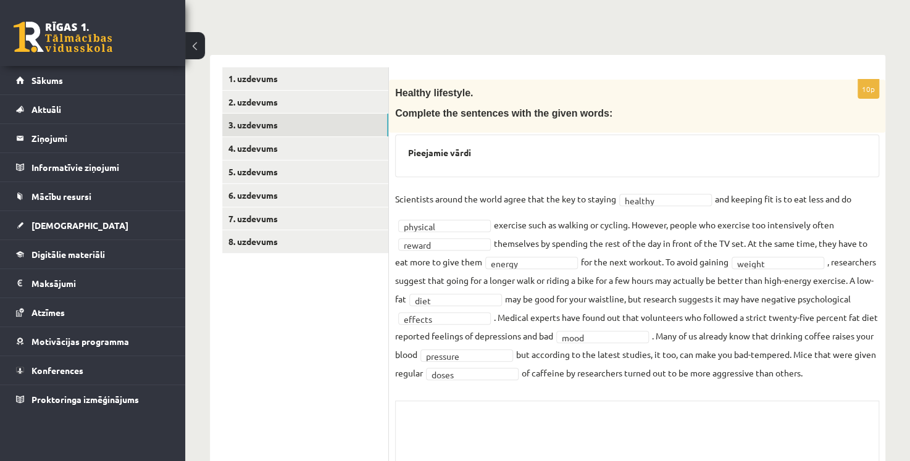
click at [201, 48] on button at bounding box center [195, 45] width 20 height 27
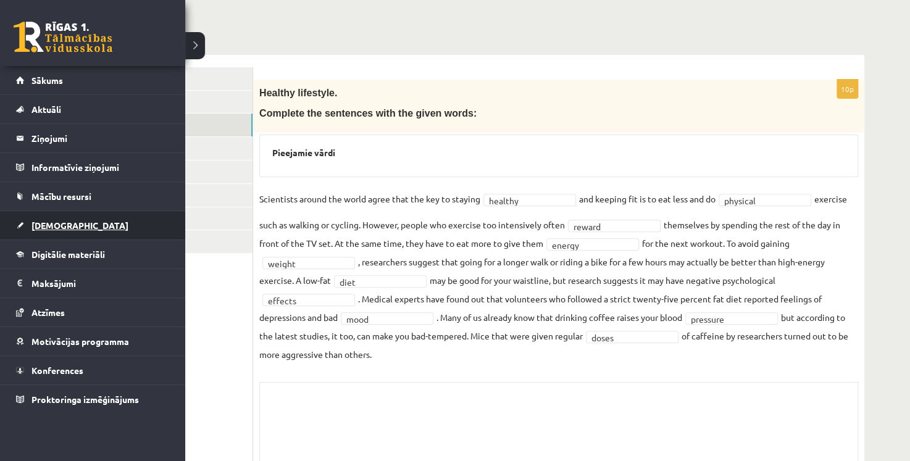
click at [91, 221] on link "[DEMOGRAPHIC_DATA]" at bounding box center [93, 225] width 154 height 28
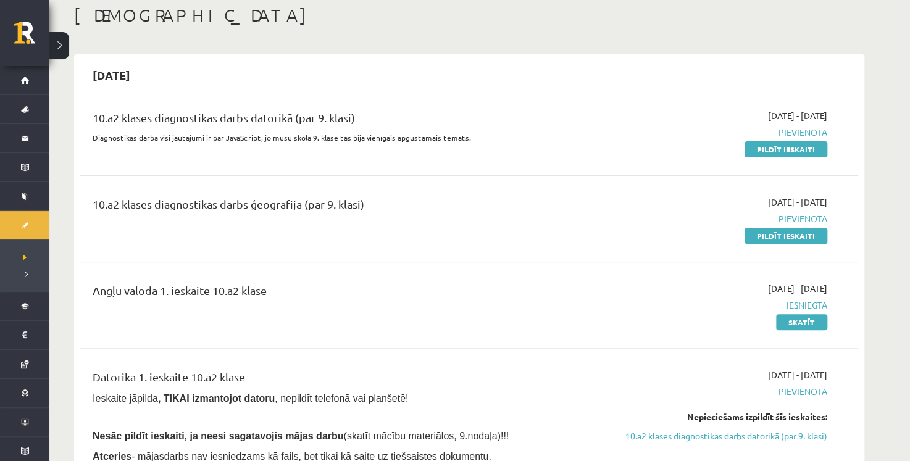
scroll to position [67, 0]
click at [786, 149] on link "Pildīt ieskaiti" at bounding box center [785, 150] width 83 height 16
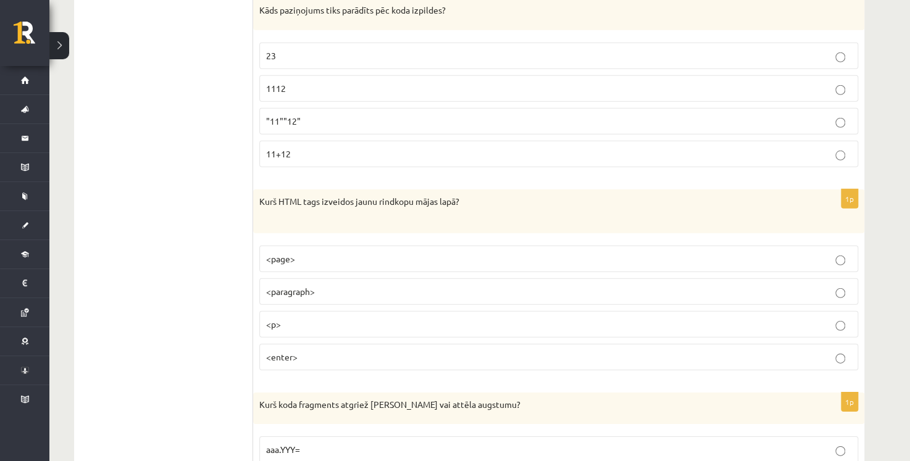
scroll to position [1728, 0]
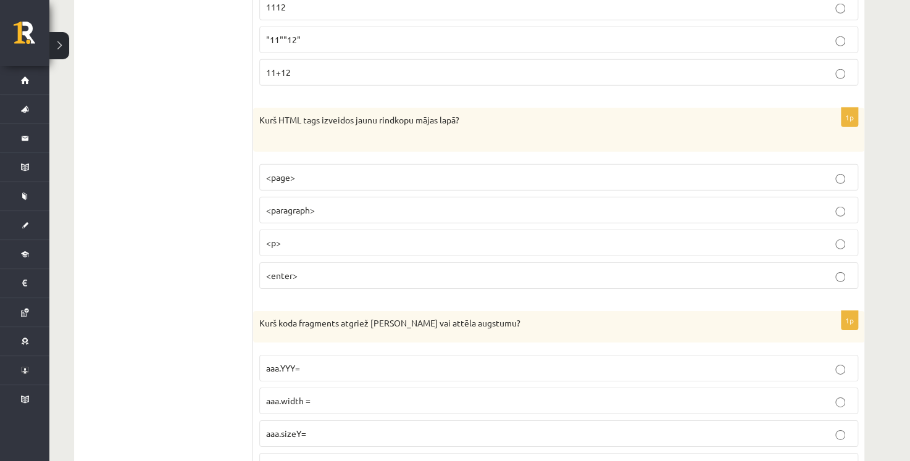
click at [378, 236] on p "<p>" at bounding box center [558, 242] width 585 height 13
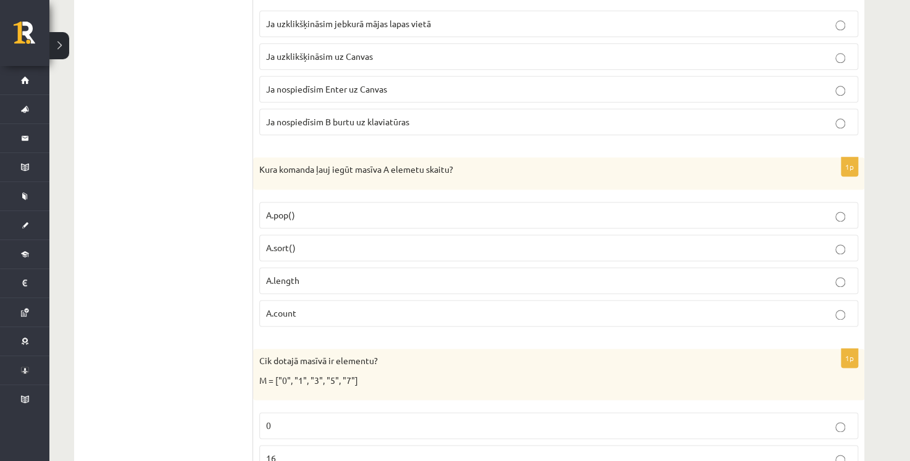
scroll to position [2947, 0]
click at [319, 273] on p "A.length" at bounding box center [558, 279] width 585 height 13
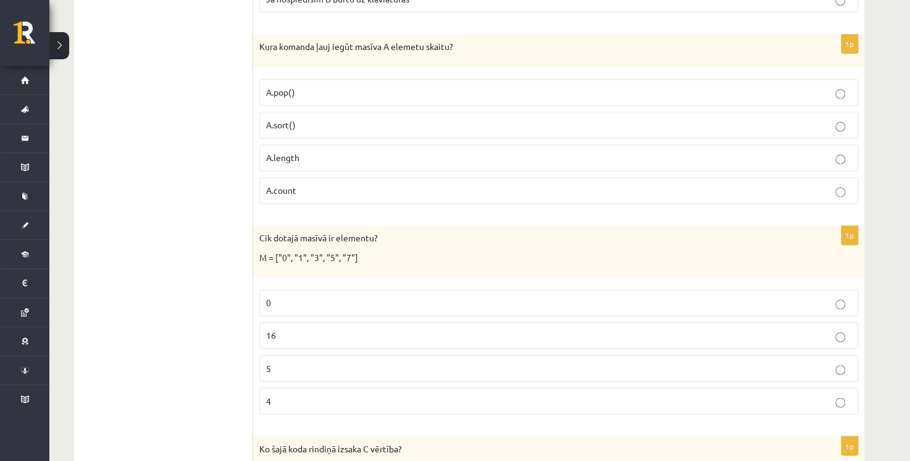
scroll to position [3071, 0]
click at [306, 360] on p "5" at bounding box center [558, 366] width 585 height 13
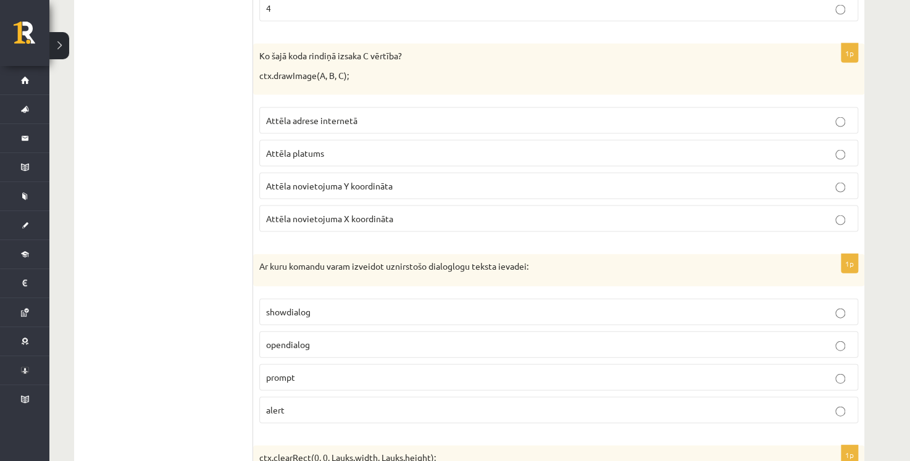
scroll to position [3441, 0]
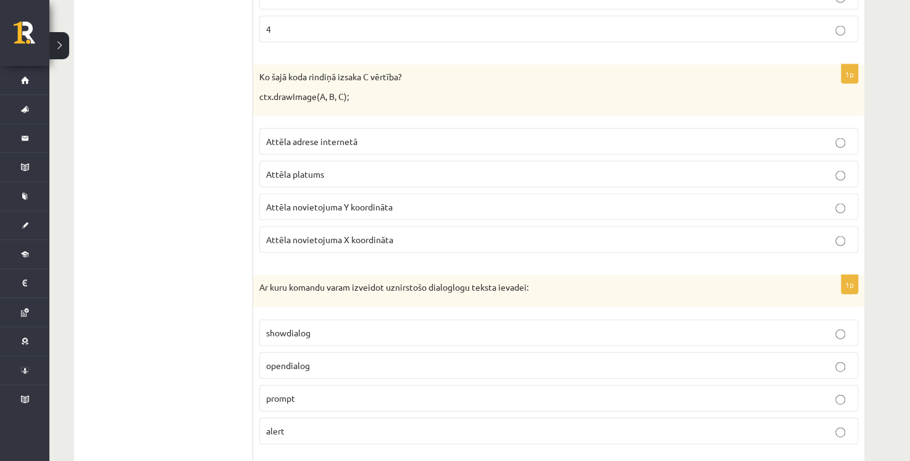
click at [346, 168] on p "Attēla platums" at bounding box center [558, 174] width 585 height 13
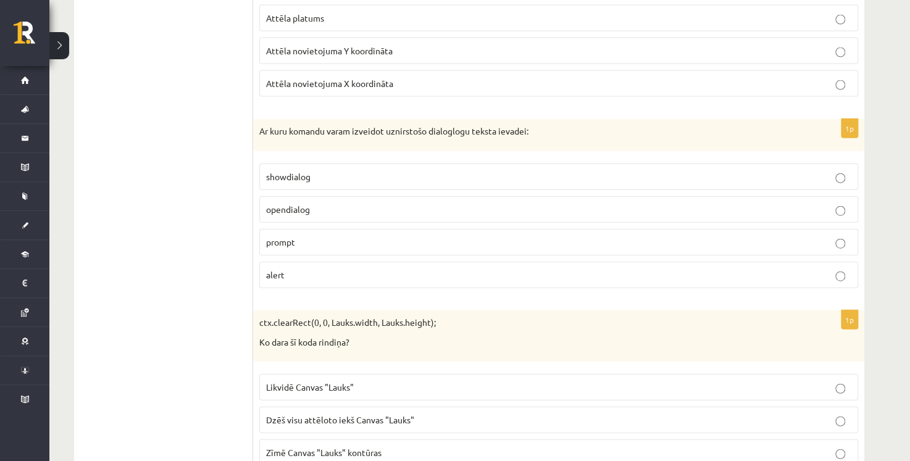
scroll to position [3518, 0]
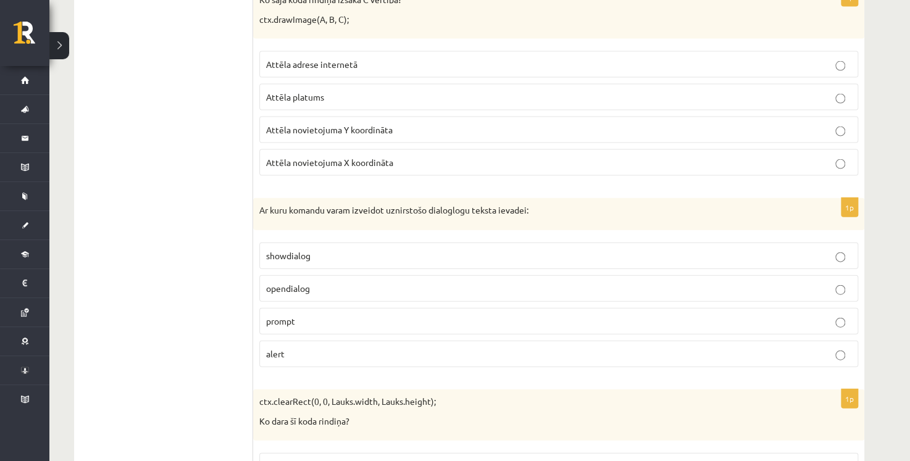
click at [403, 204] on p "Ar kuru komandu varam izveidot uznirstošo dialoglogu teksta ievadei:" at bounding box center [527, 210] width 537 height 12
copy p "uznirstošo"
click at [435, 163] on fieldset "Attēla adrese internetā Attēla platums Attēla novietojuma Y koordināta Attēla n…" at bounding box center [558, 112] width 599 height 135
click at [320, 248] on label "showdialog" at bounding box center [558, 256] width 599 height 27
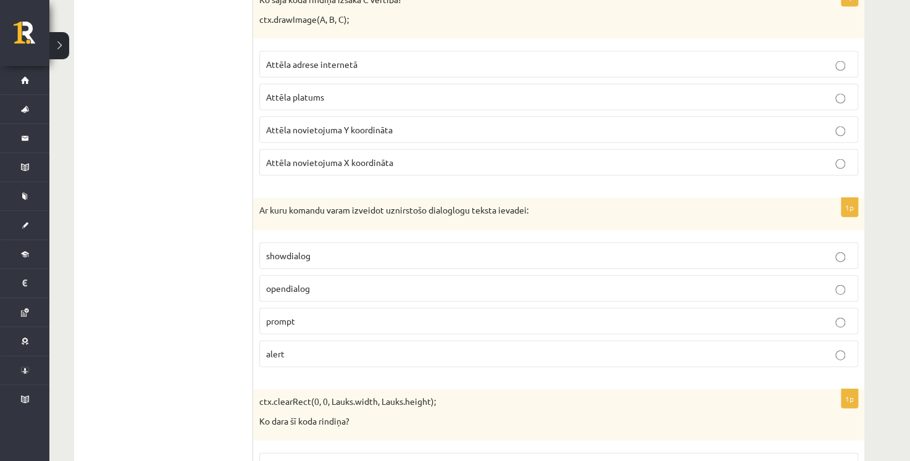
click at [506, 347] on p "alert" at bounding box center [558, 353] width 585 height 13
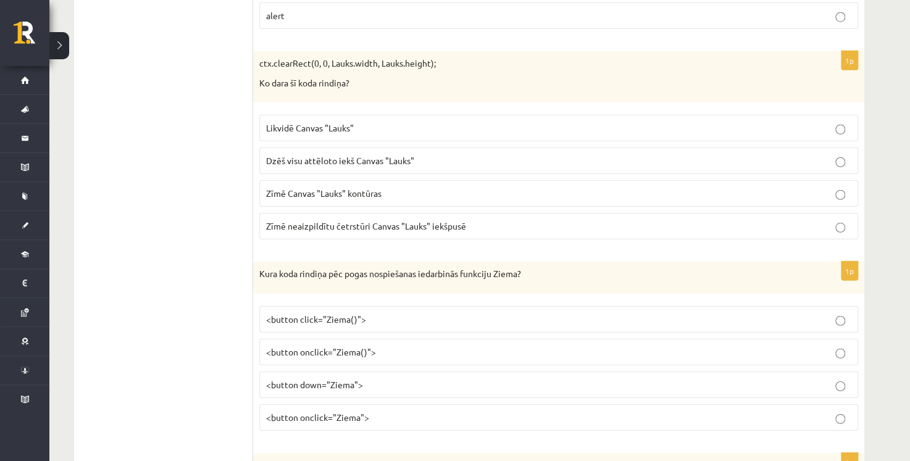
scroll to position [3827, 0]
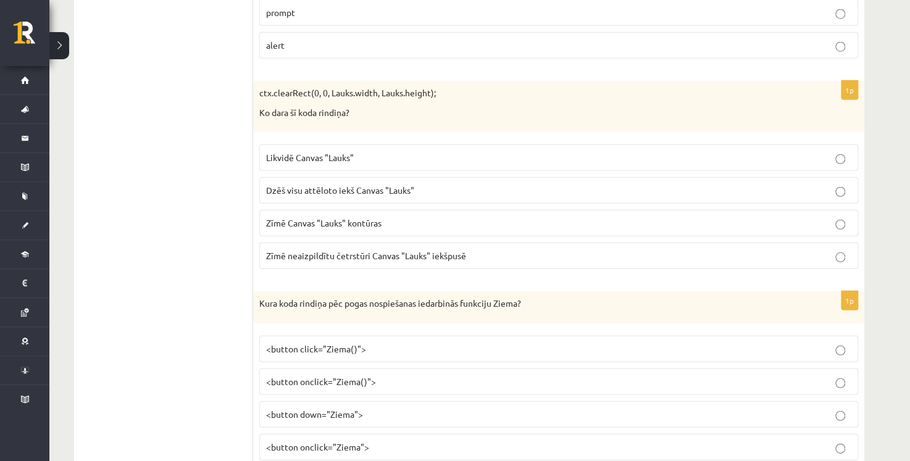
click at [326, 185] on span "Dzēš visu attēloto iekš Canvas "Lauks"" at bounding box center [340, 190] width 148 height 11
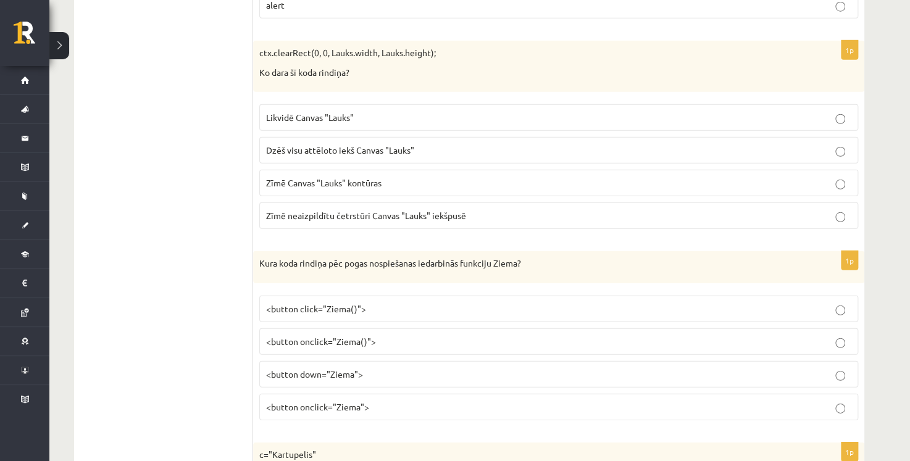
scroll to position [3889, 0]
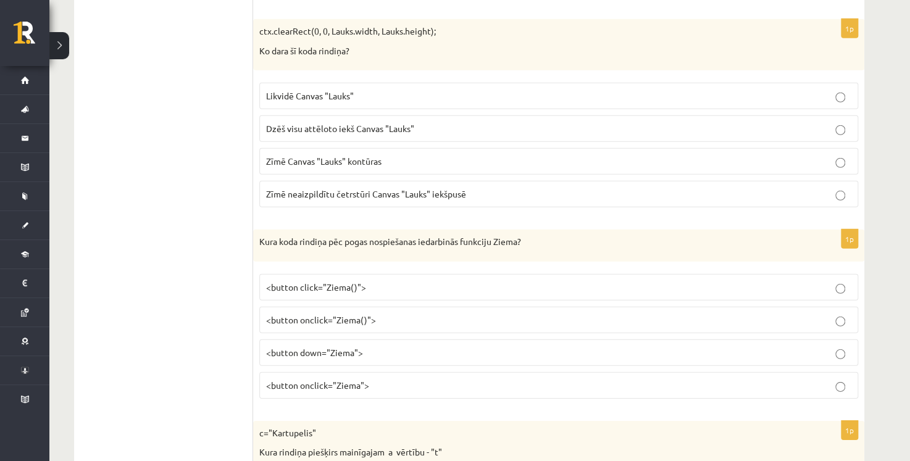
click at [388, 276] on label "<button click="Ziema()">" at bounding box center [558, 287] width 599 height 27
drag, startPoint x: 256, startPoint y: 226, endPoint x: 639, endPoint y: 233, distance: 382.7
click at [639, 233] on div "Kura koda rindiņa pēc pogas nospiešanas iedarbinās funkciju Ziema?" at bounding box center [558, 246] width 611 height 32
click at [617, 231] on div "Kura koda rindiņa pēc pogas nospiešanas iedarbinās funkciju Ziema?" at bounding box center [558, 246] width 611 height 32
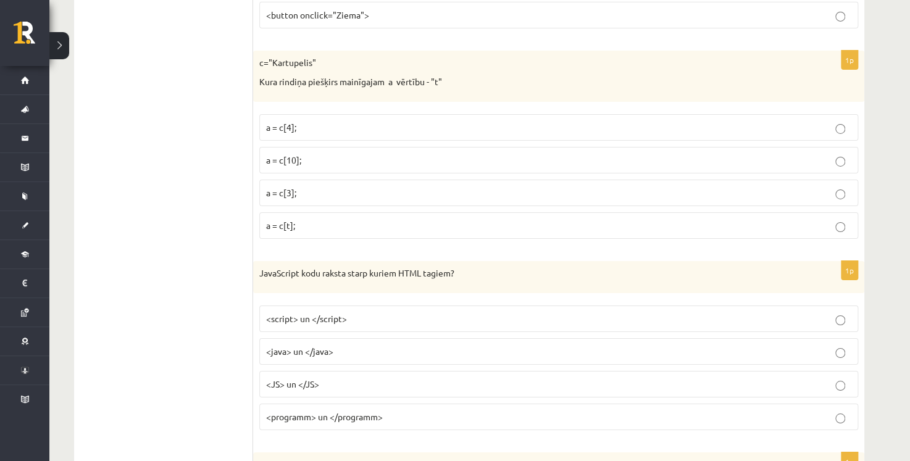
scroll to position [4321, 0]
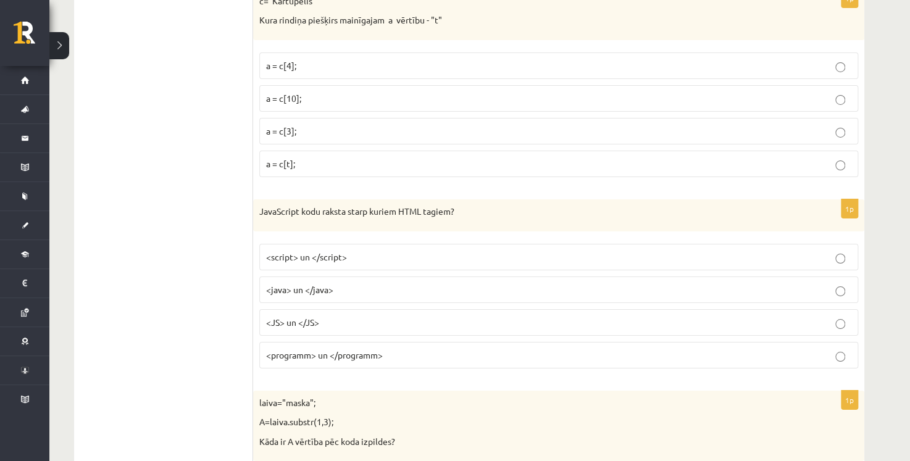
click at [383, 251] on p "<script> un </script>" at bounding box center [558, 257] width 585 height 13
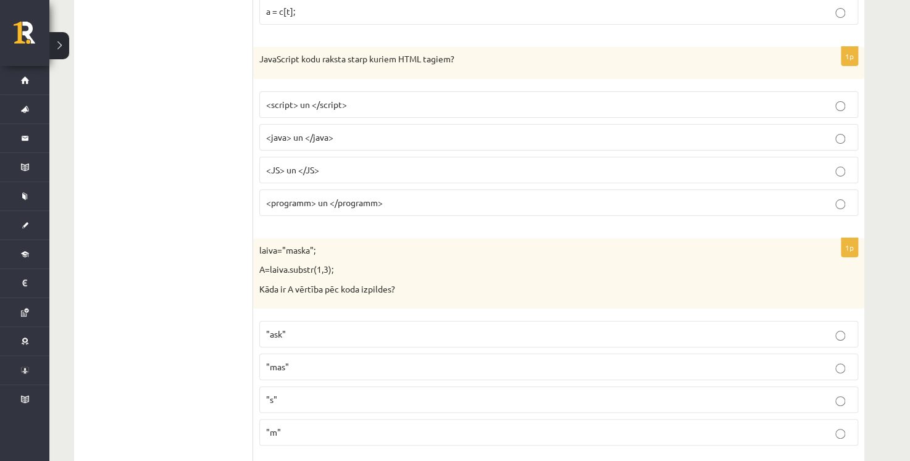
scroll to position [4506, 0]
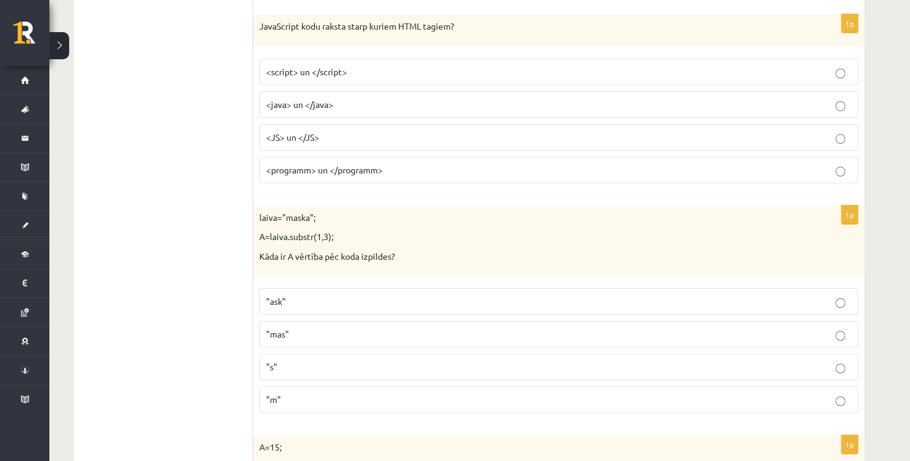
click at [291, 323] on label ""mas"" at bounding box center [558, 334] width 599 height 27
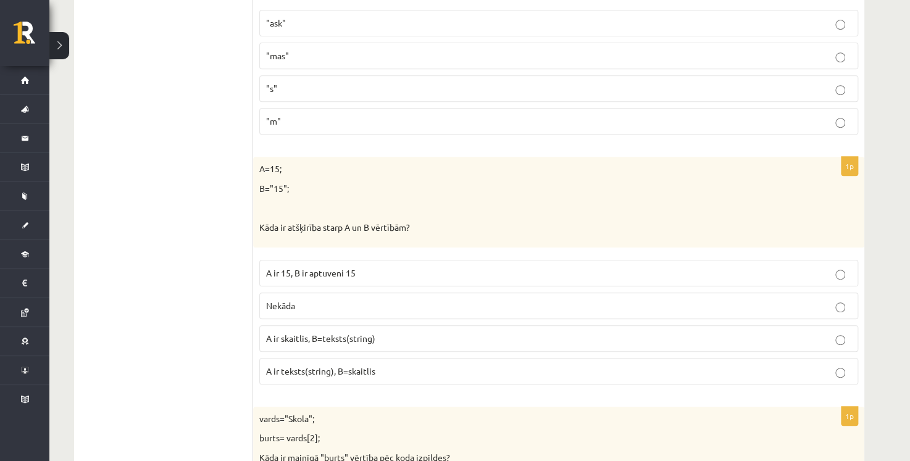
scroll to position [4814, 0]
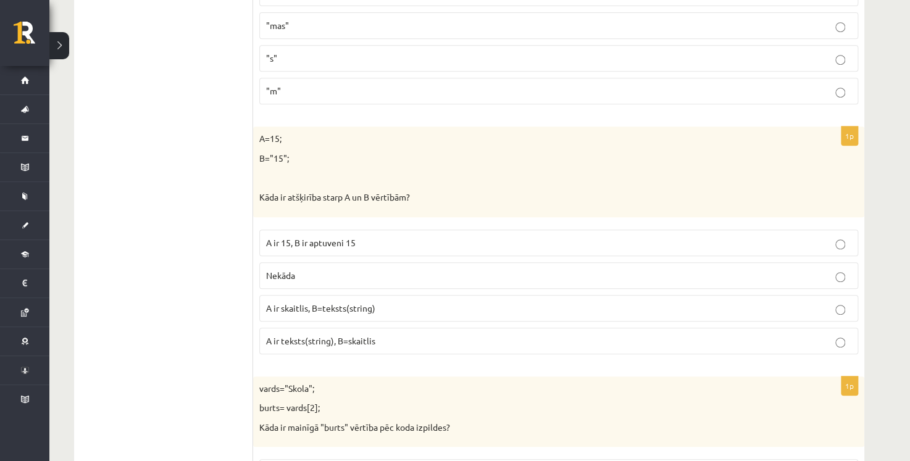
click at [402, 302] on p "A ir skaitlis, B=teksts(string)" at bounding box center [558, 308] width 585 height 13
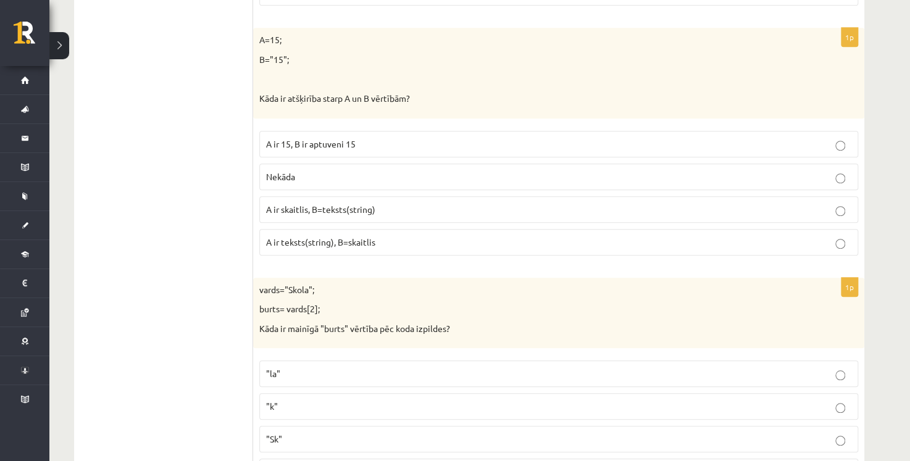
scroll to position [5061, 0]
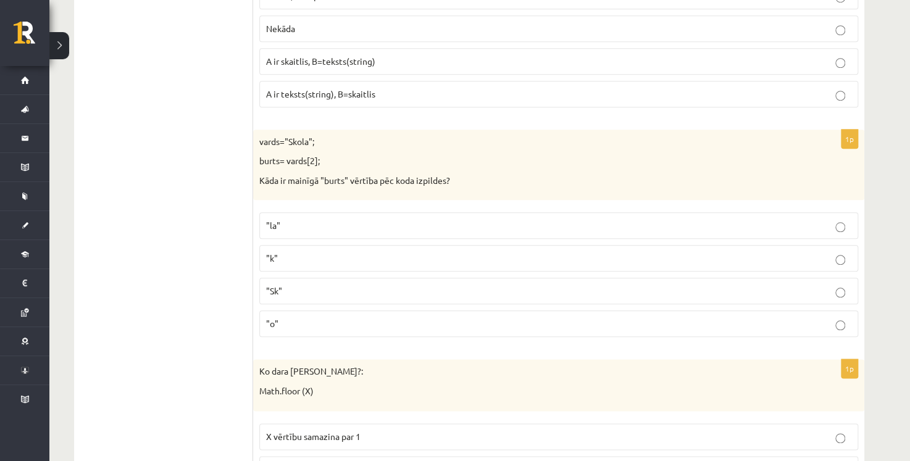
click at [299, 252] on p ""k"" at bounding box center [558, 258] width 585 height 13
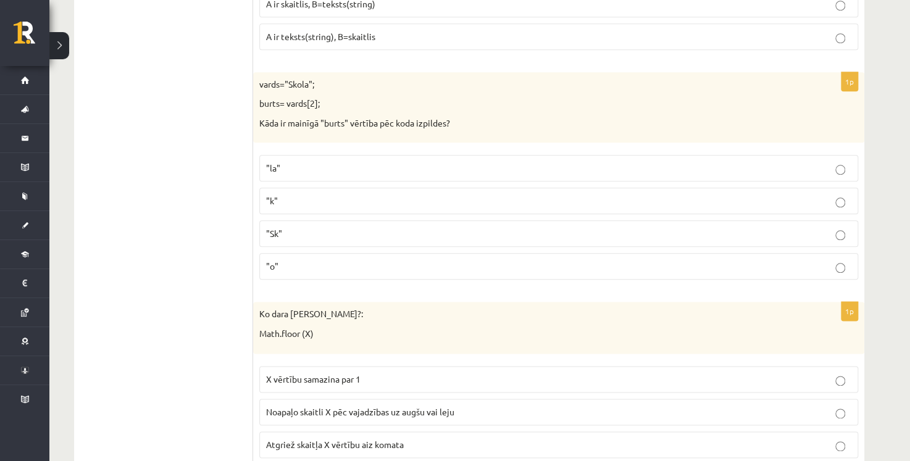
scroll to position [5246, 0]
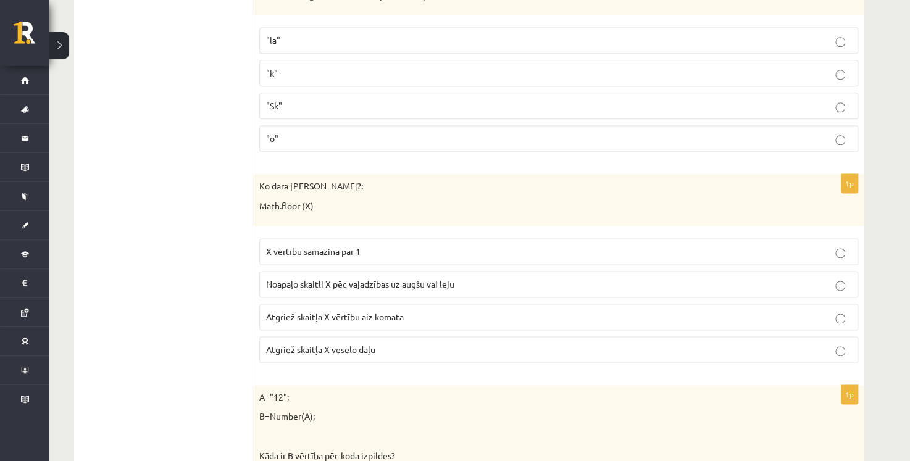
click at [500, 278] on p "Noapaļo skaitli X pēc vajadzības uz augšu vai leju" at bounding box center [558, 284] width 585 height 13
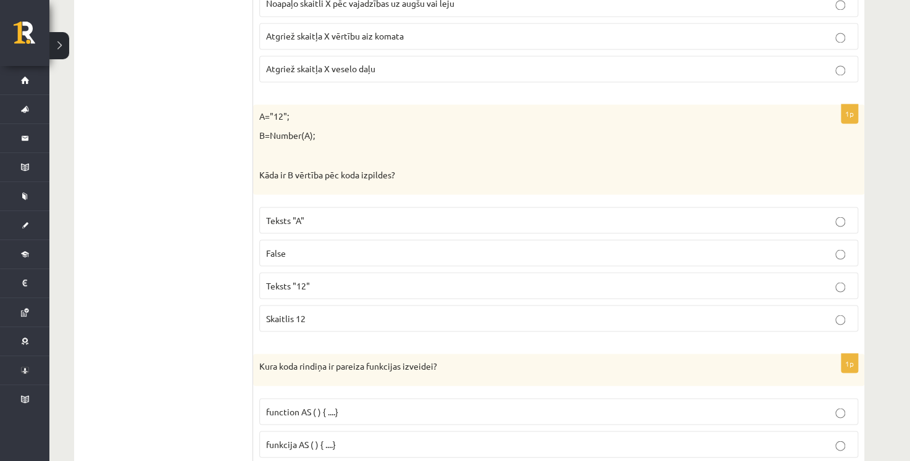
scroll to position [5555, 0]
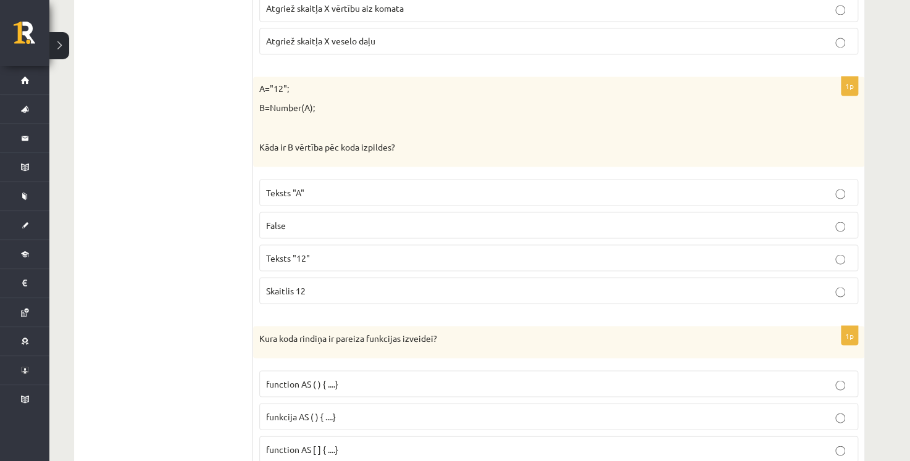
click at [327, 284] on p "Skaitlis 12" at bounding box center [558, 290] width 585 height 13
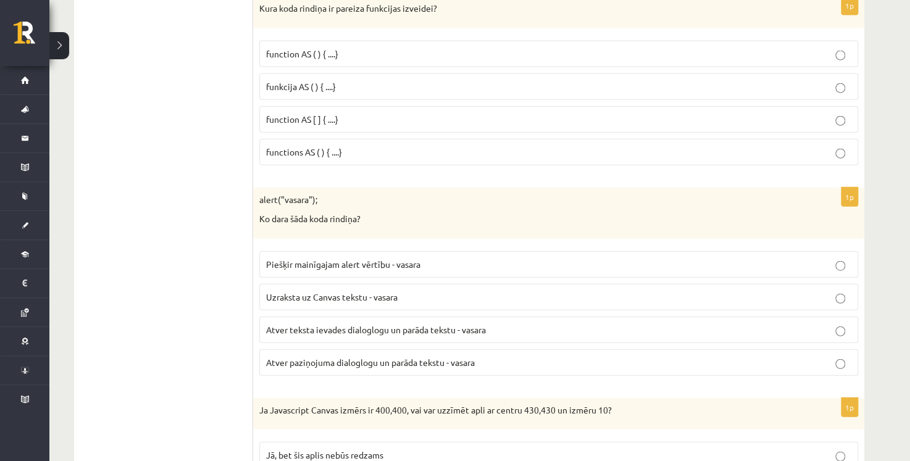
scroll to position [5864, 0]
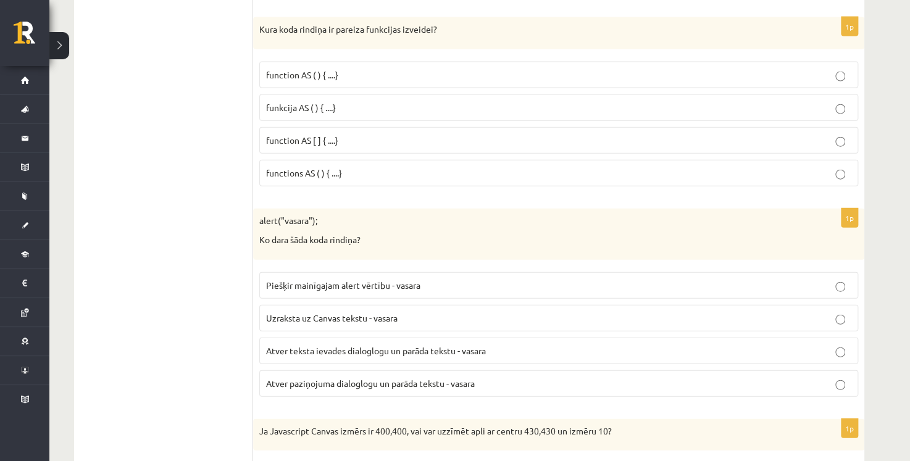
click at [365, 378] on span "Atver paziņojuma dialoglogu un parāda tekstu - vasara" at bounding box center [370, 383] width 209 height 11
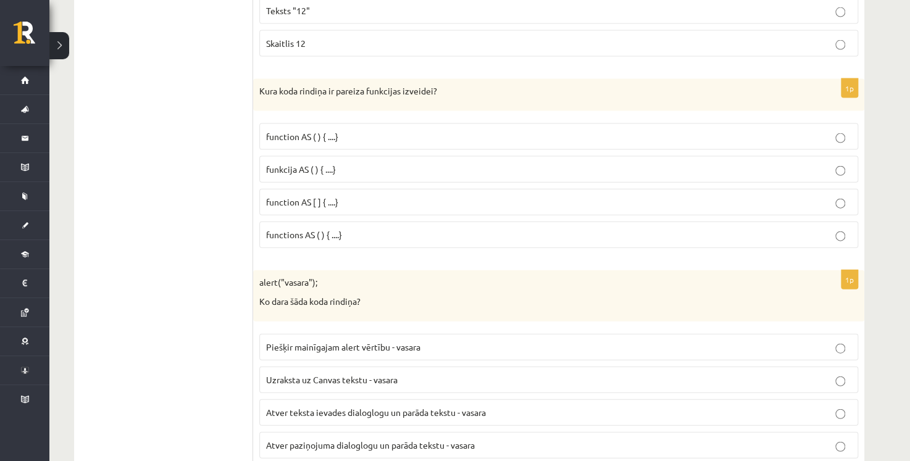
click at [354, 130] on p "function AS ( ) { ....}" at bounding box center [558, 136] width 585 height 13
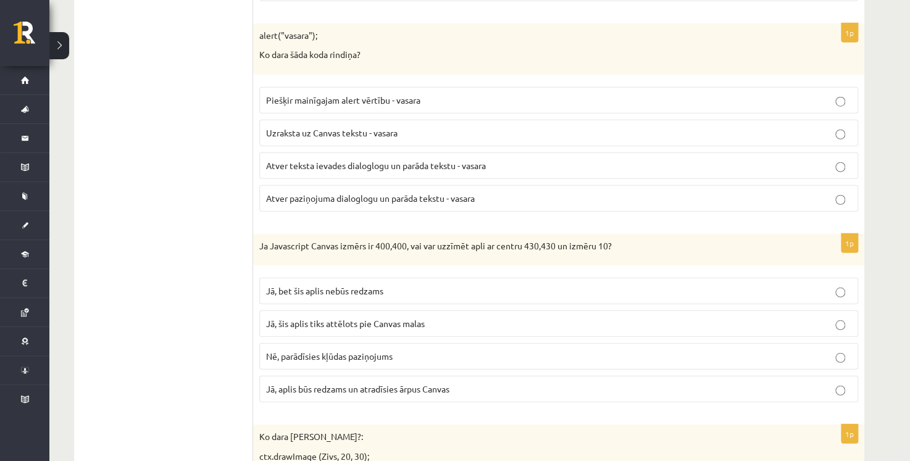
scroll to position [6111, 0]
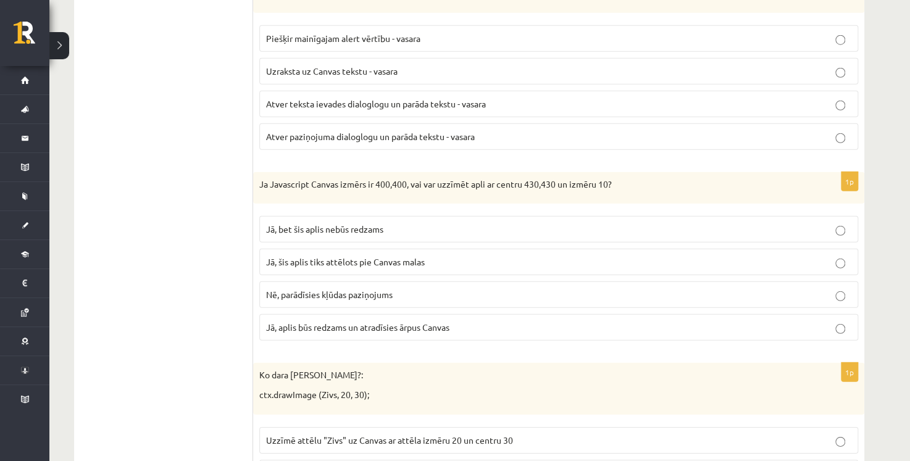
click at [386, 256] on span "Jā, šis aplis tiks attēlots pie Canvas malas" at bounding box center [345, 261] width 159 height 11
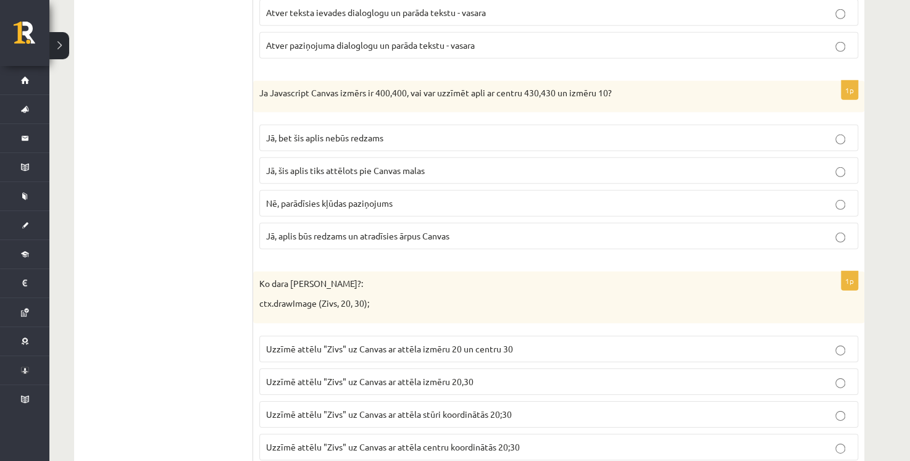
scroll to position [6219, 0]
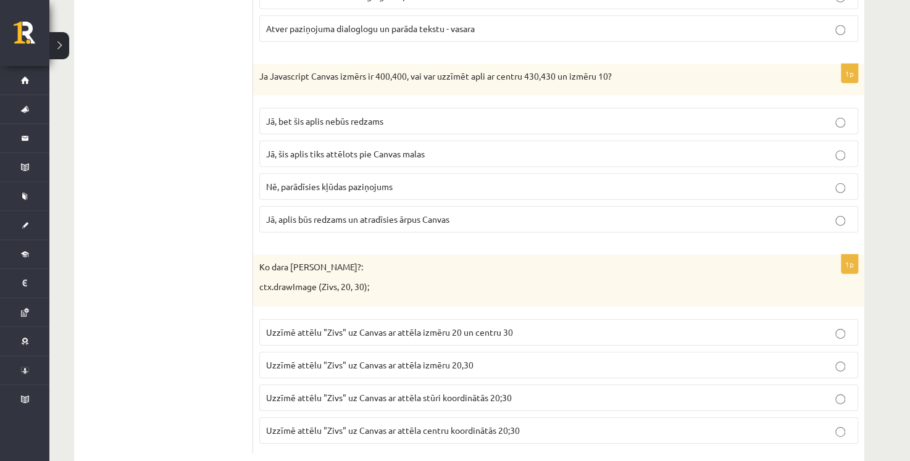
click at [518, 391] on p "Uzzīmē attēlu "Zivs" uz Canvas ar attēla stūri koordinātās 20;30" at bounding box center [558, 397] width 585 height 13
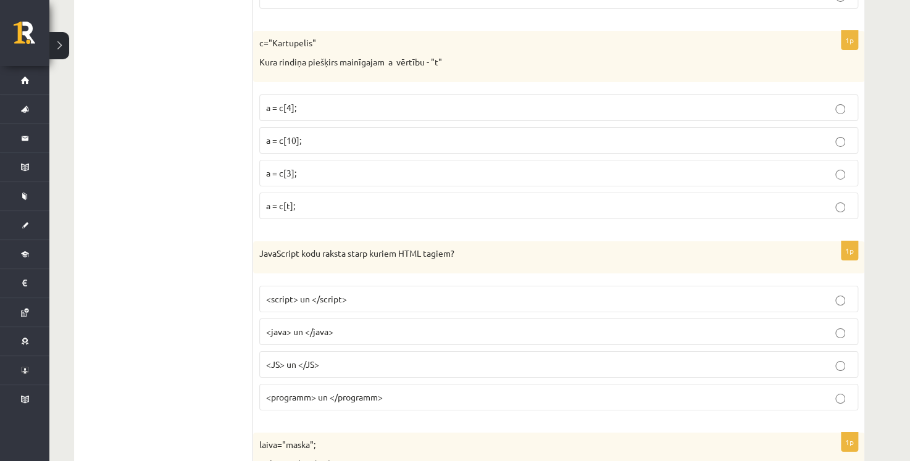
scroll to position [4182, 0]
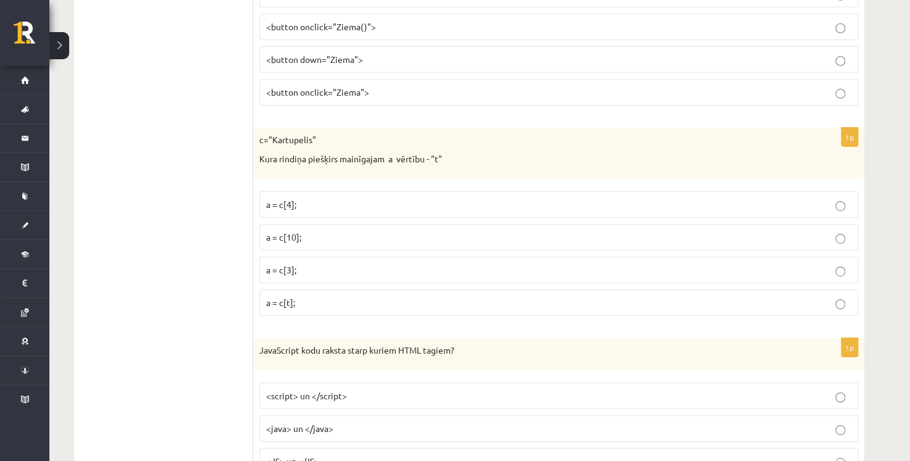
click at [343, 198] on p "a = c[4];" at bounding box center [558, 204] width 585 height 13
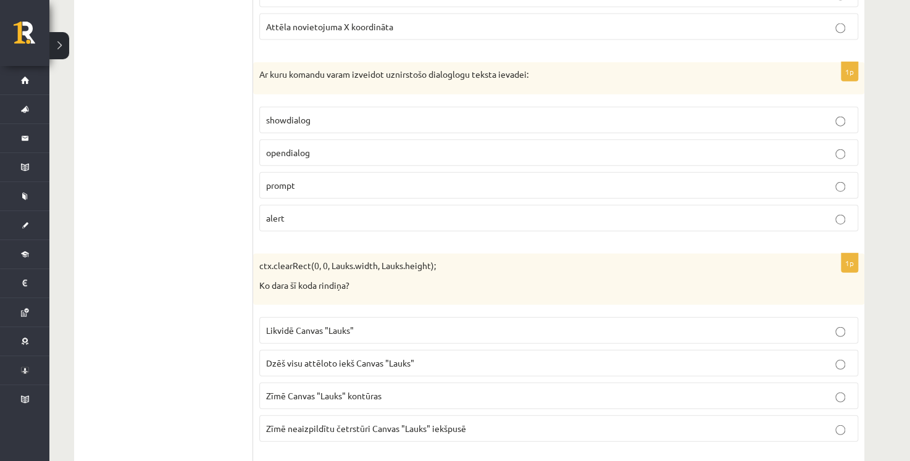
scroll to position [3626, 0]
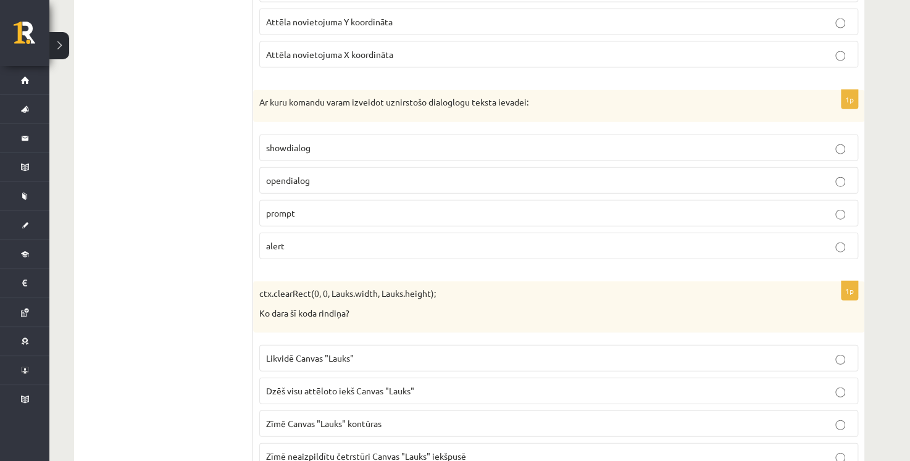
click at [347, 174] on p "opendialog" at bounding box center [558, 180] width 585 height 13
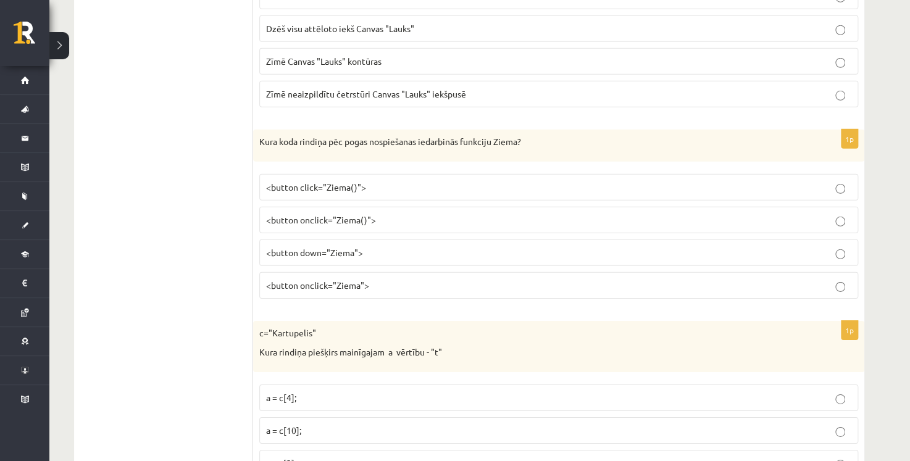
scroll to position [4018, 0]
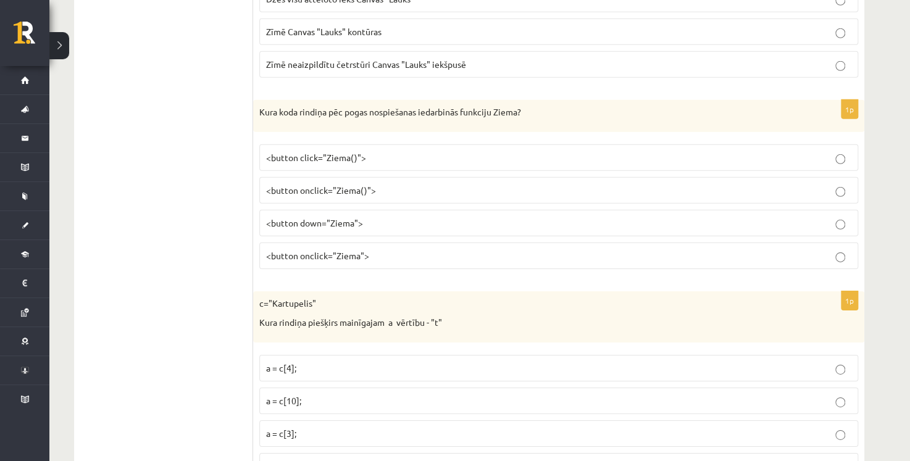
click at [375, 184] on p "<button onclick="Ziema()">" at bounding box center [558, 190] width 585 height 13
click at [377, 243] on label "<button onclick="Ziema">" at bounding box center [558, 256] width 599 height 27
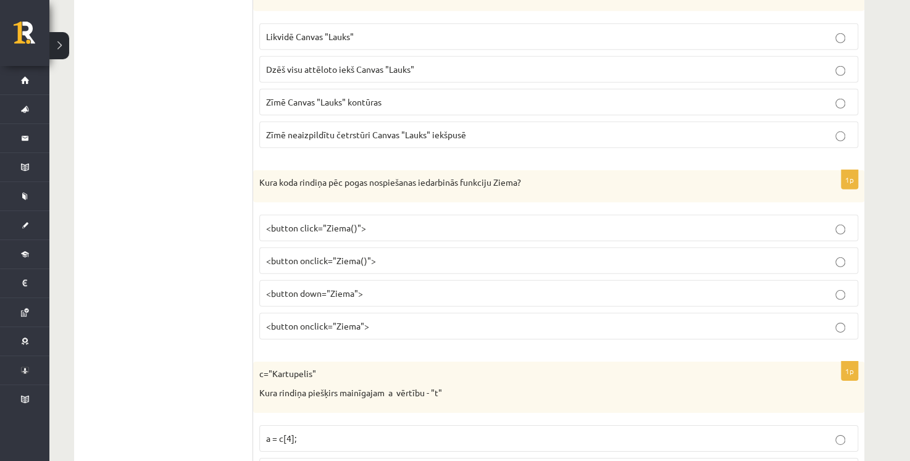
scroll to position [3933, 0]
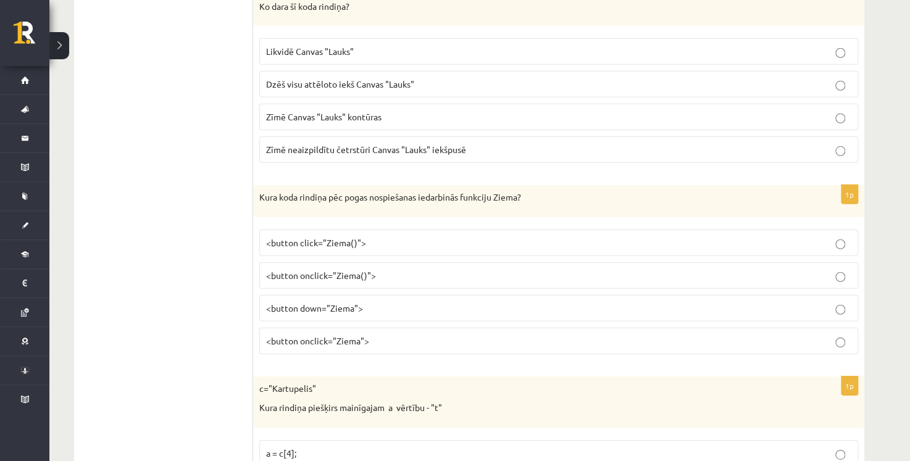
click at [370, 262] on label "<button onclick="Ziema()">" at bounding box center [558, 275] width 599 height 27
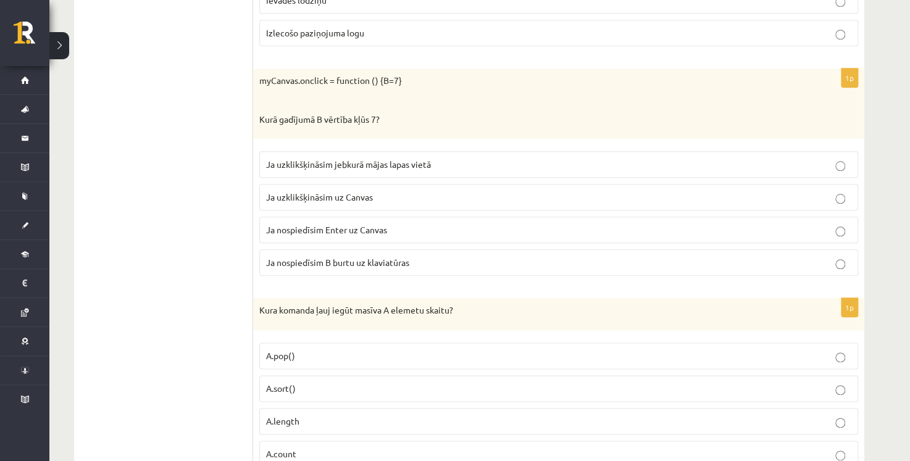
scroll to position [2739, 0]
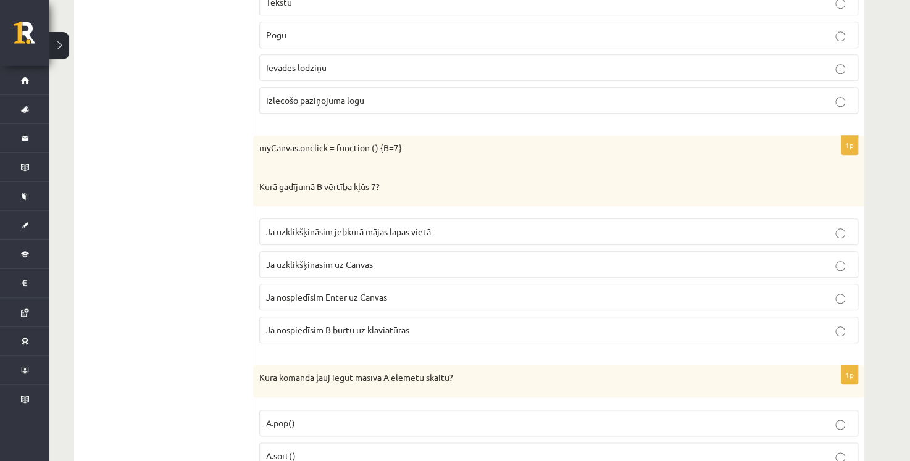
click at [466, 225] on p "Ja uzklikšķināsim jebkurā mājas lapas vietā" at bounding box center [558, 231] width 585 height 13
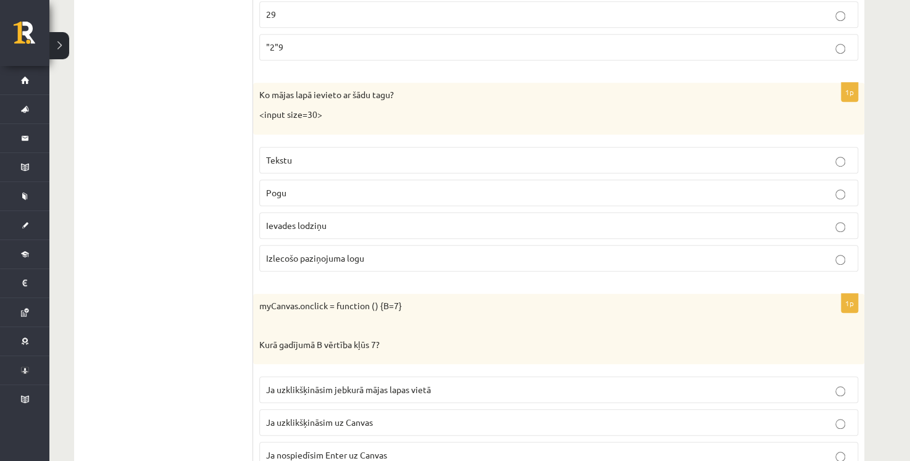
scroll to position [2553, 0]
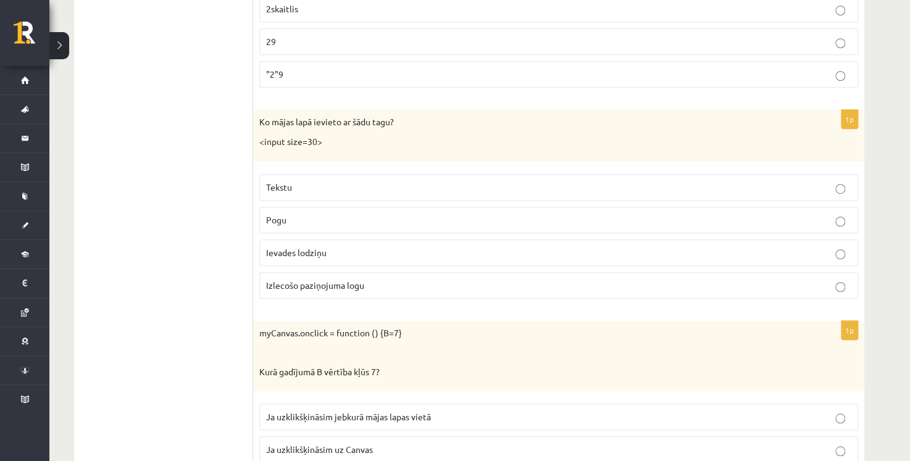
click at [351, 214] on p "Pogu" at bounding box center [558, 220] width 585 height 13
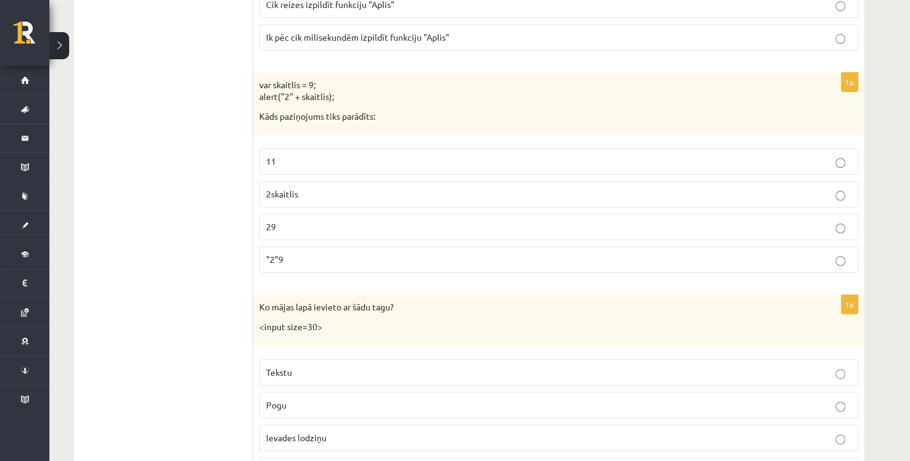
click at [291, 220] on p "29" at bounding box center [558, 226] width 585 height 13
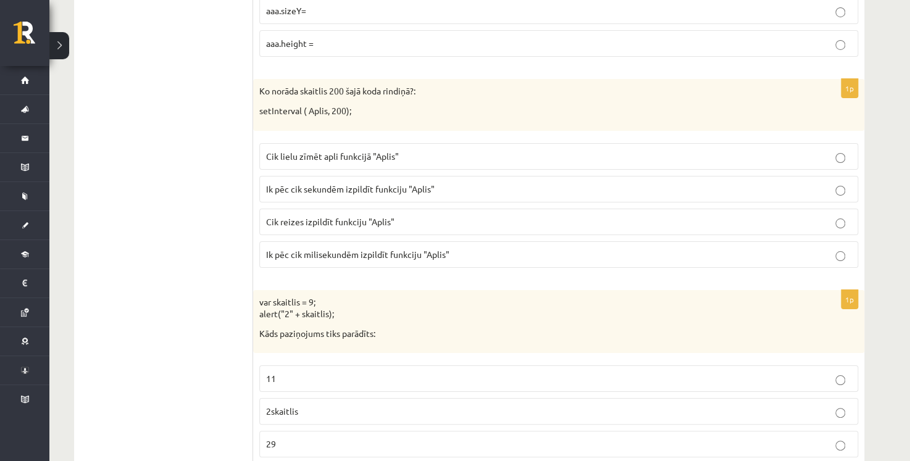
scroll to position [2121, 0]
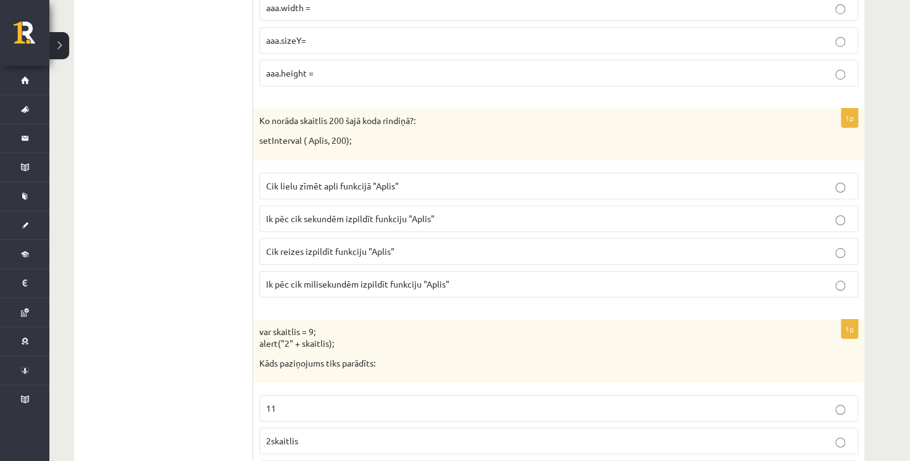
click at [459, 278] on p "Ik pēc cik milisekundēm izpildīt funkciju "Aplis"" at bounding box center [558, 284] width 585 height 13
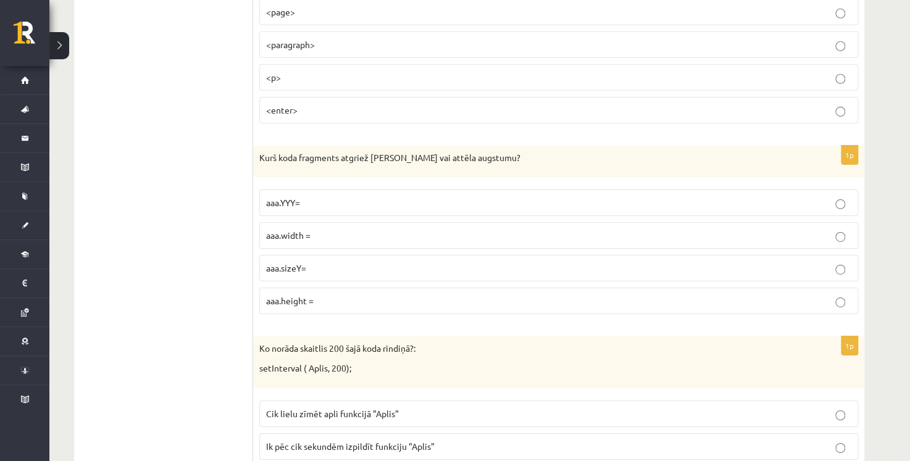
scroll to position [1875, 0]
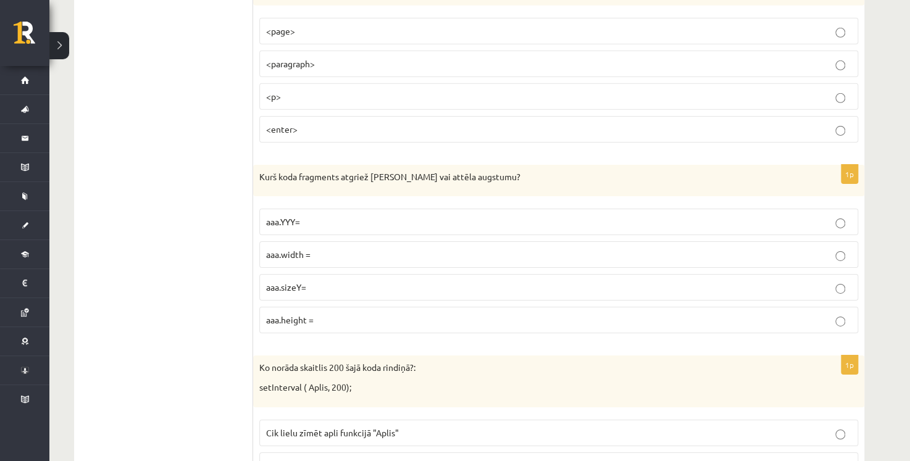
click at [357, 314] on p "aaa.height =" at bounding box center [558, 320] width 585 height 13
click at [830, 215] on p "aaa.YYY=" at bounding box center [558, 221] width 585 height 13
click at [825, 316] on p "aaa.height =" at bounding box center [558, 320] width 585 height 13
click at [513, 282] on p "aaa.sizeY=" at bounding box center [558, 287] width 585 height 13
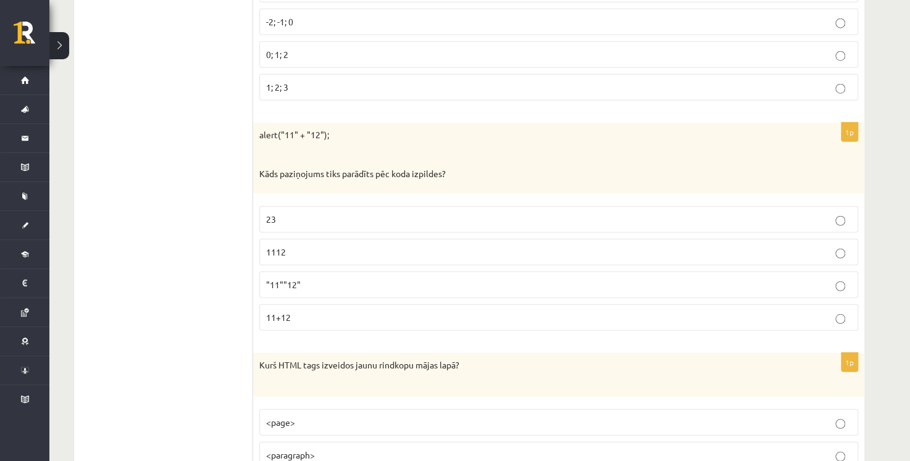
scroll to position [1504, 0]
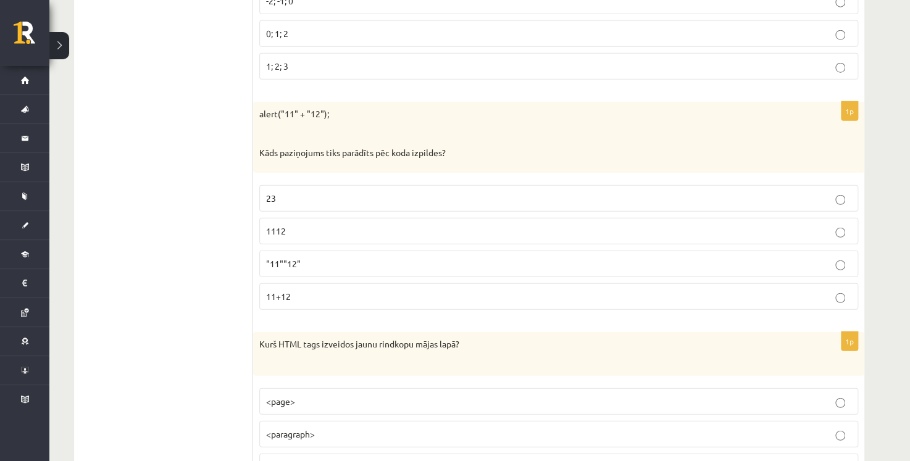
click at [360, 192] on p "23" at bounding box center [558, 198] width 585 height 13
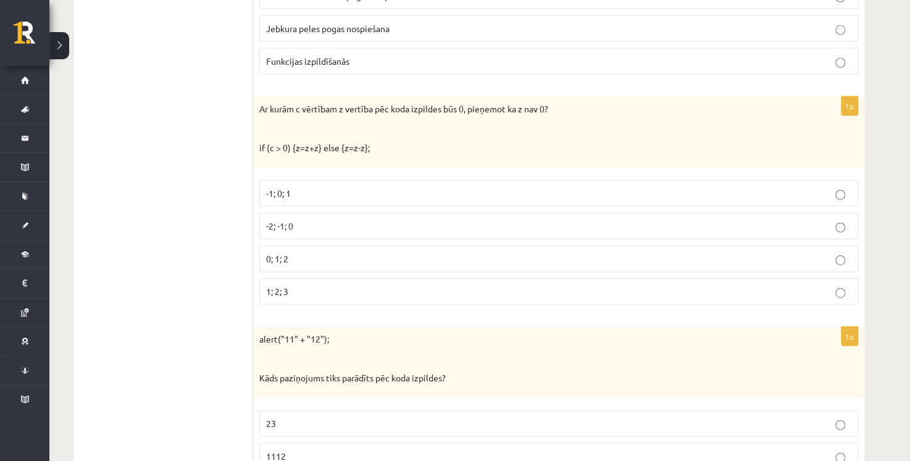
scroll to position [1257, 0]
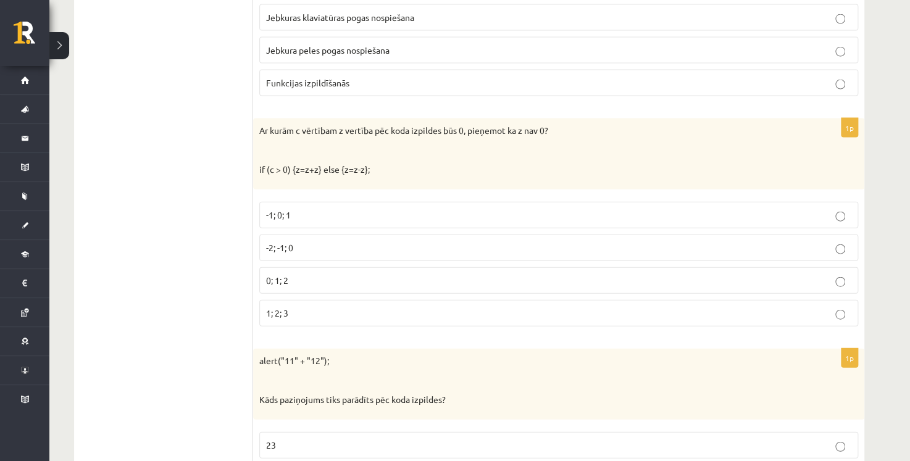
click at [322, 209] on p "-1; 0; 1" at bounding box center [558, 215] width 585 height 13
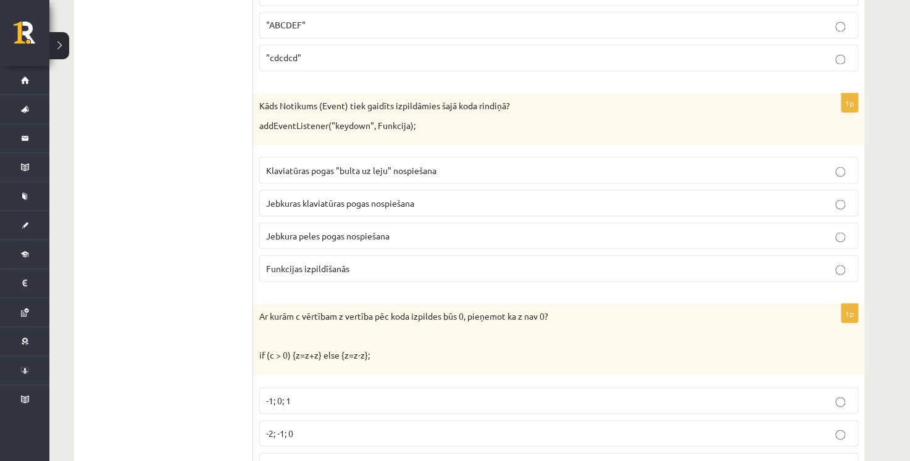
click at [453, 169] on p "Klaviatūras pogas "bulta uz leju" nospiešana" at bounding box center [558, 170] width 585 height 13
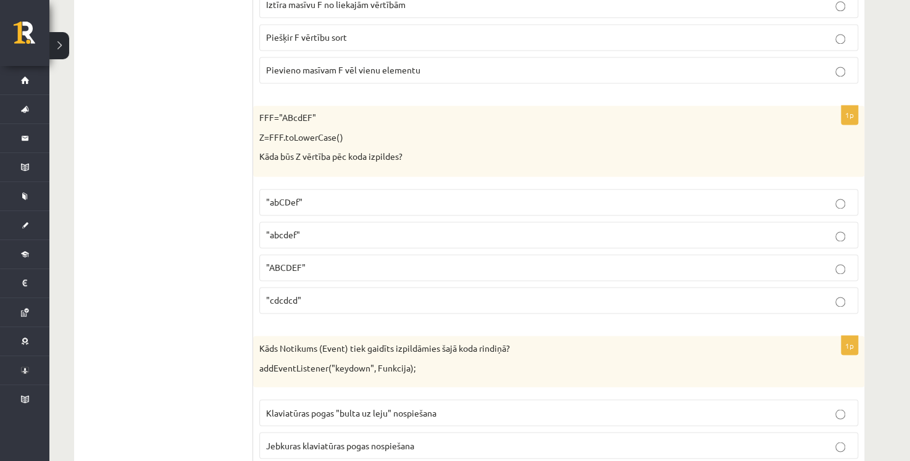
scroll to position [825, 0]
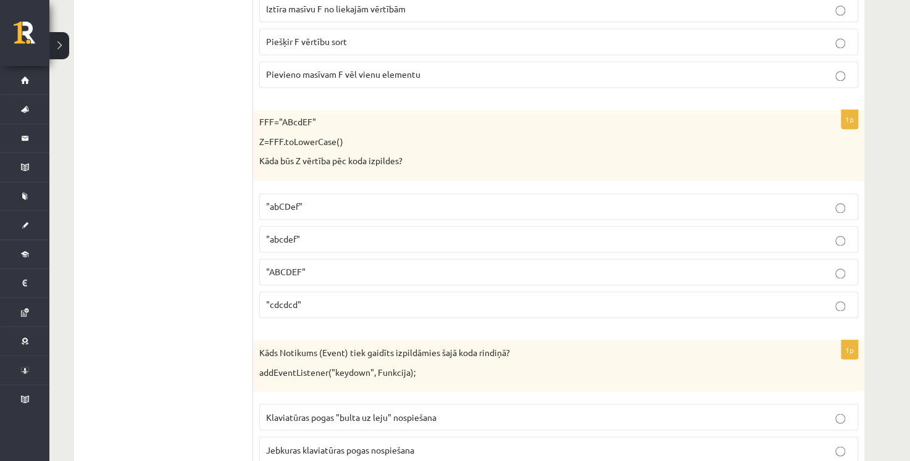
click at [335, 233] on p ""abcdef"" at bounding box center [558, 239] width 585 height 13
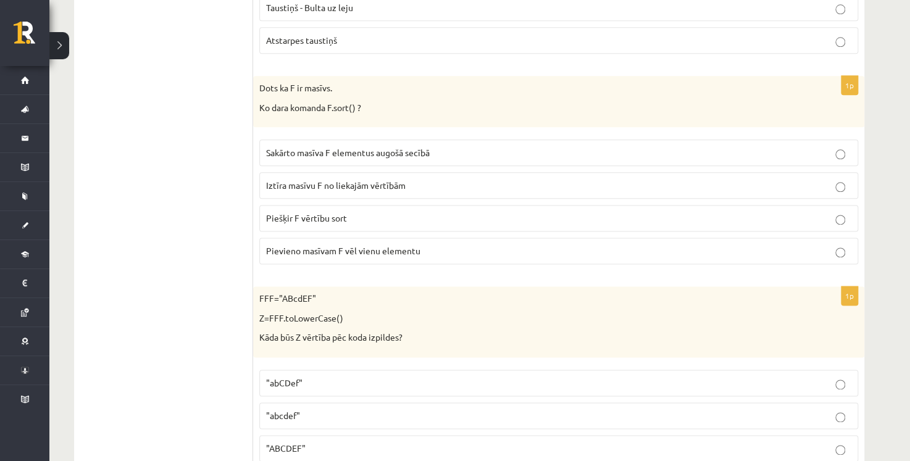
scroll to position [640, 0]
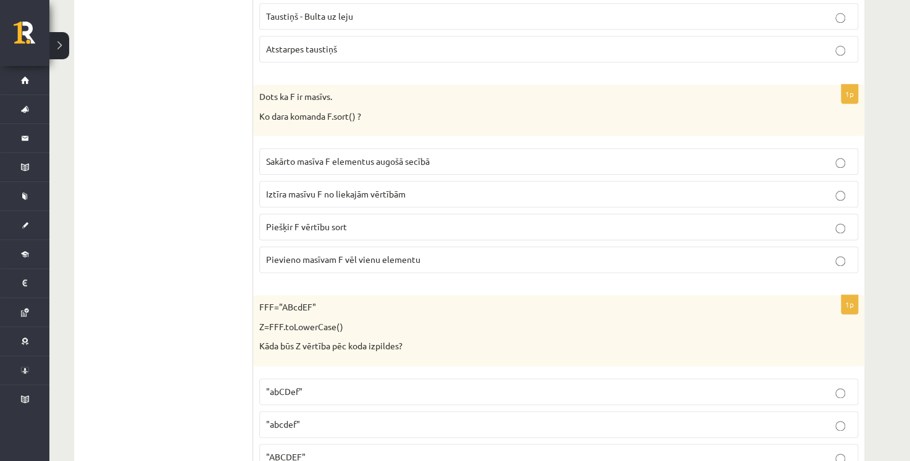
click at [446, 169] on label "Sakārto masīva F elementus augošā secībā" at bounding box center [558, 161] width 599 height 27
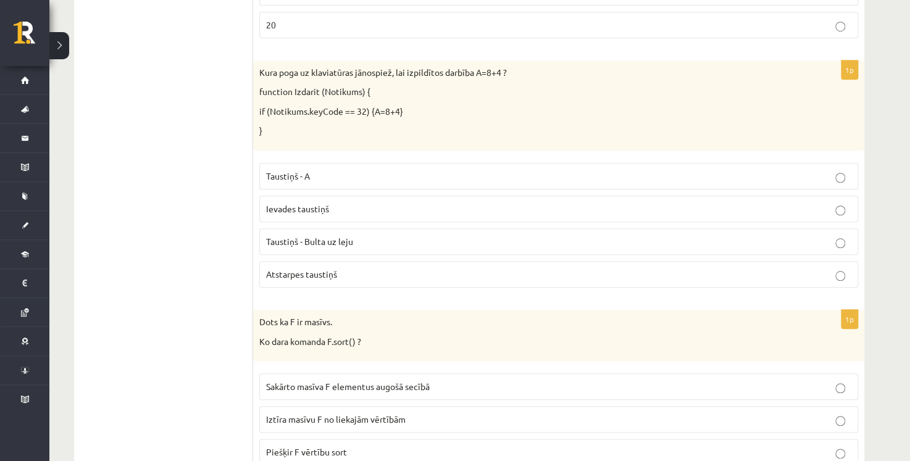
scroll to position [393, 0]
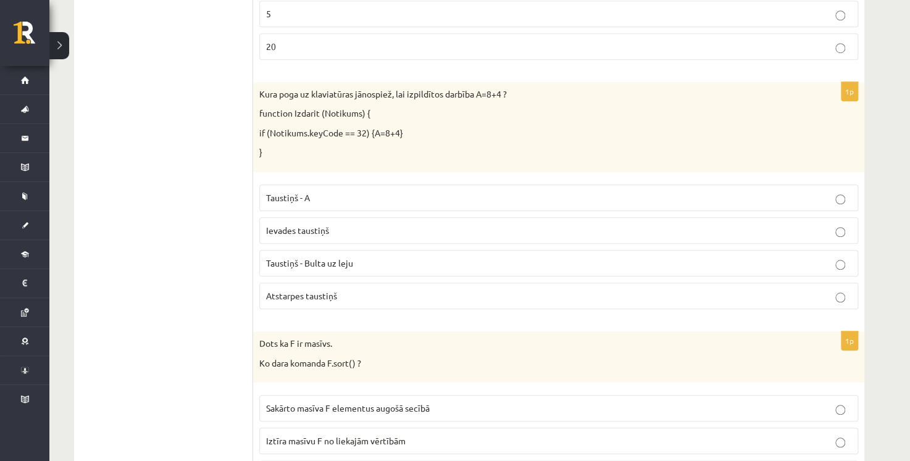
click at [361, 295] on p "Atstarpes taustiņš" at bounding box center [558, 295] width 585 height 13
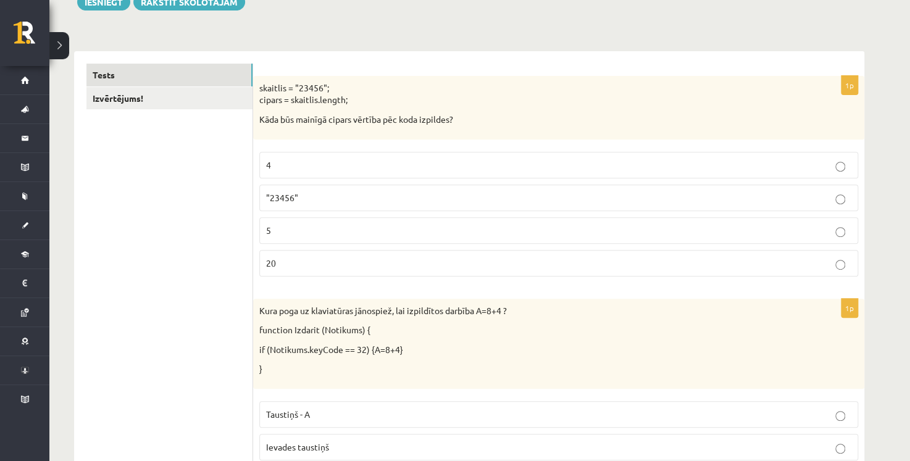
scroll to position [146, 0]
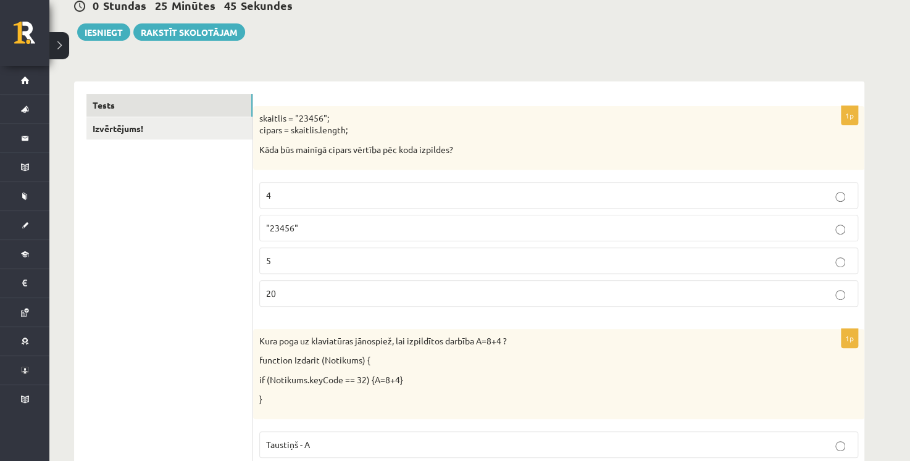
click at [342, 259] on p "5" at bounding box center [558, 260] width 585 height 13
click at [180, 131] on link "Izvērtējums!" at bounding box center [169, 128] width 166 height 23
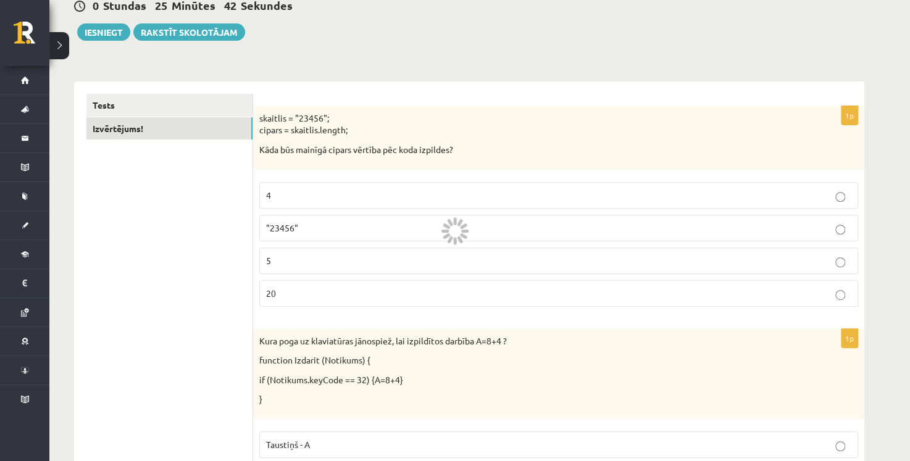
scroll to position [77, 0]
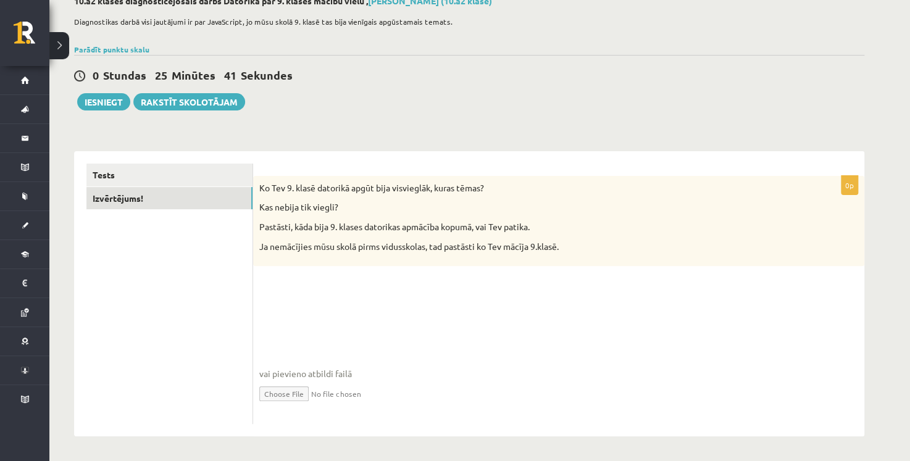
click at [143, 176] on ul "Tests Izvērtējums!" at bounding box center [169, 294] width 167 height 260
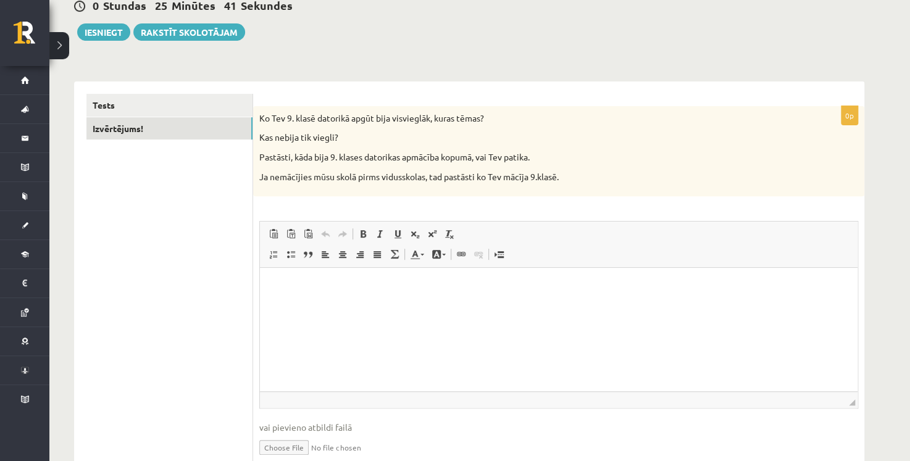
scroll to position [0, 0]
click at [191, 105] on link "Tests" at bounding box center [169, 105] width 166 height 23
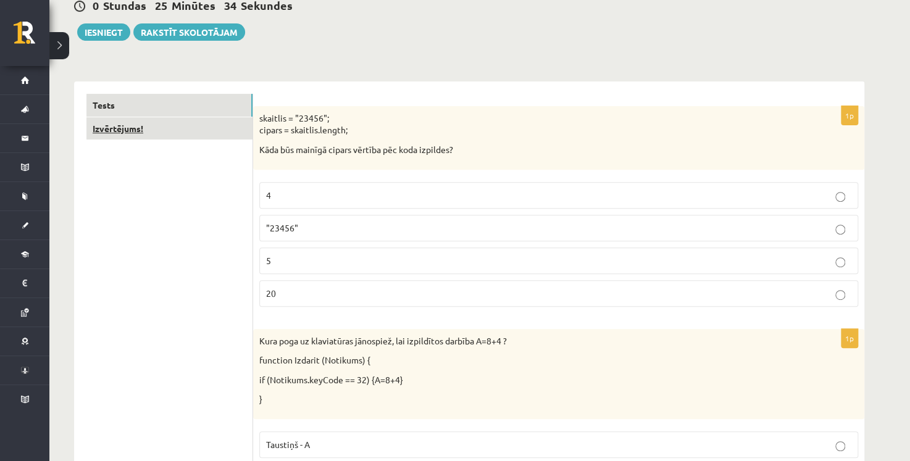
click at [187, 125] on link "Izvērtējums!" at bounding box center [169, 128] width 166 height 23
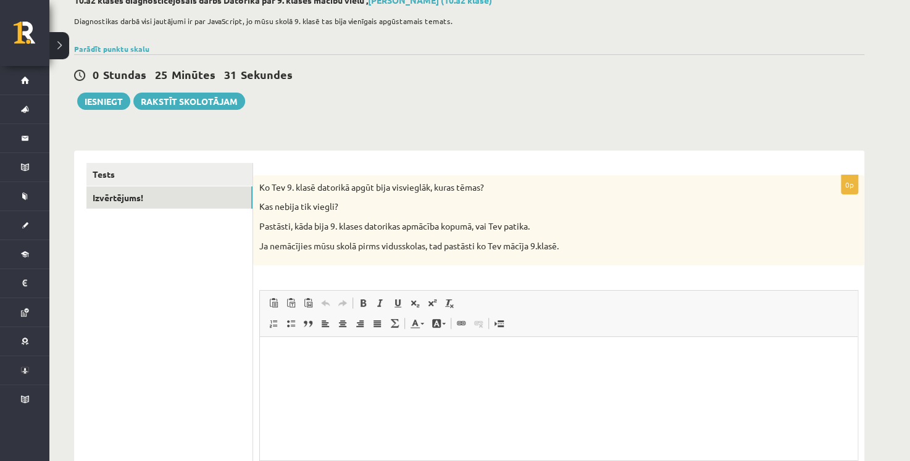
scroll to position [139, 0]
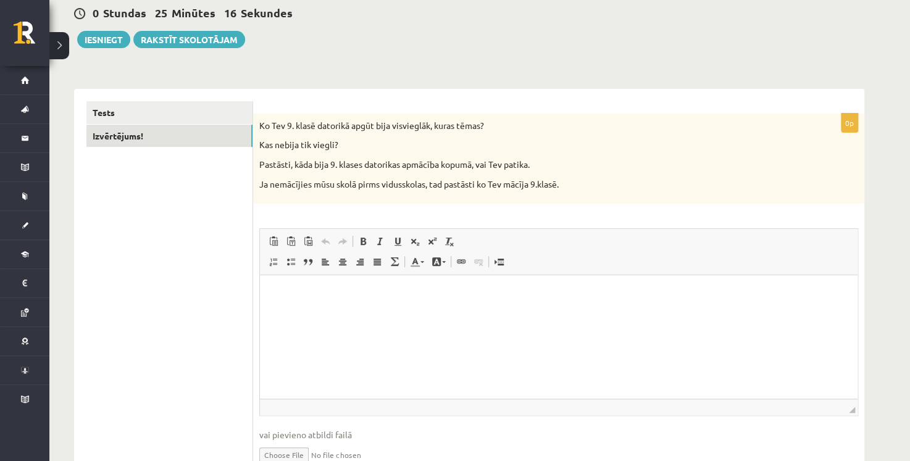
click at [596, 288] on p "Editor, wiswyg-editor-user-answer-47024955282860" at bounding box center [558, 294] width 573 height 13
drag, startPoint x: 604, startPoint y: 291, endPoint x: 511, endPoint y: 297, distance: 93.4
click at [511, 297] on p "**********" at bounding box center [558, 294] width 573 height 13
click at [594, 292] on p "**********" at bounding box center [558, 294] width 573 height 13
click at [585, 296] on p "**********" at bounding box center [558, 294] width 573 height 13
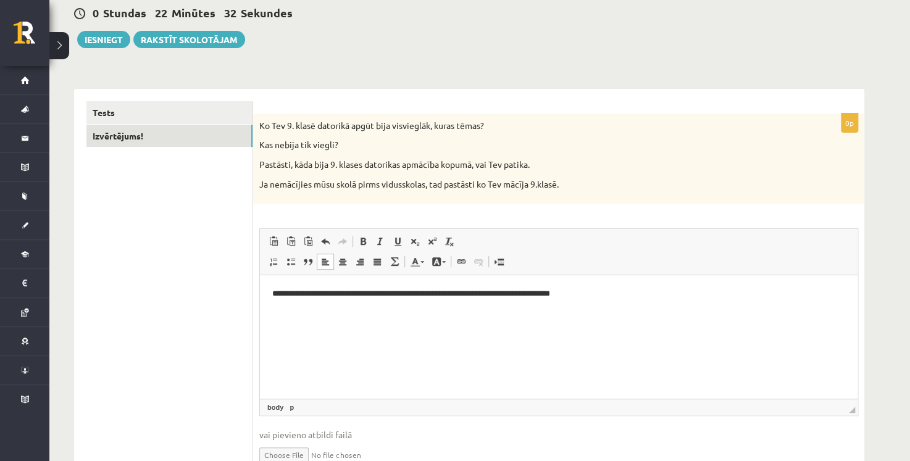
click at [584, 297] on p "**********" at bounding box center [558, 294] width 573 height 13
click at [587, 295] on p "**********" at bounding box center [558, 294] width 573 height 13
click at [588, 295] on p "**********" at bounding box center [558, 294] width 573 height 13
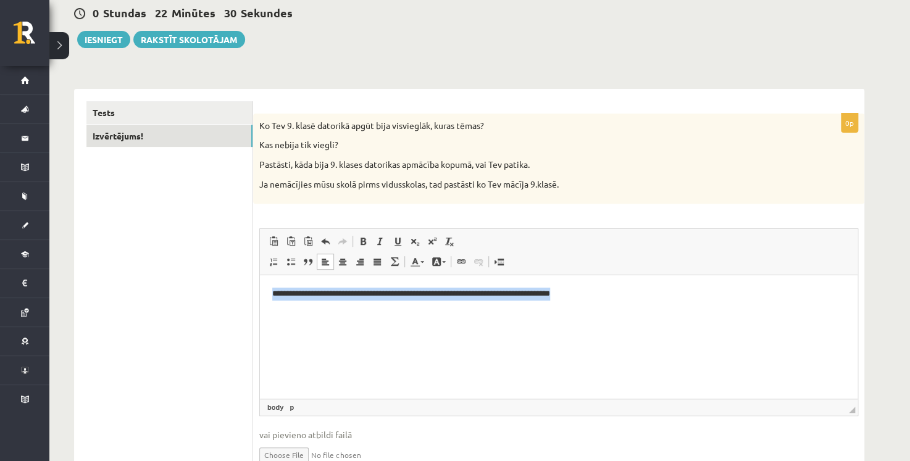
click at [575, 295] on p "**********" at bounding box center [558, 294] width 573 height 13
drag, startPoint x: 523, startPoint y: 297, endPoint x: 598, endPoint y: 302, distance: 75.5
click at [598, 302] on html "**********" at bounding box center [558, 294] width 597 height 38
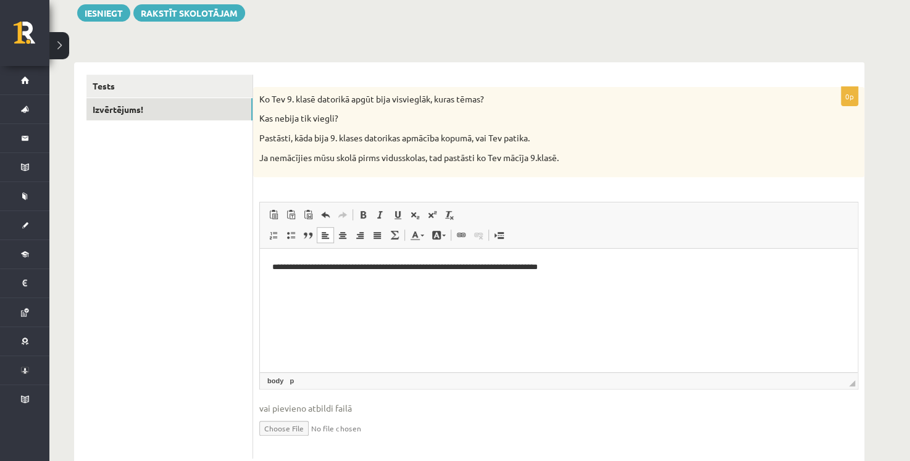
scroll to position [138, 0]
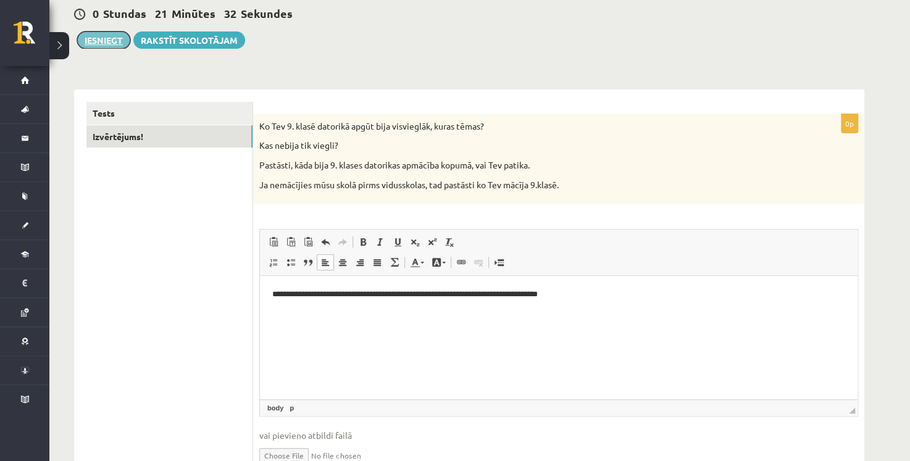
click at [96, 40] on button "Iesniegt" at bounding box center [103, 39] width 53 height 17
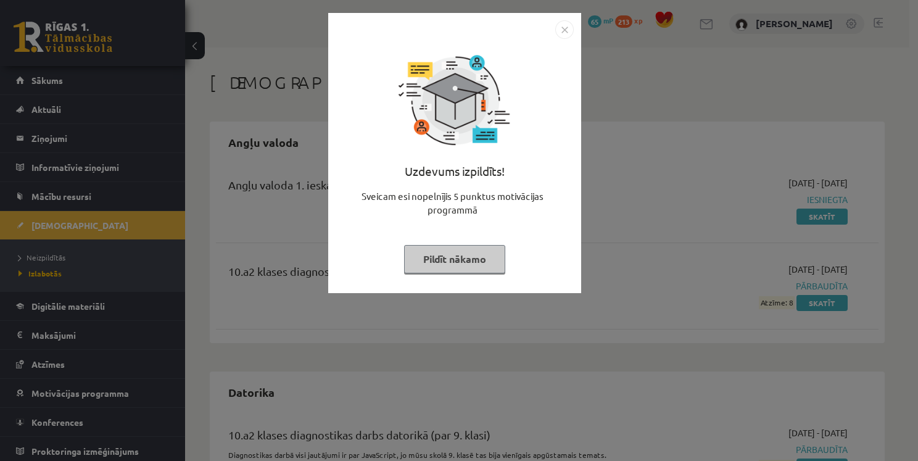
click at [565, 32] on img "Close" at bounding box center [565, 29] width 19 height 19
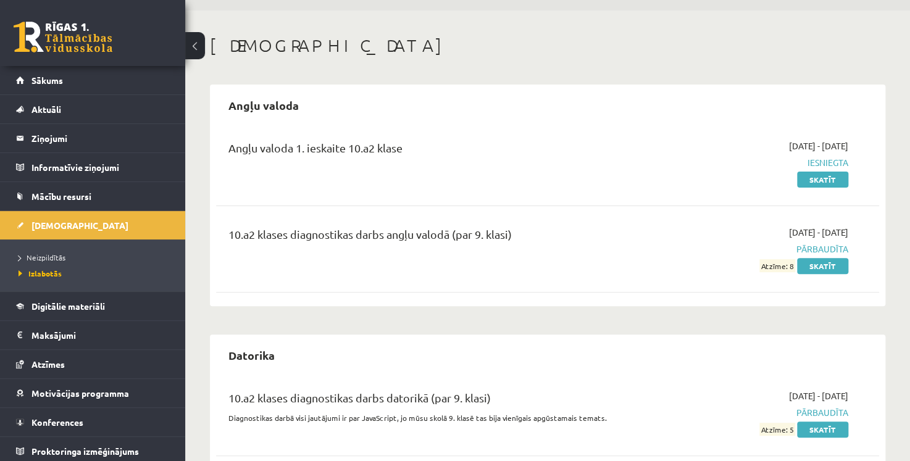
scroll to position [69, 0]
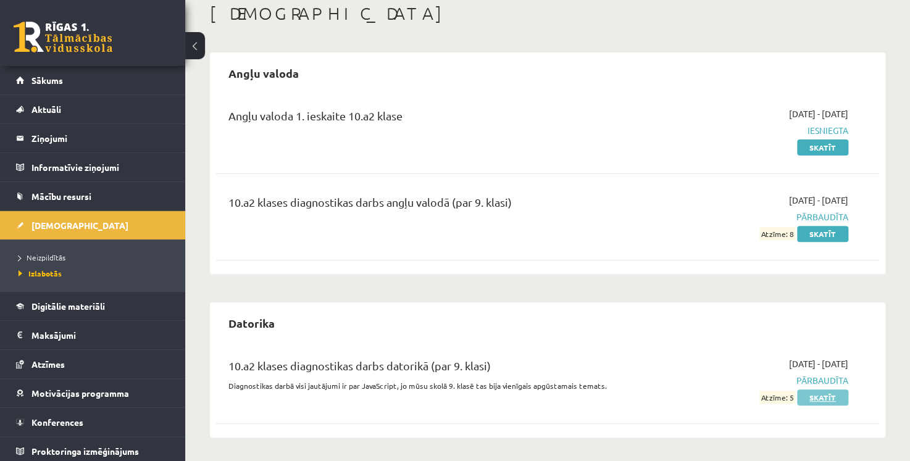
click at [826, 400] on link "Skatīt" at bounding box center [822, 397] width 51 height 16
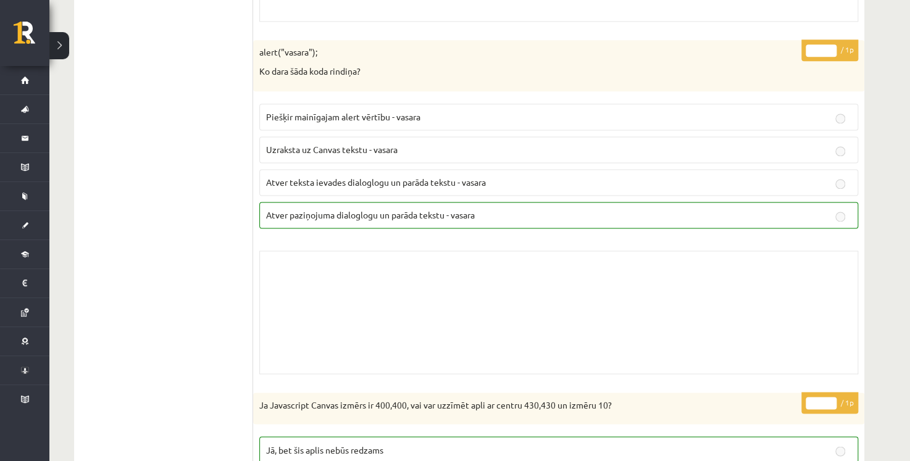
scroll to position [9836, 0]
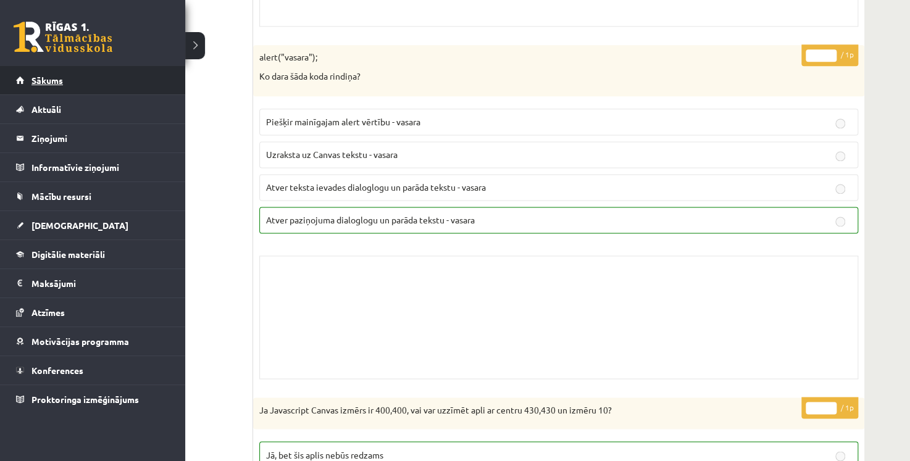
click at [28, 88] on link "Sākums" at bounding box center [93, 80] width 154 height 28
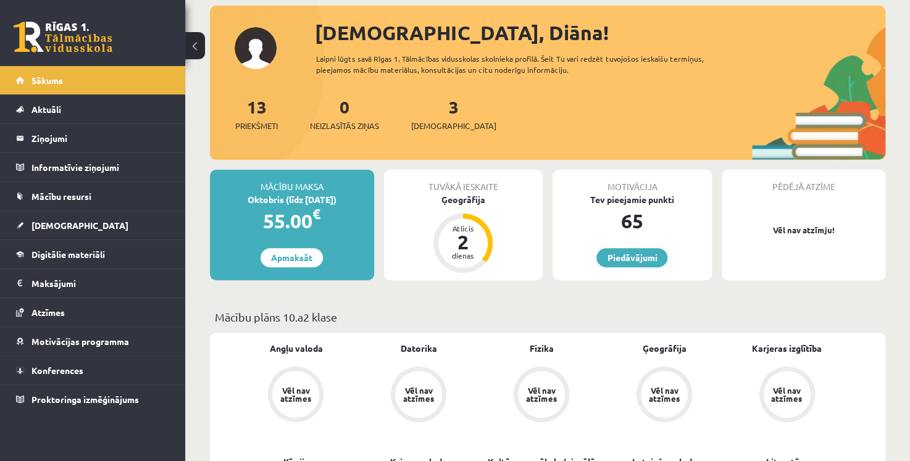
scroll to position [62, 0]
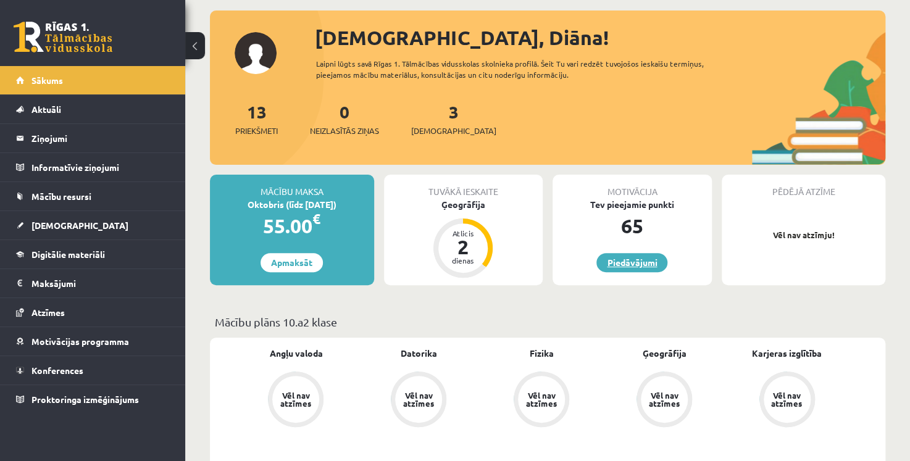
click at [639, 266] on link "Piedāvājumi" at bounding box center [631, 262] width 71 height 19
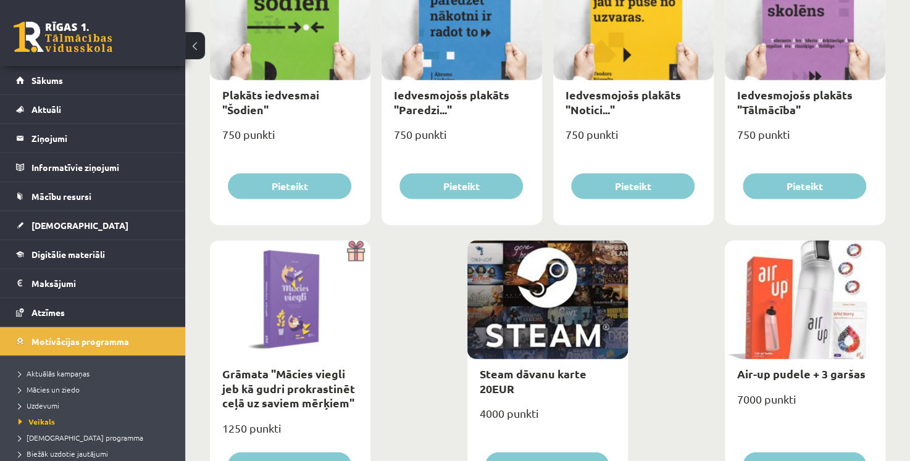
scroll to position [1420, 0]
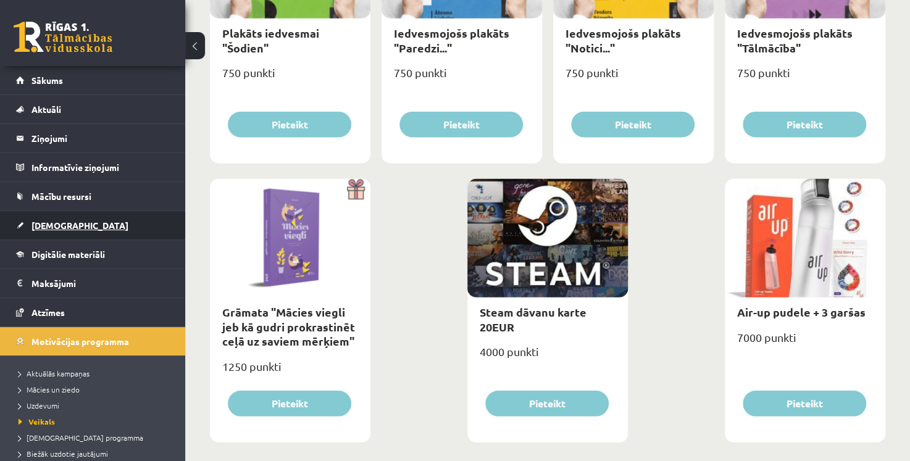
click at [64, 222] on span "[DEMOGRAPHIC_DATA]" at bounding box center [79, 225] width 97 height 11
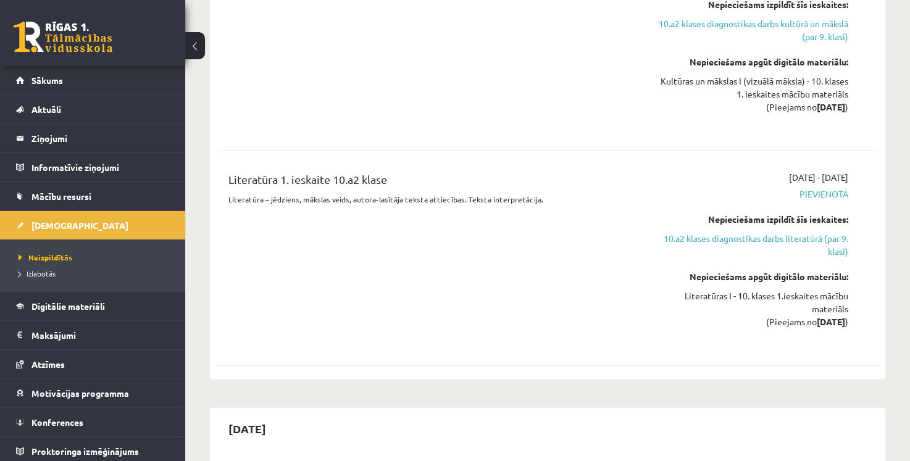
click at [472, 269] on div "Literatūra 1. ieskaite 10.a2 klase Literatūra – jēdziens, mākslas veids, autora…" at bounding box center [431, 258] width 425 height 175
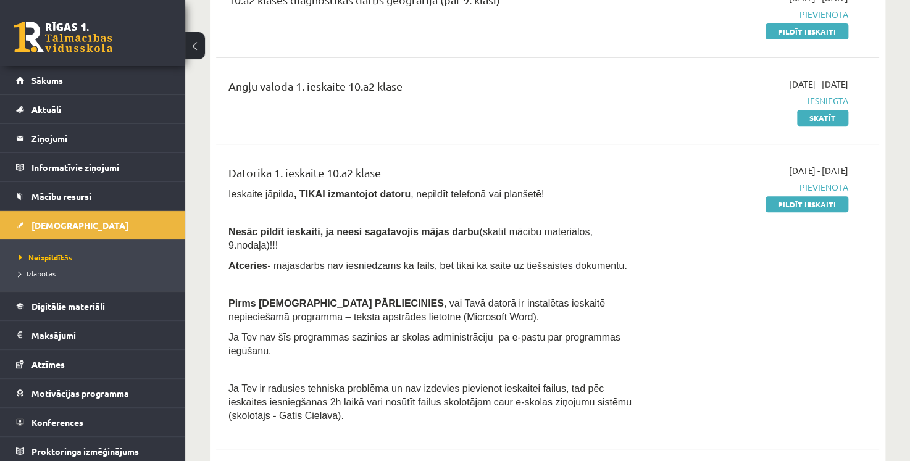
scroll to position [247, 0]
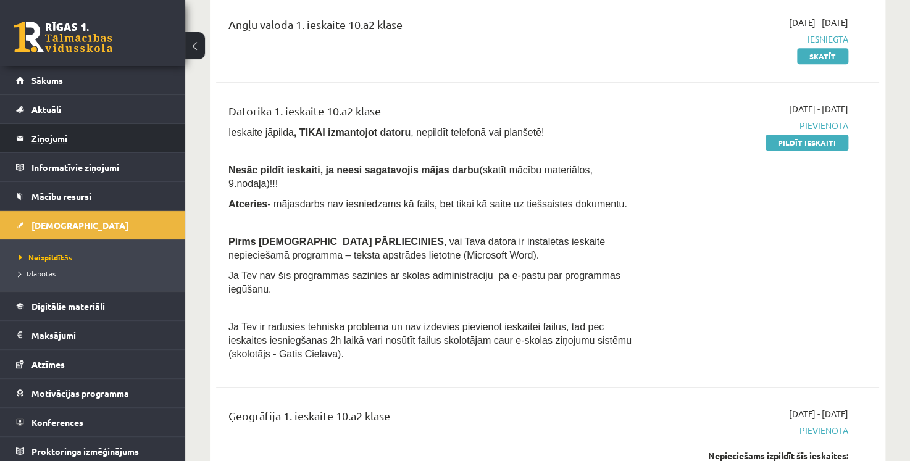
click at [62, 138] on legend "Ziņojumi 0" at bounding box center [100, 138] width 138 height 28
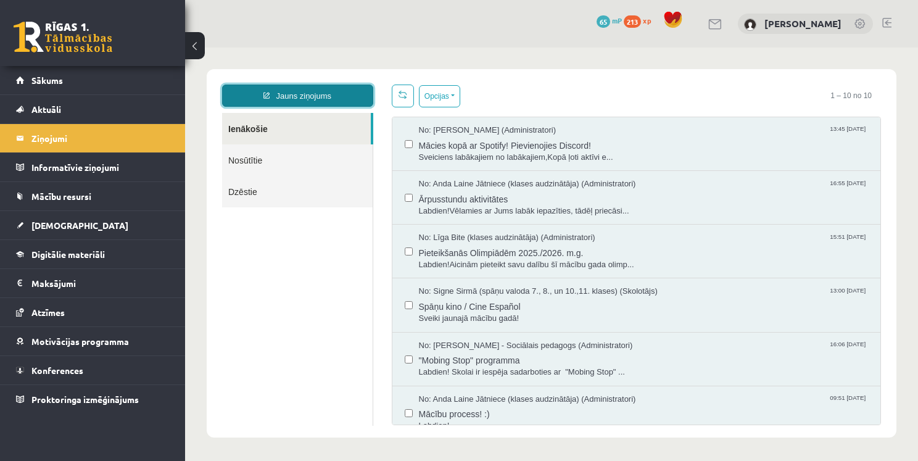
click at [314, 92] on link "Jauns ziņojums" at bounding box center [297, 96] width 151 height 22
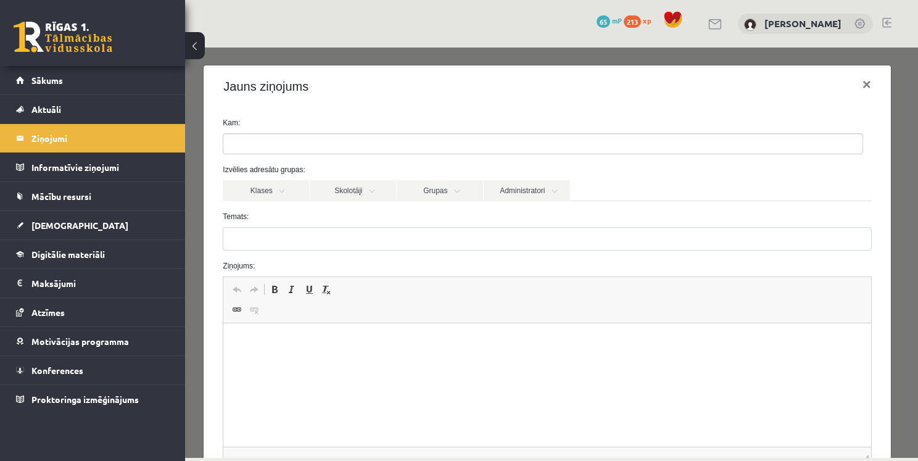
click at [299, 139] on ul at bounding box center [542, 144] width 639 height 20
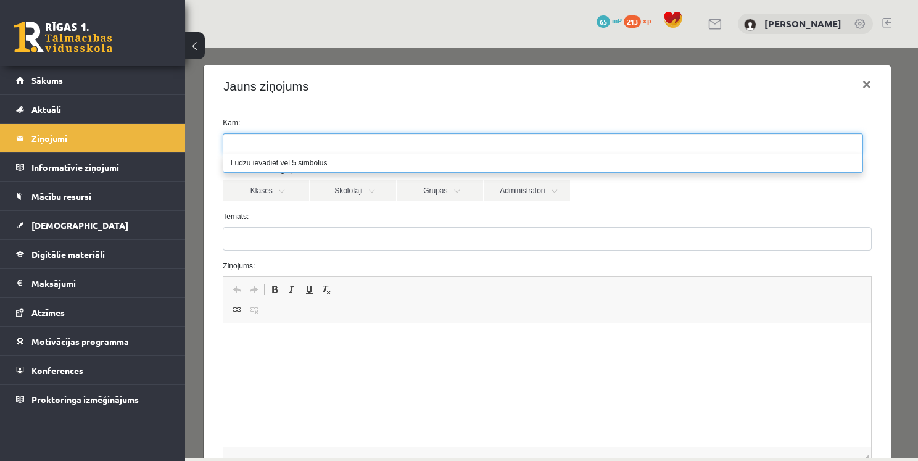
click at [328, 95] on div "Jauns ziņojums ×" at bounding box center [547, 86] width 687 height 42
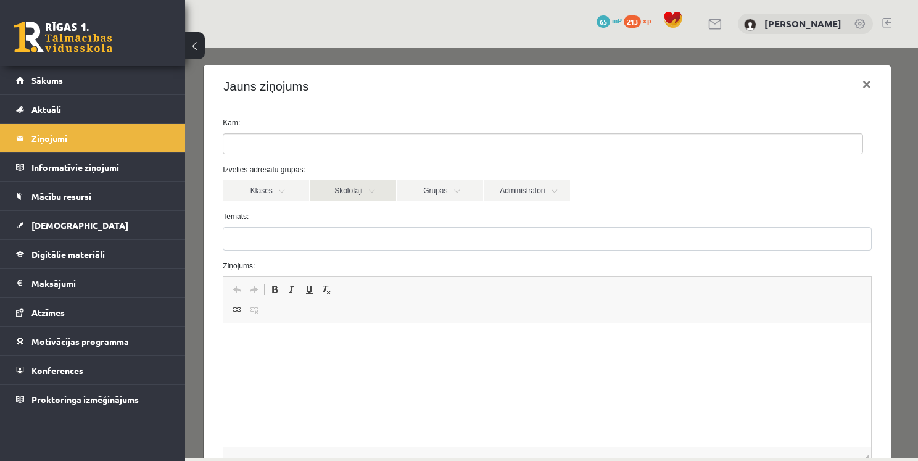
click at [347, 189] on link "Skolotāji" at bounding box center [353, 190] width 86 height 21
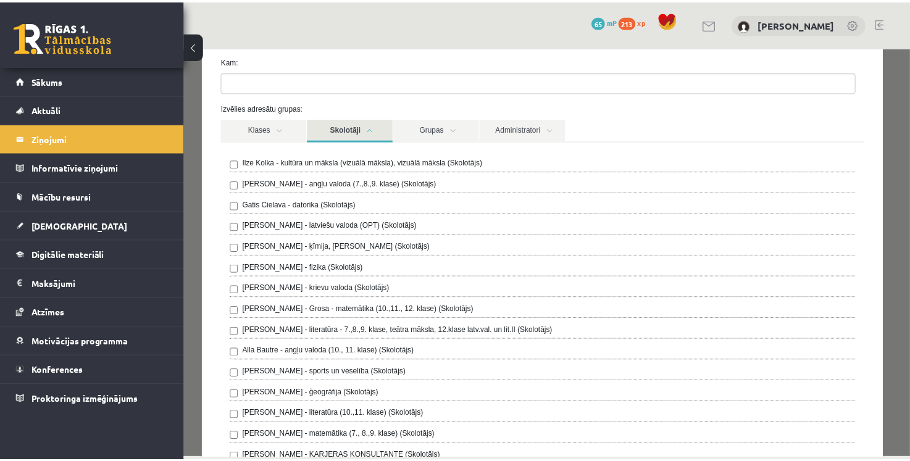
scroll to position [123, 0]
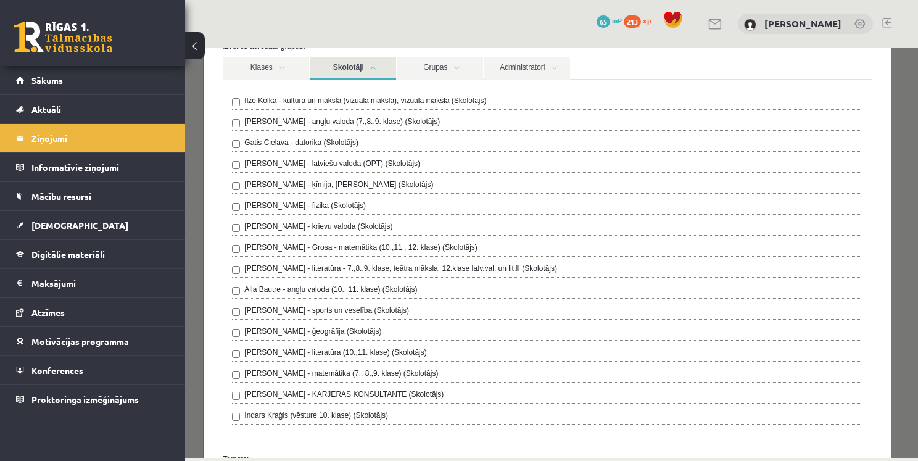
click at [367, 62] on link "Skolotāji" at bounding box center [353, 68] width 86 height 23
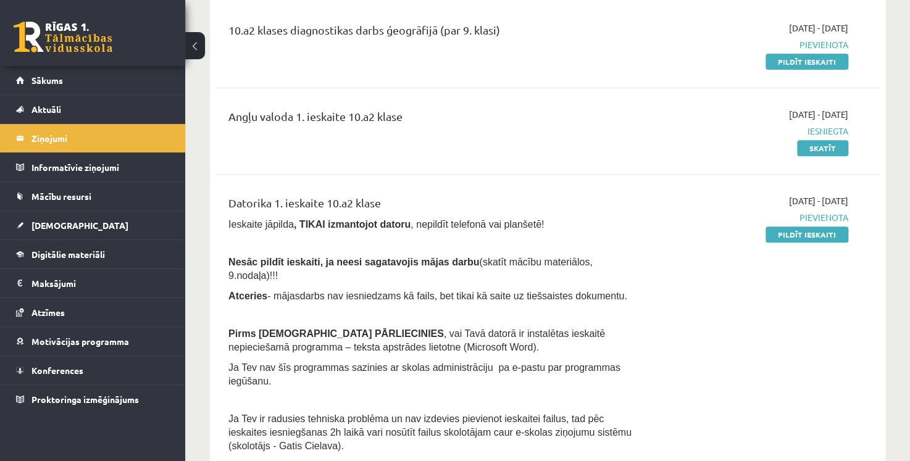
scroll to position [185, 0]
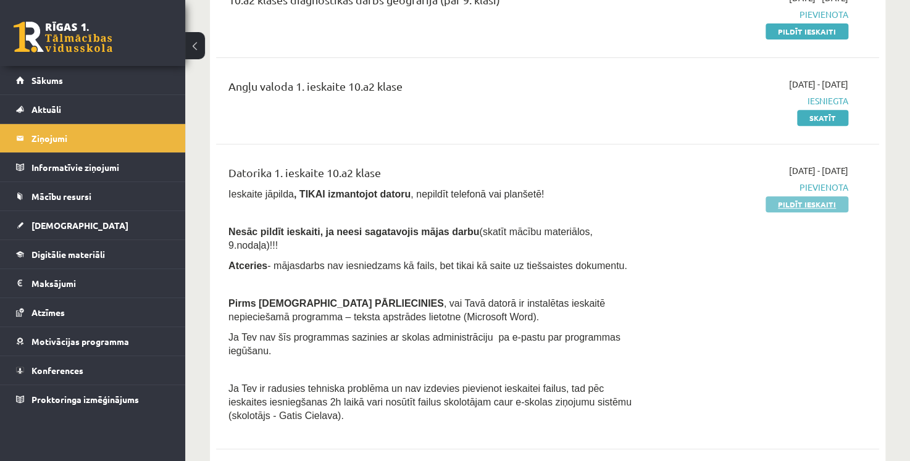
click at [819, 207] on link "Pildīt ieskaiti" at bounding box center [806, 204] width 83 height 16
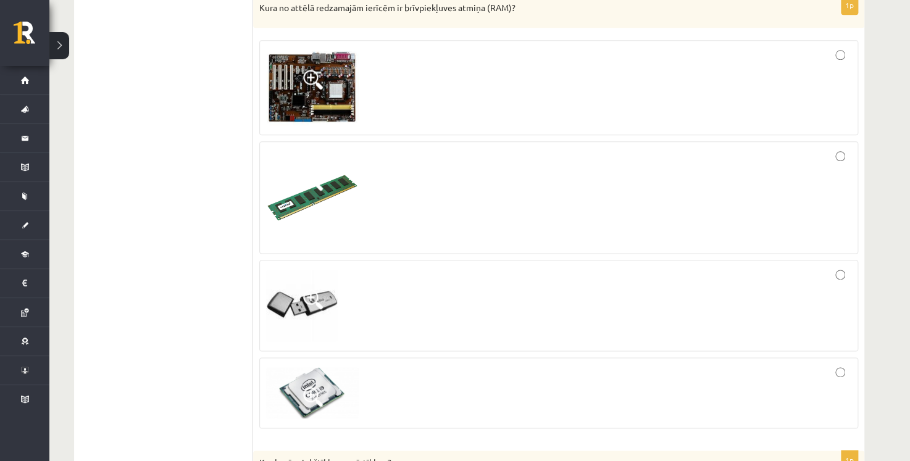
scroll to position [617, 0]
click at [311, 168] on img at bounding box center [312, 197] width 93 height 93
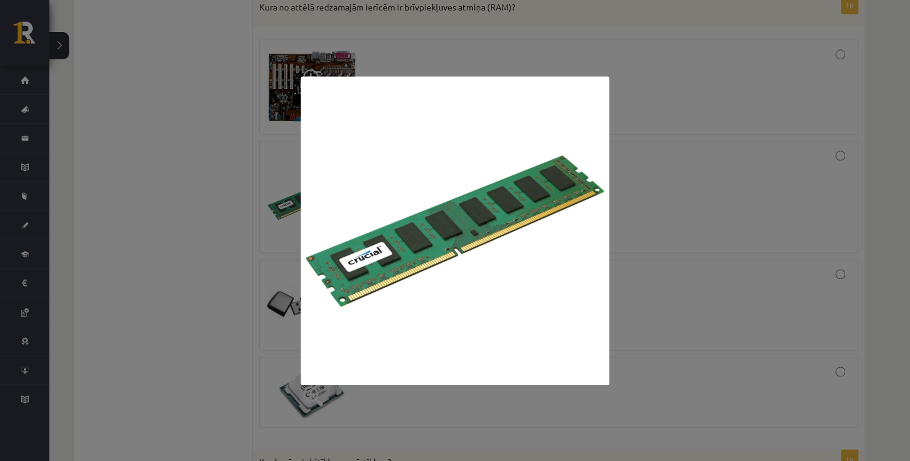
click at [899, 25] on div at bounding box center [455, 230] width 910 height 461
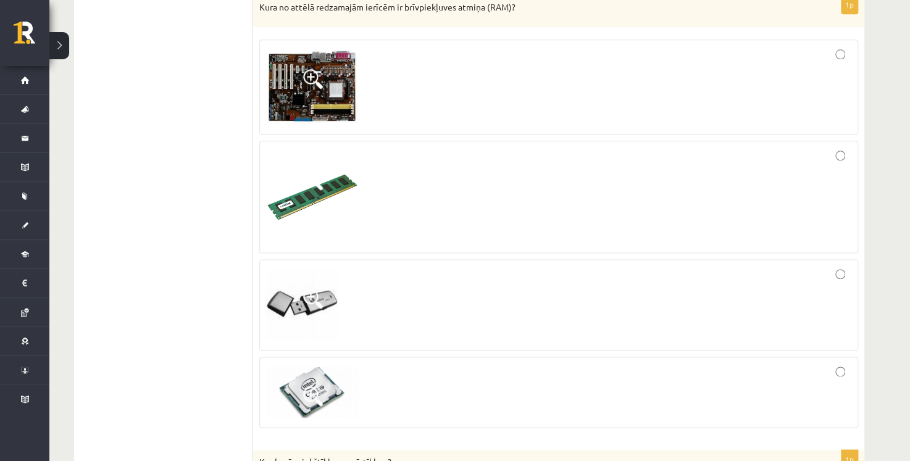
click at [818, 162] on div at bounding box center [558, 197] width 585 height 99
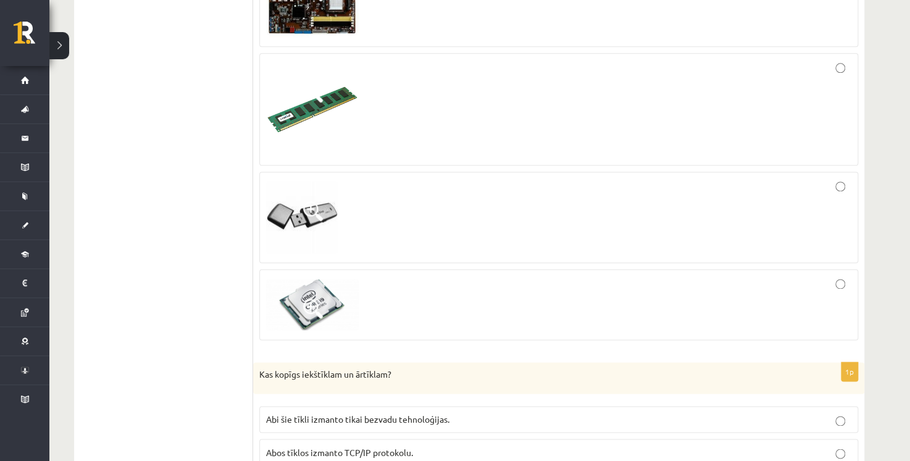
scroll to position [967, 0]
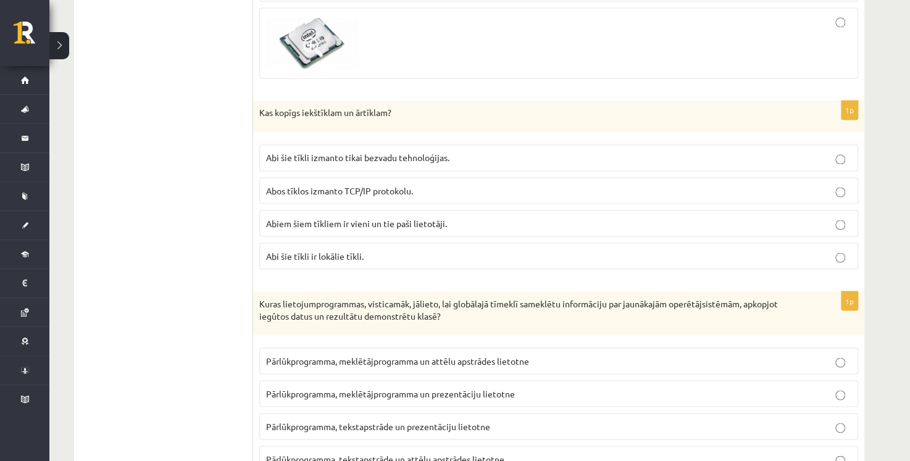
click at [402, 253] on p "Abi šie tīkli ir lokālie tīkli." at bounding box center [558, 255] width 585 height 13
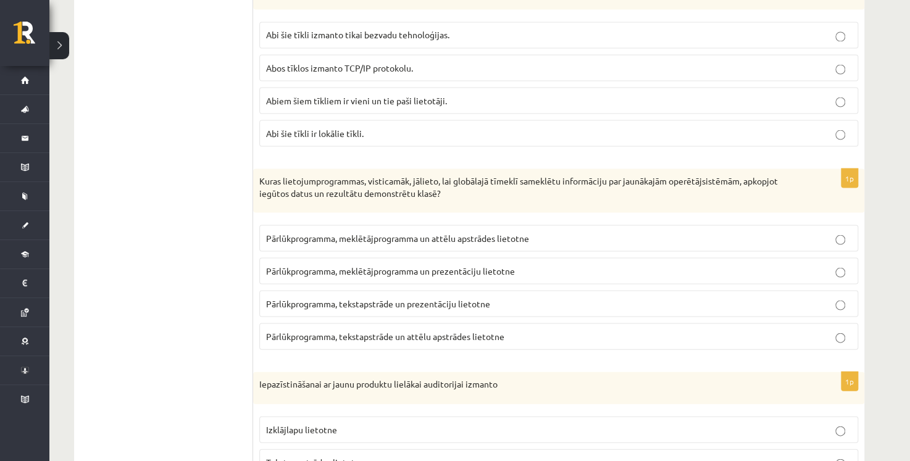
scroll to position [1090, 0]
click at [404, 306] on label "Pārlūkprogramma, tekstapstrāde un prezentāciju lietotne" at bounding box center [558, 302] width 599 height 27
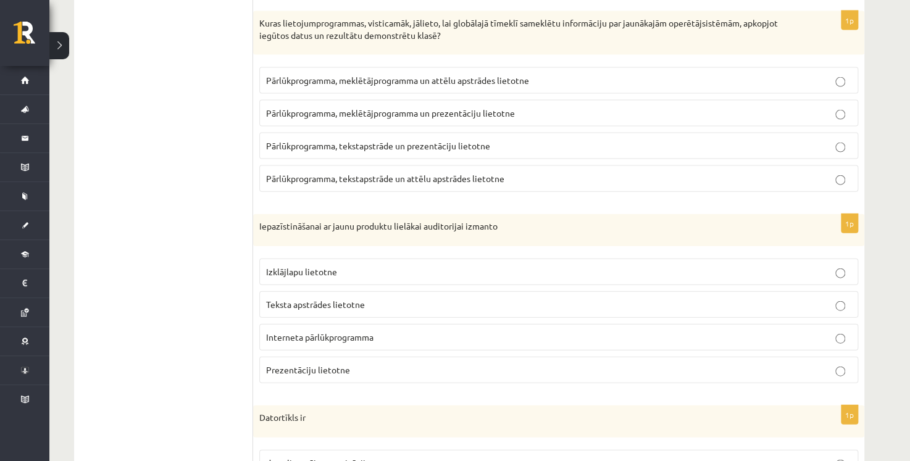
scroll to position [1275, 0]
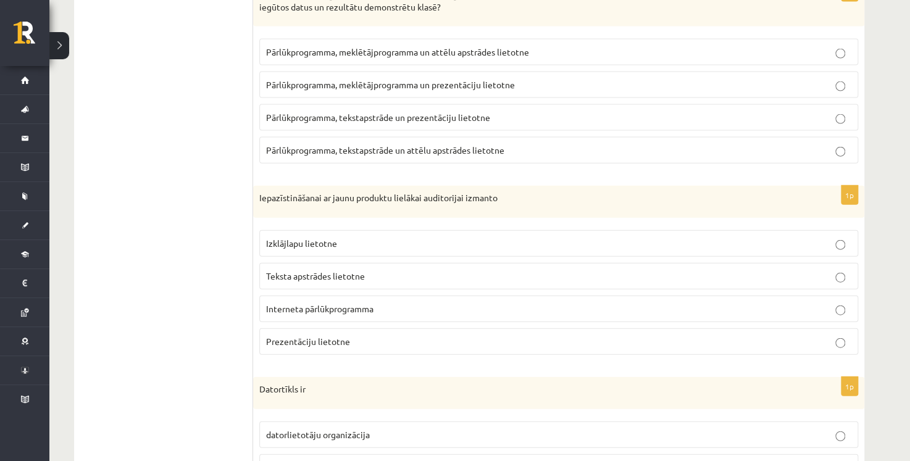
click at [360, 337] on p "Prezentāciju lietotne" at bounding box center [558, 341] width 585 height 13
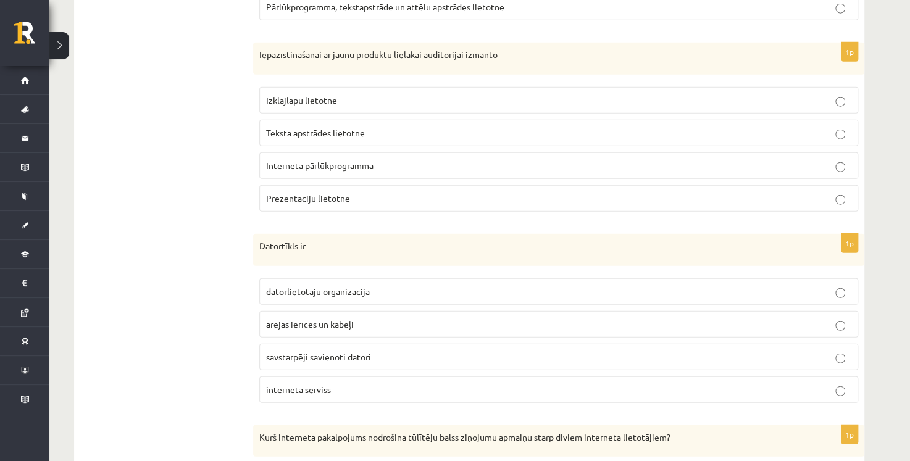
scroll to position [1584, 0]
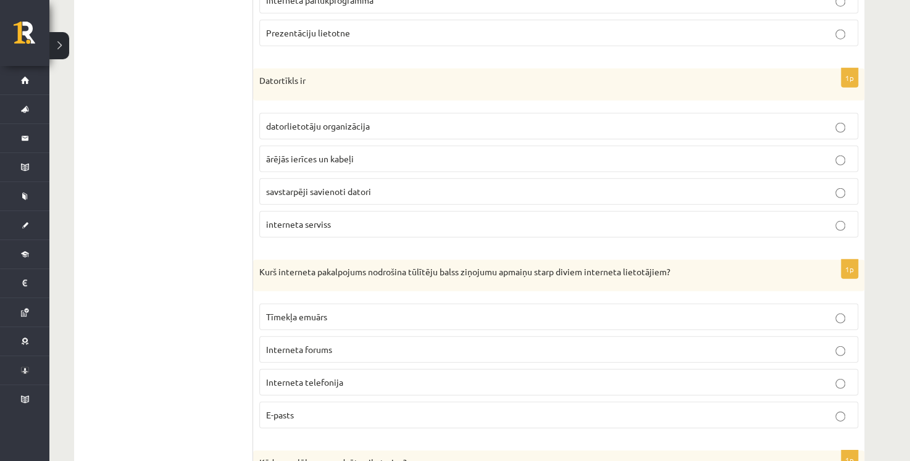
click at [301, 194] on label "savstarpēji savienoti datori" at bounding box center [558, 191] width 599 height 27
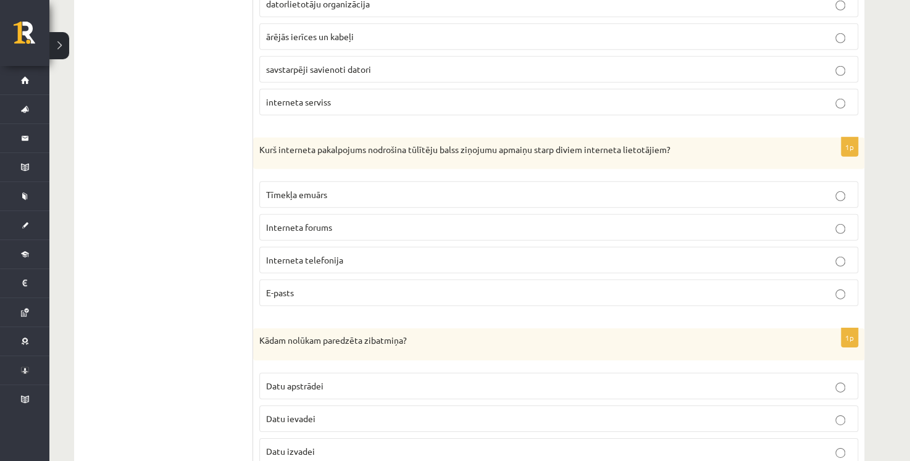
scroll to position [1707, 0]
click at [346, 252] on p "Interneta telefonija" at bounding box center [558, 258] width 585 height 13
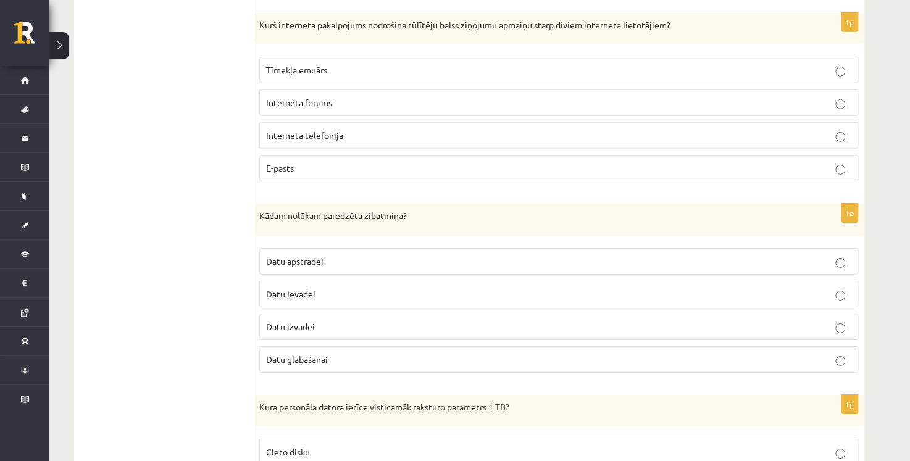
scroll to position [1892, 0]
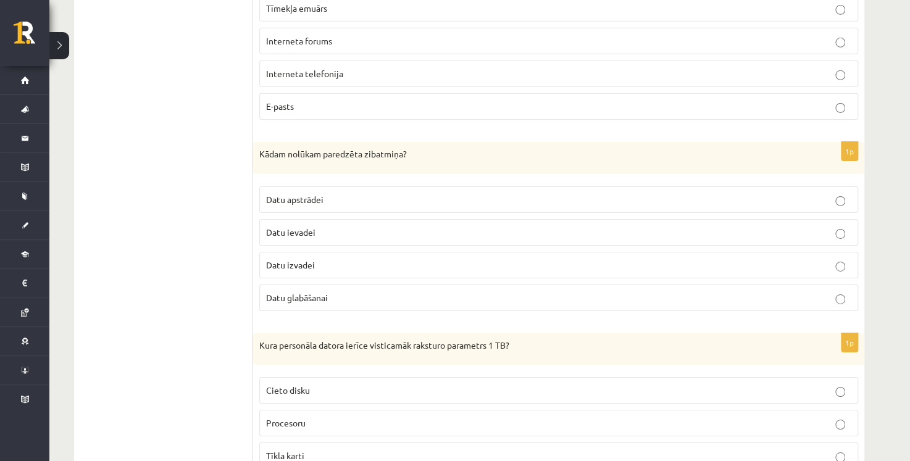
click at [333, 291] on p "Datu glabāšanai" at bounding box center [558, 297] width 585 height 13
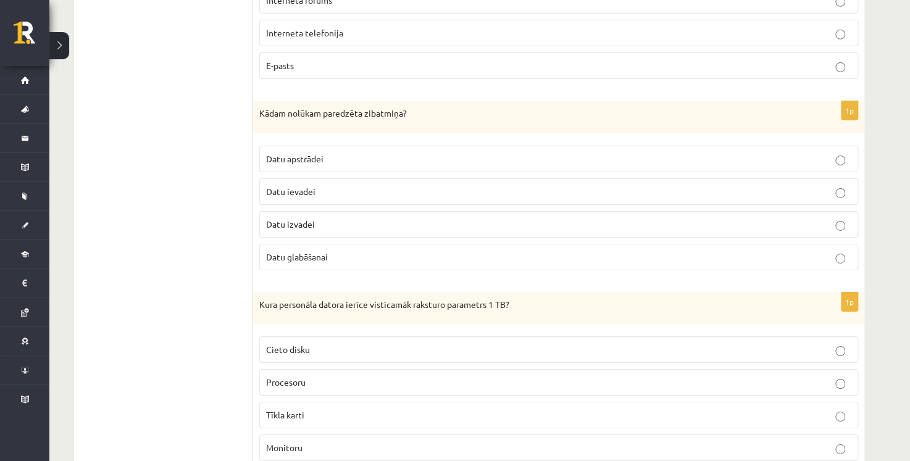
scroll to position [2016, 0]
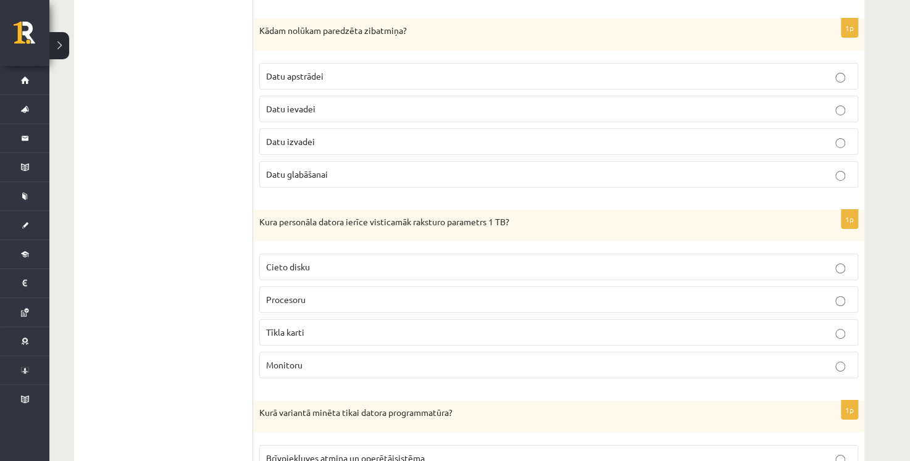
click at [315, 262] on p "Cieto disku" at bounding box center [558, 266] width 585 height 13
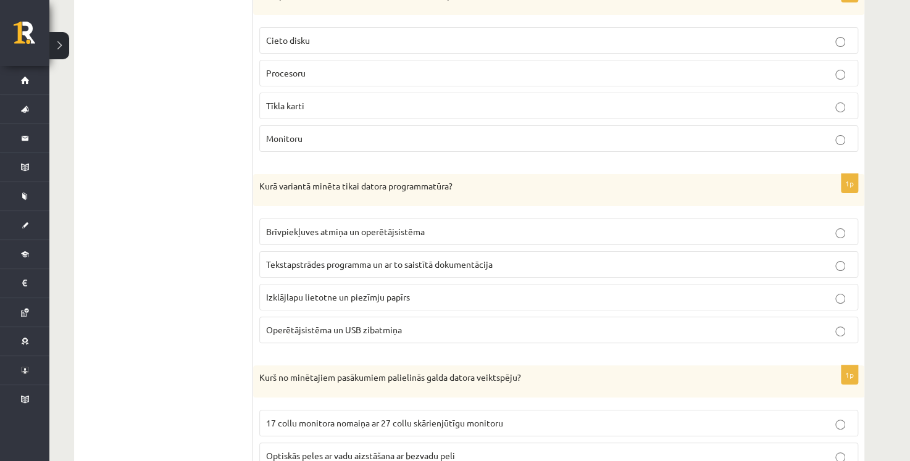
scroll to position [2263, 0]
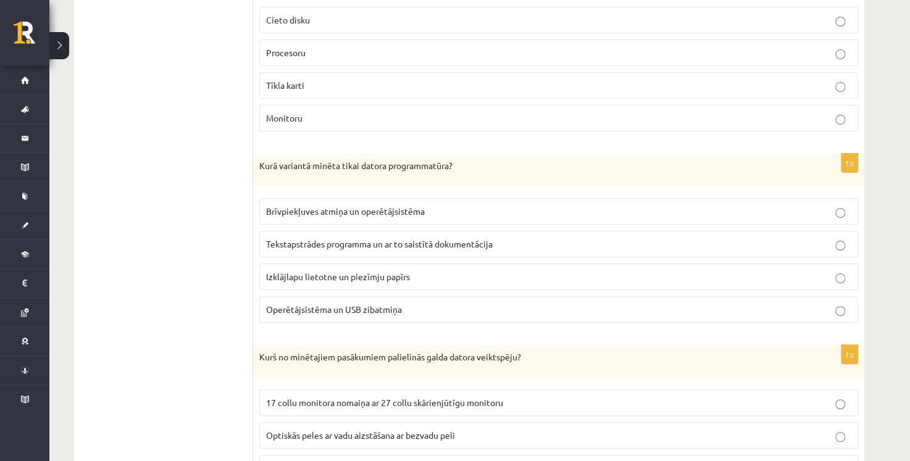
click at [402, 303] on p "Operētājsistēma un USB zibatmiņa" at bounding box center [558, 309] width 585 height 13
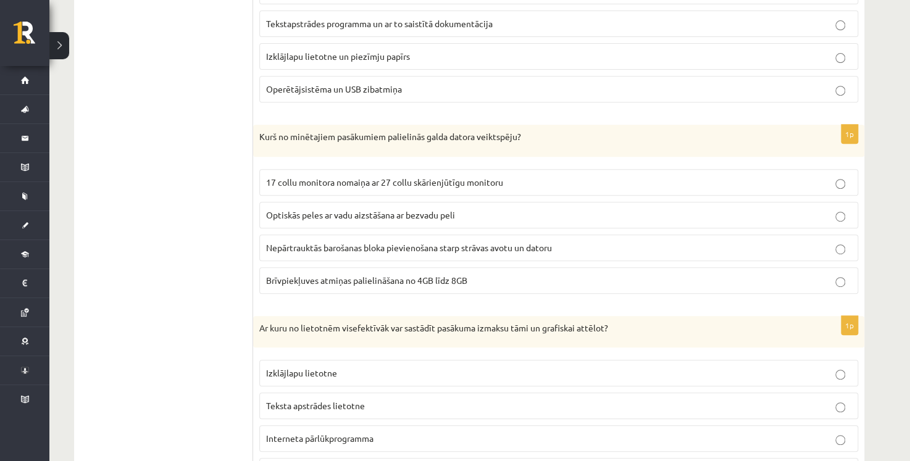
scroll to position [2510, 0]
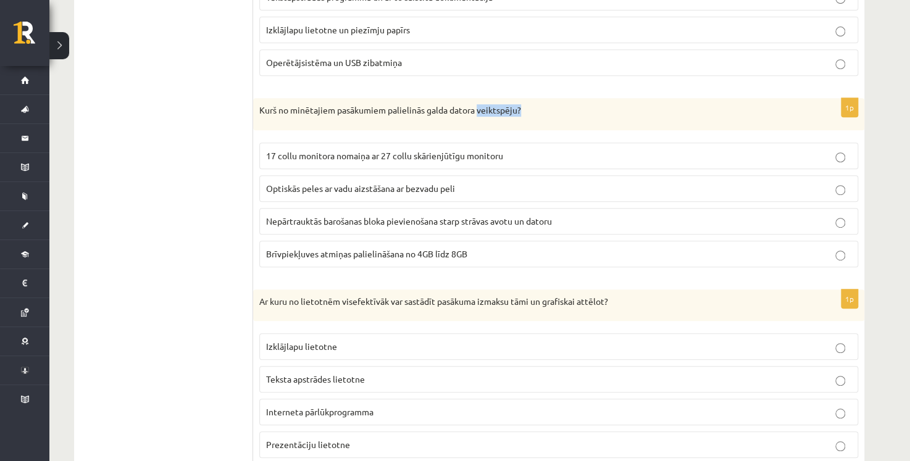
drag, startPoint x: 478, startPoint y: 100, endPoint x: 555, endPoint y: 101, distance: 76.5
click at [555, 104] on p "Kurš no minētajiem pasākumiem palielinās galda datora veiktspēju?" at bounding box center [527, 110] width 537 height 12
copy p "veiktspēju?"
click at [507, 215] on span "Nepārtrauktās barošanas bloka pievienošana starp strāvas avotu un datoru" at bounding box center [409, 220] width 286 height 11
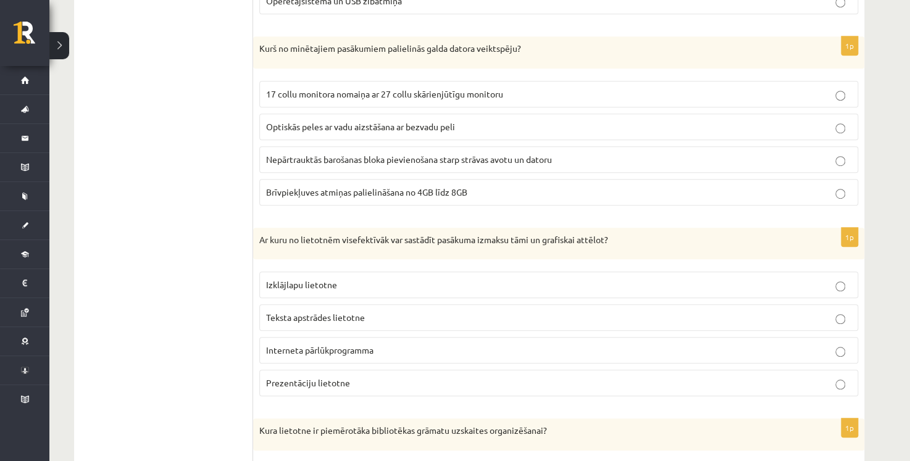
scroll to position [2633, 0]
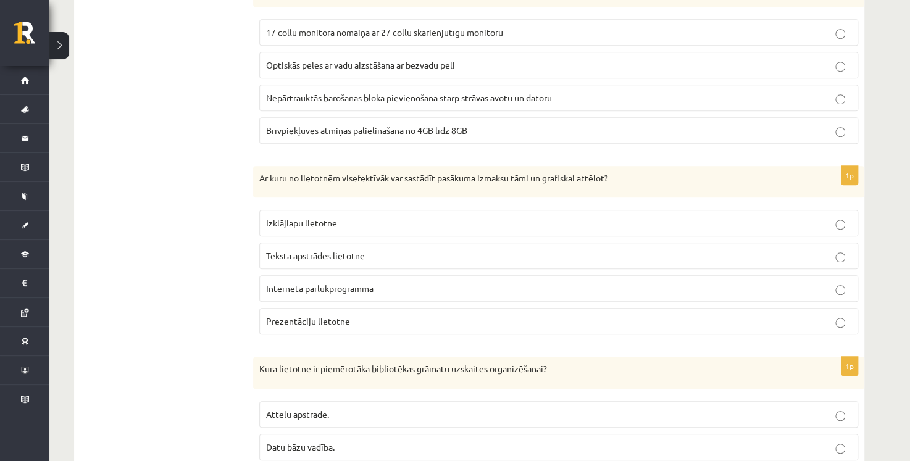
drag, startPoint x: 300, startPoint y: 167, endPoint x: 607, endPoint y: 183, distance: 307.8
click at [624, 177] on div "Ar kuru no lietotnēm visefektīvāk var sastādīt pasākuma izmaksu tāmi un grafisk…" at bounding box center [558, 182] width 611 height 32
drag, startPoint x: 257, startPoint y: 169, endPoint x: 285, endPoint y: 168, distance: 27.2
click at [285, 168] on div "Ar kuru no lietotnēm visefektīvāk var sastādīt pasākuma izmaksu tāmi un grafisk…" at bounding box center [558, 182] width 611 height 32
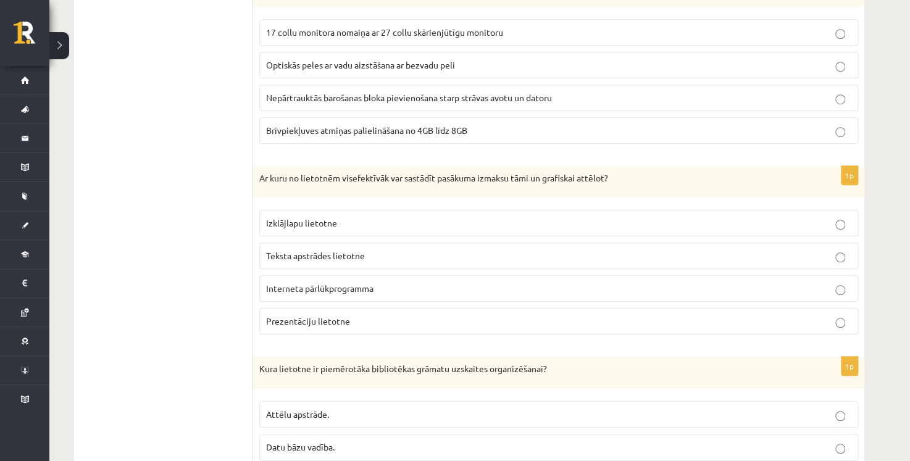
click at [289, 177] on div "Ar kuru no lietotnēm visefektīvāk var sastādīt pasākuma izmaksu tāmi un grafisk…" at bounding box center [558, 182] width 611 height 32
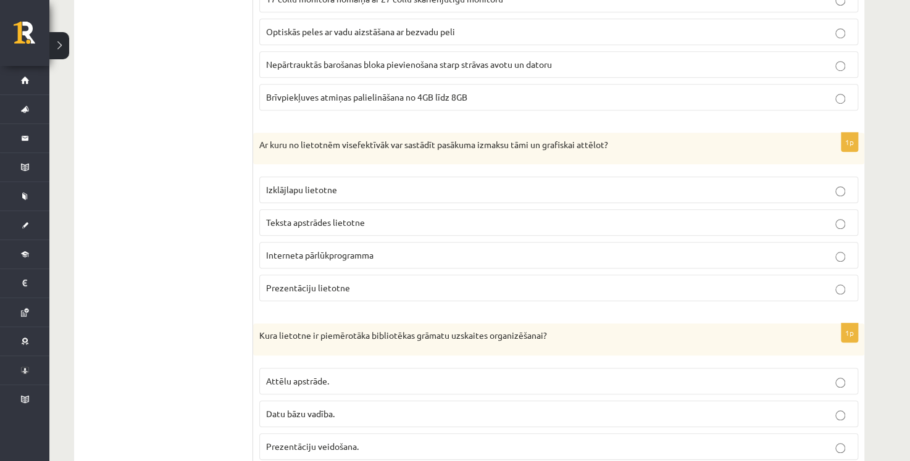
scroll to position [2695, 0]
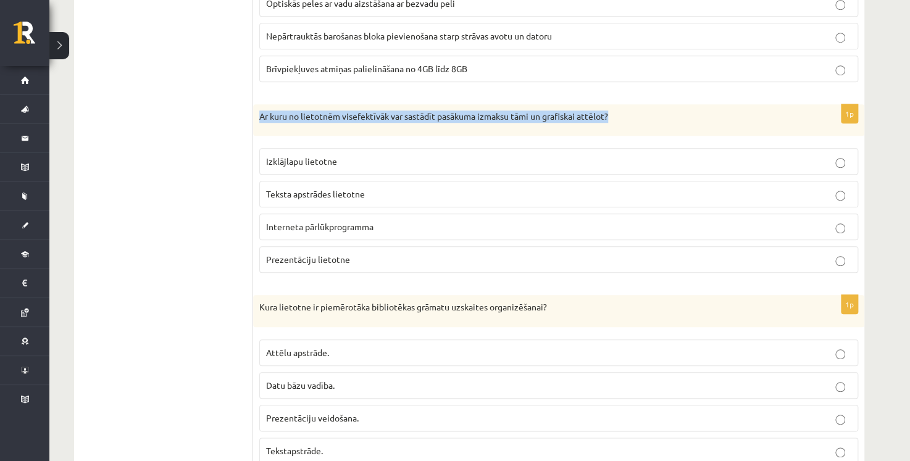
drag, startPoint x: 257, startPoint y: 106, endPoint x: 615, endPoint y: 102, distance: 358.0
click at [615, 104] on div "Ar kuru no lietotnēm visefektīvāk var sastādīt pasākuma izmaksu tāmi un grafisk…" at bounding box center [558, 120] width 611 height 32
copy p "Ar kuru no lietotnēm visefektīvāk var sastādīt pasākuma izmaksu tāmi un grafisk…"
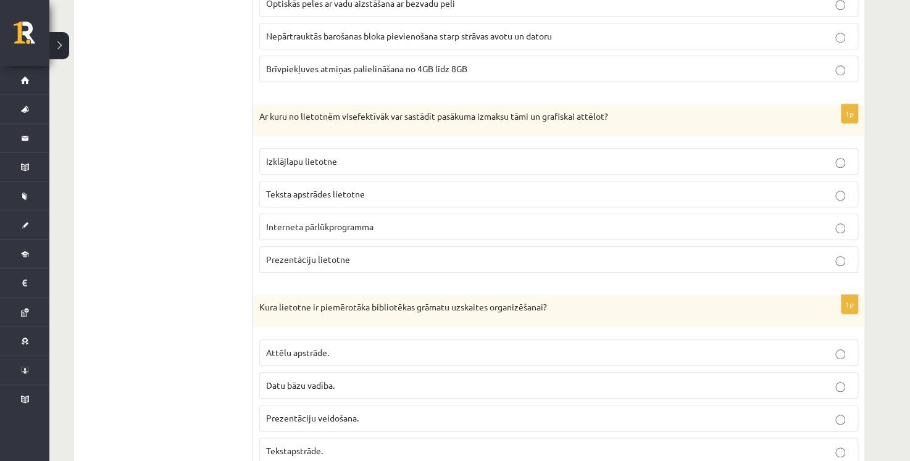
click at [344, 221] on span "Interneta pārlūkprogramma" at bounding box center [319, 226] width 107 height 11
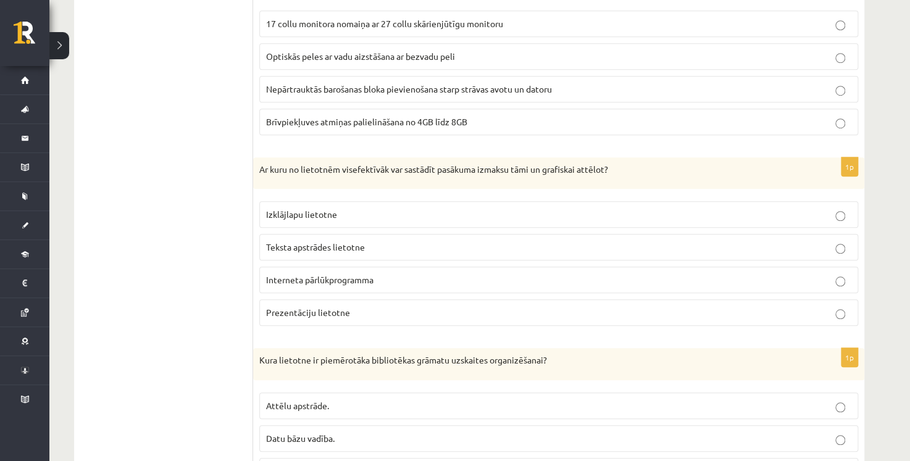
scroll to position [2818, 0]
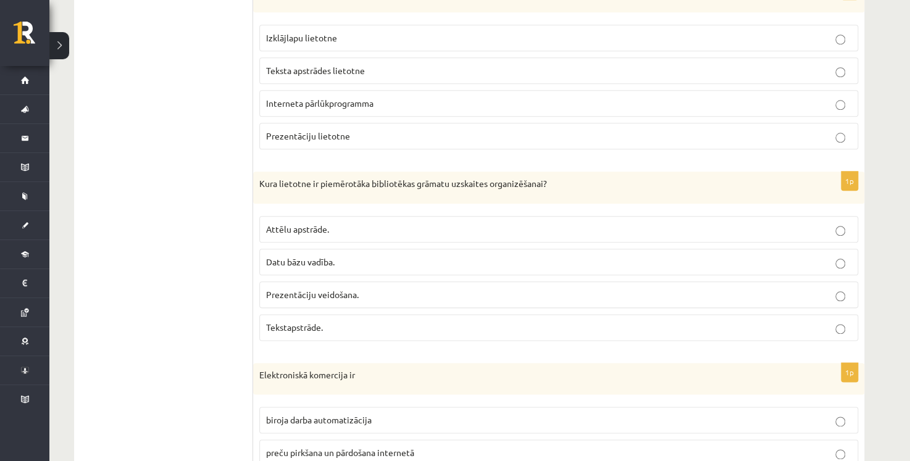
click at [339, 256] on p "Datu bāzu vadība." at bounding box center [558, 262] width 585 height 13
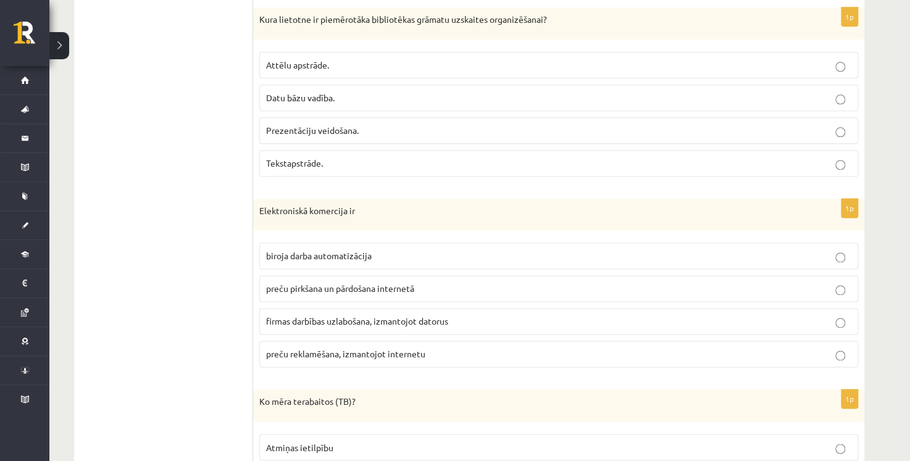
scroll to position [3003, 0]
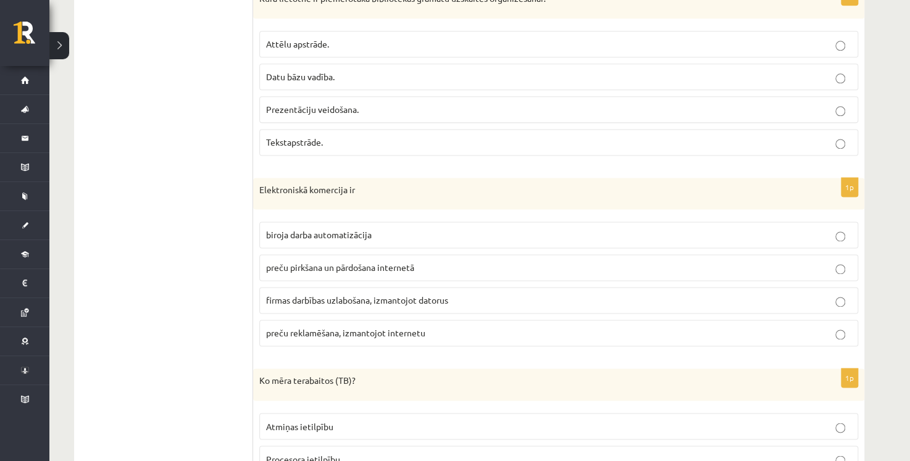
click at [423, 261] on p "preču pirkšana un pārdošana internetā" at bounding box center [558, 267] width 585 height 13
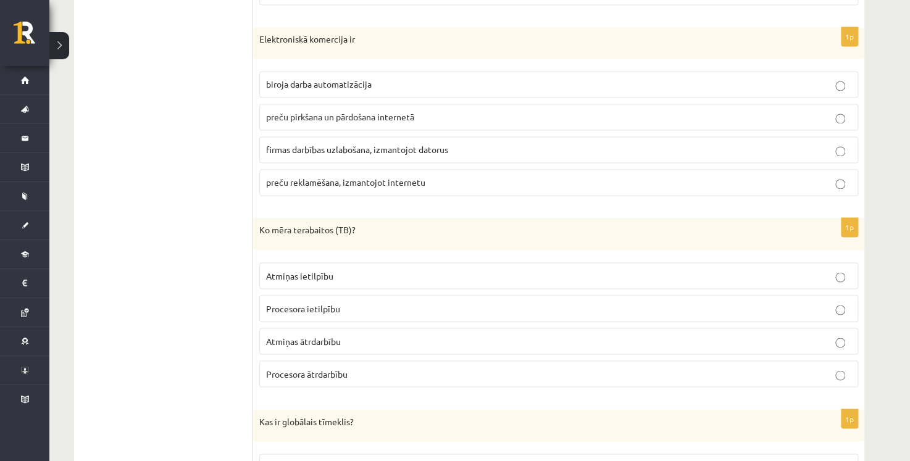
scroll to position [3189, 0]
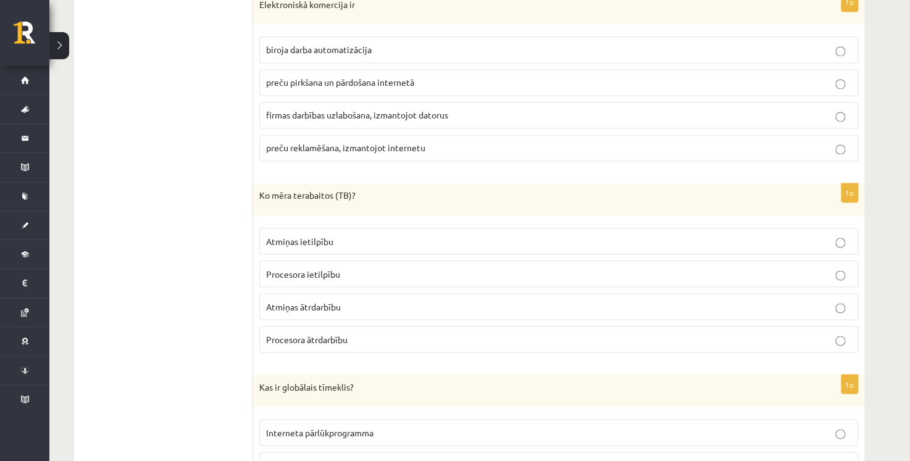
click at [347, 235] on p "Atmiņas ietilpību" at bounding box center [558, 241] width 585 height 13
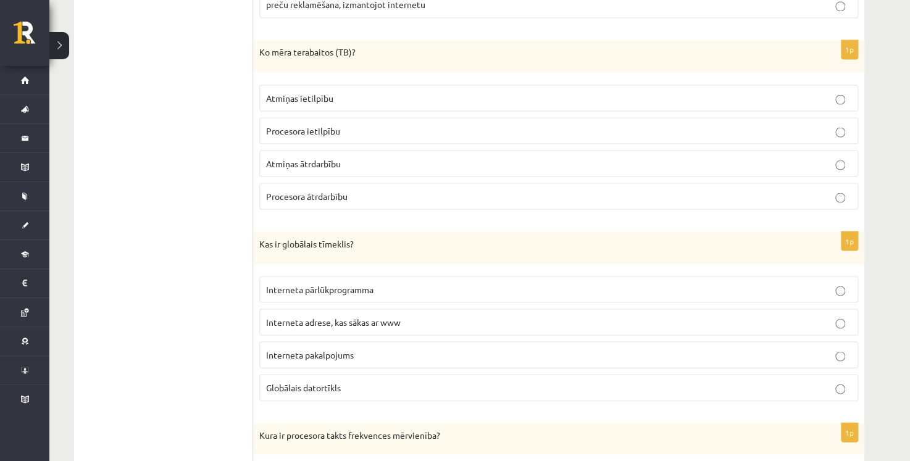
scroll to position [3374, 0]
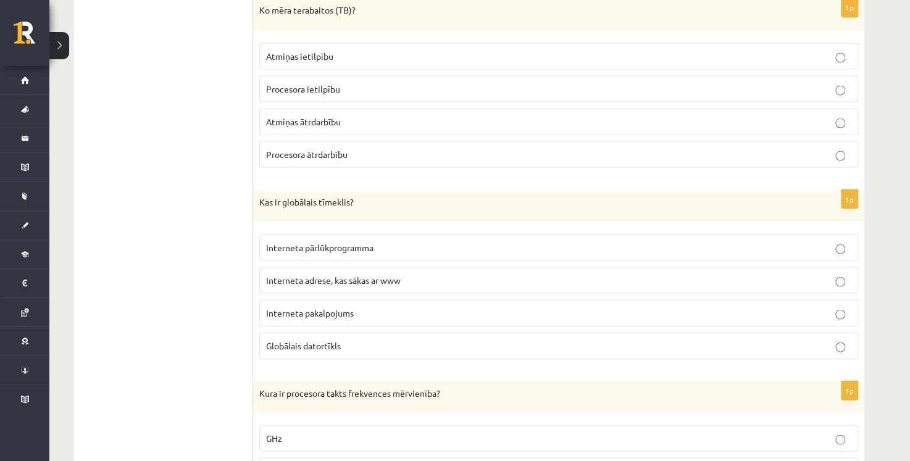
click at [415, 273] on p "Interneta adrese, kas sākas ar www" at bounding box center [558, 279] width 585 height 13
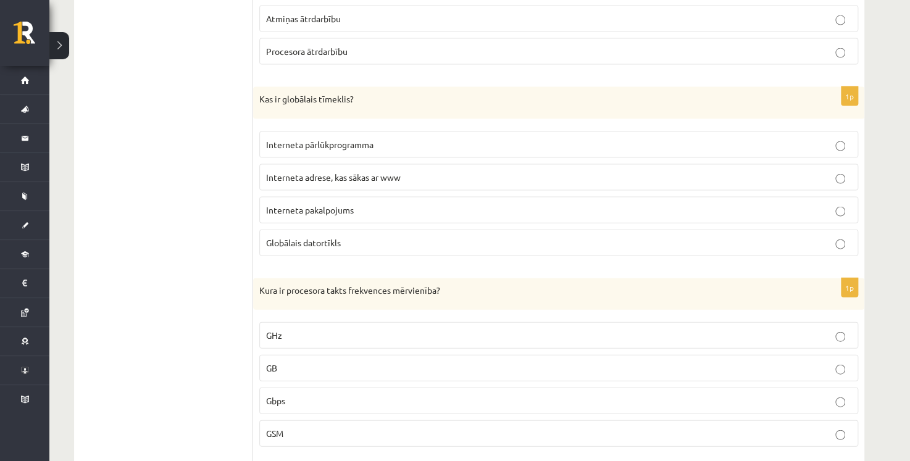
scroll to position [3497, 0]
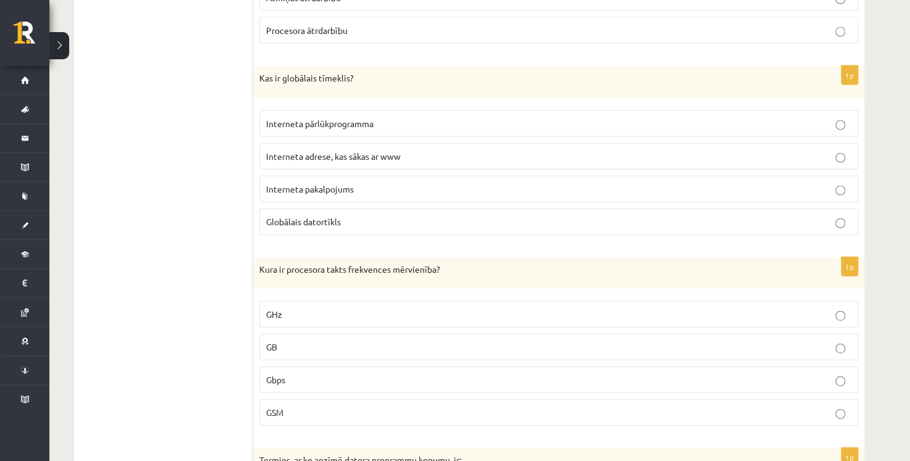
click at [311, 308] on p "GHz" at bounding box center [558, 314] width 585 height 13
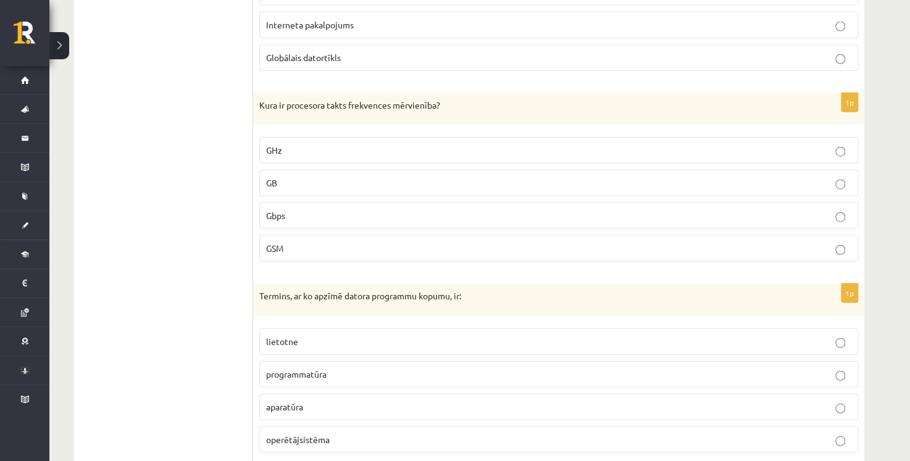
scroll to position [3682, 0]
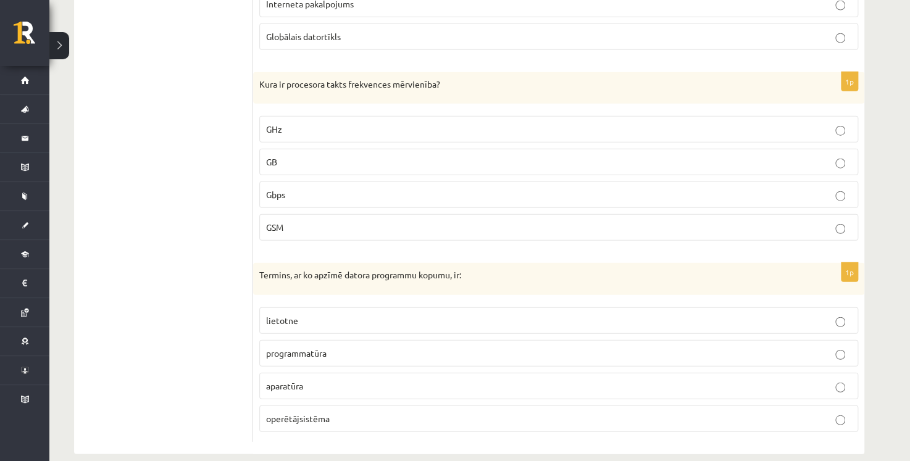
click at [345, 412] on p "operētājsistēma" at bounding box center [558, 418] width 585 height 13
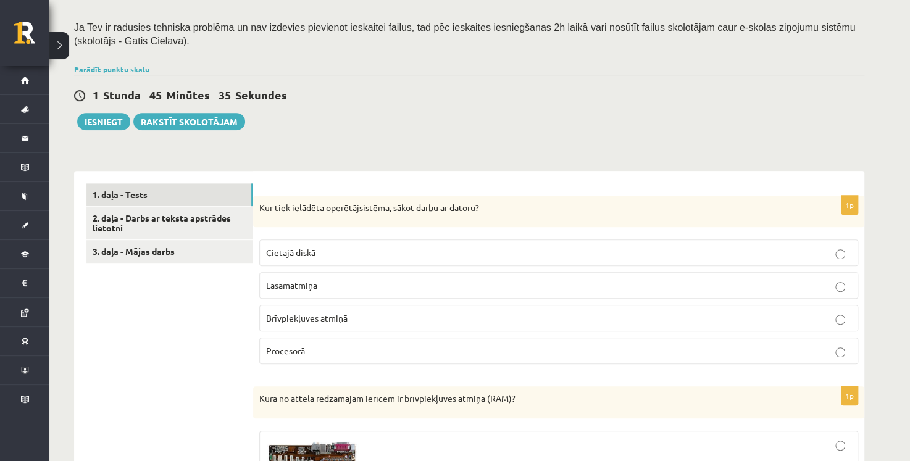
scroll to position [349, 0]
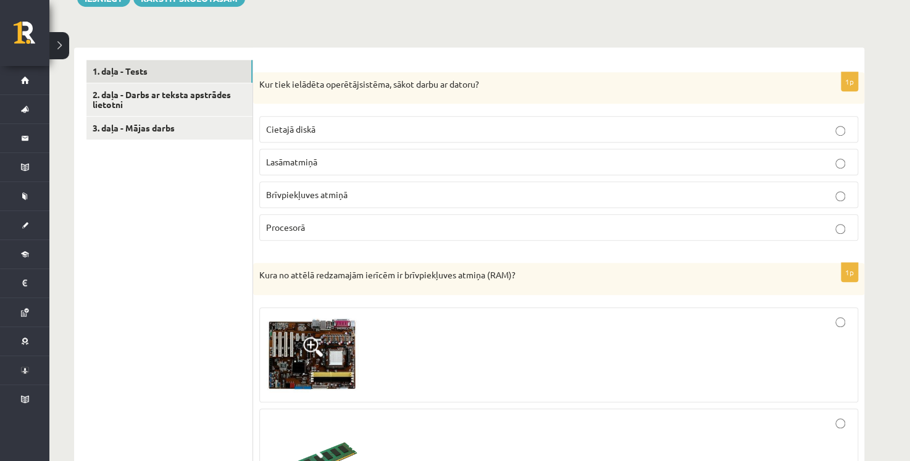
click at [318, 227] on p "Procesorā" at bounding box center [558, 227] width 585 height 13
click at [209, 107] on link "2. daļa - Darbs ar teksta apstrādes lietotni" at bounding box center [169, 99] width 166 height 33
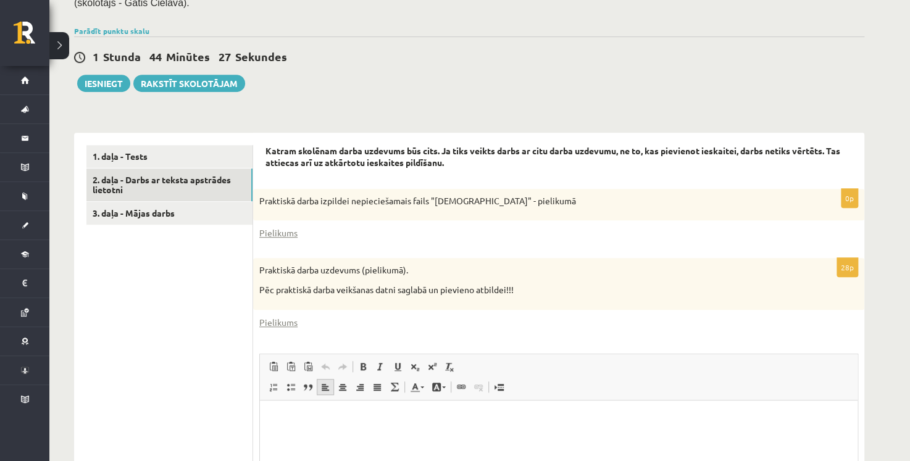
scroll to position [326, 0]
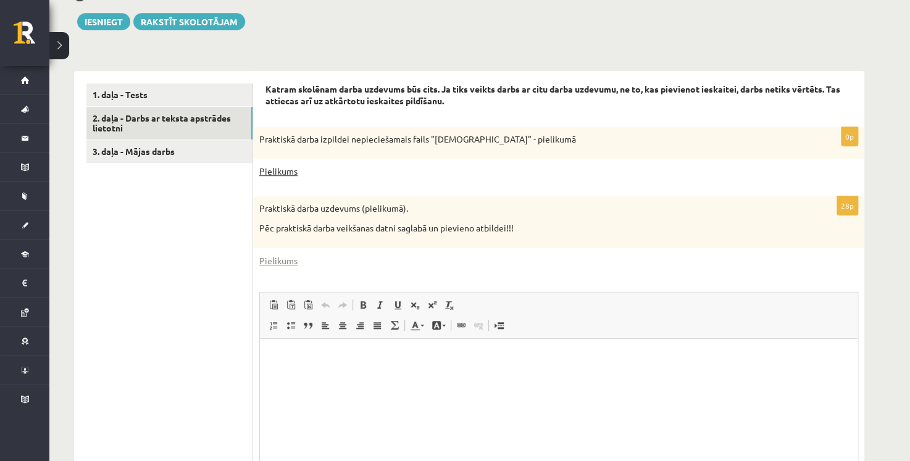
click at [284, 175] on link "Pielikums" at bounding box center [278, 171] width 38 height 13
click at [285, 261] on link "Pielikums" at bounding box center [278, 260] width 38 height 13
click at [279, 174] on link "Pielikums" at bounding box center [278, 171] width 38 height 13
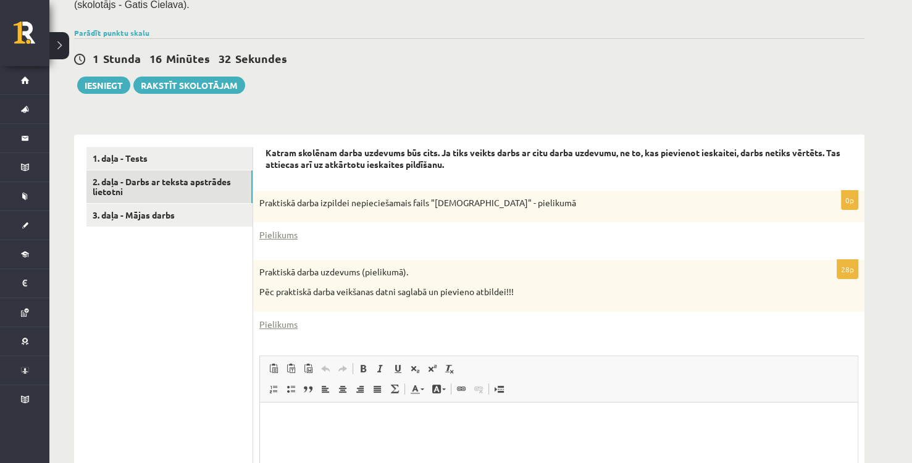
scroll to position [324, 0]
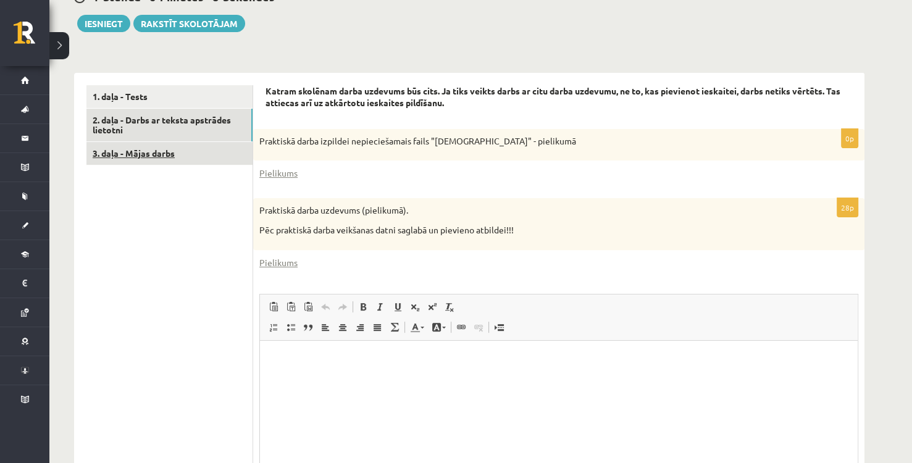
click at [189, 152] on link "3. daļa - Mājas darbs" at bounding box center [169, 153] width 166 height 23
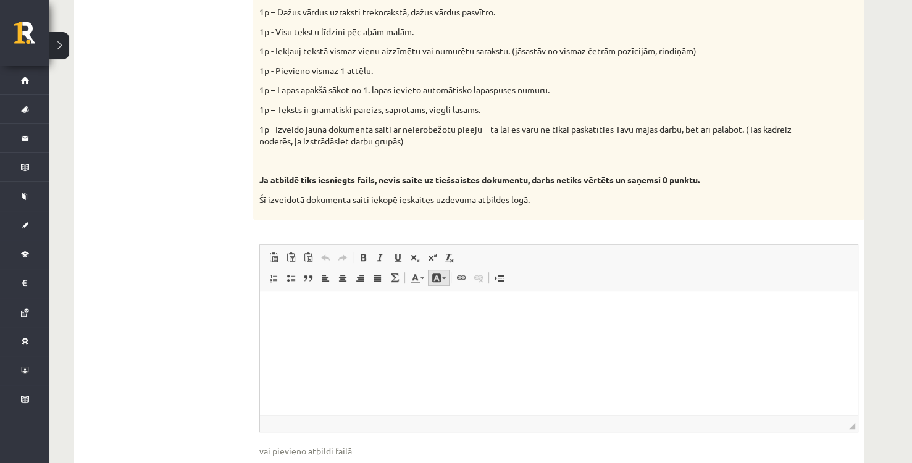
scroll to position [672, 0]
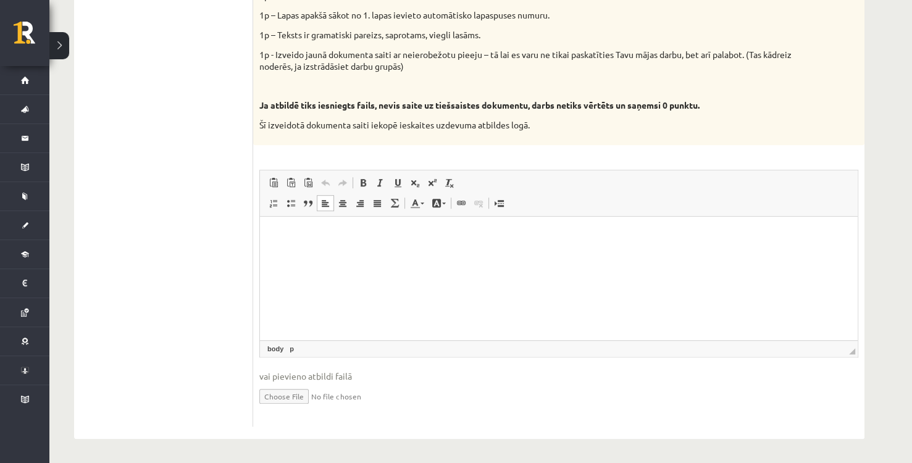
click at [351, 251] on html at bounding box center [558, 235] width 597 height 38
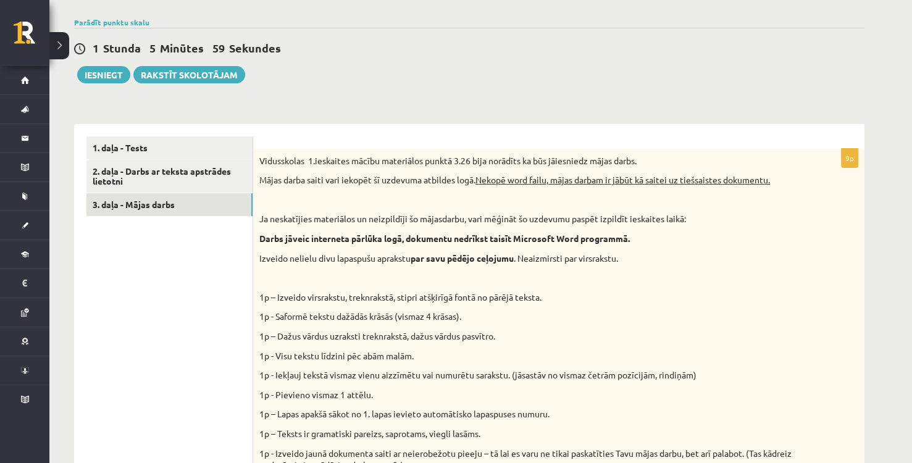
scroll to position [178, 0]
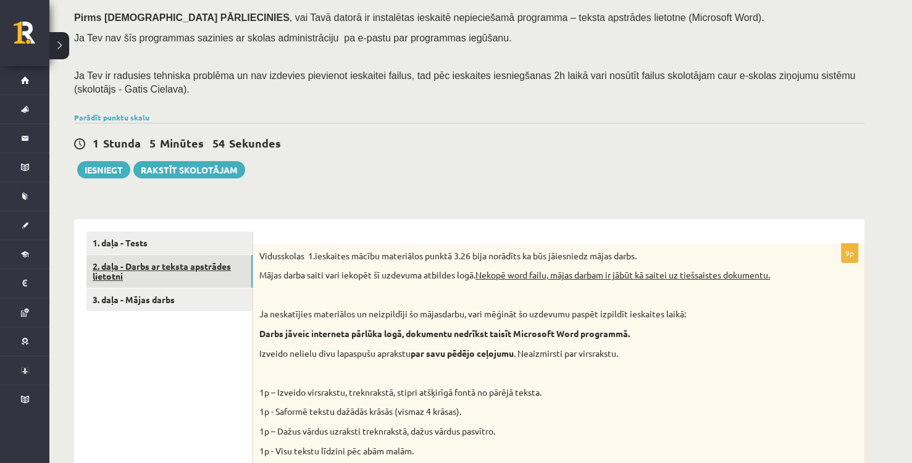
click at [179, 274] on link "2. daļa - Darbs ar teksta apstrādes lietotni" at bounding box center [169, 271] width 166 height 33
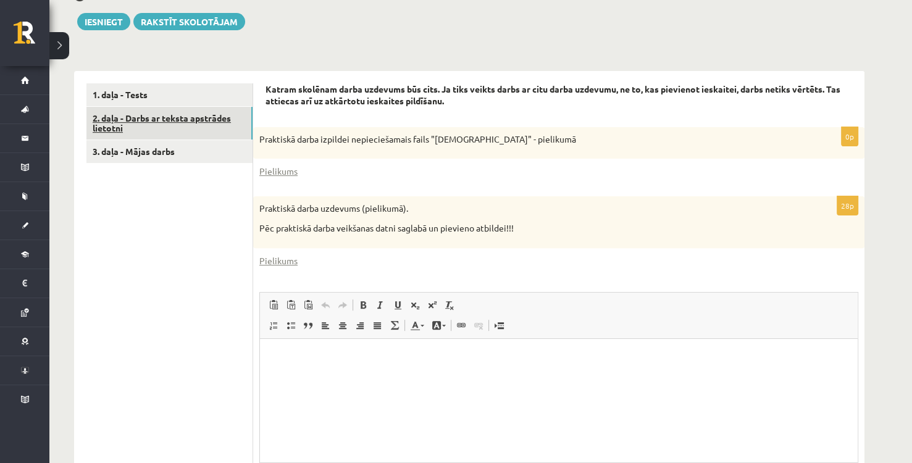
scroll to position [0, 0]
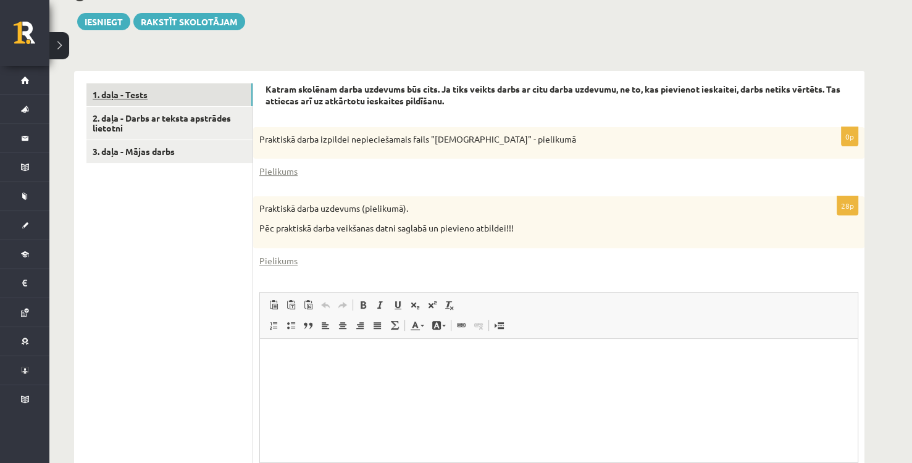
click at [190, 100] on link "1. daļa - Tests" at bounding box center [169, 94] width 166 height 23
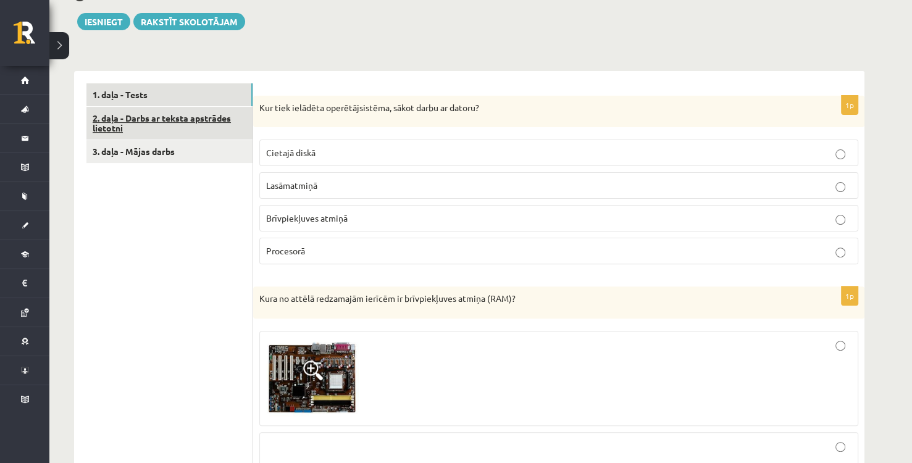
click at [139, 123] on link "2. daļa - Darbs ar teksta apstrādes lietotni" at bounding box center [169, 123] width 166 height 33
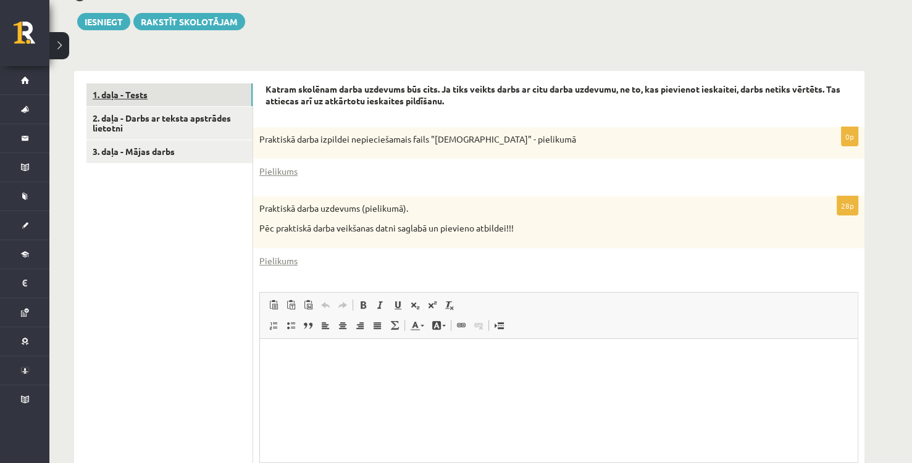
click at [234, 90] on link "1. daļa - Tests" at bounding box center [169, 94] width 166 height 23
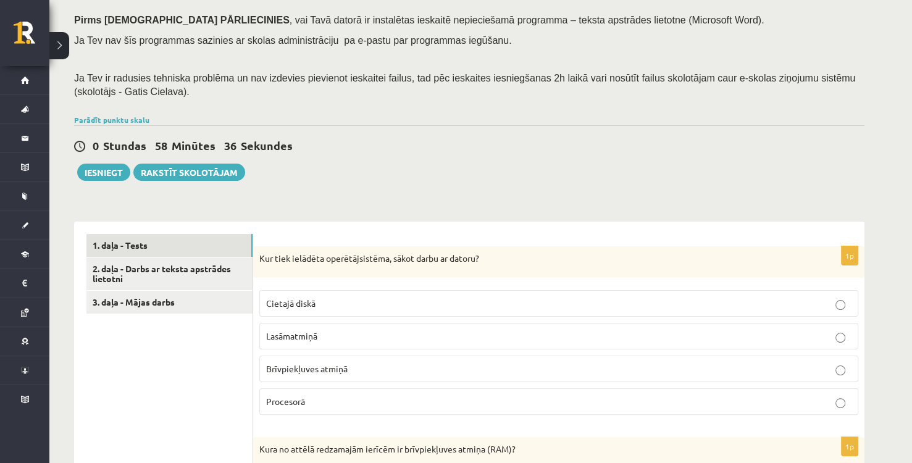
scroll to position [202, 0]
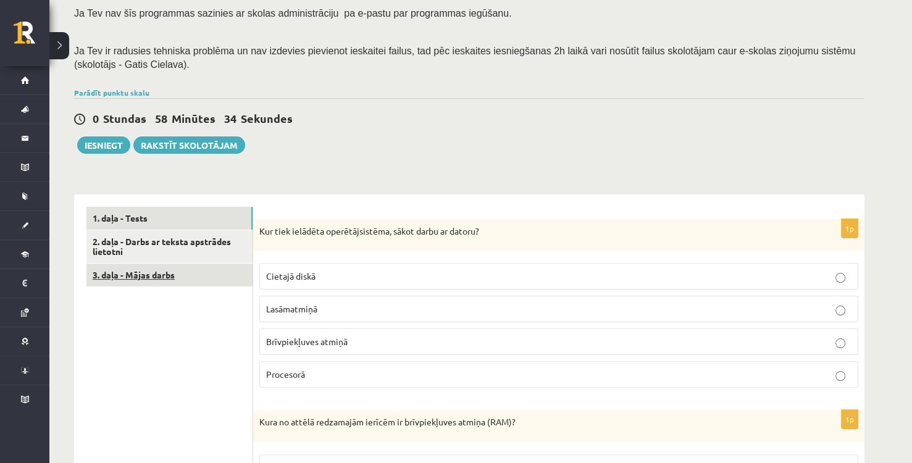
click at [186, 278] on link "3. daļa - Mājas darbs" at bounding box center [169, 275] width 166 height 23
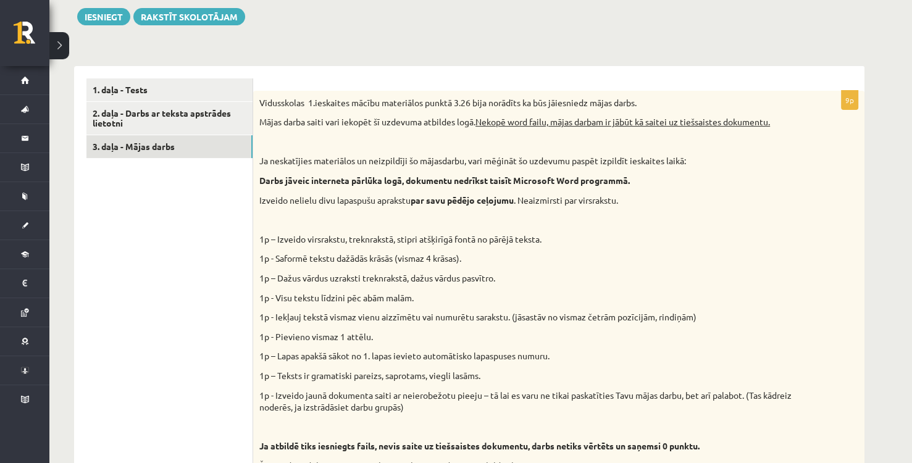
scroll to position [264, 0]
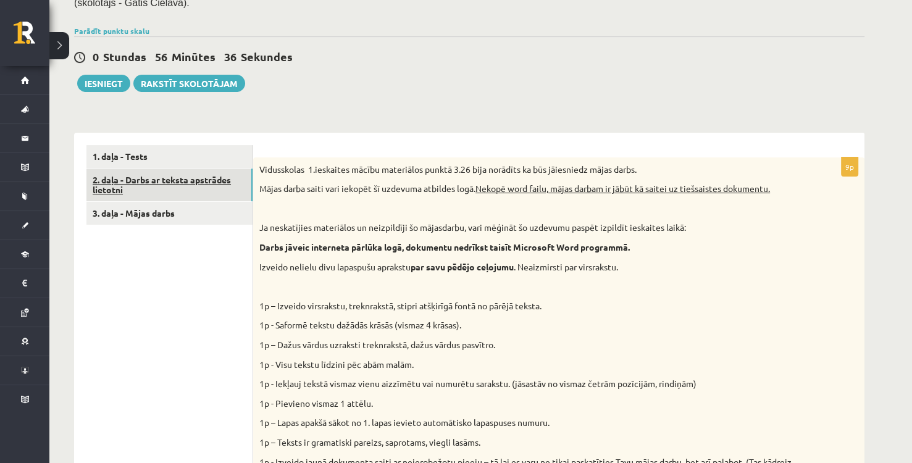
click at [199, 193] on link "2. daļa - Darbs ar teksta apstrādes lietotni" at bounding box center [169, 185] width 166 height 33
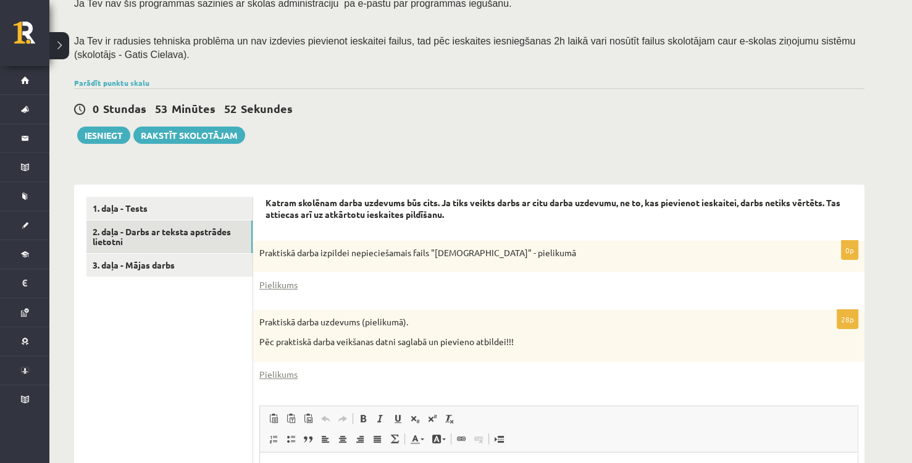
scroll to position [201, 0]
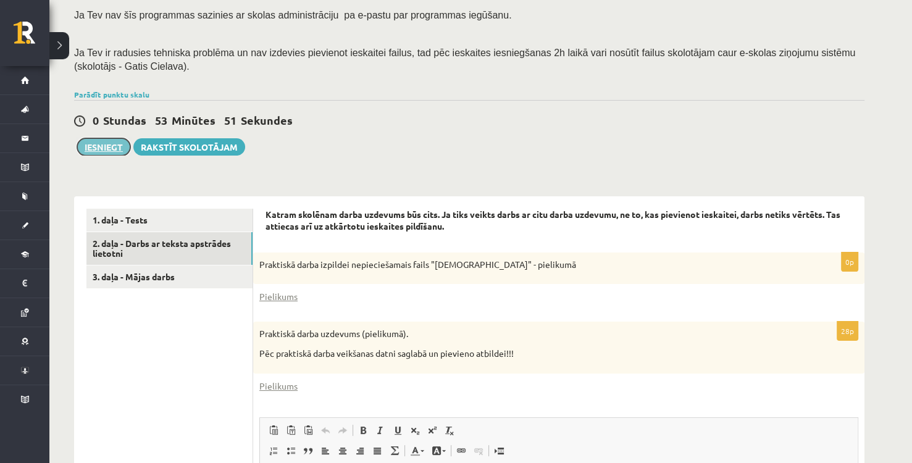
click at [108, 149] on button "Iesniegt" at bounding box center [103, 146] width 53 height 17
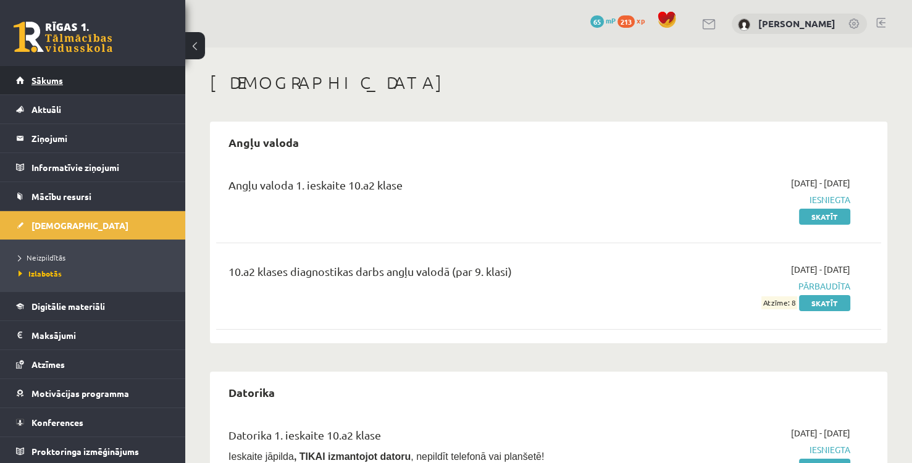
click at [114, 83] on link "Sākums" at bounding box center [93, 80] width 154 height 28
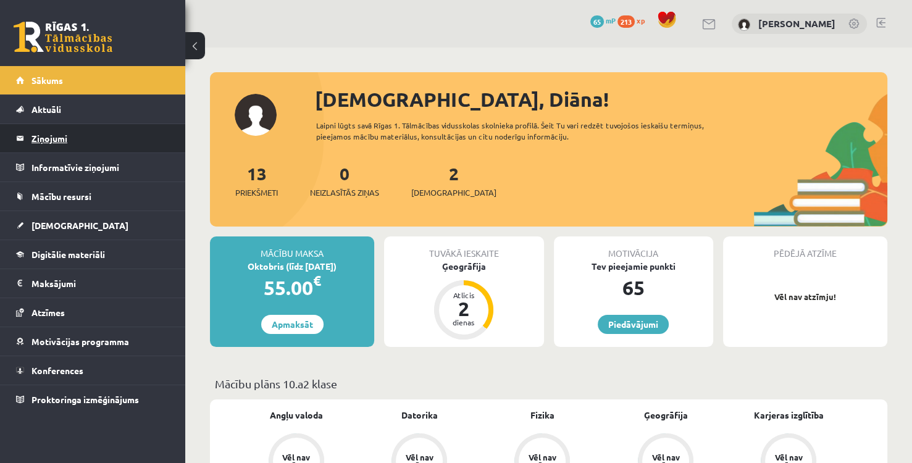
click at [91, 138] on legend "Ziņojumi 0" at bounding box center [100, 138] width 138 height 28
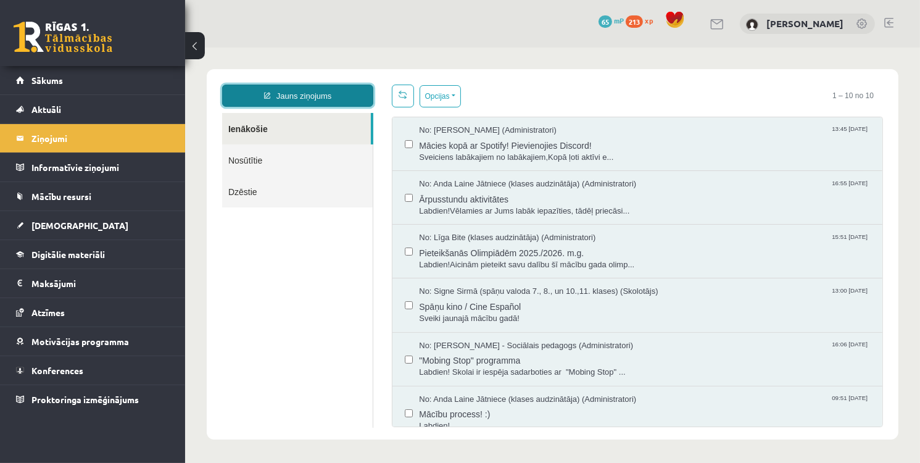
click at [335, 98] on link "Jauns ziņojums" at bounding box center [297, 95] width 151 height 22
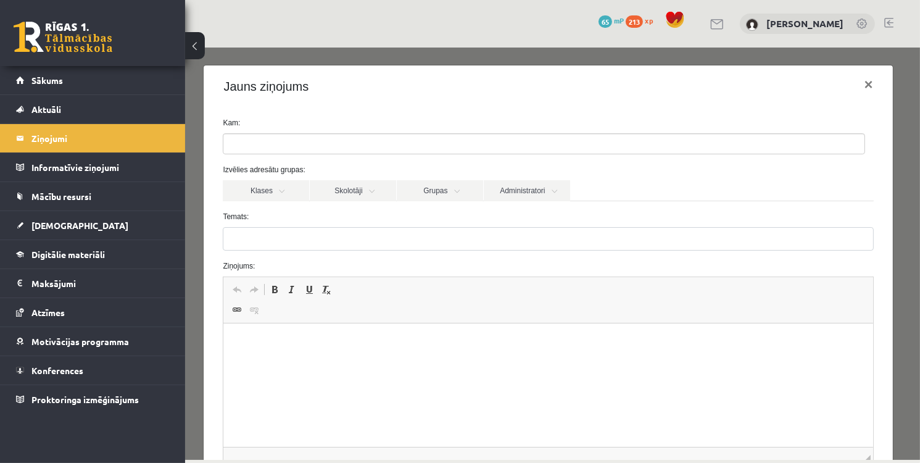
drag, startPoint x: 356, startPoint y: 194, endPoint x: 351, endPoint y: 201, distance: 8.0
click at [359, 194] on link "Skolotāji" at bounding box center [352, 190] width 86 height 21
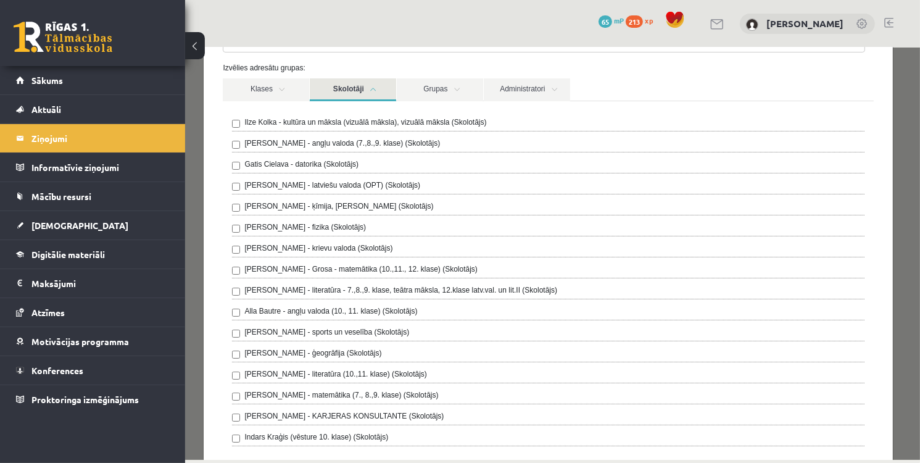
scroll to position [123, 0]
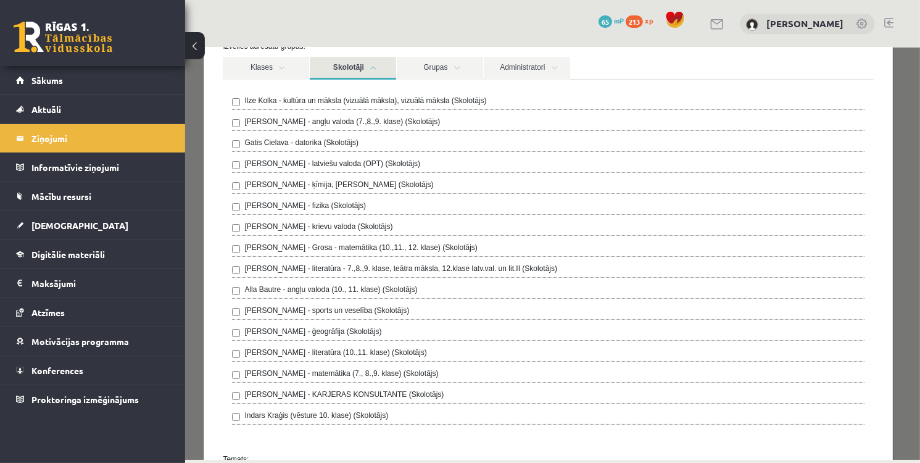
click at [307, 144] on label "Gatis Cielava - datorika (Skolotājs)" at bounding box center [301, 141] width 114 height 11
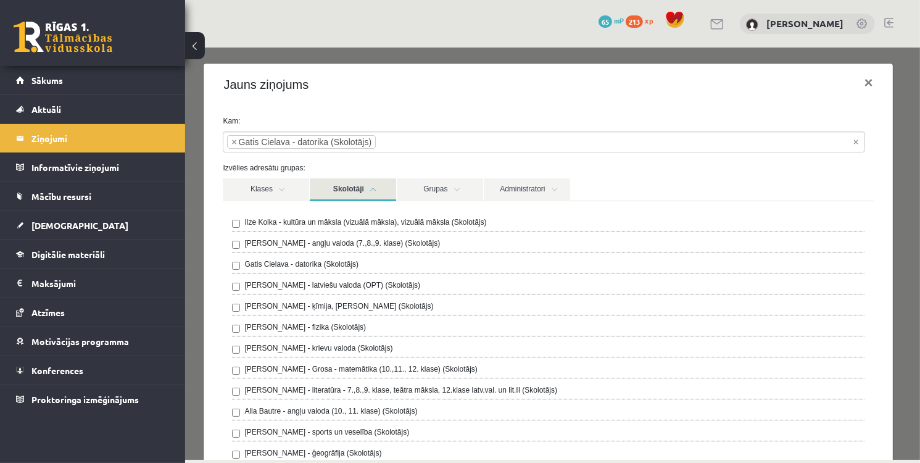
scroll to position [0, 0]
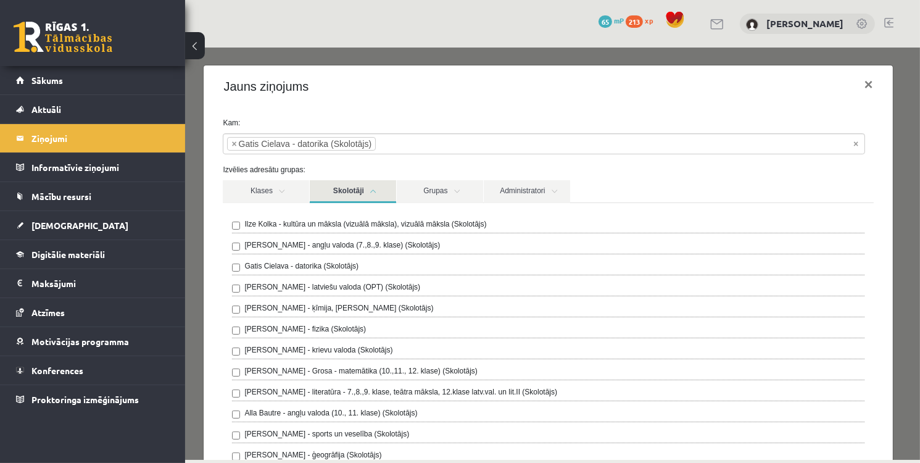
click at [370, 193] on link "Skolotāji" at bounding box center [352, 191] width 86 height 23
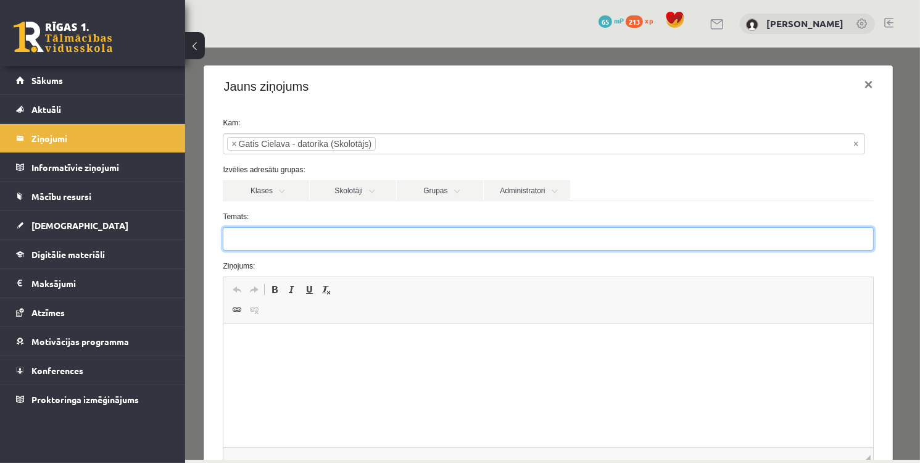
click at [302, 238] on input "Temats:" at bounding box center [547, 238] width 651 height 23
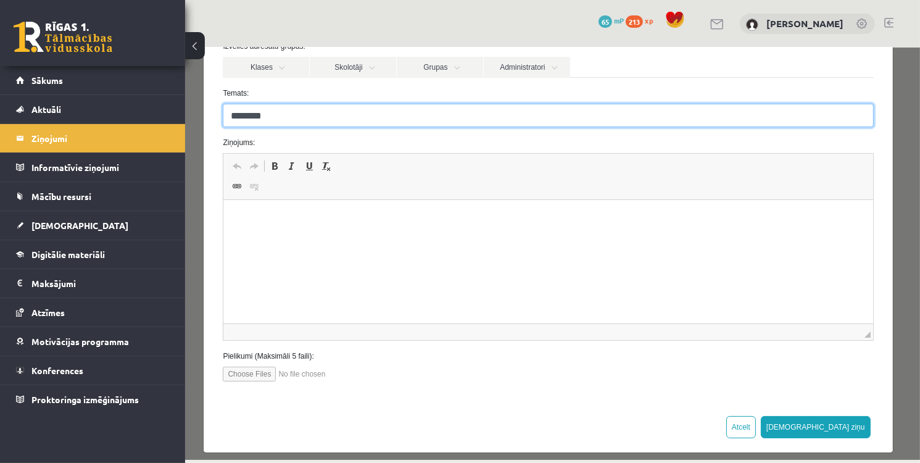
type input "********"
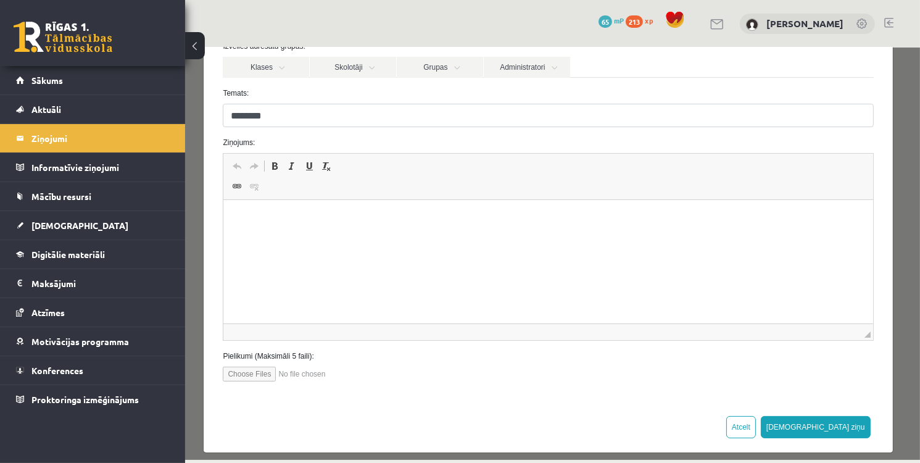
click at [333, 228] on html at bounding box center [547, 219] width 649 height 38
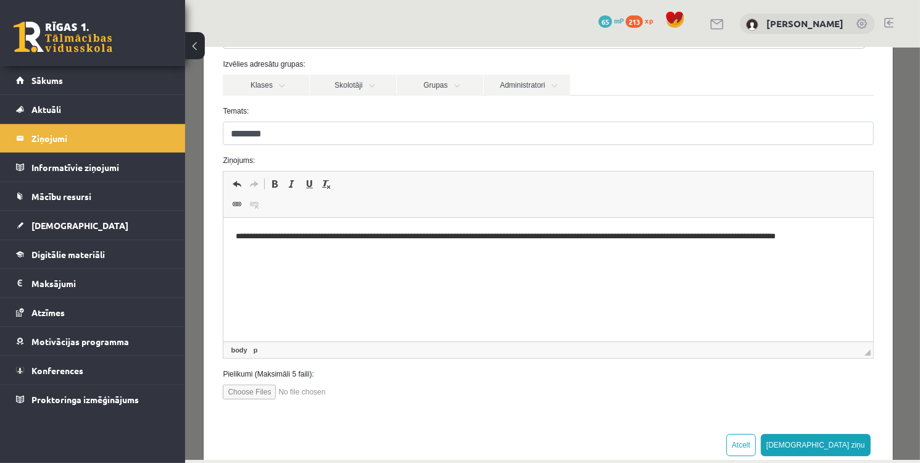
scroll to position [131, 0]
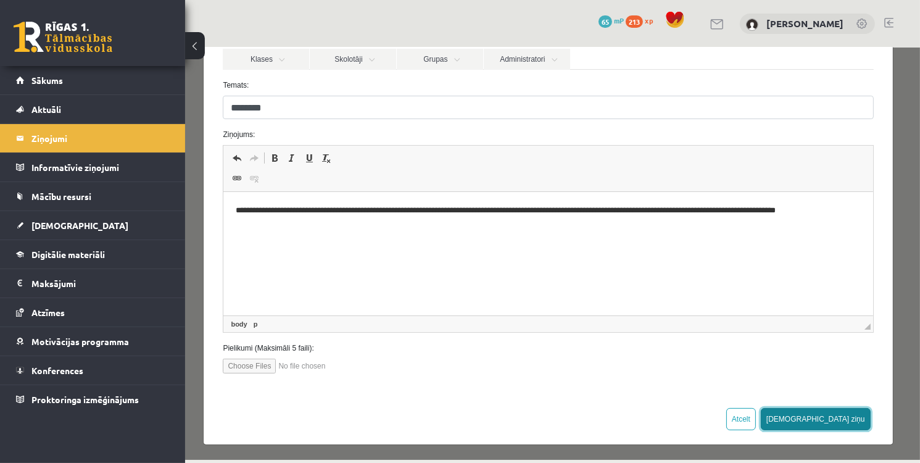
click at [855, 420] on button "[DEMOGRAPHIC_DATA] ziņu" at bounding box center [815, 418] width 110 height 22
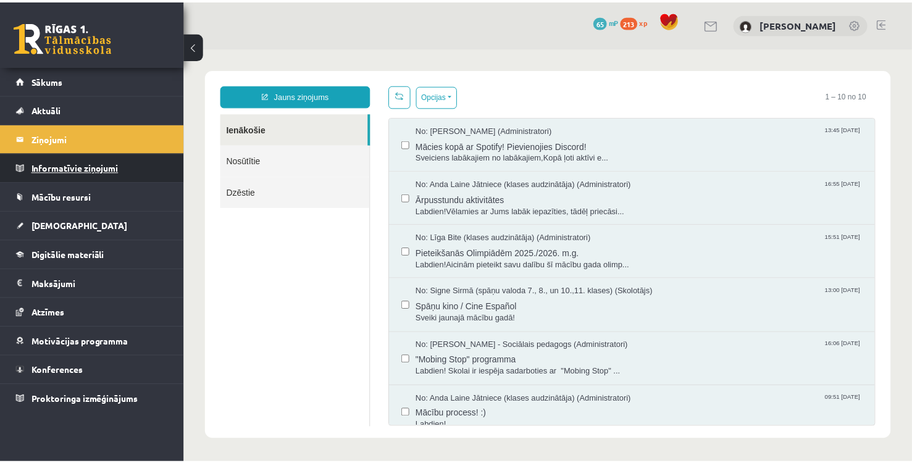
scroll to position [0, 0]
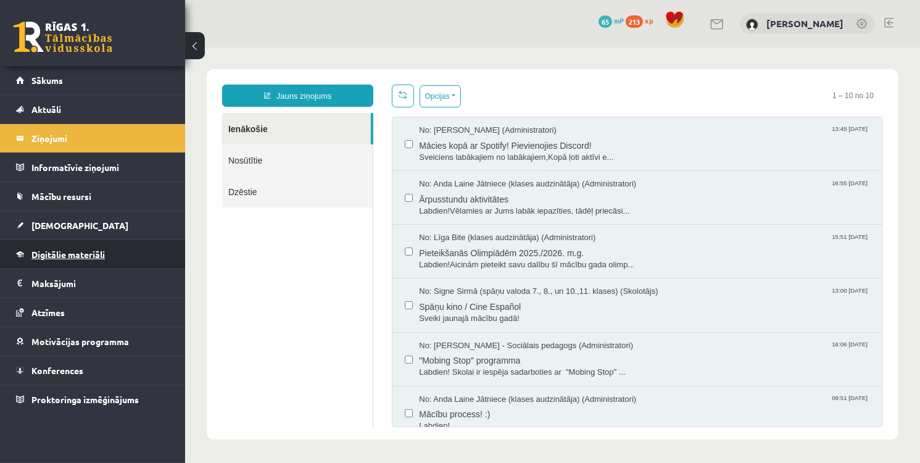
click at [96, 261] on link "Digitālie materiāli" at bounding box center [93, 254] width 154 height 28
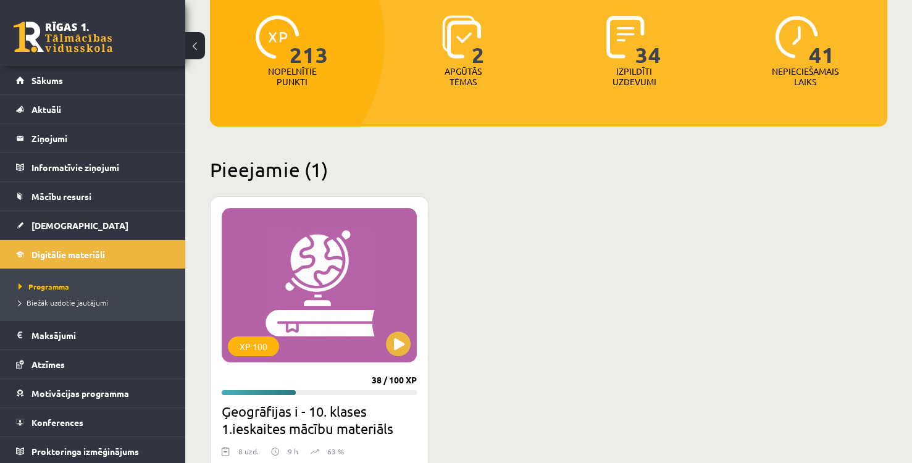
scroll to position [185, 0]
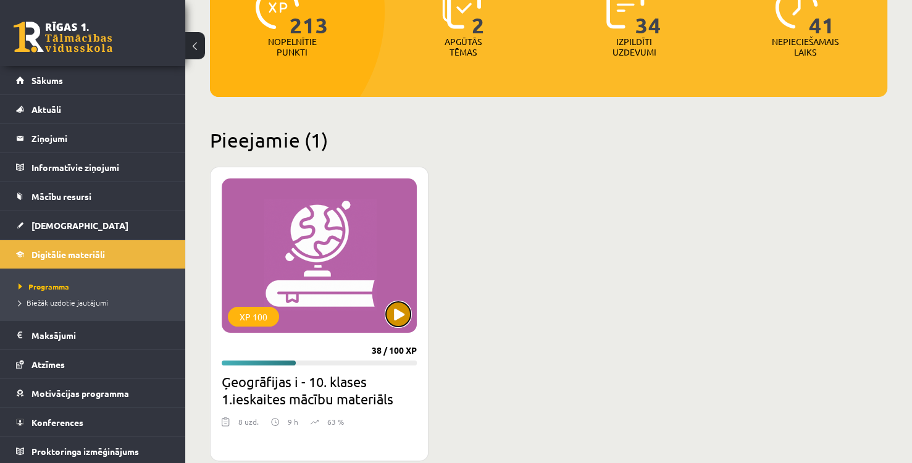
click at [399, 317] on button at bounding box center [398, 314] width 25 height 25
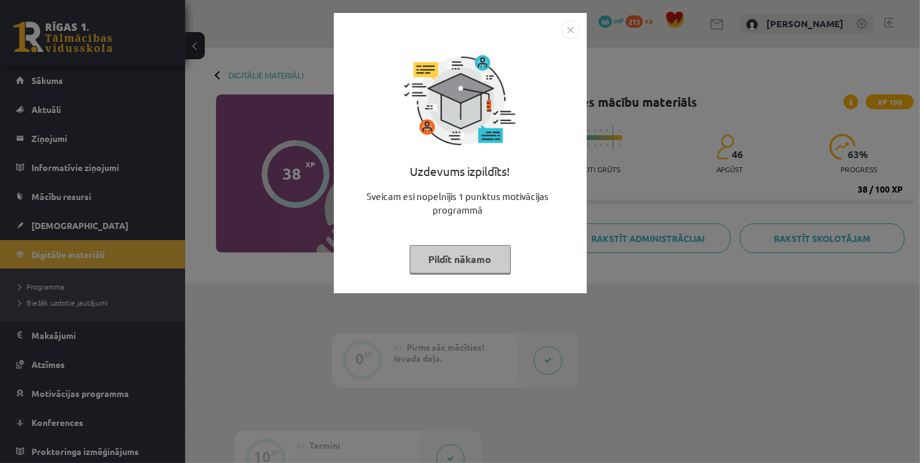
click at [578, 33] on img "Close" at bounding box center [570, 29] width 19 height 19
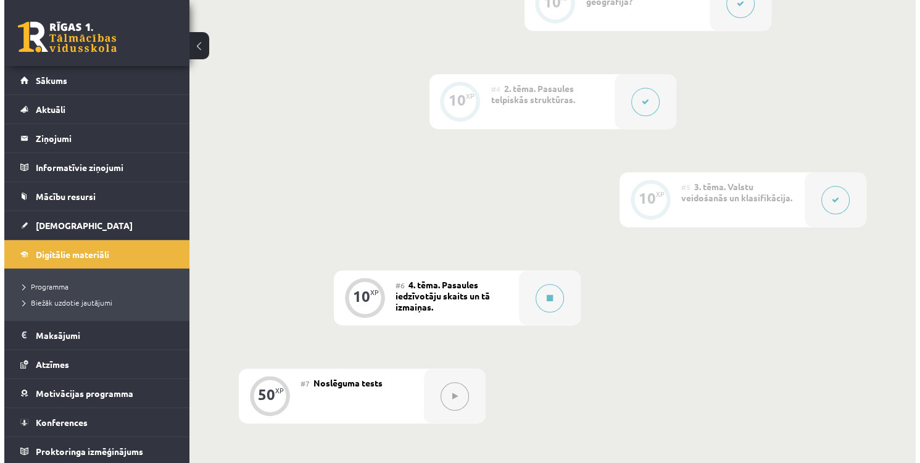
scroll to position [556, 0]
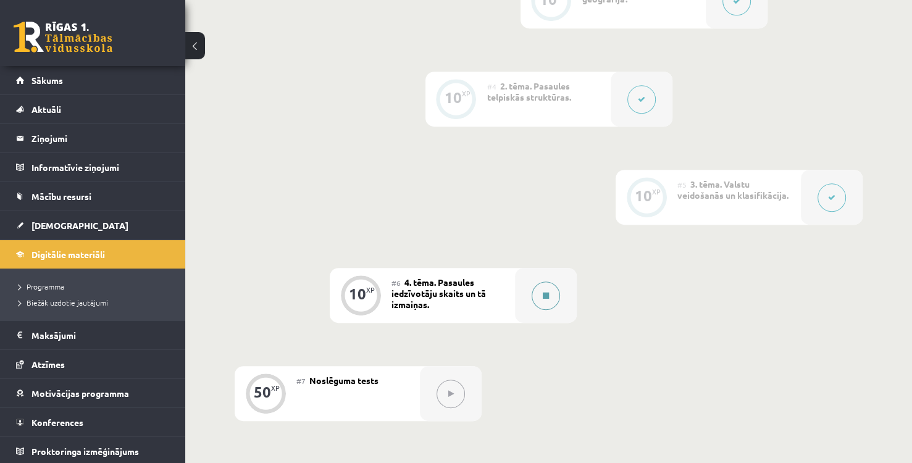
click at [543, 298] on icon at bounding box center [546, 295] width 6 height 7
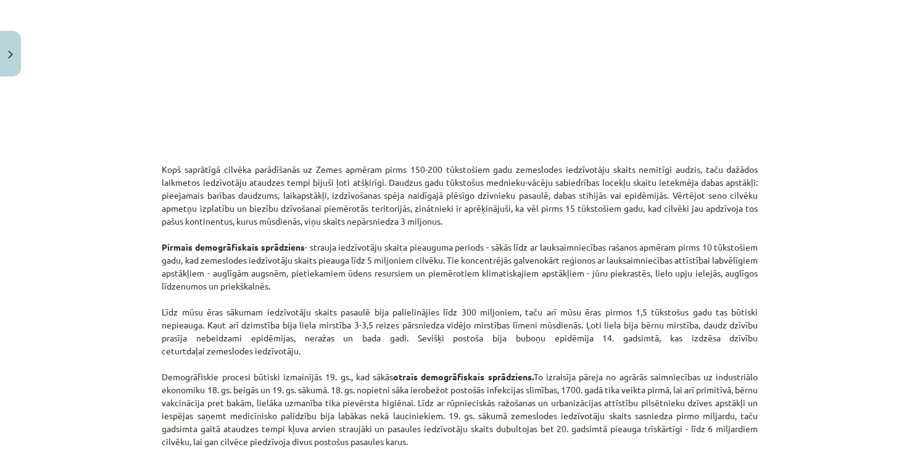
click at [393, 184] on p "Kopš saprātīgā cilvēka parādīšanās uz Zemes apmēram pirms 150-200 tūkstošiem ga…" at bounding box center [460, 357] width 596 height 415
click at [393, 186] on p "Kopš saprātīgā cilvēka parādīšanās uz Zemes apmēram pirms 150-200 tūkstošiem ga…" at bounding box center [460, 357] width 596 height 415
drag, startPoint x: 150, startPoint y: 164, endPoint x: 551, endPoint y: 223, distance: 404.9
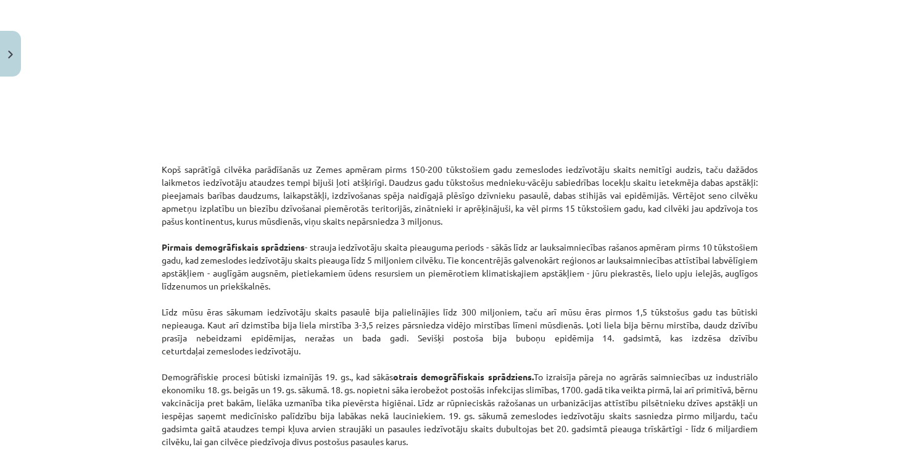
copy p "Kopš saprātīgā cilvēka parādīšanās uz Zemes apmēram pirms 150-200 tūkstošiem ga…"
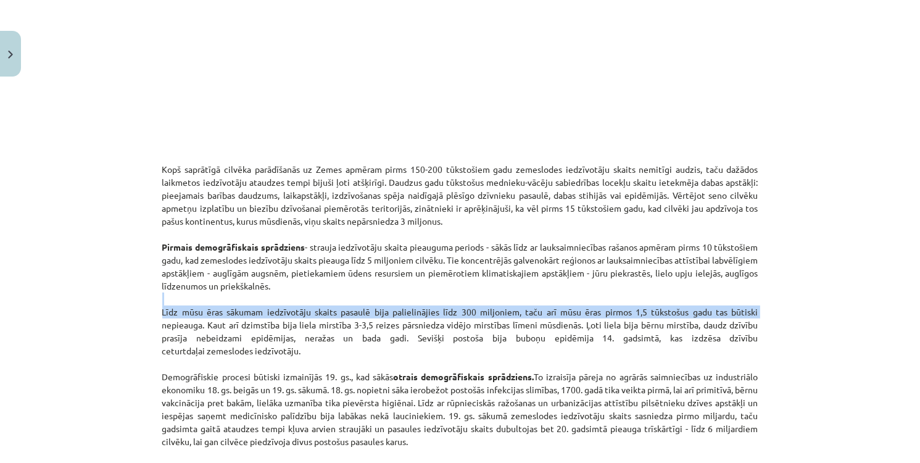
drag, startPoint x: 822, startPoint y: 315, endPoint x: 834, endPoint y: 272, distance: 45.5
click at [824, 293] on div "Mācību tēma: Ģeogrāfijas i - 10. klases 1.ieskaites mācību materiāls #6 4. tēma…" at bounding box center [460, 231] width 920 height 463
